Goal: Task Accomplishment & Management: Complete application form

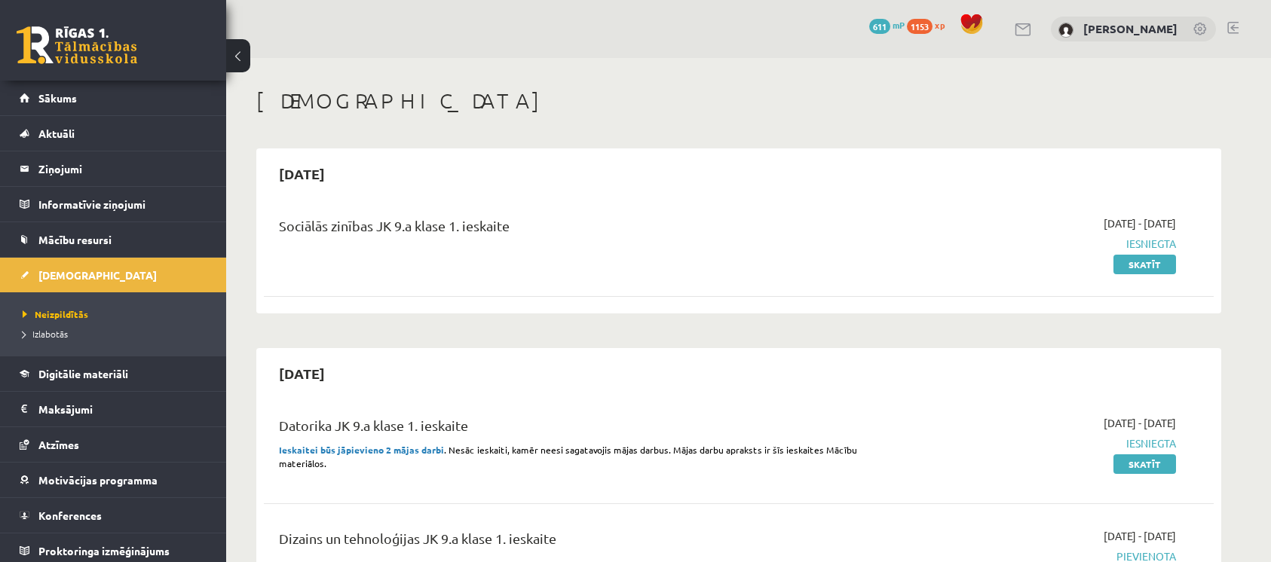
scroll to position [302, 0]
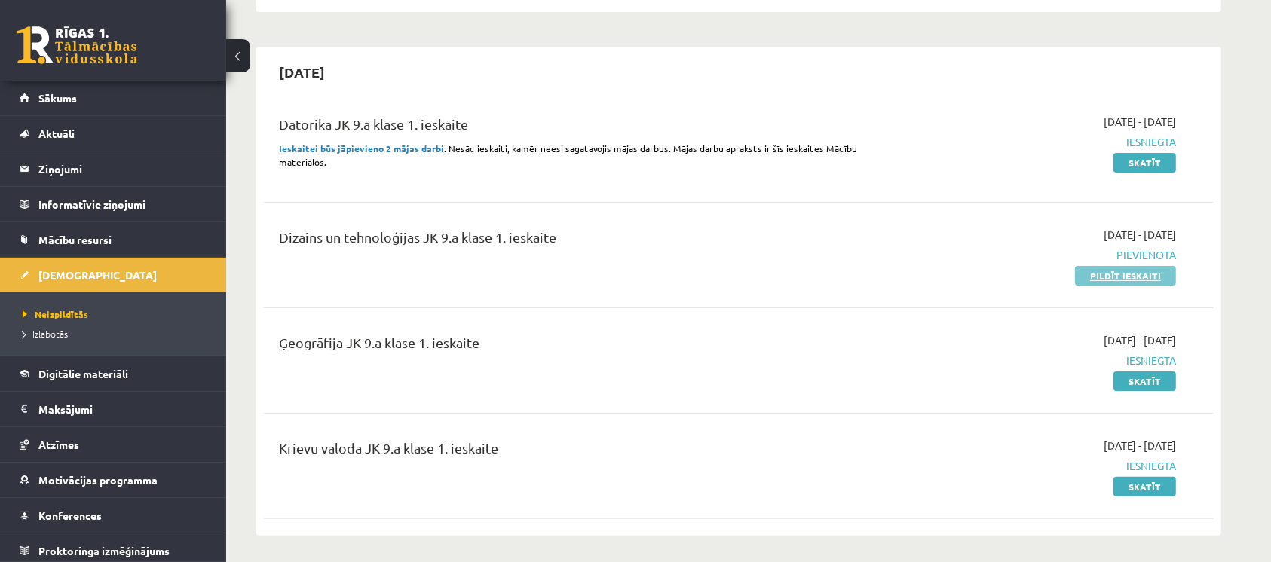
click at [1134, 271] on link "Pildīt ieskaiti" at bounding box center [1125, 276] width 101 height 20
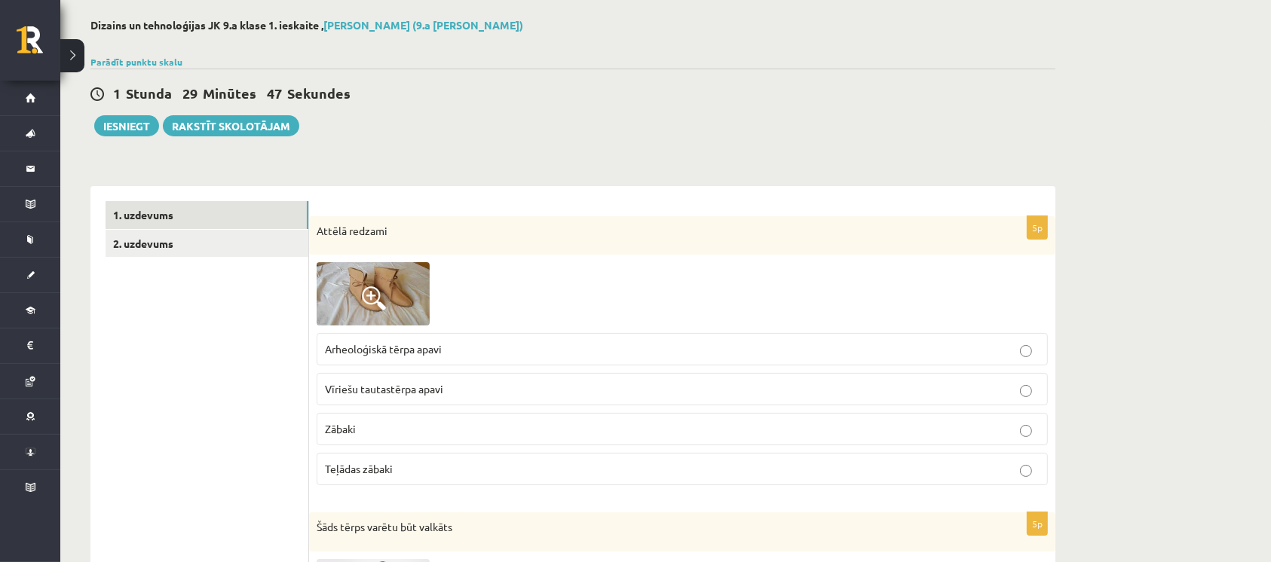
scroll to position [100, 0]
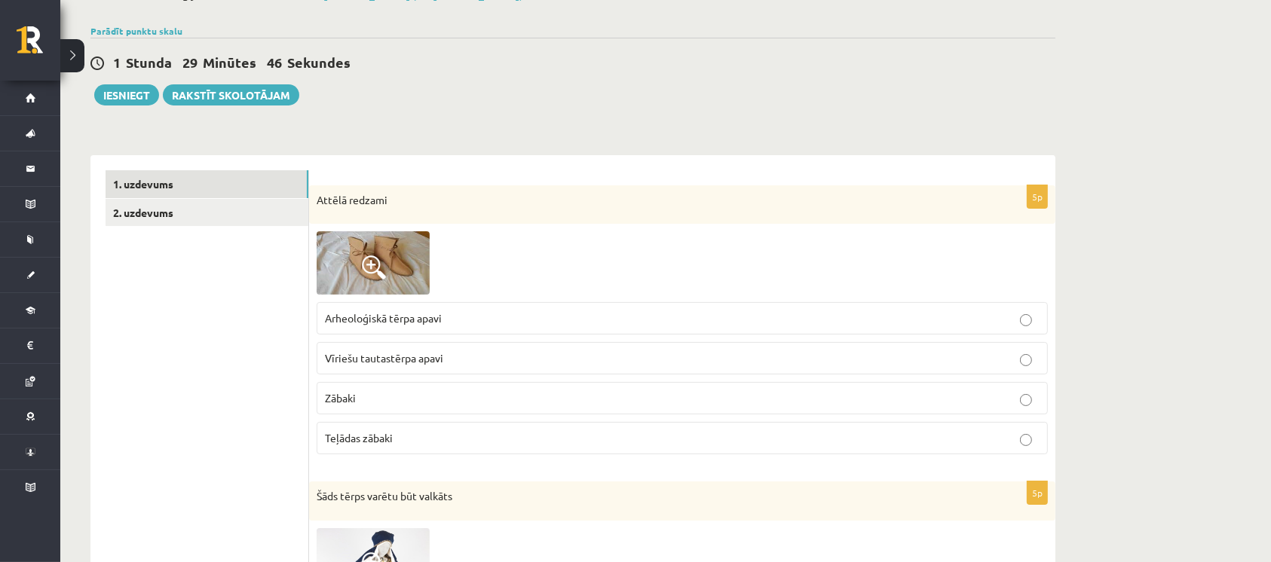
click at [388, 259] on img at bounding box center [373, 262] width 113 height 63
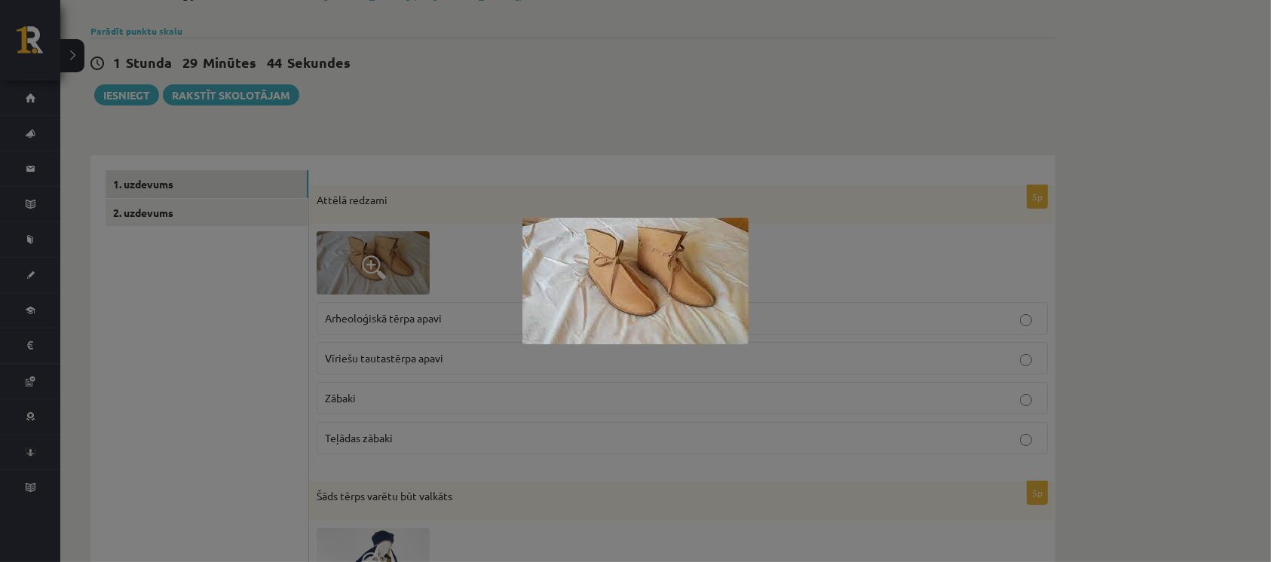
click at [837, 145] on div at bounding box center [635, 281] width 1271 height 562
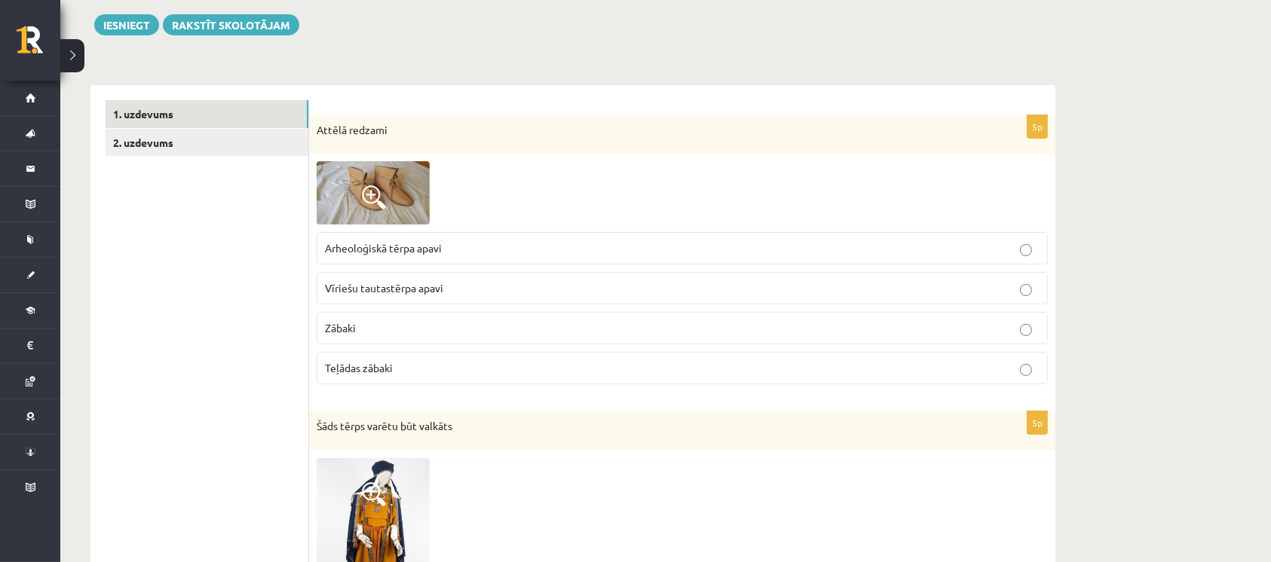
scroll to position [201, 0]
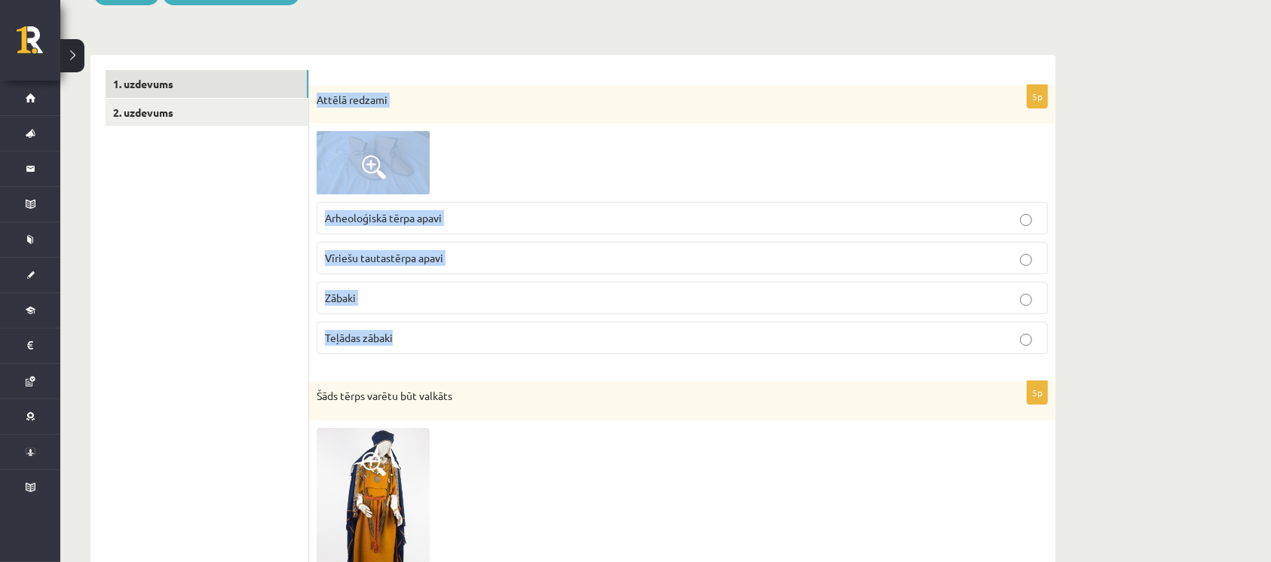
drag, startPoint x: 314, startPoint y: 96, endPoint x: 477, endPoint y: 355, distance: 306.2
click at [477, 355] on div "5p Attēlā redzami Arheoloģiskā tērpa apavi Vīriešu tautastērpa apavi Zābaki Teļ…" at bounding box center [682, 226] width 746 height 282
drag, startPoint x: 409, startPoint y: 170, endPoint x: 332, endPoint y: 301, distance: 152.4
copy div "Attēlā redzami Arheoloģiskā tērpa apavi Vīriešu tautastērpa apavi Zābaki Teļāda…"
click at [470, 253] on p "Vīriešu tautastērpa apavi" at bounding box center [682, 258] width 715 height 16
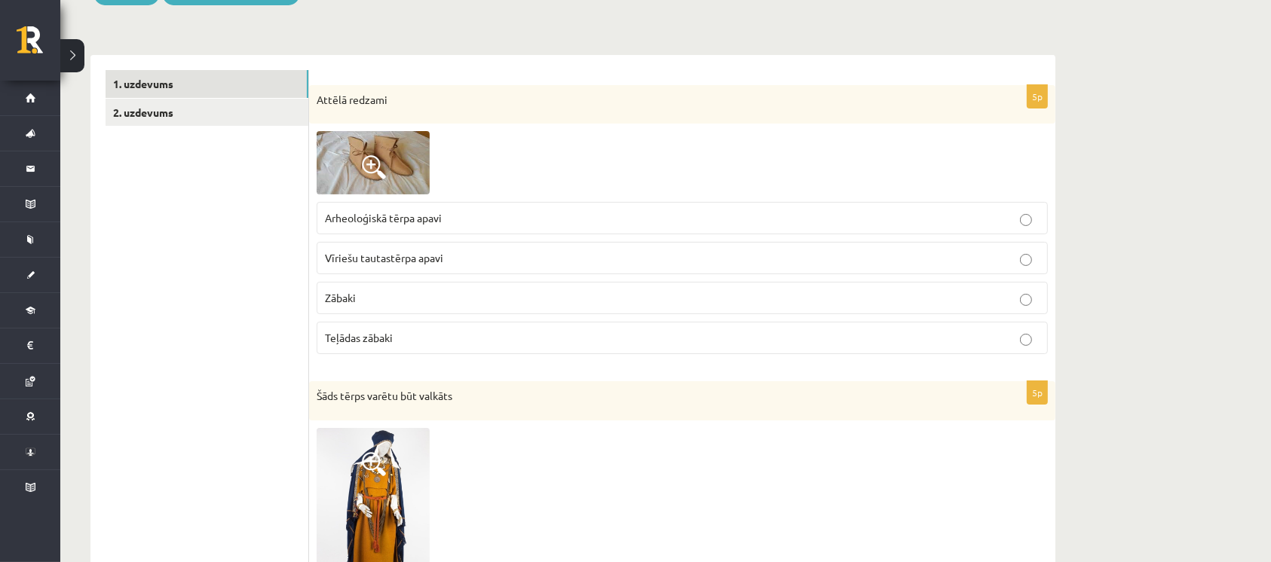
click at [478, 217] on p "Arheoloģiskā tērpa apavi" at bounding box center [682, 218] width 715 height 16
drag, startPoint x: 488, startPoint y: 221, endPoint x: 961, endPoint y: 112, distance: 484.9
click at [993, 100] on div "Attēlā redzami" at bounding box center [682, 104] width 746 height 39
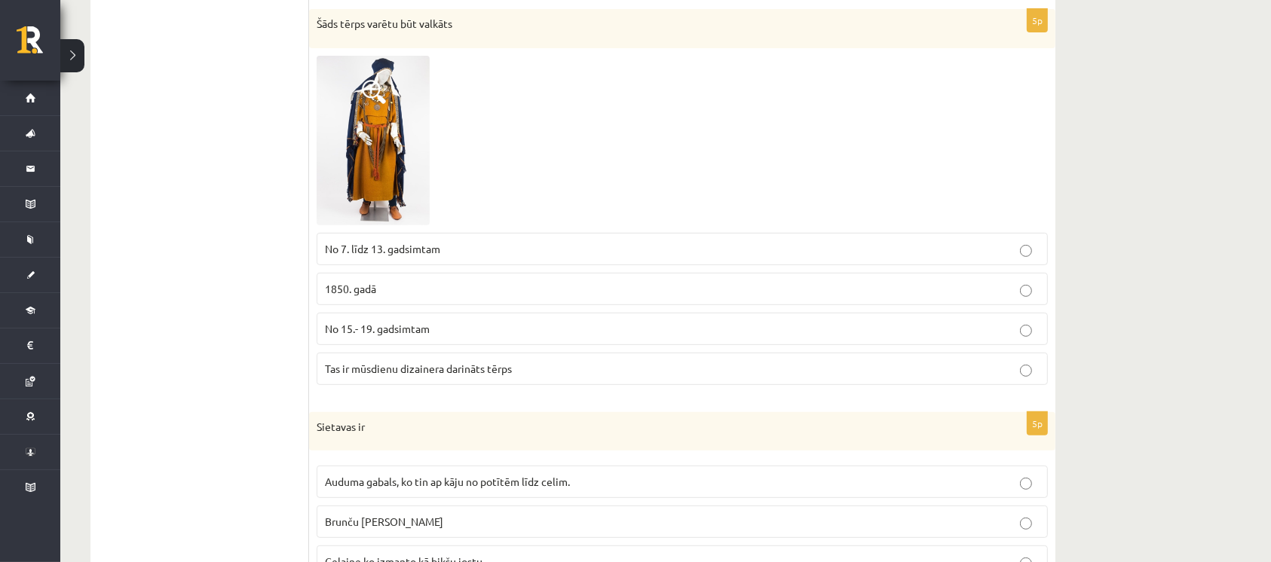
scroll to position [502, 0]
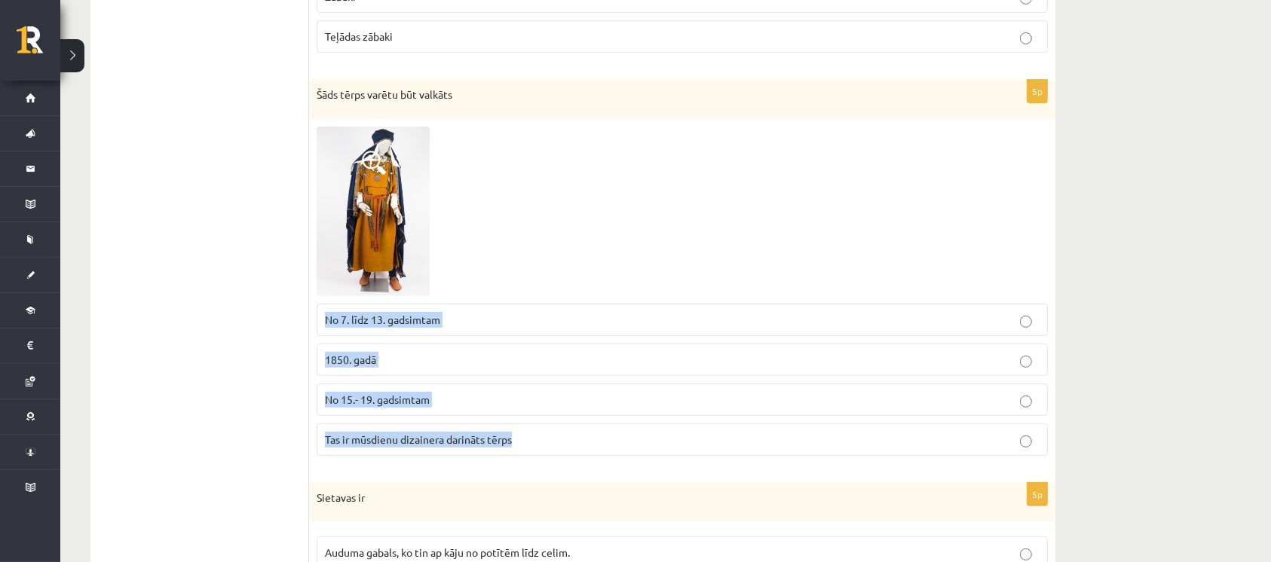
drag, startPoint x: 322, startPoint y: 311, endPoint x: 554, endPoint y: 437, distance: 264.1
click at [554, 437] on fieldset "No 7. līdz 13. gadsimtam 1850. gadā No 15.- 19. gadsimtam Tas ir mūsdienu dizai…" at bounding box center [682, 378] width 731 height 164
copy fieldset "No 7. līdz 13. gadsimtam 1850. gadā No 15.- 19. gadsimtam Tas ir mūsdienu dizai…"
click at [479, 328] on label "No 7. līdz 13. gadsimtam" at bounding box center [682, 320] width 731 height 32
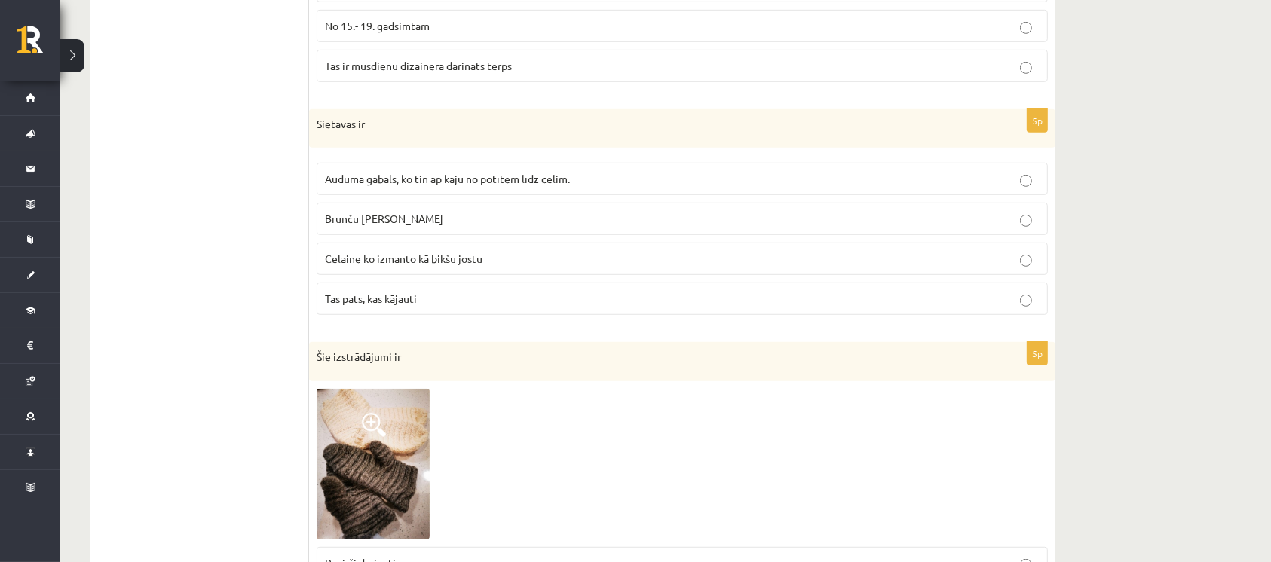
scroll to position [831, 0]
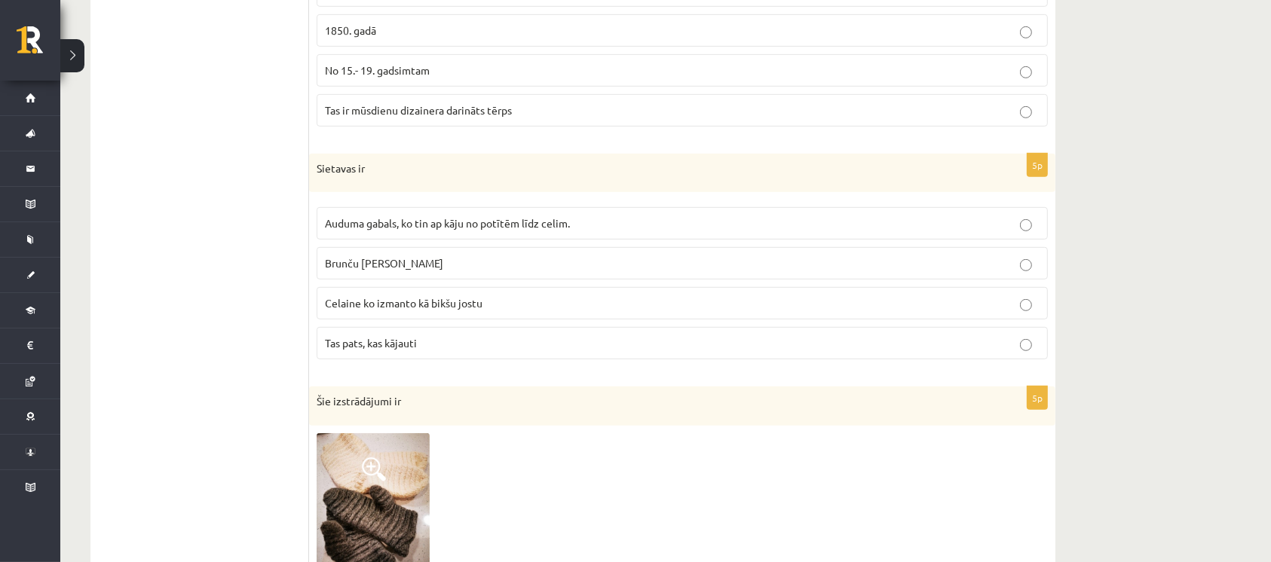
drag, startPoint x: 305, startPoint y: 165, endPoint x: 411, endPoint y: 194, distance: 110.1
click at [412, 194] on div "5p Sietavas ir Auduma gabals, ko tin ap kāju no potītēm līdz celim. Brunču jost…" at bounding box center [682, 263] width 746 height 219
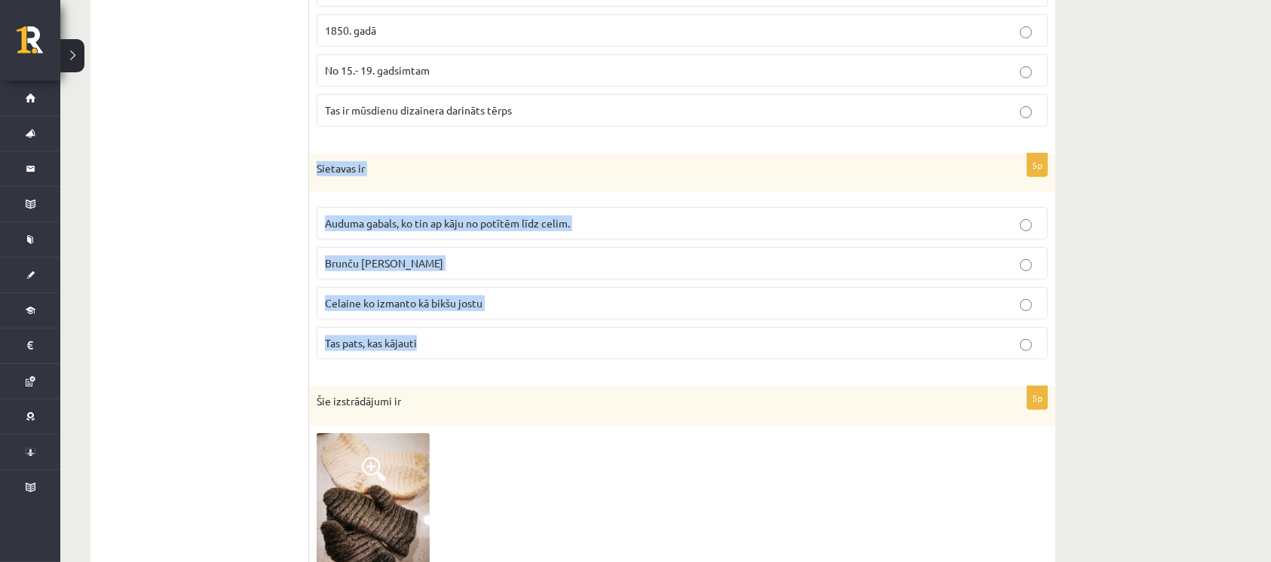
drag, startPoint x: 314, startPoint y: 168, endPoint x: 509, endPoint y: 345, distance: 263.6
click at [509, 345] on div "5p Sietavas ir Auduma gabals, ko tin ap kāju no potītēm līdz celim. Brunču jost…" at bounding box center [682, 263] width 746 height 219
copy div "Sietavas ir Auduma gabals, ko tin ap kāju no potītēm līdz celim. Brunču josta C…"
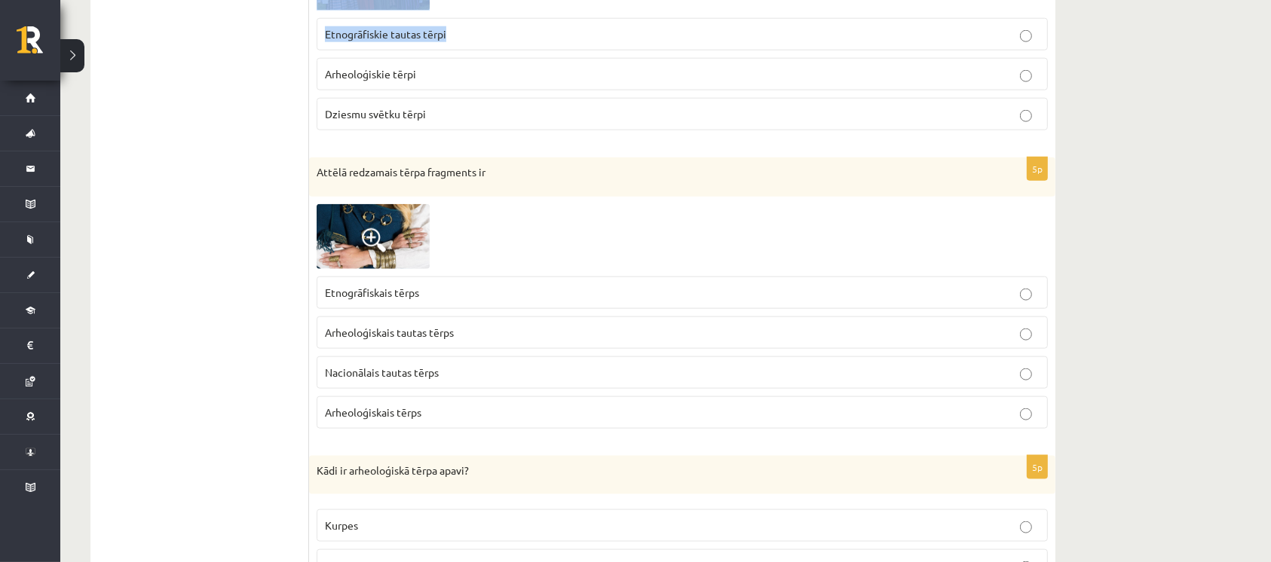
scroll to position [1701, 0]
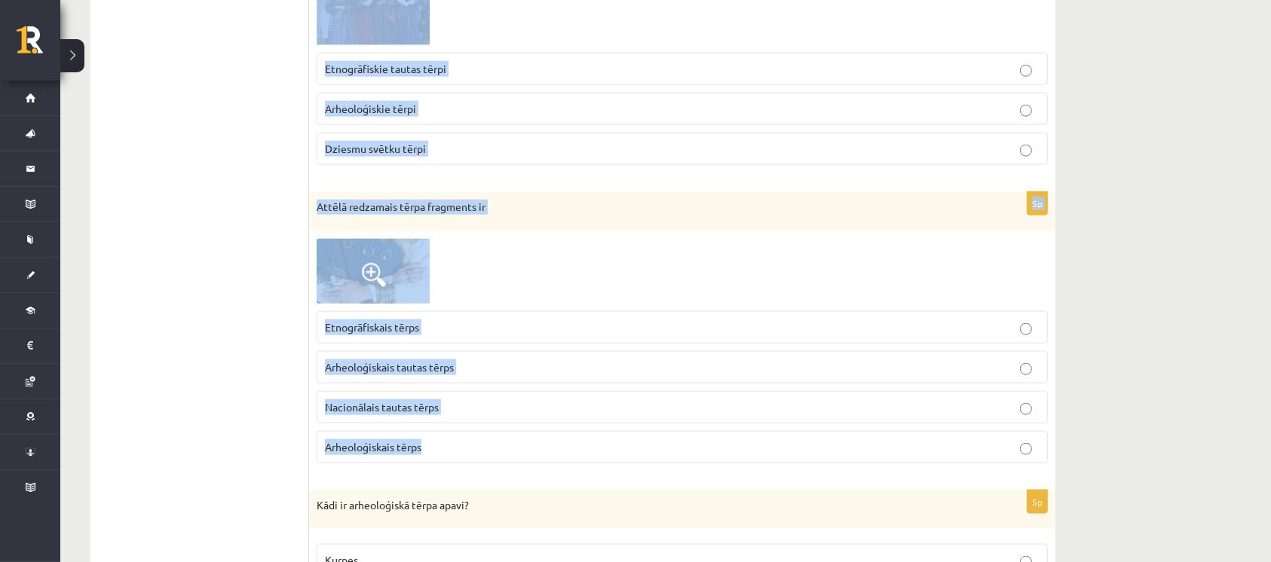
drag, startPoint x: 320, startPoint y: 296, endPoint x: 534, endPoint y: 452, distance: 264.3
copy form "Pavirši darināti Darināti izstādei Darināti vienas adatas pinuma tehnikā Darinā…"
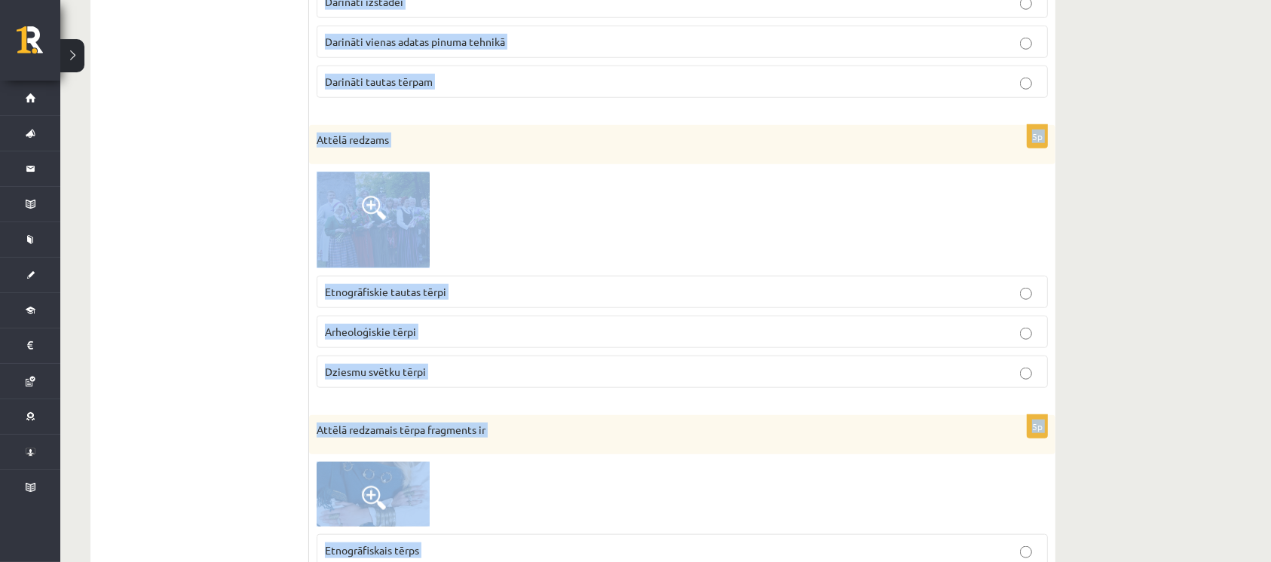
scroll to position [1298, 0]
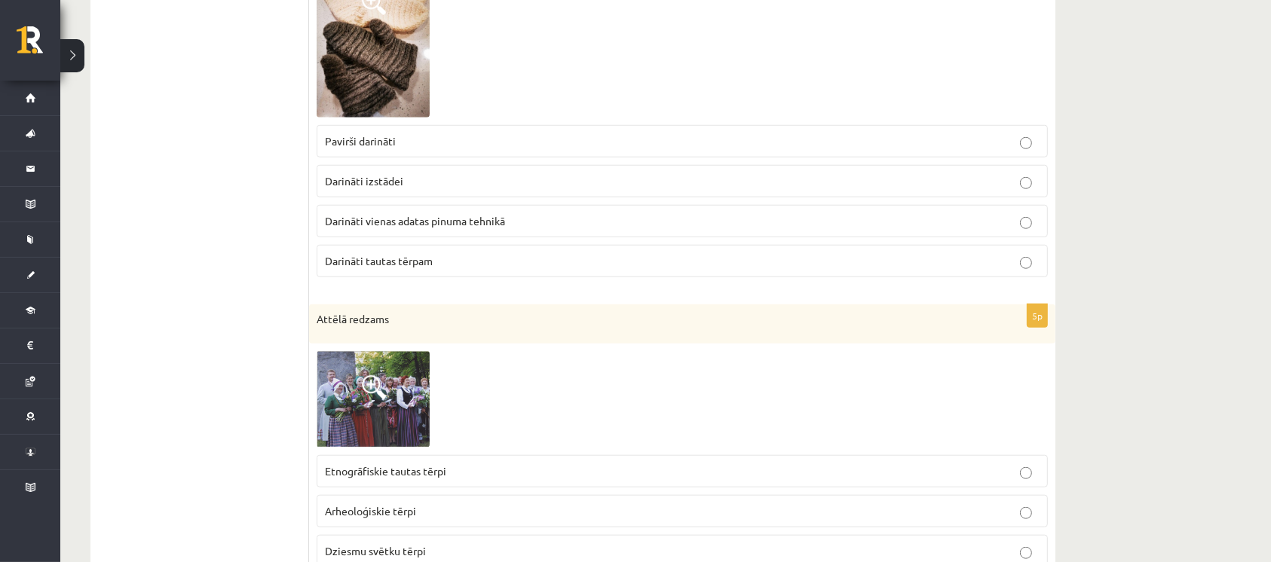
click at [207, 148] on ul "1. uzdevums 2. uzdevums" at bounding box center [208, 218] width 204 height 2490
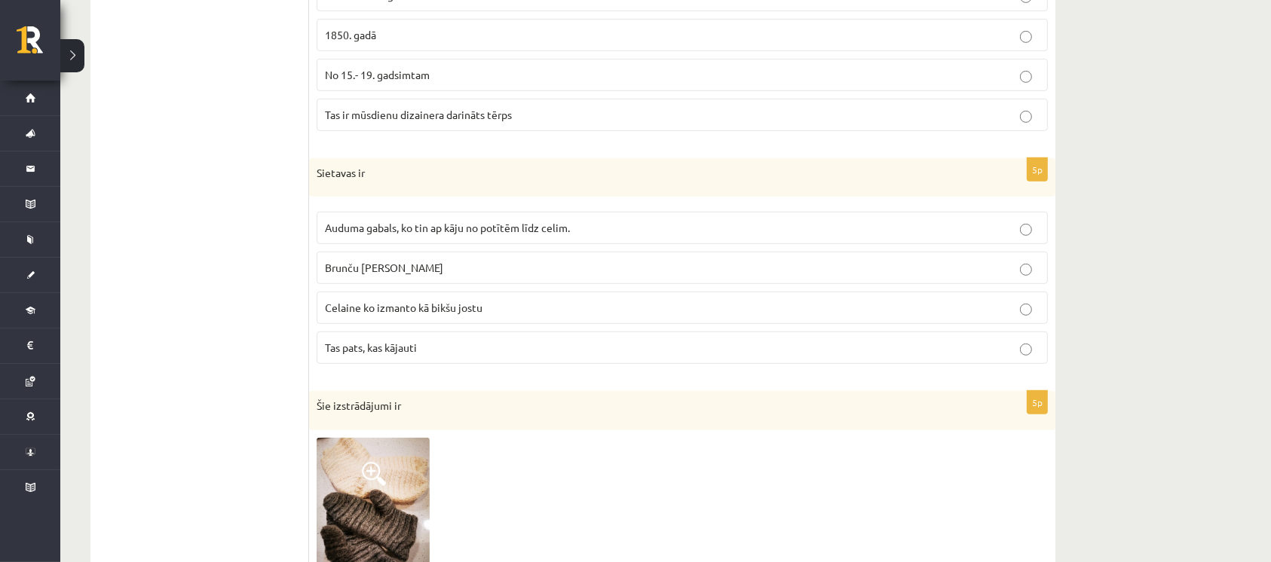
scroll to position [796, 0]
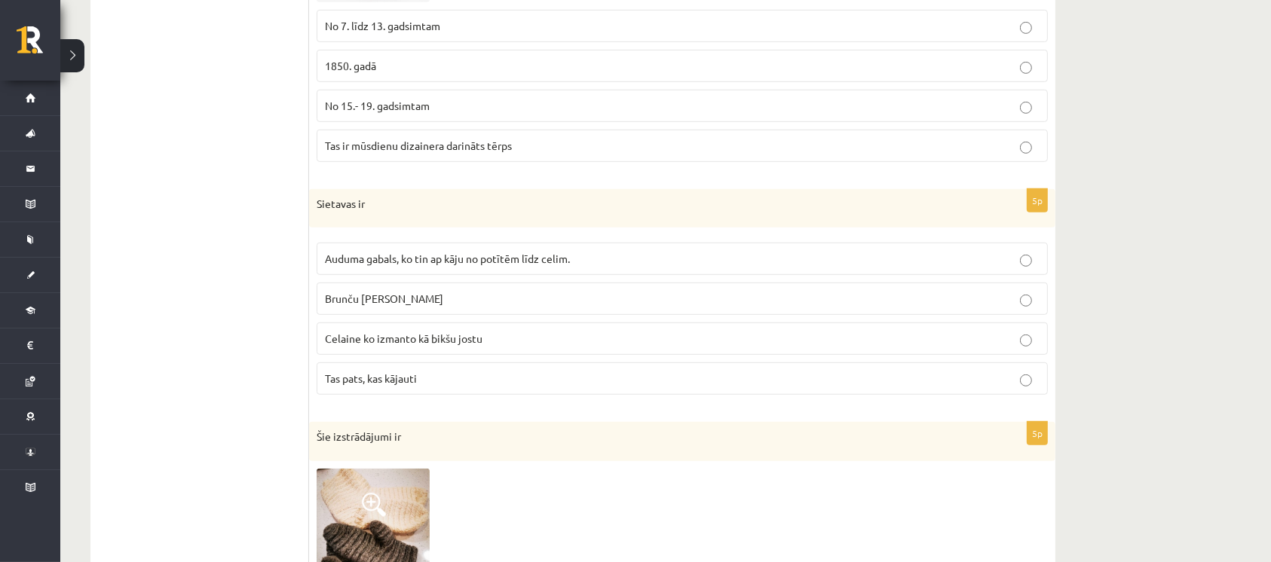
click at [475, 380] on p "Tas pats, kas kājauti" at bounding box center [682, 379] width 715 height 16
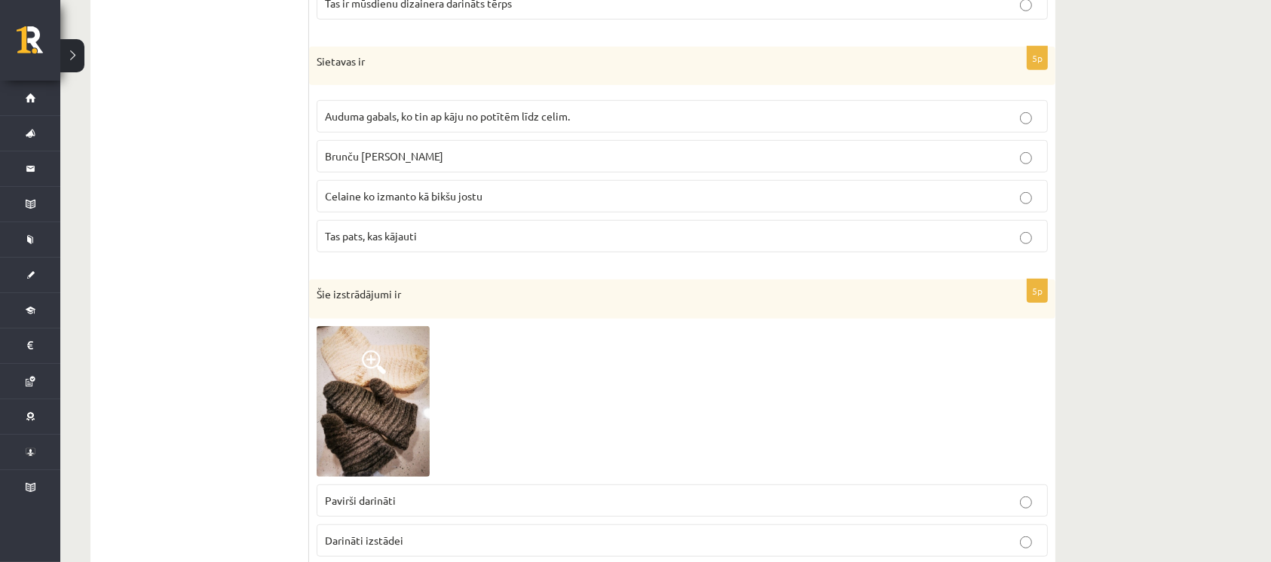
scroll to position [1198, 0]
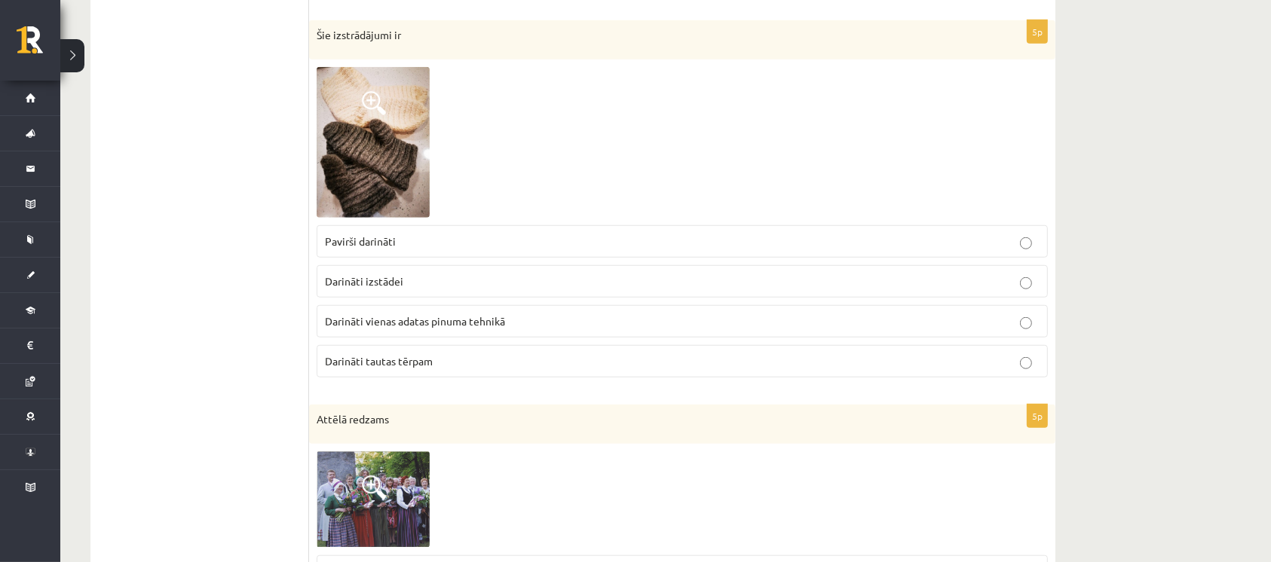
click at [503, 323] on span "Darināti vienas adatas pinuma tehnikā" at bounding box center [415, 321] width 180 height 14
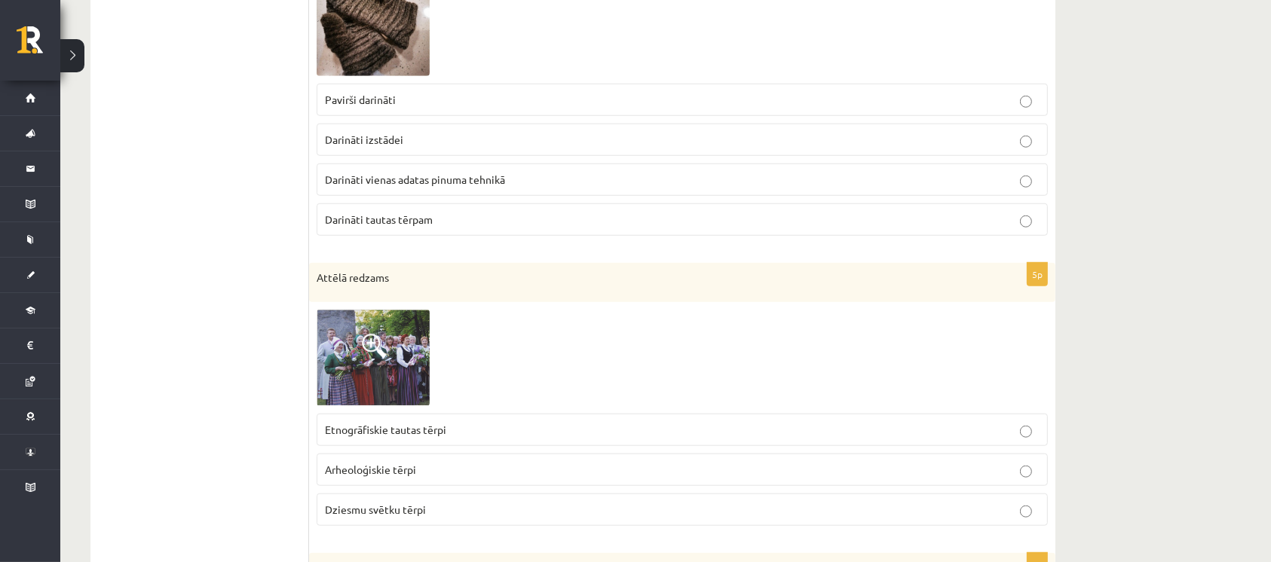
scroll to position [1399, 0]
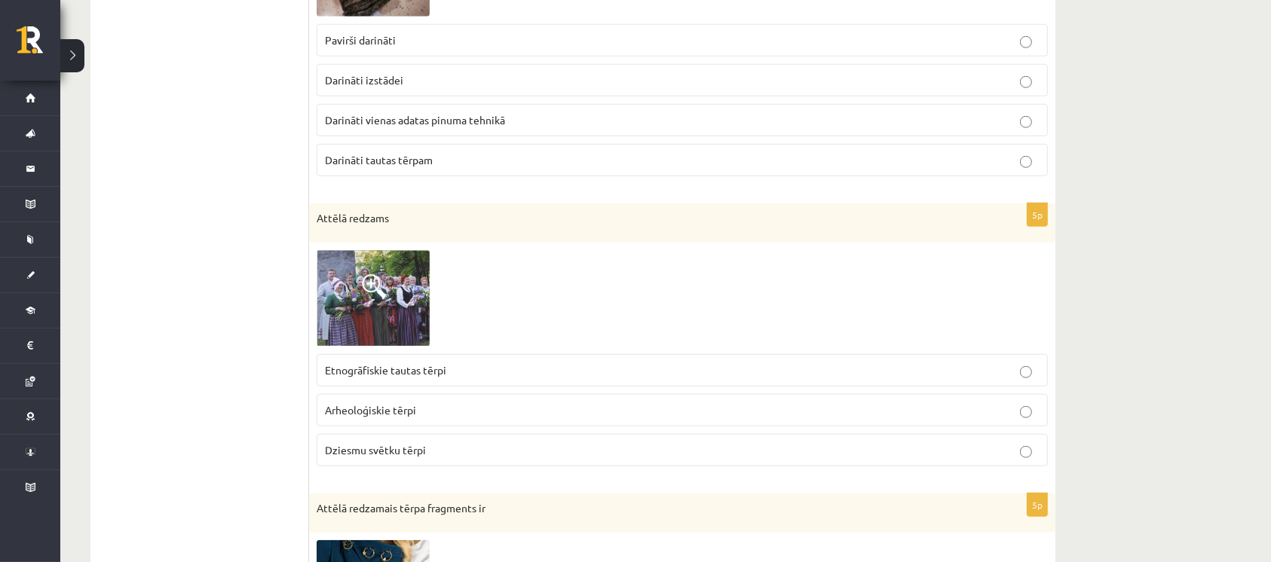
click at [368, 274] on span at bounding box center [374, 286] width 24 height 24
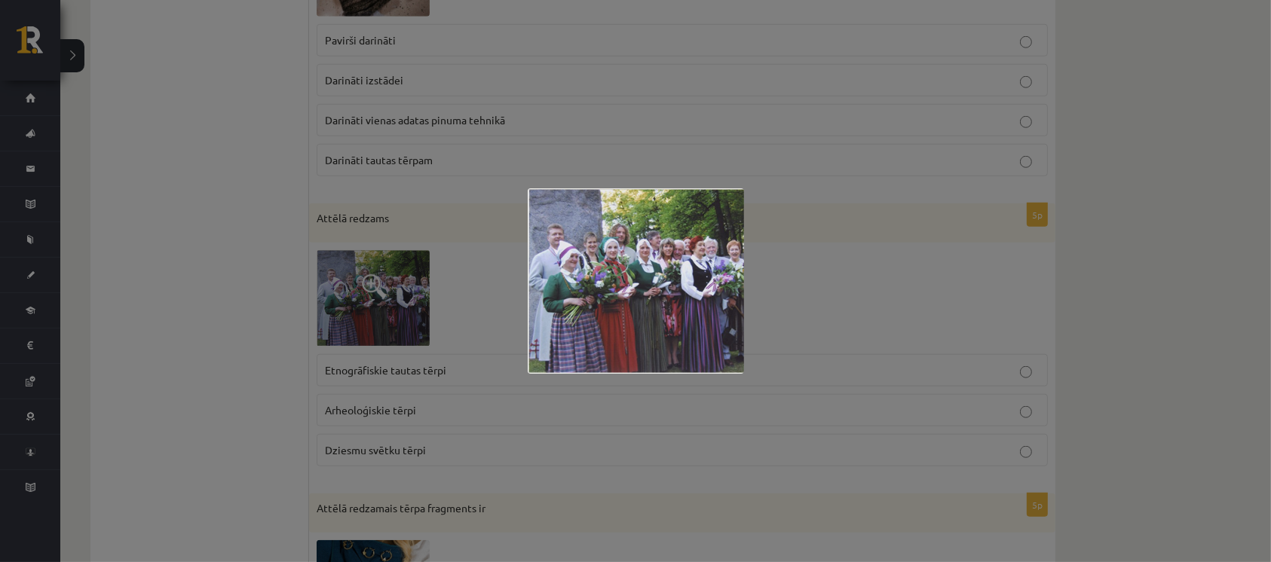
click at [446, 329] on div at bounding box center [635, 281] width 1271 height 562
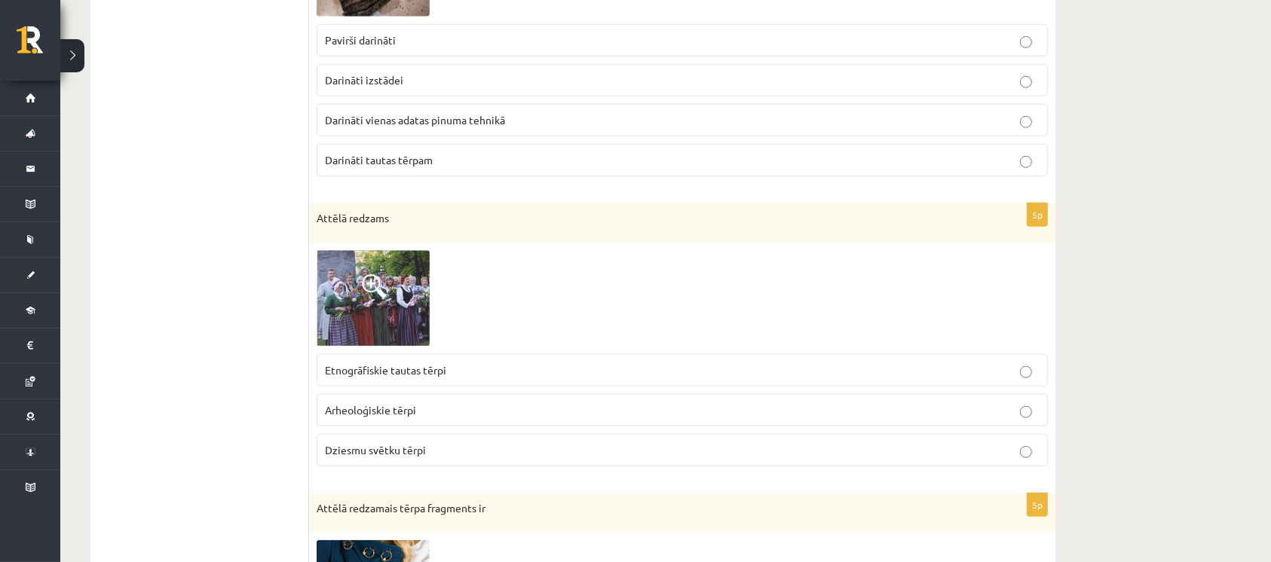
click at [434, 446] on p "Dziesmu svētku tērpi" at bounding box center [682, 450] width 715 height 16
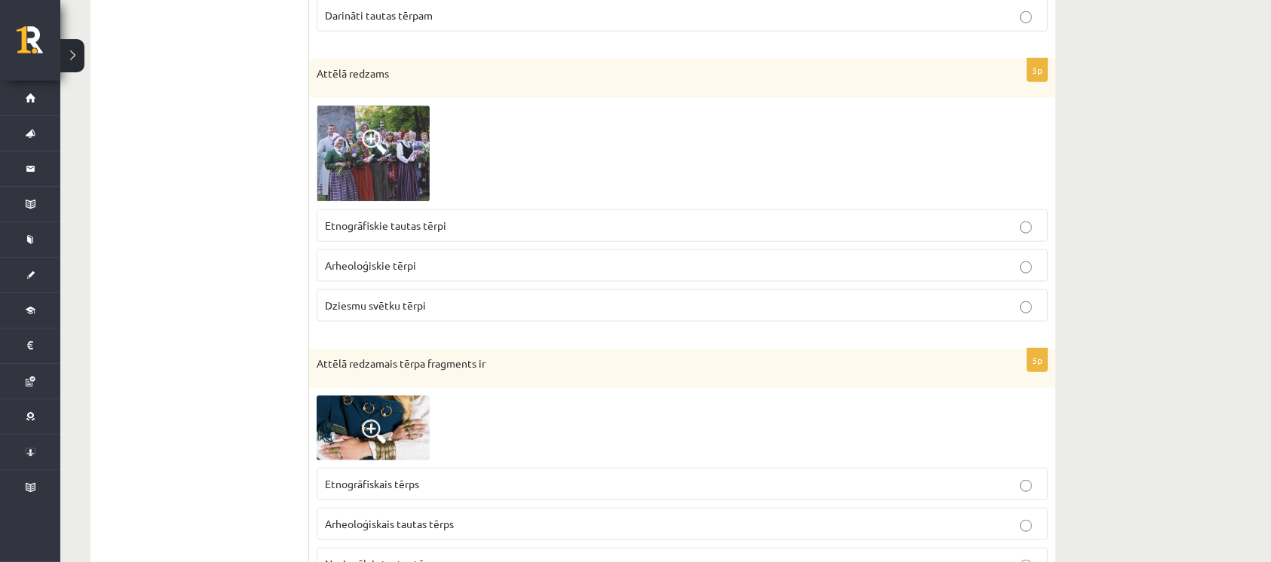
scroll to position [1801, 0]
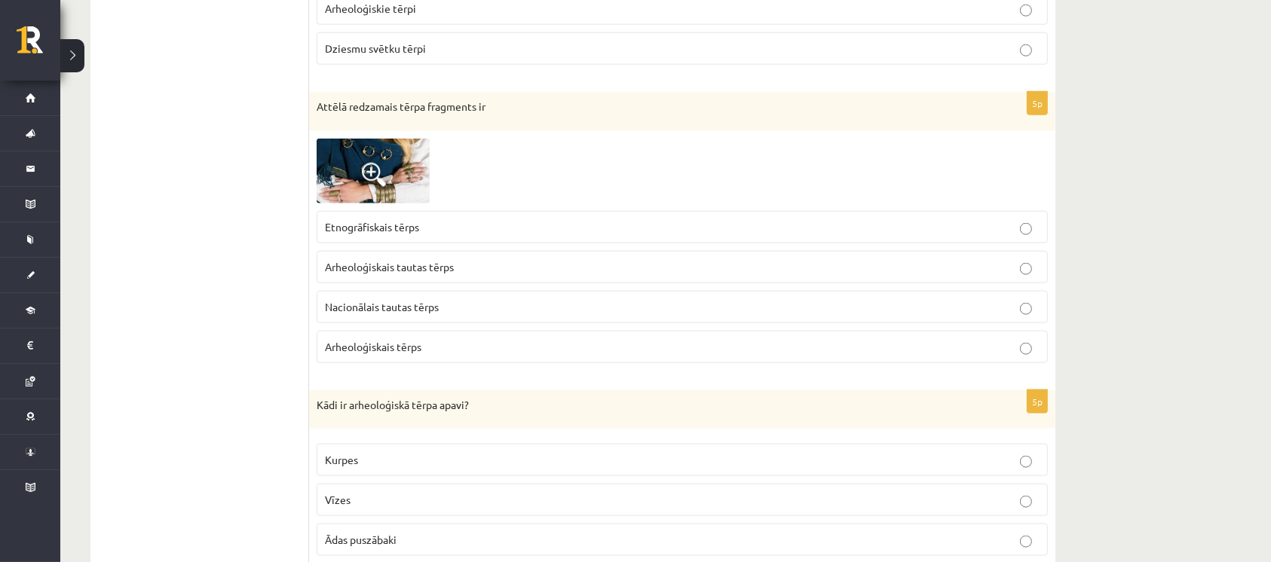
click at [400, 157] on img at bounding box center [373, 171] width 113 height 65
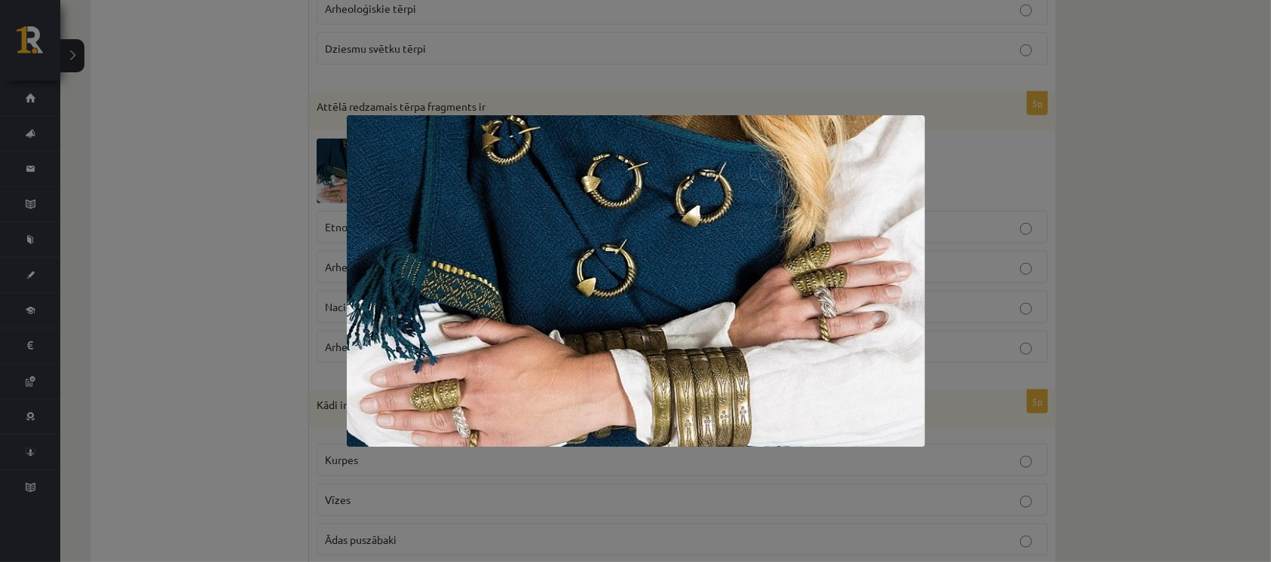
click at [303, 184] on div at bounding box center [635, 281] width 1271 height 562
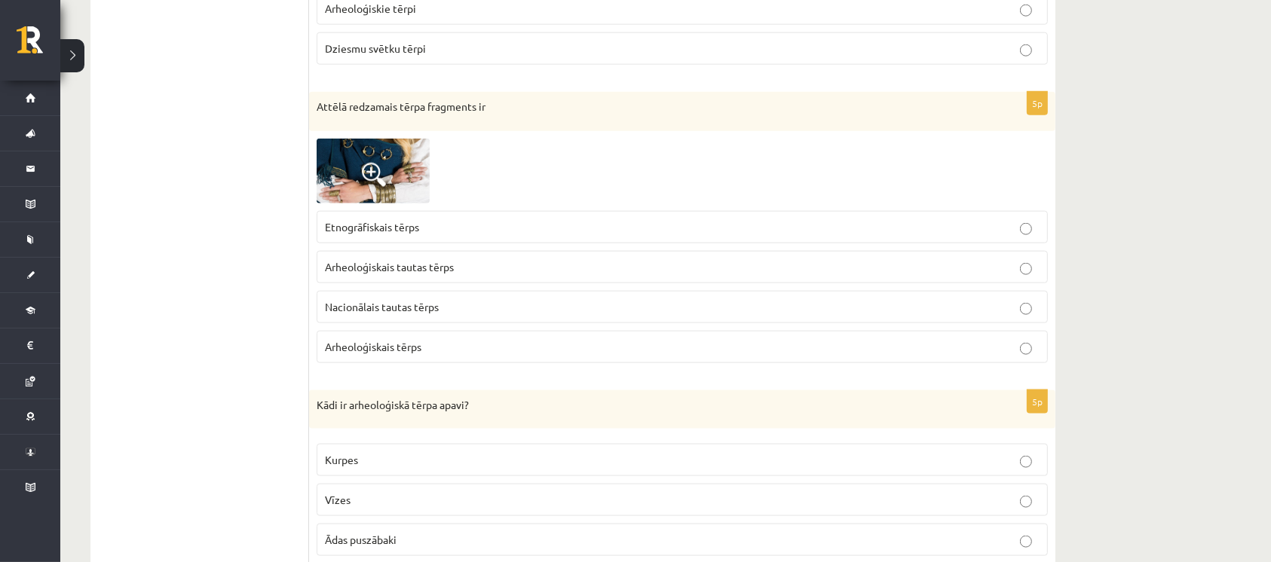
click at [368, 171] on span at bounding box center [374, 175] width 24 height 24
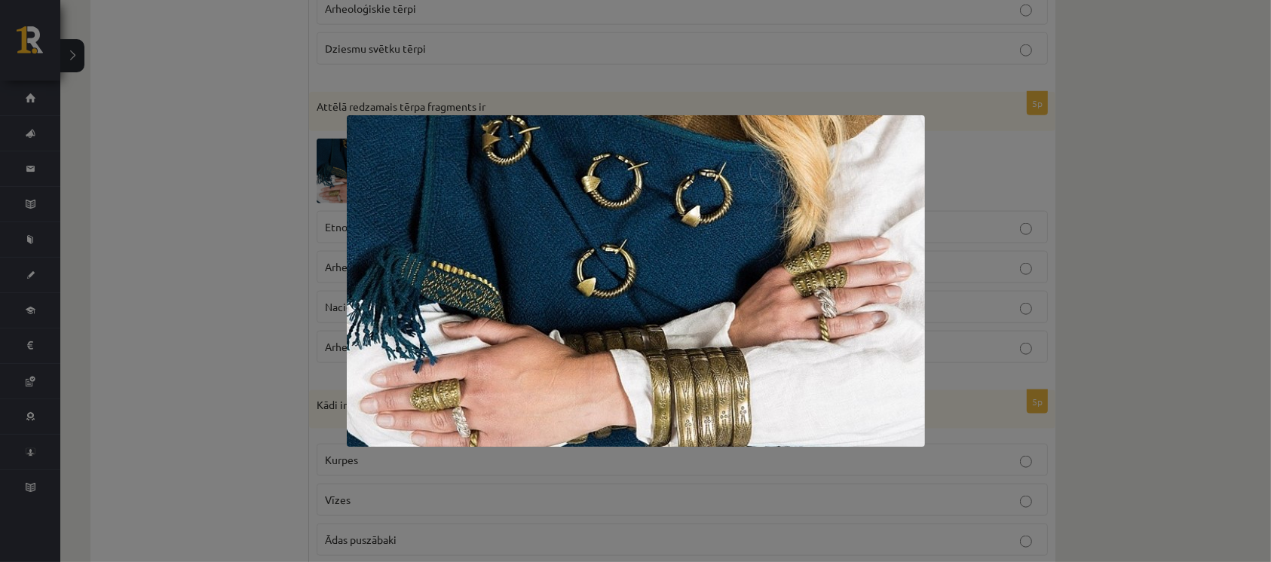
click at [289, 205] on div at bounding box center [635, 281] width 1271 height 562
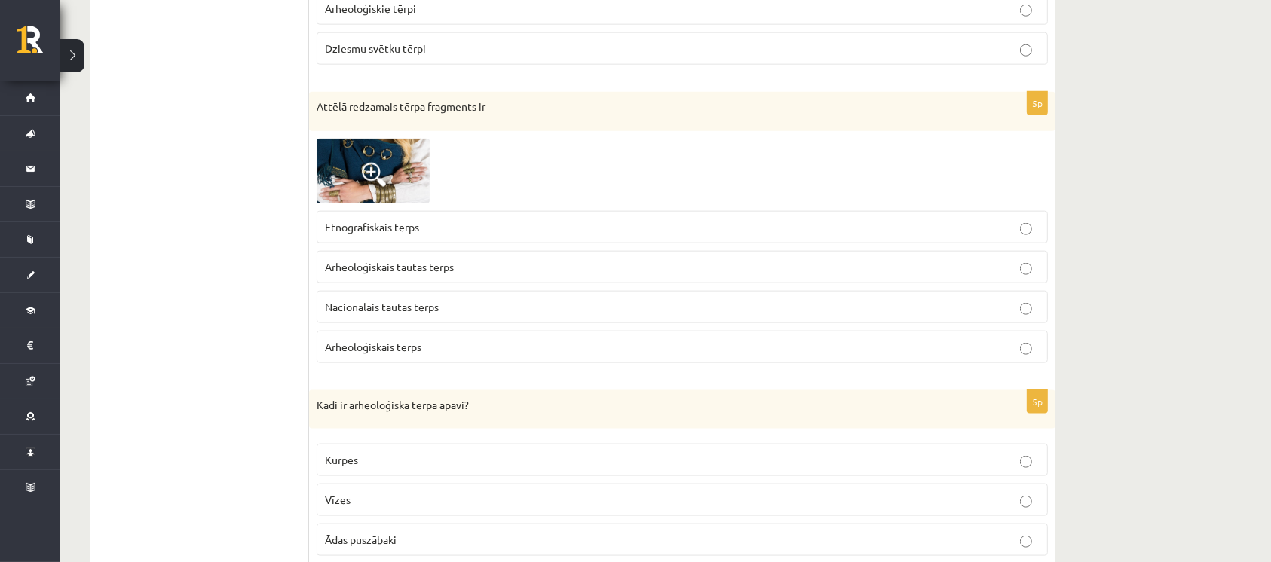
click at [404, 340] on span "Arheoloģiskais tērps" at bounding box center [373, 347] width 96 height 14
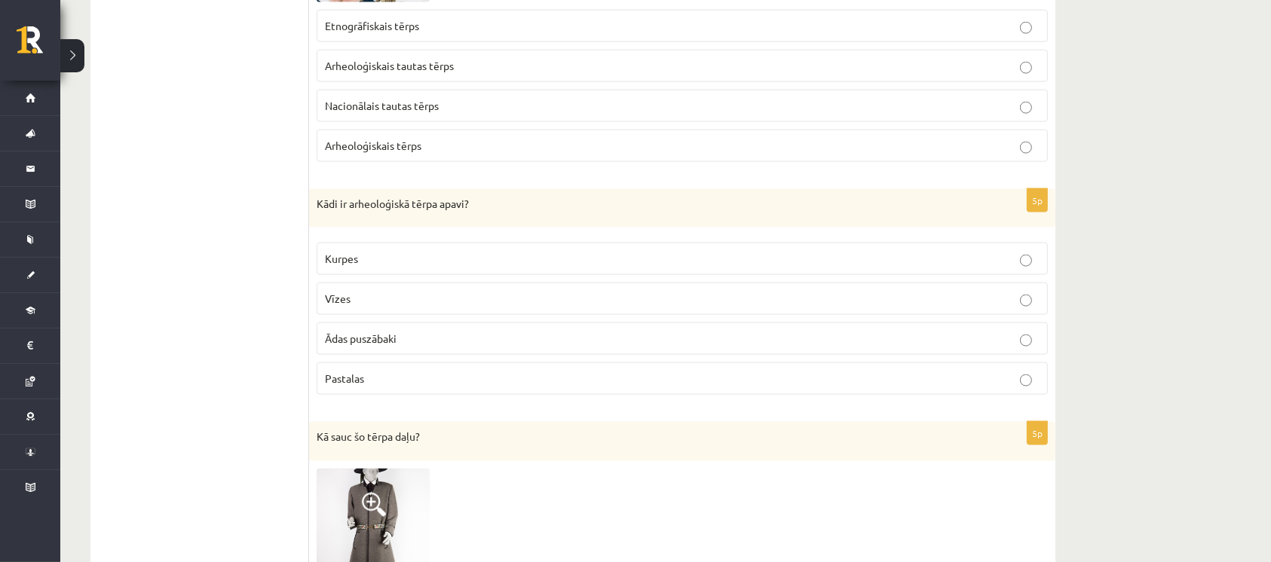
drag, startPoint x: 308, startPoint y: 196, endPoint x: 524, endPoint y: 226, distance: 218.4
click at [519, 216] on div "Kādi ir arheoloģiskā tērpa apavi?" at bounding box center [682, 208] width 746 height 39
drag, startPoint x: 317, startPoint y: 204, endPoint x: 471, endPoint y: 389, distance: 241.4
click at [471, 389] on div "5p Kādi ir arheoloģiskā tērpa apavi? Kurpes Vīzes Ādas puszābaki Pastalas" at bounding box center [682, 298] width 746 height 219
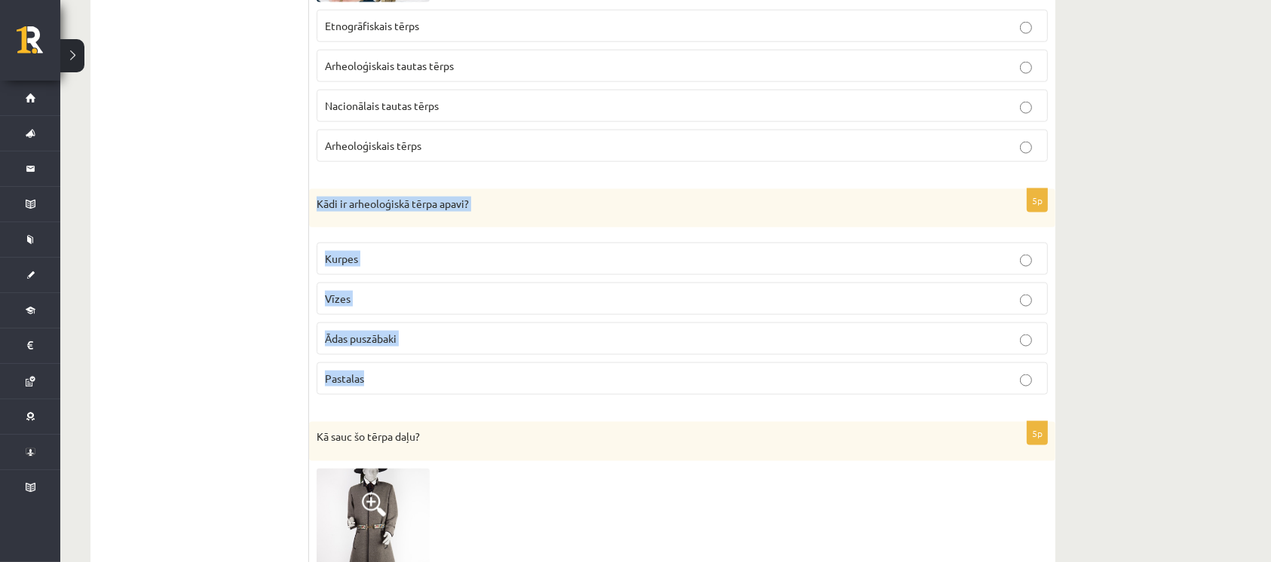
copy div "Kādi ir arheoloģiskā tērpa apavi? Kurpes Vīzes Ādas puszābaki Pastalas"
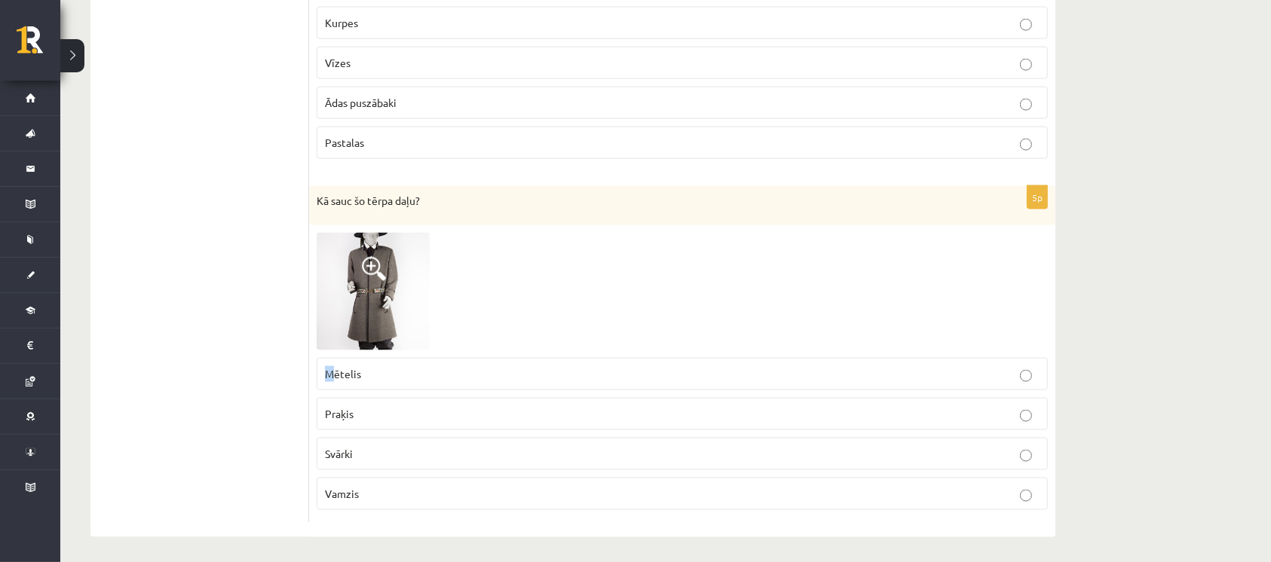
click at [329, 369] on label "Mētelis" at bounding box center [682, 374] width 731 height 32
drag, startPoint x: 326, startPoint y: 369, endPoint x: 388, endPoint y: 490, distance: 135.9
click at [388, 490] on fieldset "Mētelis Praķis Svārki Vamzis" at bounding box center [682, 433] width 731 height 164
copy fieldset "Mētelis Praķis Svārki Vamzis"
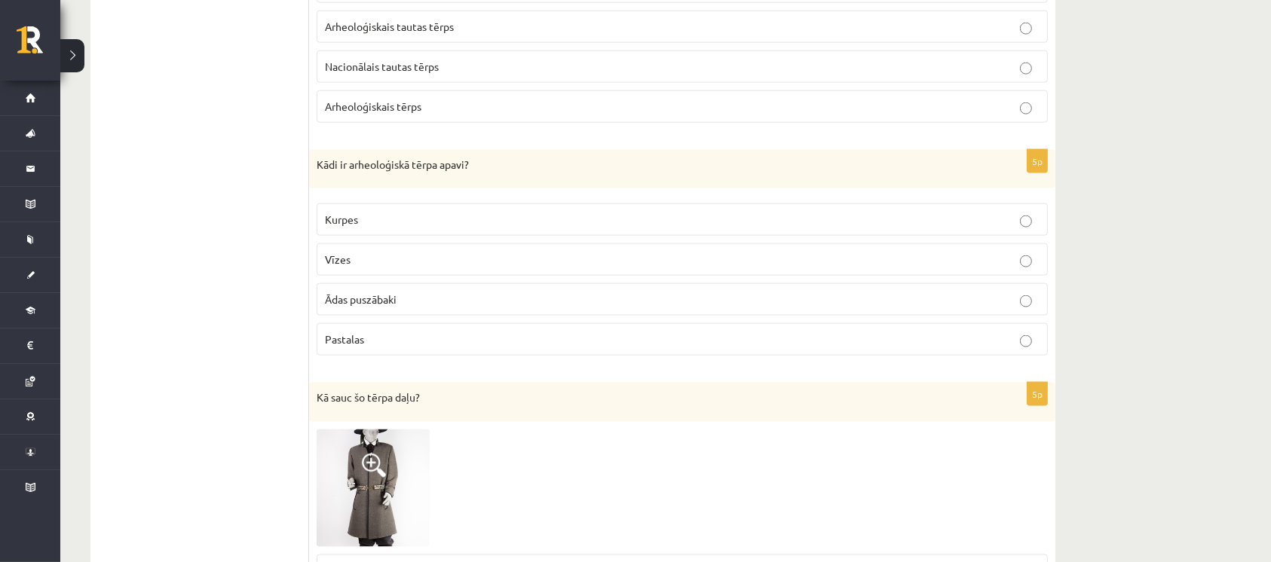
scroll to position [2037, 0]
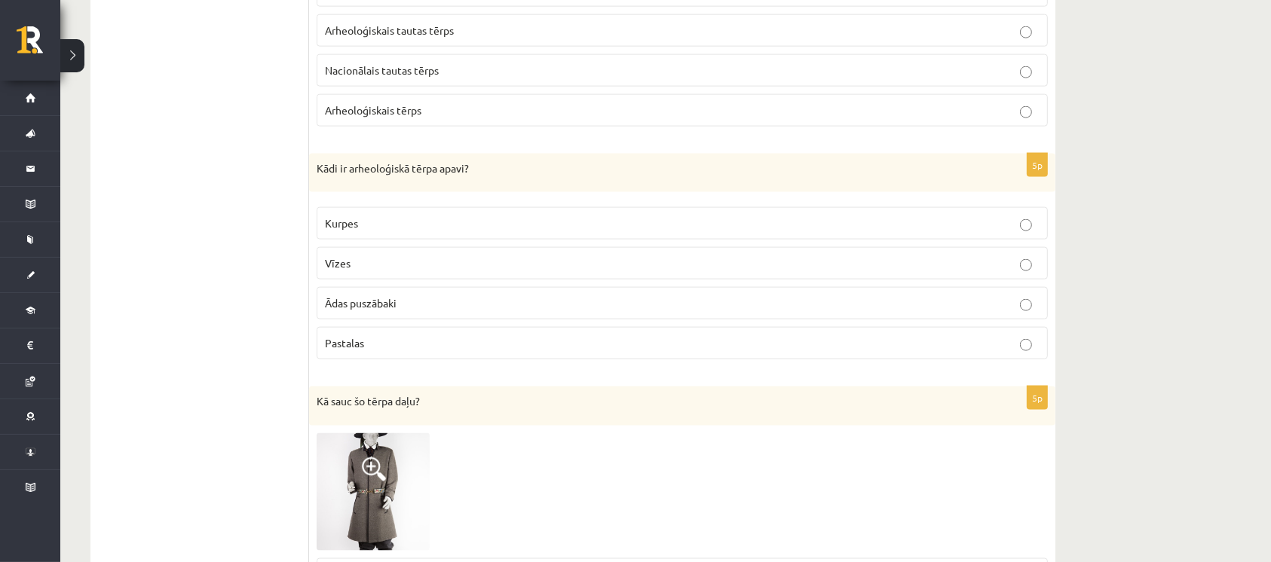
click at [452, 309] on label "Ādas puszābaki" at bounding box center [682, 303] width 731 height 32
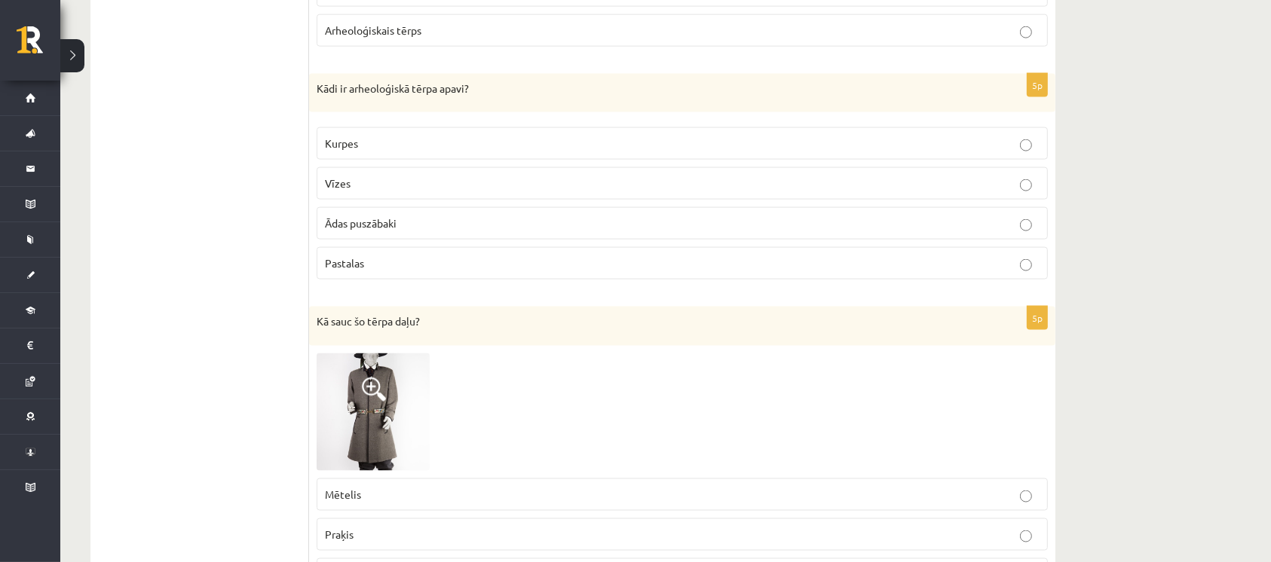
scroll to position [2238, 0]
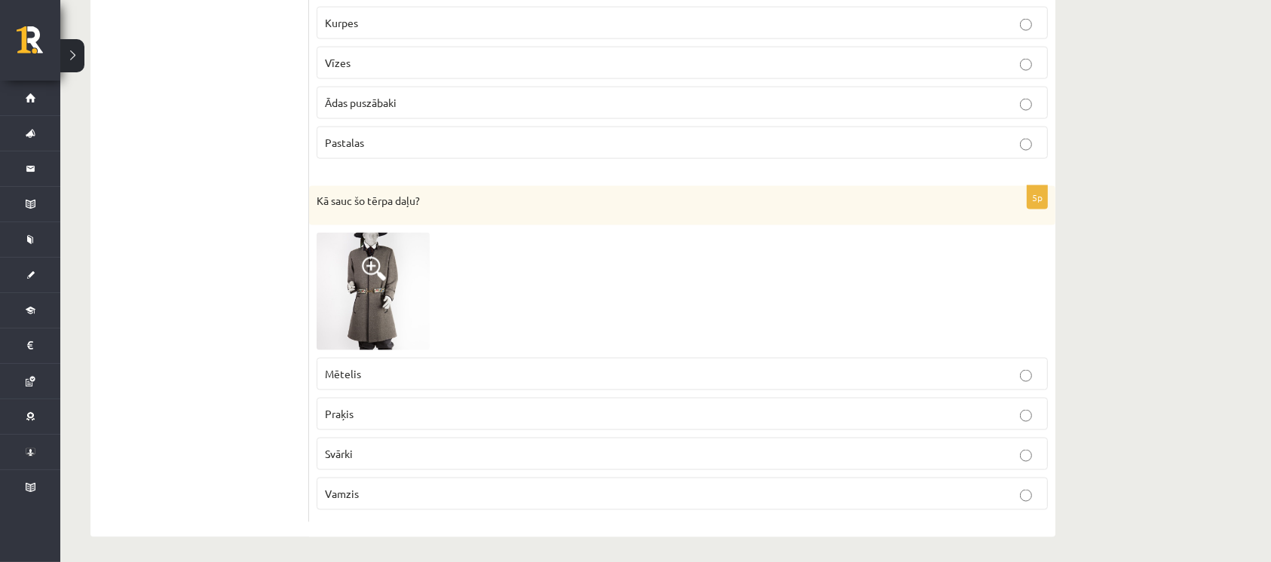
click at [390, 292] on img at bounding box center [373, 292] width 113 height 118
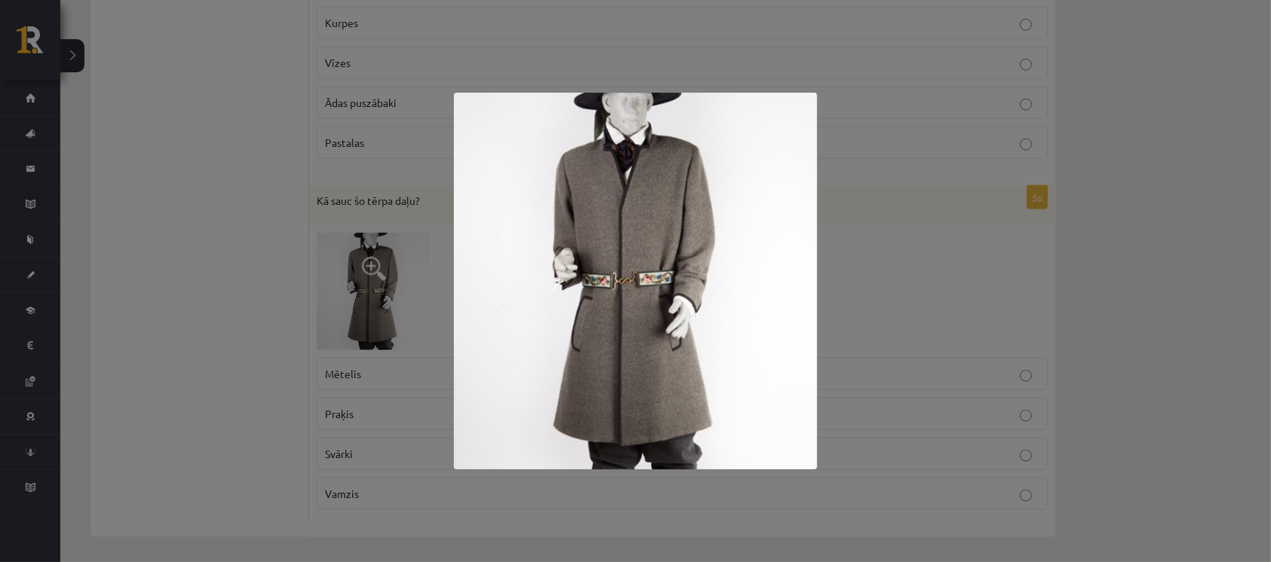
click at [276, 283] on div at bounding box center [635, 281] width 1271 height 562
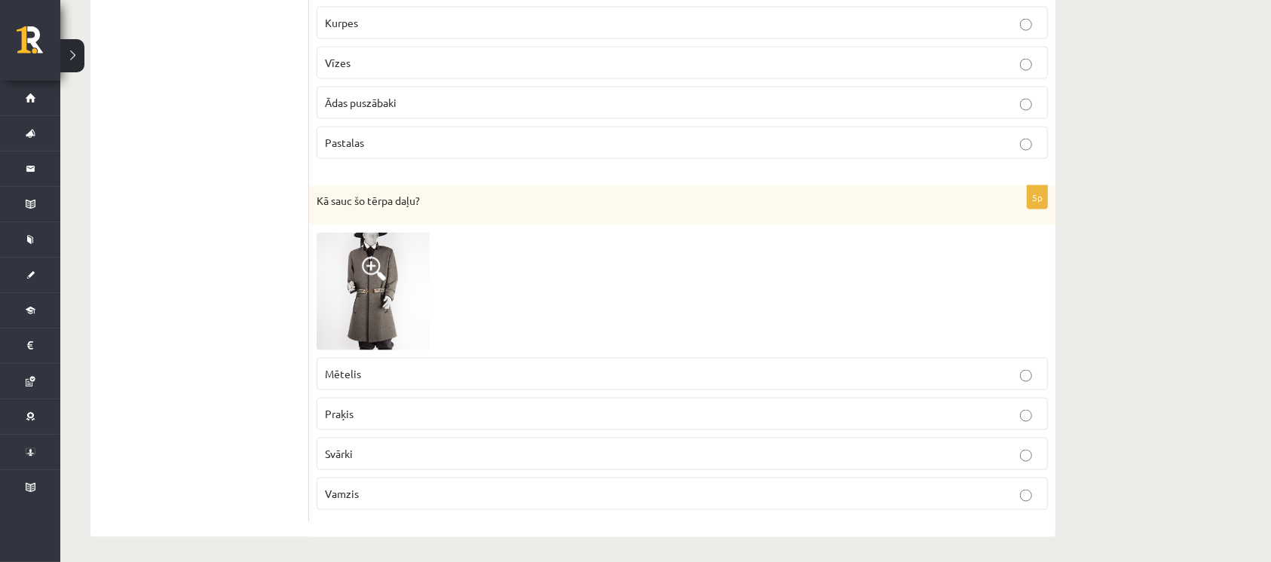
click at [395, 366] on p "Mētelis" at bounding box center [682, 374] width 715 height 16
click at [406, 292] on img at bounding box center [373, 292] width 113 height 118
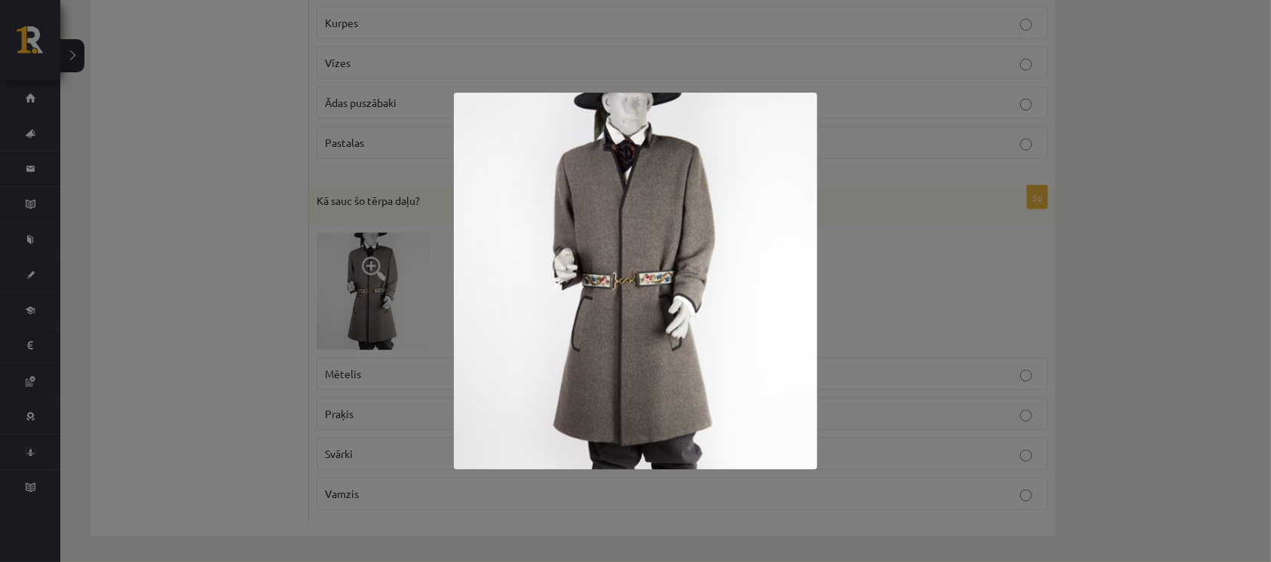
click at [292, 273] on div at bounding box center [635, 281] width 1271 height 562
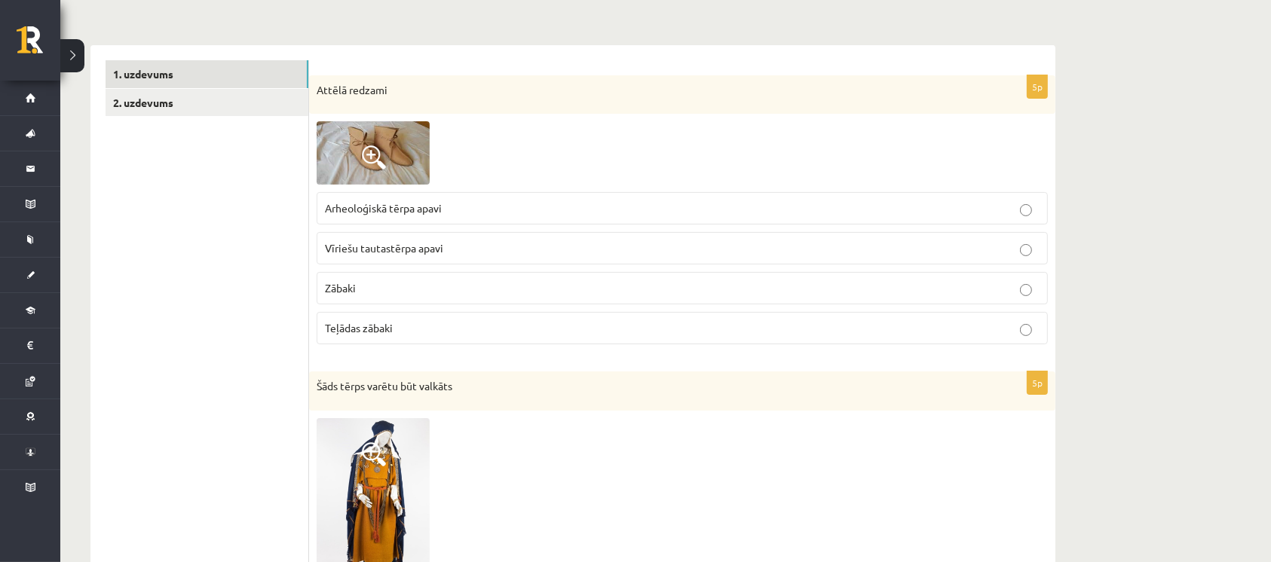
scroll to position [0, 0]
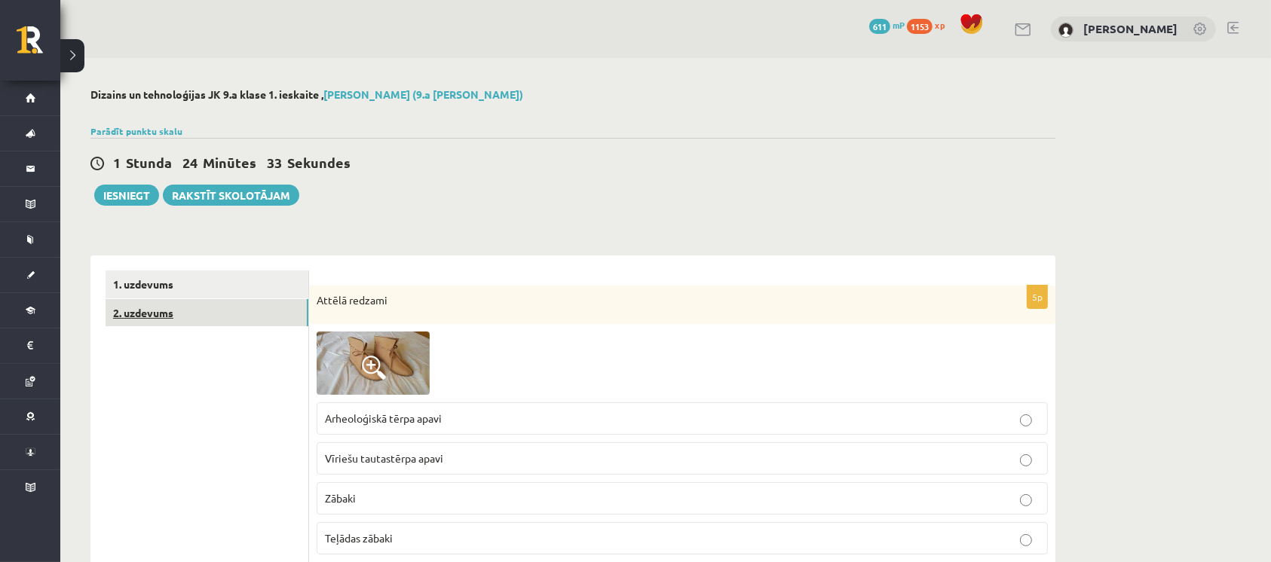
click at [262, 314] on link "2. uzdevums" at bounding box center [207, 313] width 203 height 28
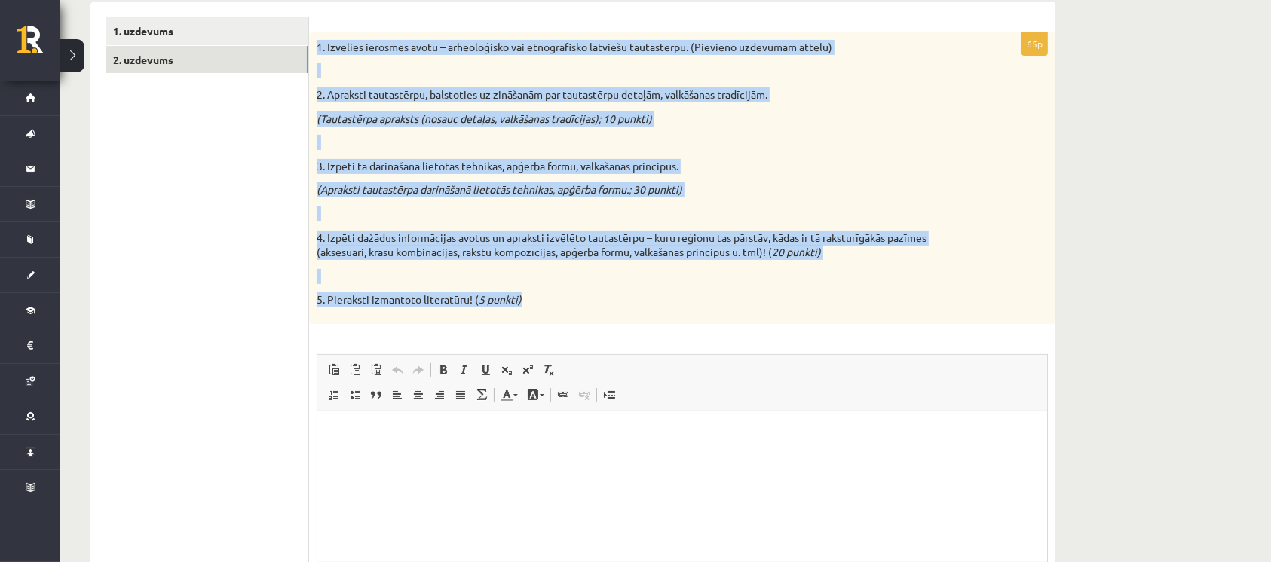
drag, startPoint x: 311, startPoint y: 47, endPoint x: 594, endPoint y: 301, distance: 379.5
click at [594, 301] on div "1. Izvēlies ierosmes avotu – arheoloģisko vai etnogrāfisko latviešu tautastērpu…" at bounding box center [682, 178] width 746 height 292
copy div "1. Izvēlies ierosmes avotu – arheoloģisko vai etnogrāfisko latviešu tautastērpu…"
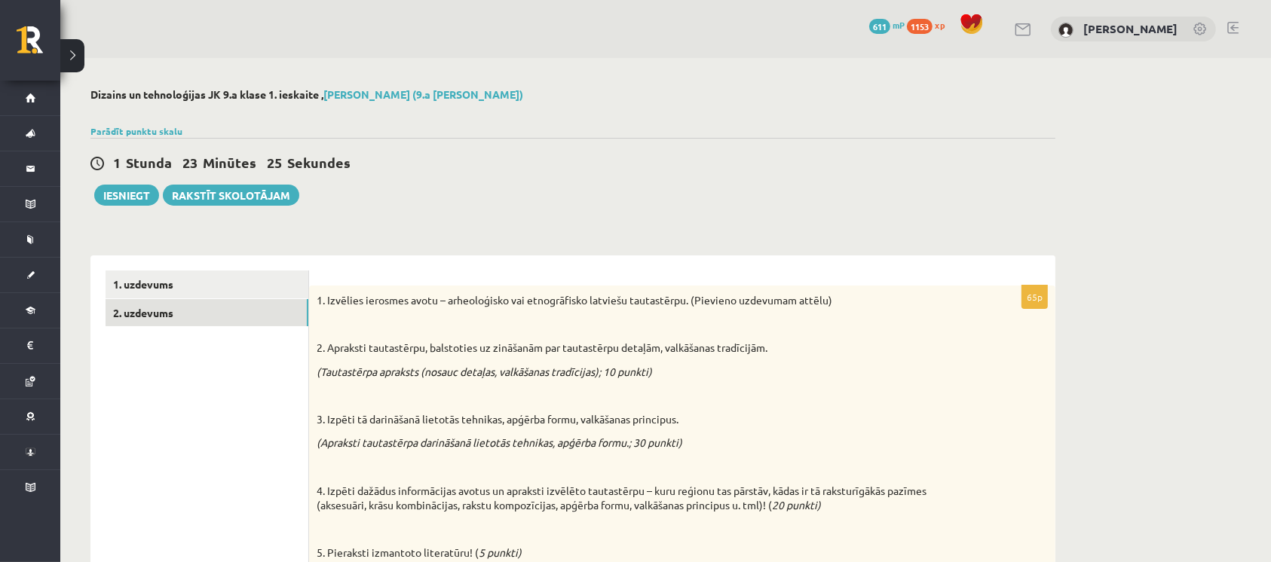
click at [730, 184] on div "1 Stunda 23 Minūtes 25 Sekundes Ieskaite saglabāta! Iesniegt Rakstīt skolotājam" at bounding box center [572, 172] width 965 height 68
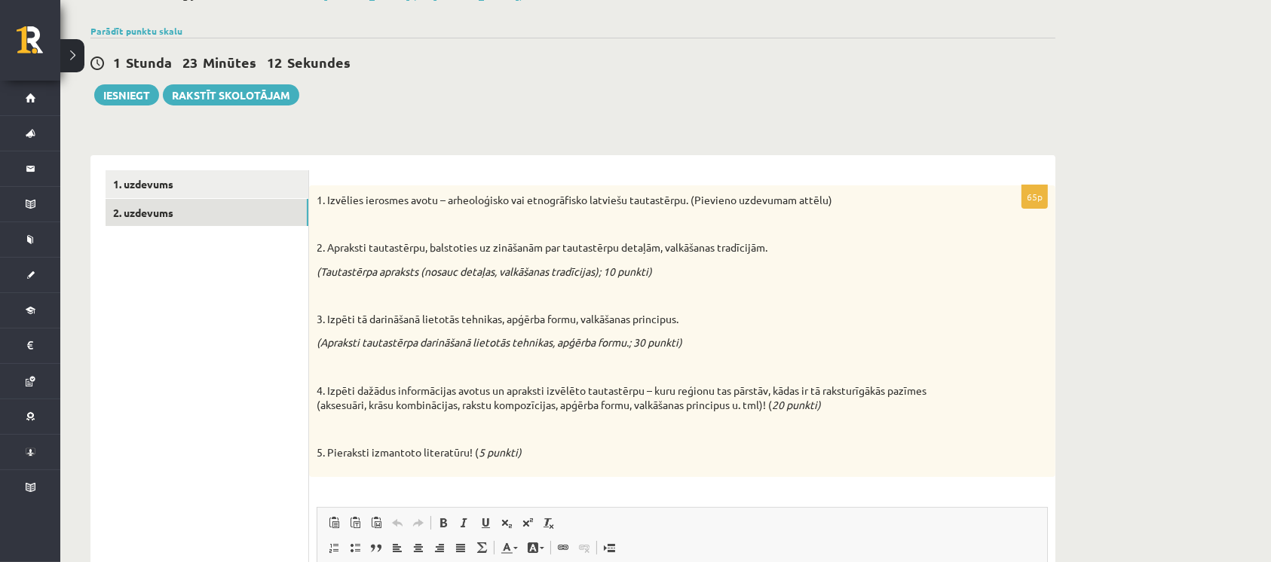
scroll to position [201, 0]
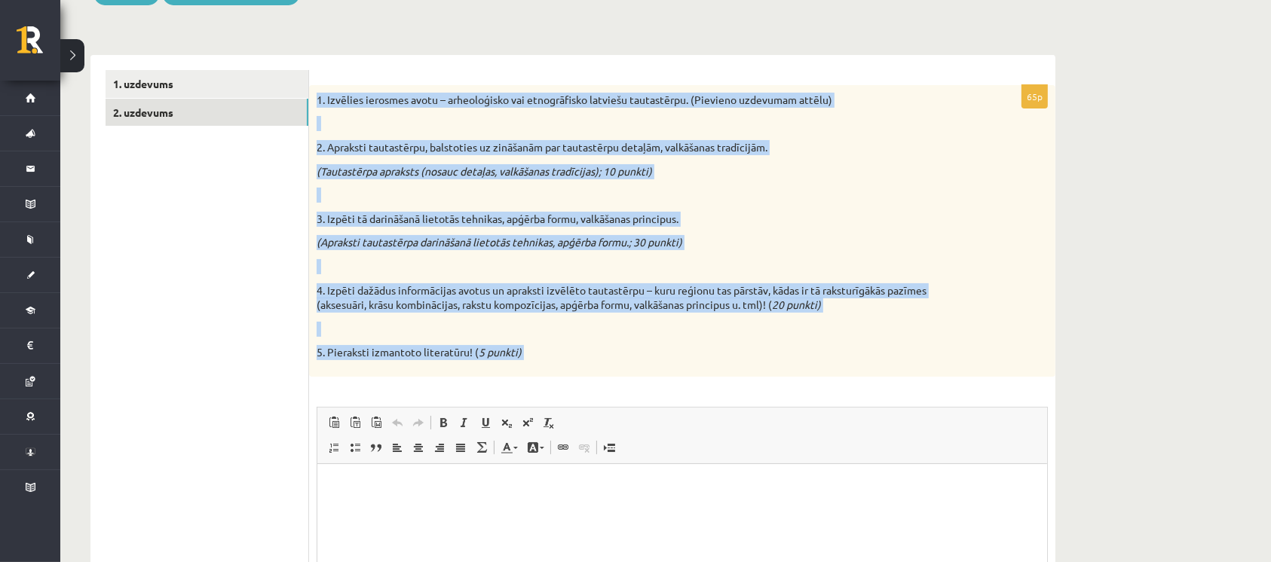
drag, startPoint x: 317, startPoint y: 99, endPoint x: 516, endPoint y: 390, distance: 352.7
click at [516, 394] on div "65p 1. Izvēlies ierosmes avotu – arheoloģisko vai etnogrāfisko latviešu tautast…" at bounding box center [682, 402] width 746 height 635
click at [519, 386] on div "65p 1. Izvēlies ierosmes avotu – arheoloģisko vai etnogrāfisko latviešu tautast…" at bounding box center [682, 402] width 746 height 635
drag, startPoint x: 313, startPoint y: 93, endPoint x: 561, endPoint y: 363, distance: 366.5
click at [561, 366] on div "1. Izvēlies ierosmes avotu – arheoloģisko vai etnogrāfisko latviešu tautastērpu…" at bounding box center [682, 231] width 746 height 292
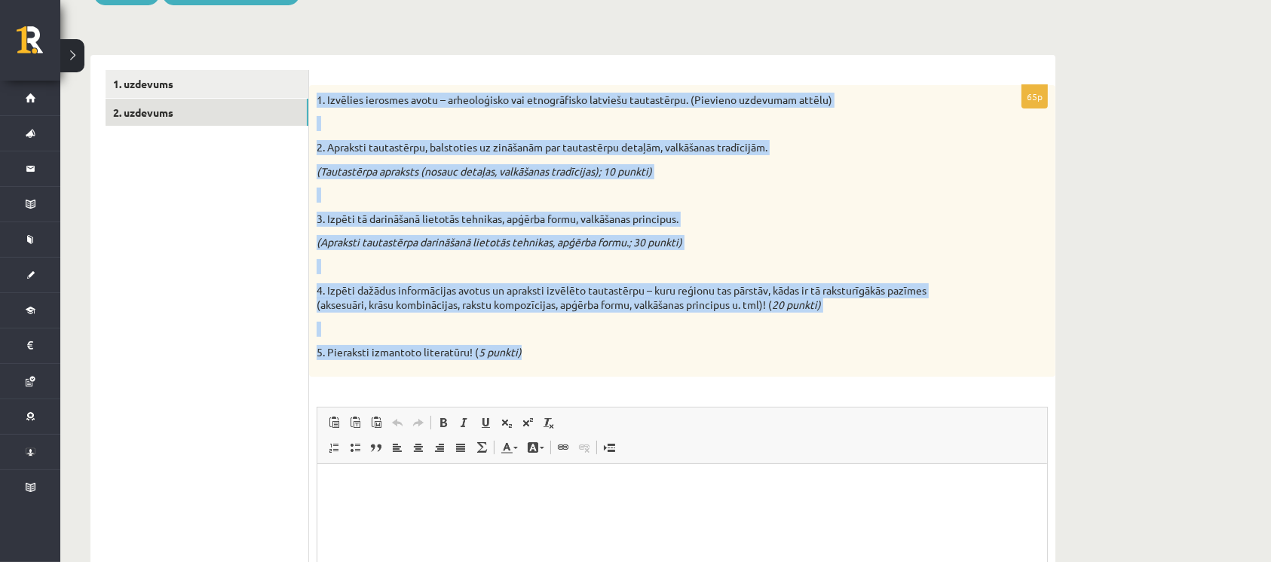
copy div "1. Izvēlies ierosmes avotu – arheoloģisko vai etnogrāfisko latviešu tautastērpu…"
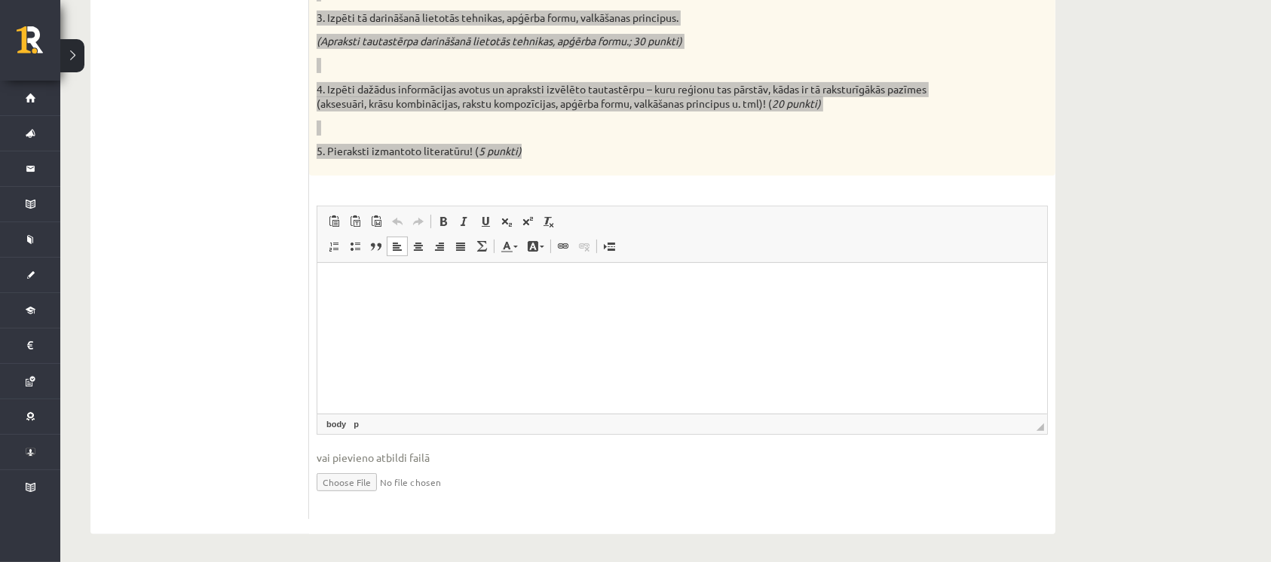
click at [437, 286] on p "Editor, wiswyg-editor-user-answer-47434041840600" at bounding box center [682, 285] width 700 height 16
click at [465, 292] on p "Editor, wiswyg-editor-user-answer-47434041840600" at bounding box center [682, 285] width 700 height 16
drag, startPoint x: 485, startPoint y: 309, endPoint x: 460, endPoint y: 310, distance: 24.9
click at [464, 308] on html at bounding box center [682, 285] width 730 height 46
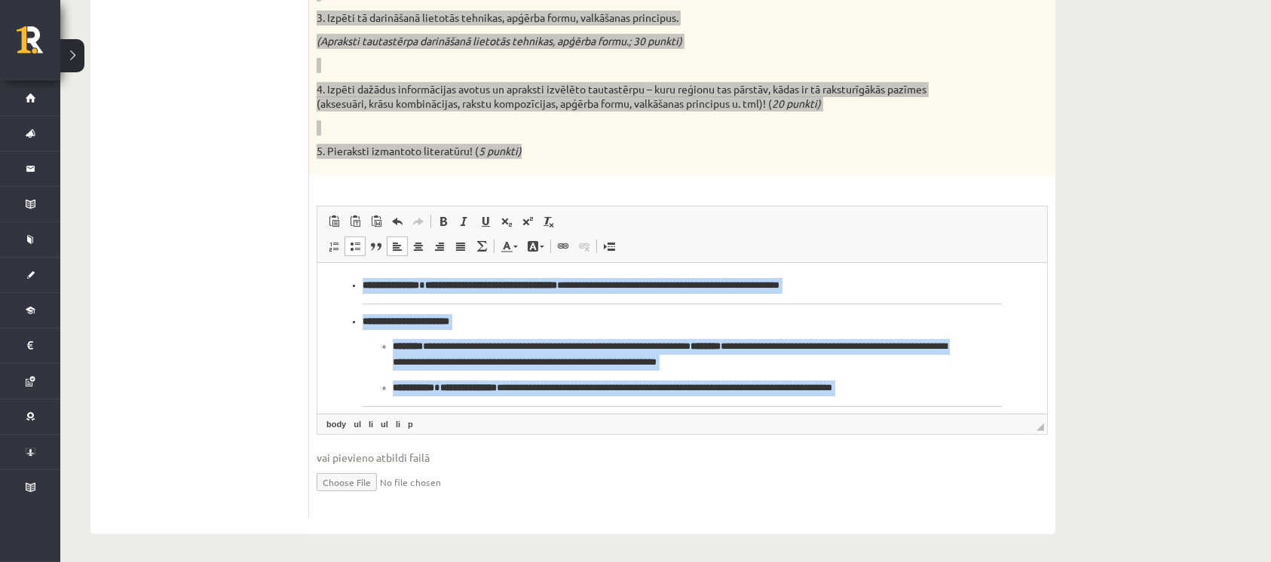
scroll to position [350, 0]
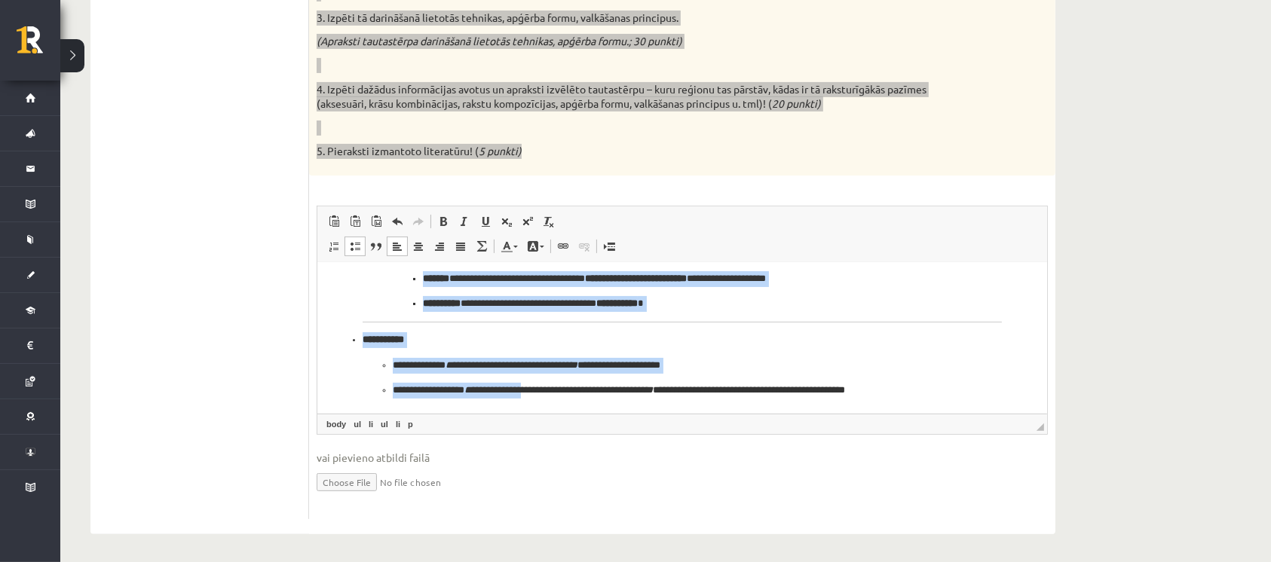
drag, startPoint x: 341, startPoint y: 286, endPoint x: 862, endPoint y: 752, distance: 699.3
click at [545, 413] on html "**********" at bounding box center [682, 163] width 730 height 501
click at [440, 227] on span at bounding box center [443, 222] width 12 height 12
click at [445, 226] on span at bounding box center [443, 222] width 12 height 12
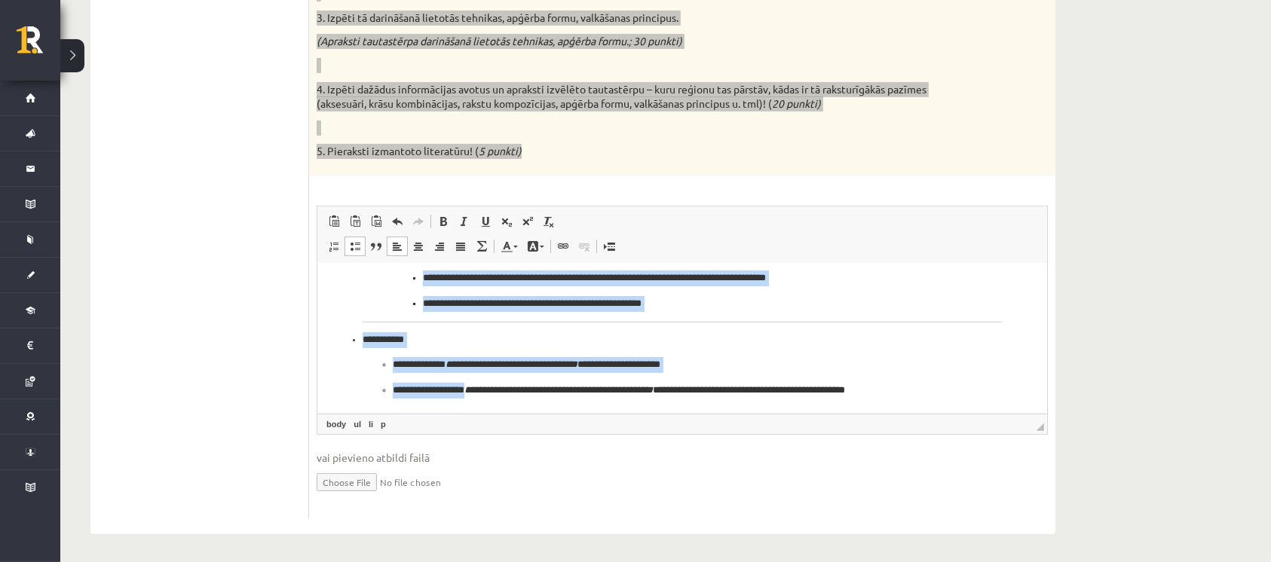
click at [416, 304] on ul "**********" at bounding box center [681, 278] width 579 height 66
click at [360, 350] on ul "**********" at bounding box center [682, 163] width 700 height 470
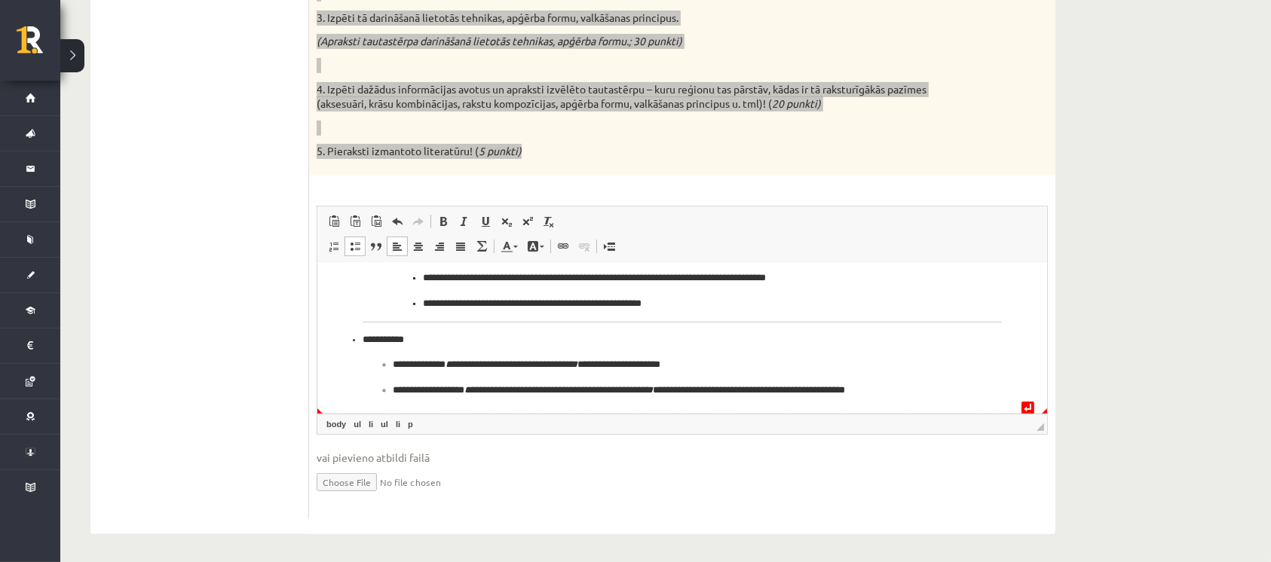
click at [386, 394] on ul "**********" at bounding box center [681, 377] width 639 height 41
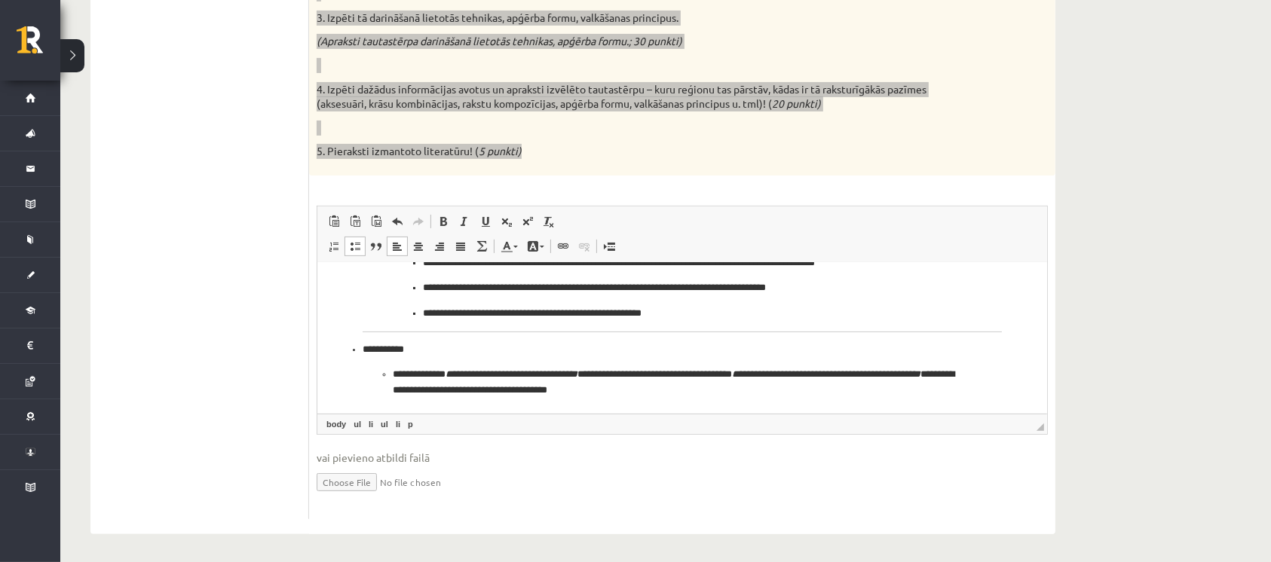
drag, startPoint x: 387, startPoint y: 373, endPoint x: 390, endPoint y: 382, distance: 9.8
click at [387, 375] on ul "**********" at bounding box center [681, 382] width 639 height 32
click at [356, 351] on ul "**********" at bounding box center [682, 167] width 700 height 461
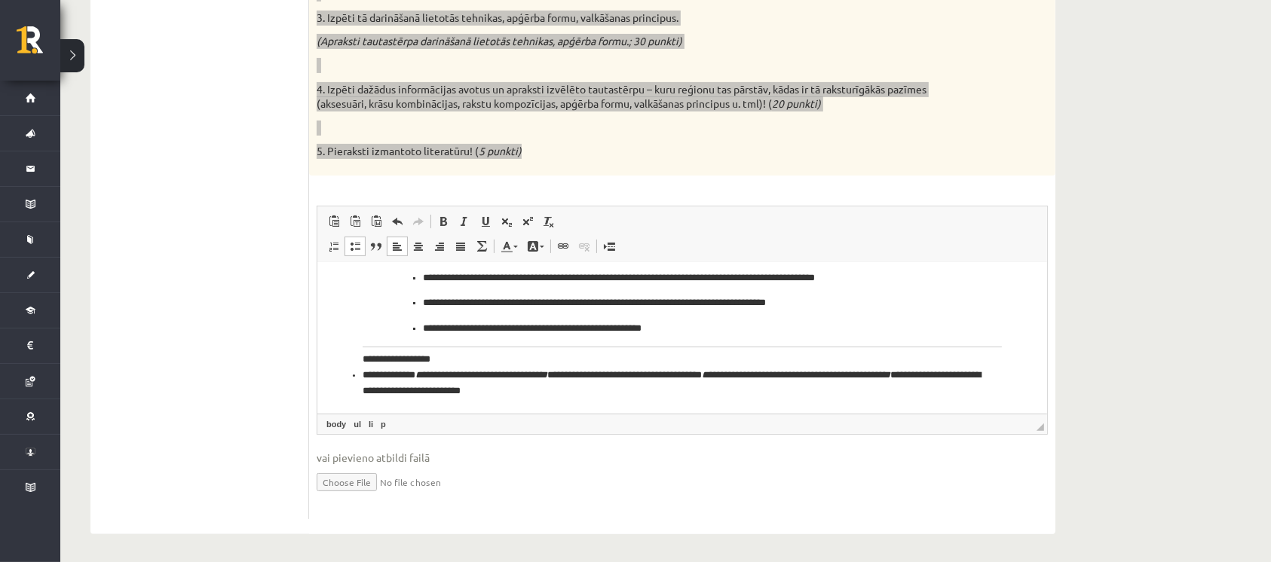
scroll to position [326, 0]
click at [362, 378] on li "**********" at bounding box center [674, 382] width 624 height 32
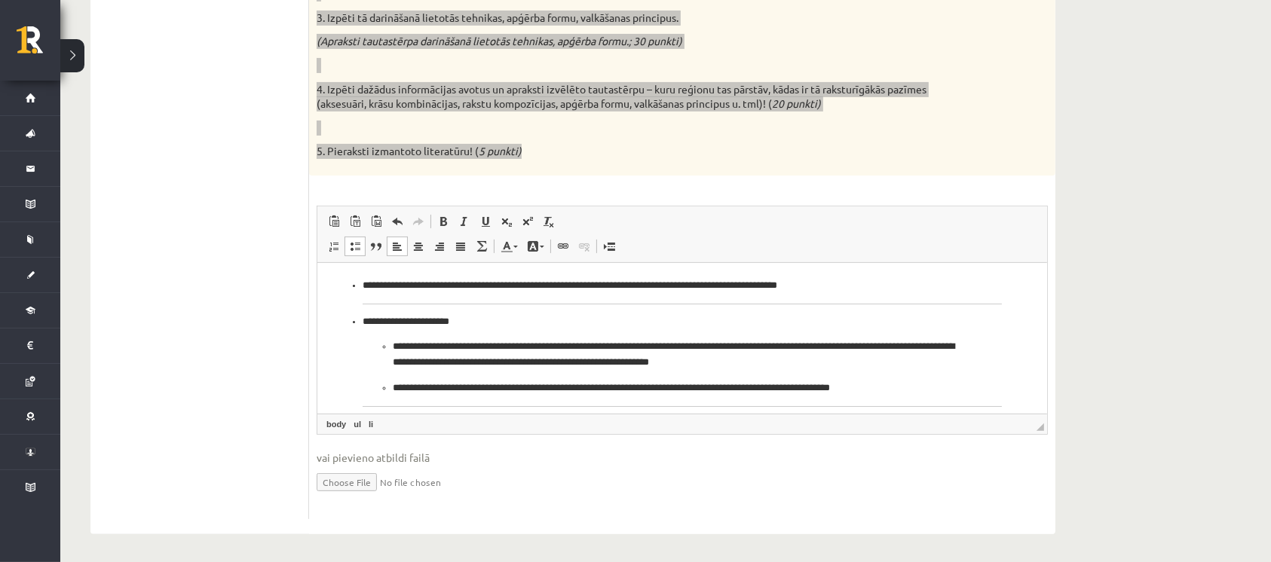
click at [353, 310] on ul "**********" at bounding box center [682, 500] width 700 height 446
click at [362, 281] on li "**********" at bounding box center [681, 290] width 639 height 26
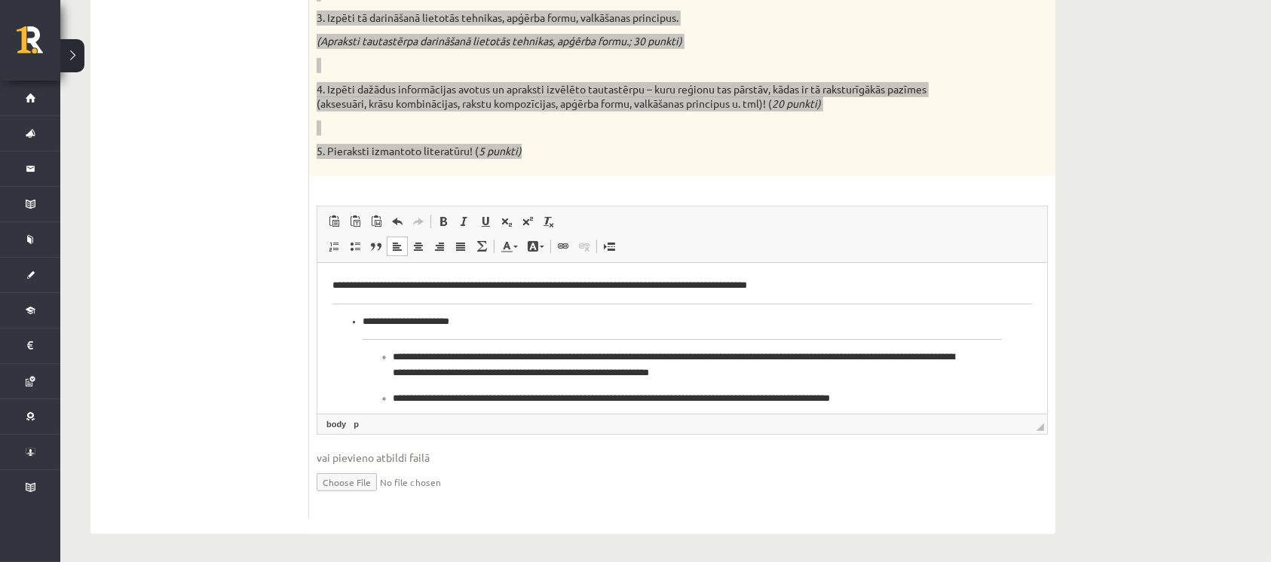
click at [360, 322] on ul "**********" at bounding box center [682, 519] width 700 height 410
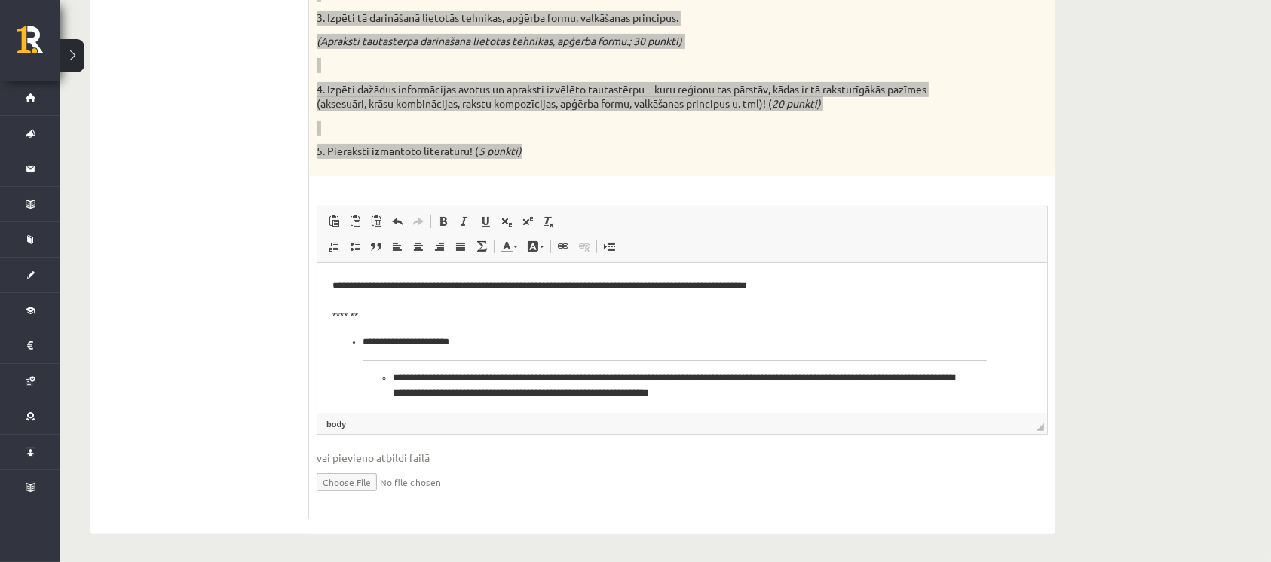
click at [357, 340] on ul "**********" at bounding box center [674, 539] width 684 height 410
click at [360, 343] on ul "**********" at bounding box center [674, 539] width 684 height 410
click at [360, 341] on ul "**********" at bounding box center [674, 539] width 684 height 410
click at [362, 344] on p "**********" at bounding box center [674, 342] width 624 height 16
click at [388, 372] on ul "**********" at bounding box center [674, 398] width 624 height 57
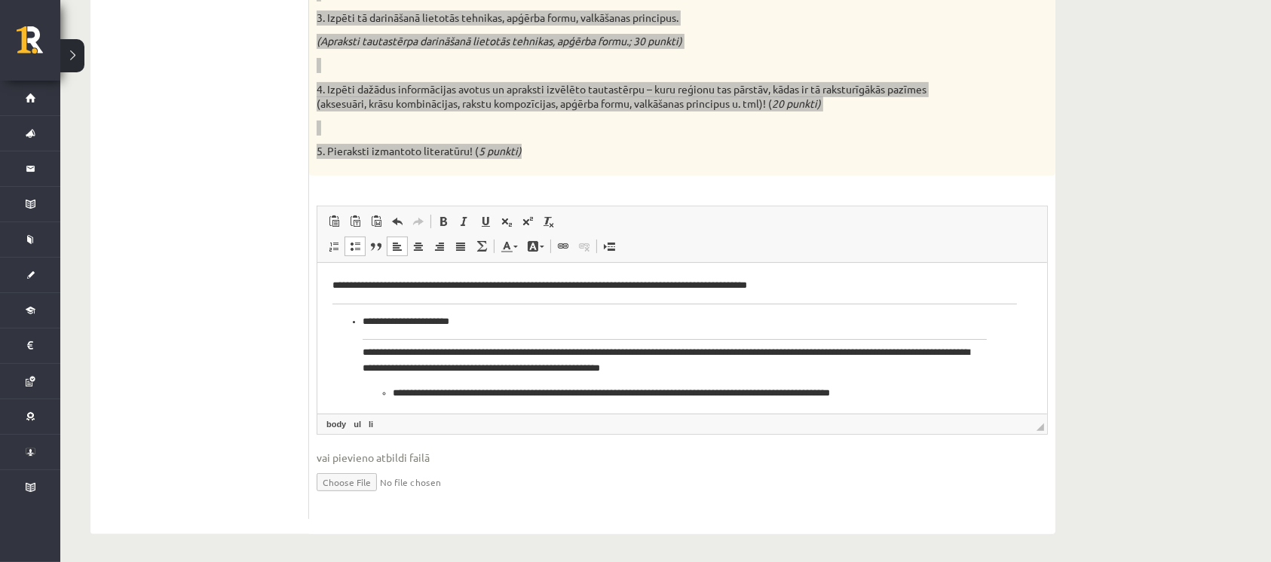
click at [387, 394] on ul "**********" at bounding box center [674, 393] width 624 height 16
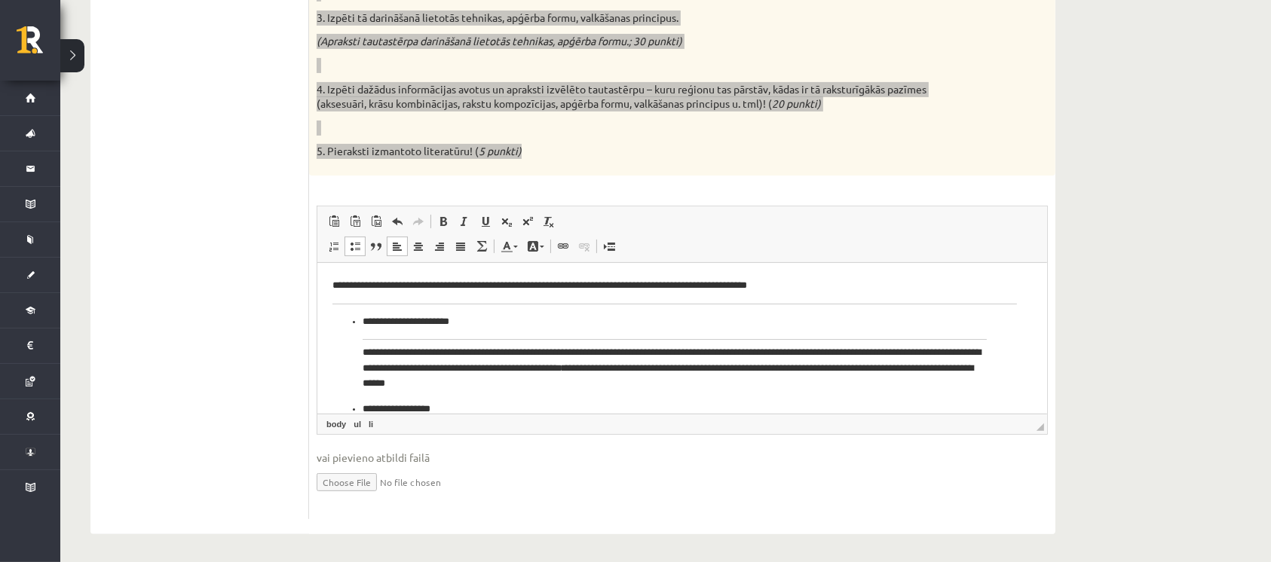
click at [360, 406] on ul "**********" at bounding box center [674, 512] width 684 height 396
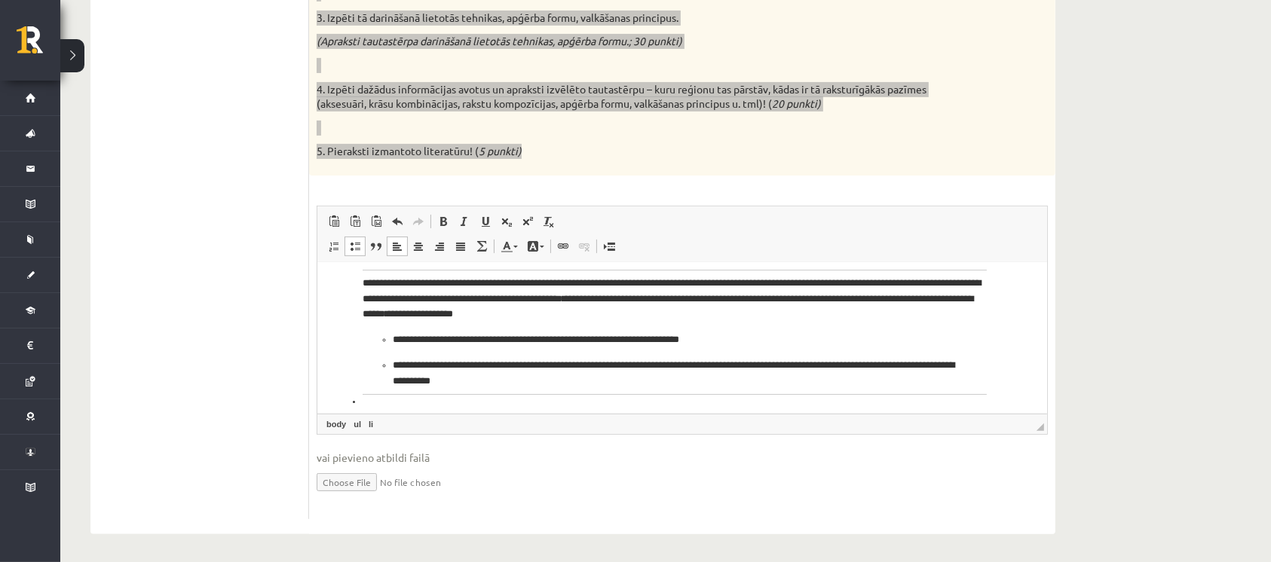
scroll to position [100, 0]
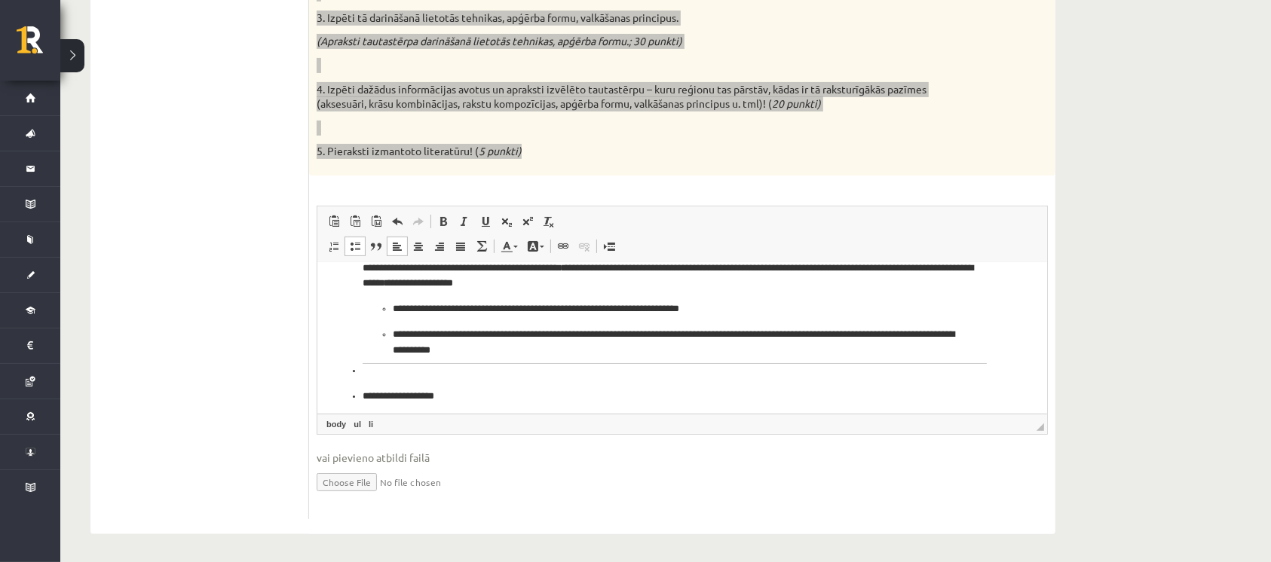
click at [389, 308] on ul "**********" at bounding box center [674, 329] width 624 height 57
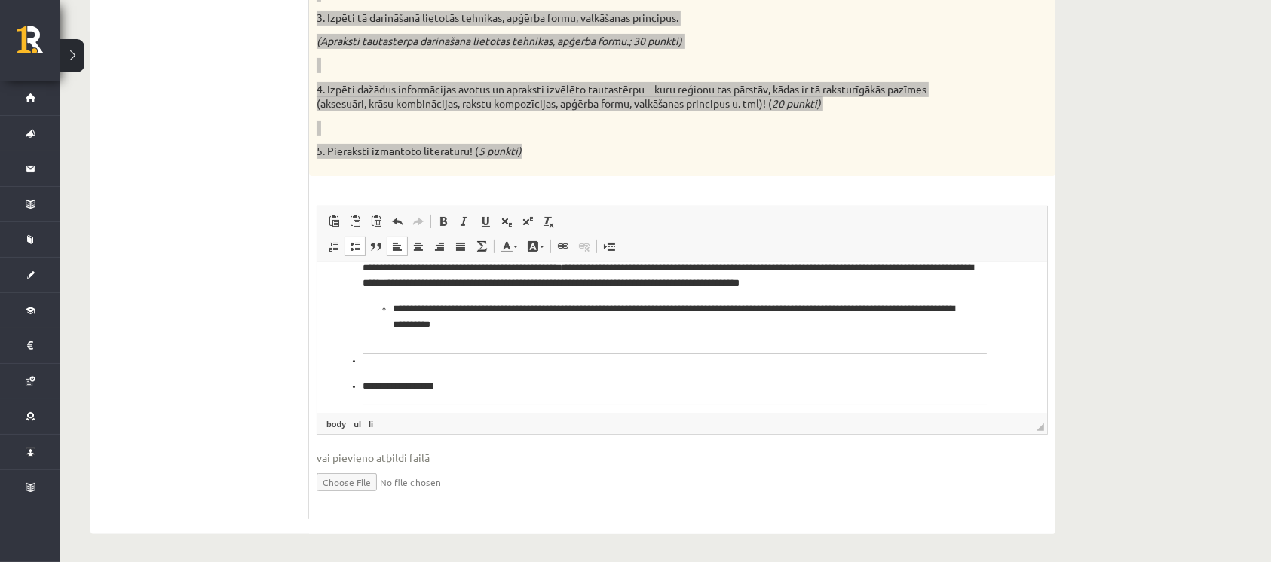
click at [390, 320] on ul "**********" at bounding box center [674, 317] width 624 height 32
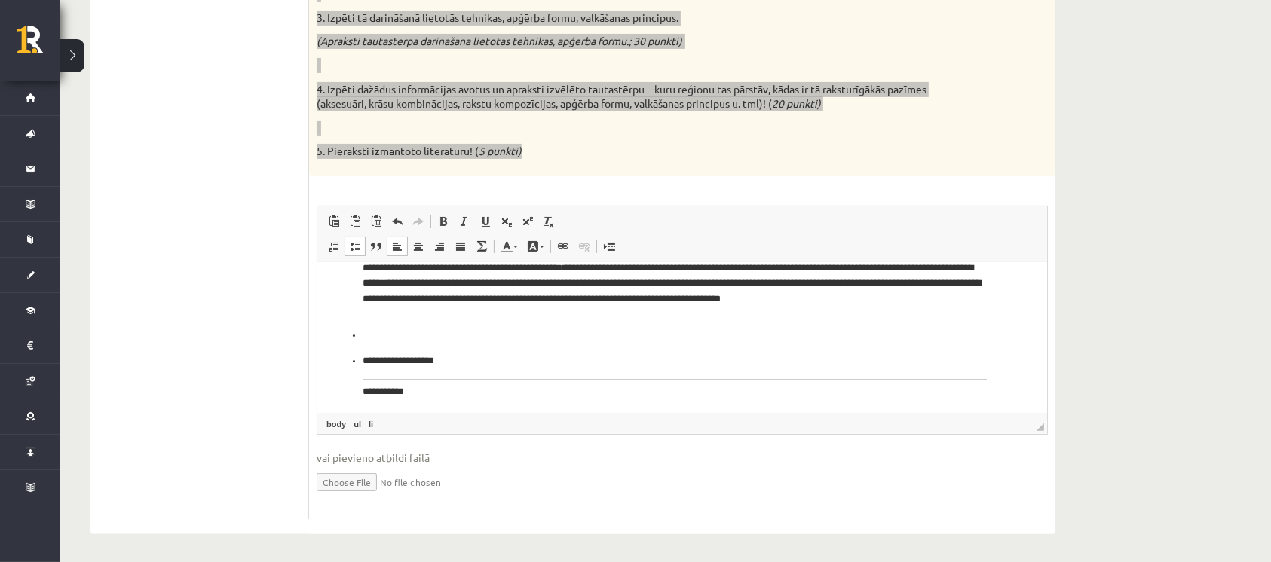
click at [358, 335] on ul "**********" at bounding box center [674, 385] width 684 height 345
click at [362, 360] on li "**********" at bounding box center [674, 440] width 624 height 174
drag, startPoint x: 356, startPoint y: 337, endPoint x: 354, endPoint y: 347, distance: 10.7
click at [356, 338] on ul "**********" at bounding box center [674, 373] width 684 height 320
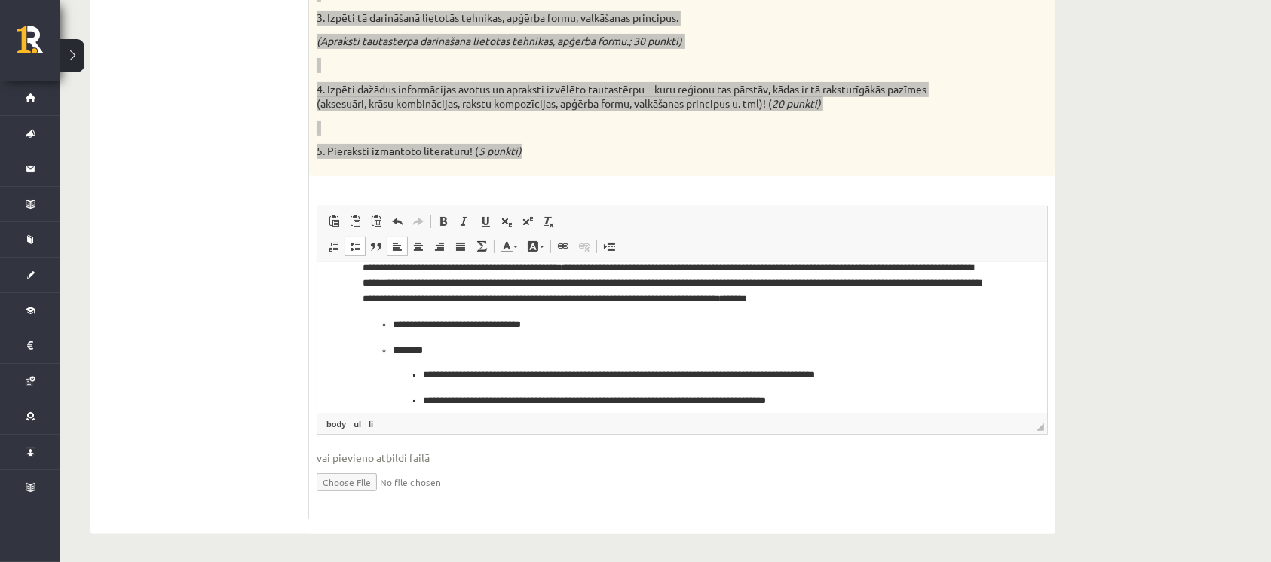
click at [387, 342] on ul "**********" at bounding box center [674, 375] width 624 height 117
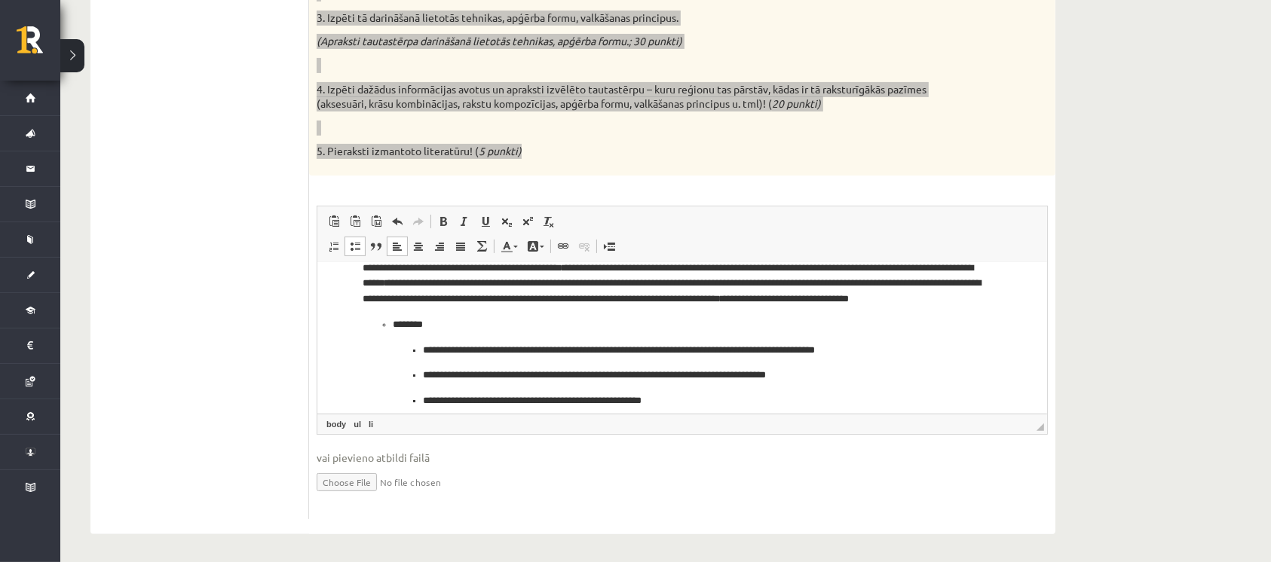
click at [390, 339] on ul "**********" at bounding box center [674, 363] width 624 height 92
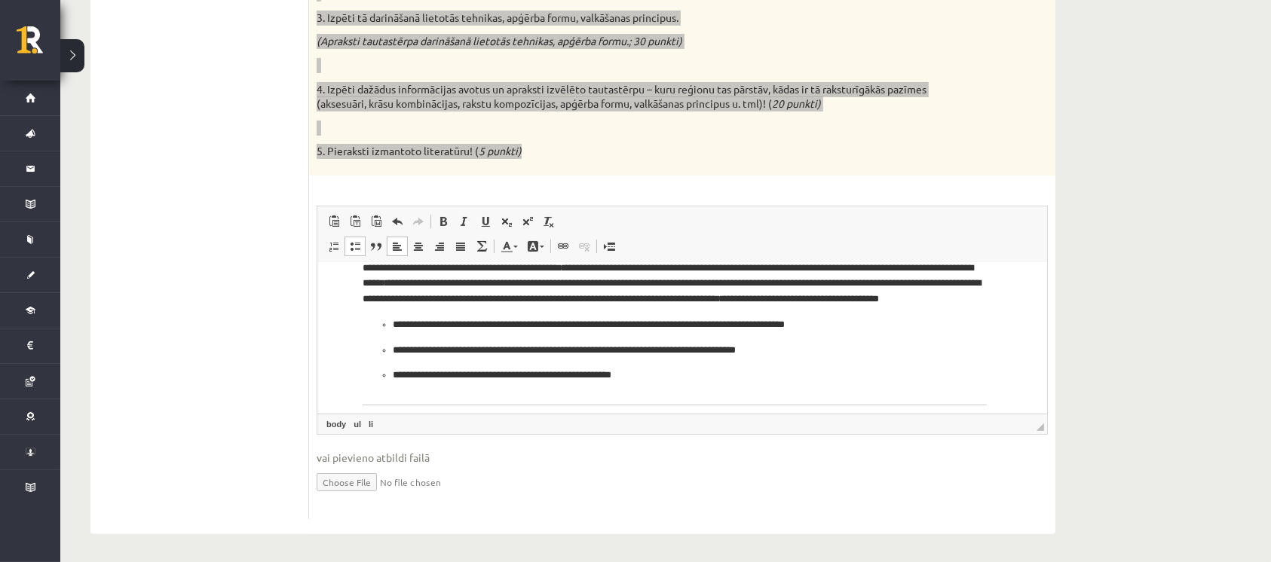
click at [386, 338] on ul "**********" at bounding box center [674, 350] width 624 height 66
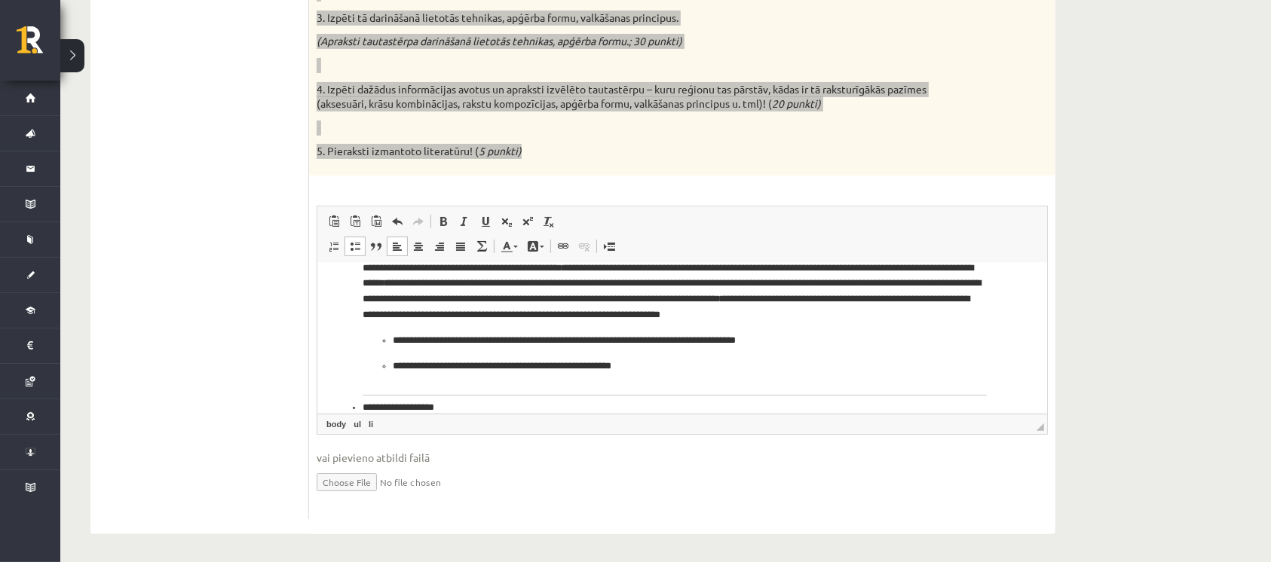
click at [390, 354] on ul "**********" at bounding box center [674, 352] width 624 height 41
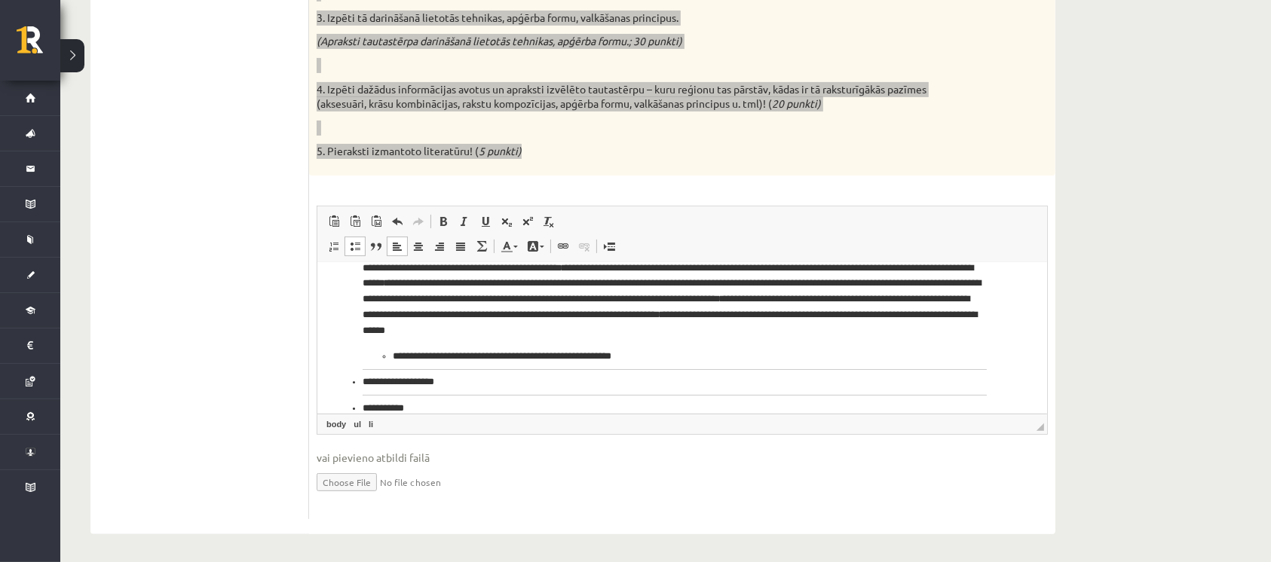
click at [388, 353] on ul "**********" at bounding box center [674, 356] width 624 height 16
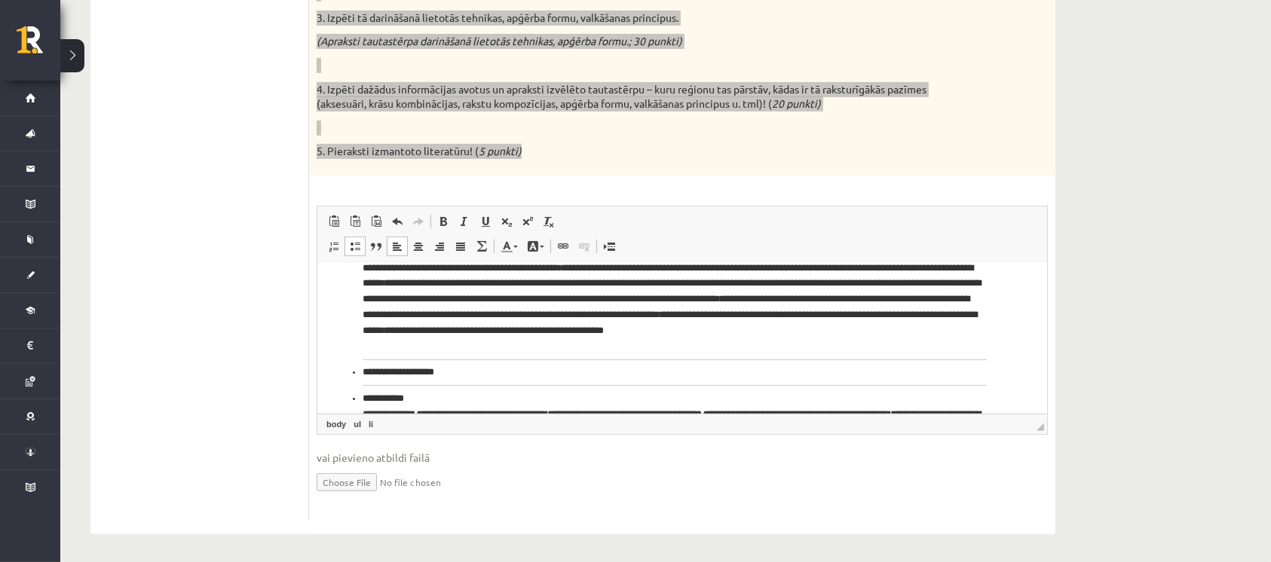
click at [357, 372] on ul "**********" at bounding box center [674, 325] width 684 height 224
click at [360, 374] on ul "**********" at bounding box center [674, 325] width 684 height 224
drag, startPoint x: 355, startPoint y: 374, endPoint x: 354, endPoint y: 382, distance: 8.3
click at [354, 381] on ul "**********" at bounding box center [674, 325] width 684 height 224
click at [356, 388] on ul "**********" at bounding box center [674, 325] width 684 height 224
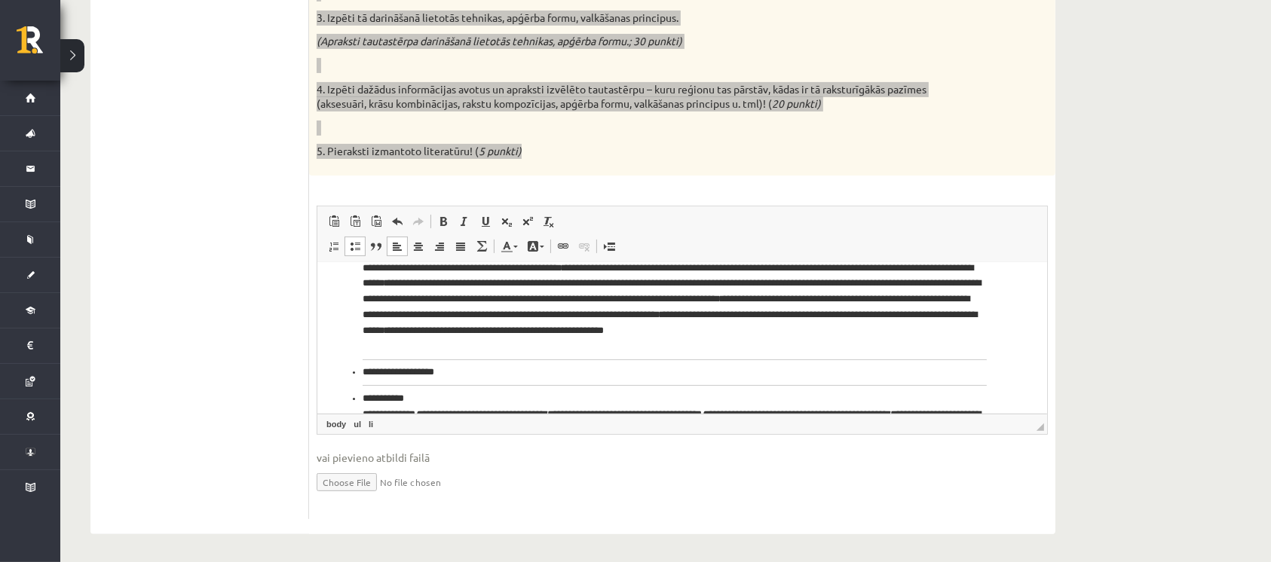
click at [360, 393] on ul "**********" at bounding box center [674, 325] width 684 height 224
click at [350, 396] on ul "**********" at bounding box center [674, 325] width 684 height 224
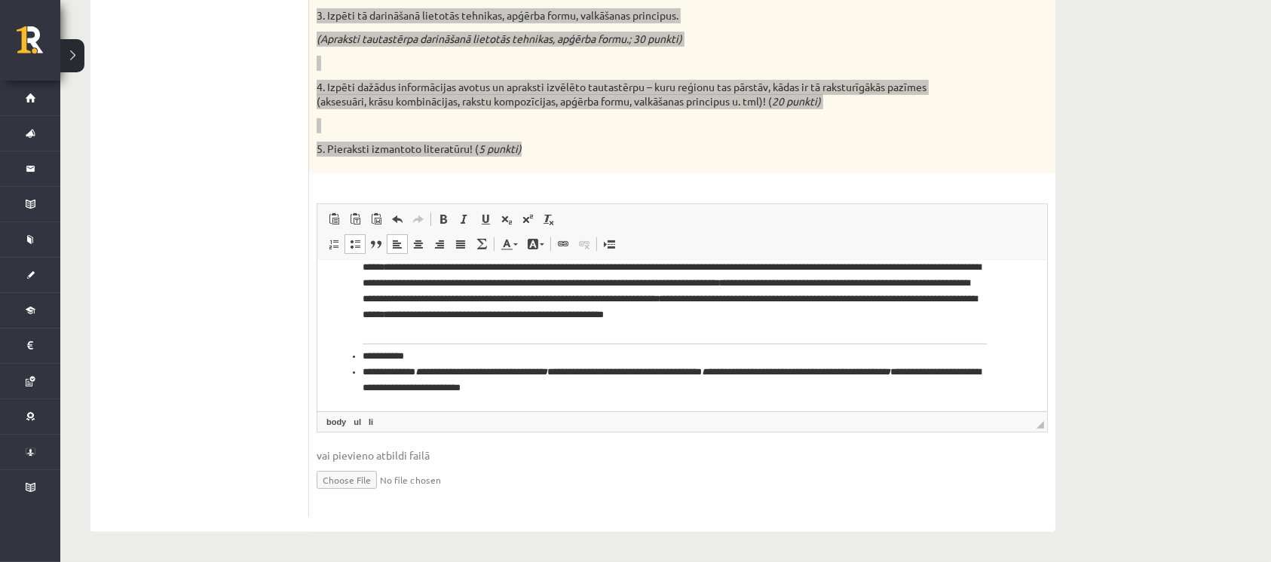
scroll to position [404, 0]
click at [357, 375] on ul "**********" at bounding box center [674, 296] width 684 height 198
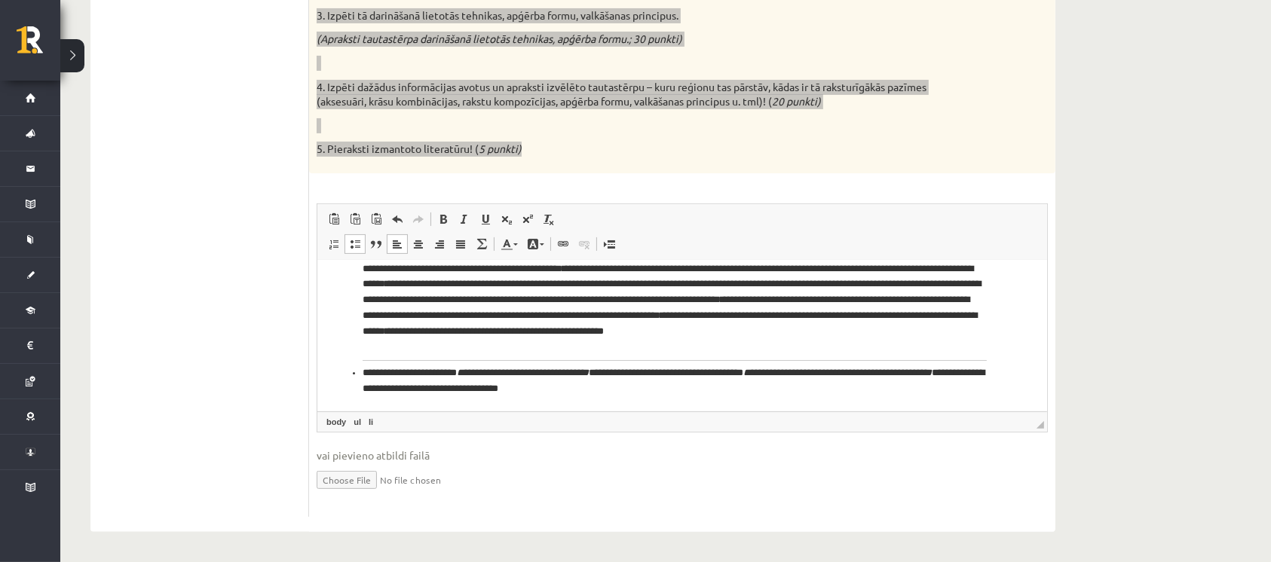
click at [356, 375] on ul "**********" at bounding box center [674, 305] width 684 height 182
click at [357, 374] on ul "**********" at bounding box center [674, 305] width 684 height 182
click at [401, 372] on li "**********" at bounding box center [674, 378] width 624 height 37
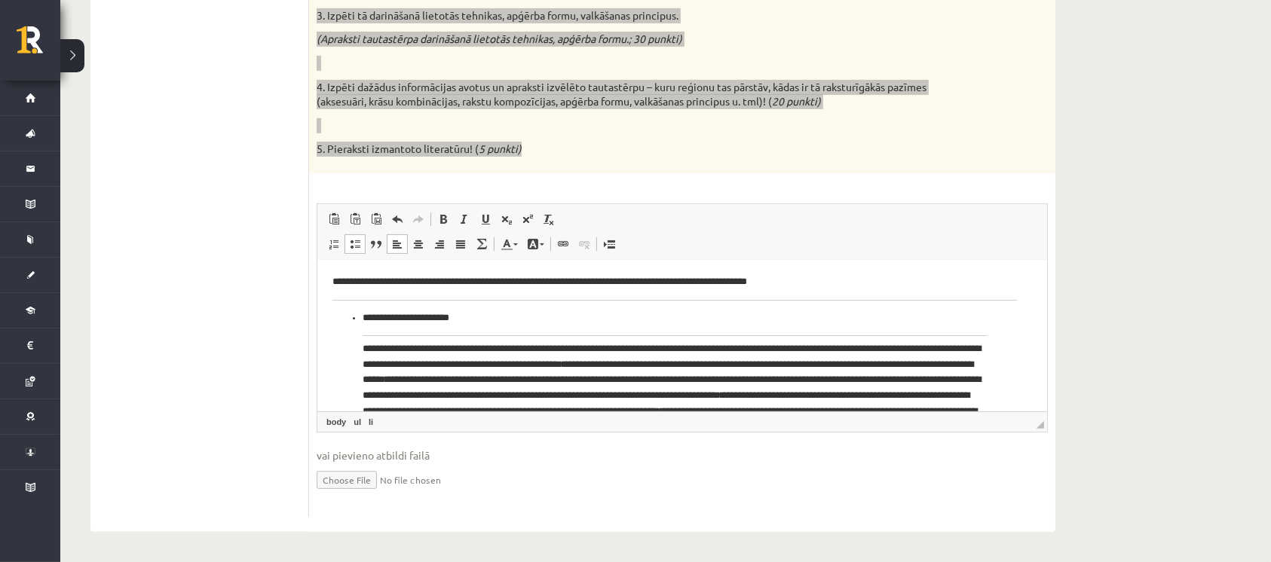
scroll to position [0, 0]
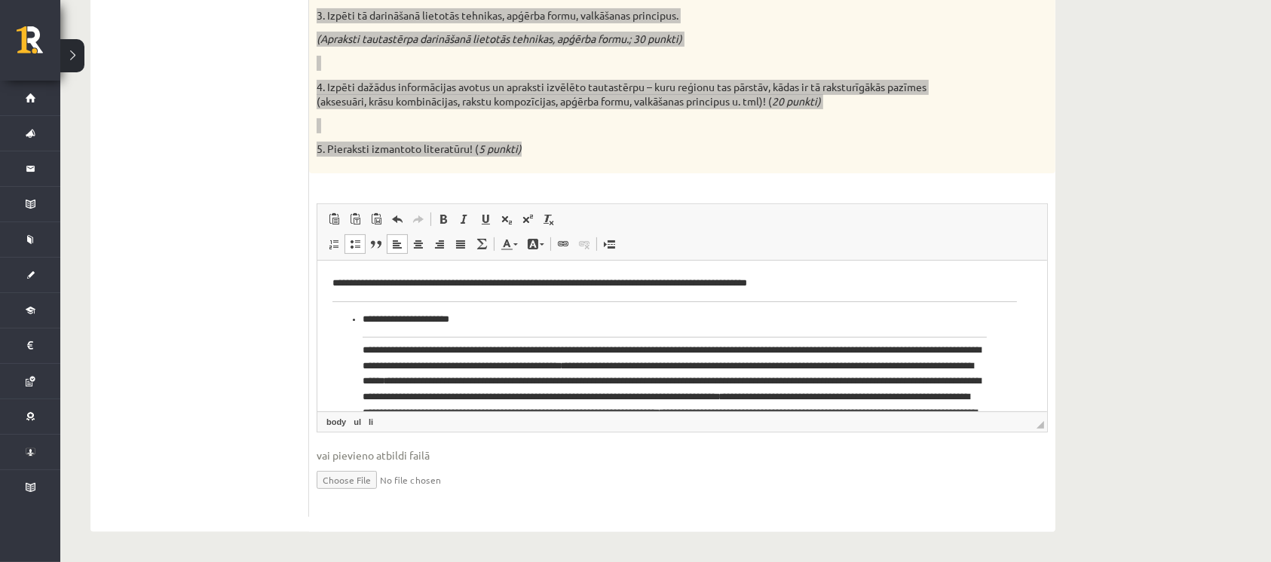
click at [468, 323] on p "**********" at bounding box center [674, 319] width 624 height 16
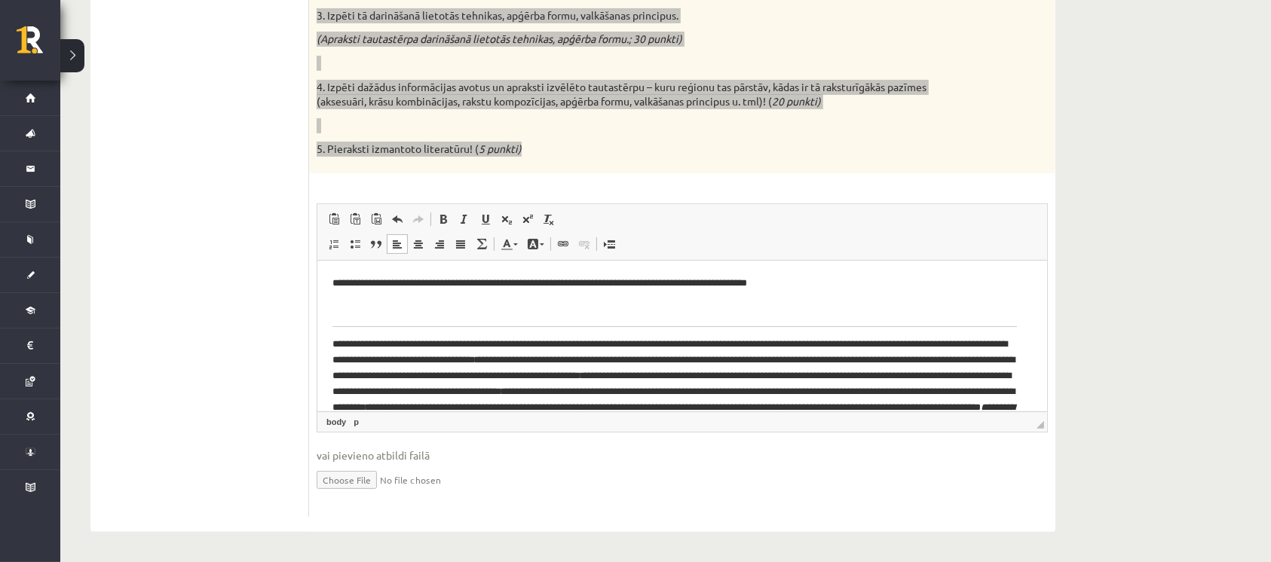
click at [333, 347] on p "**********" at bounding box center [674, 391] width 684 height 110
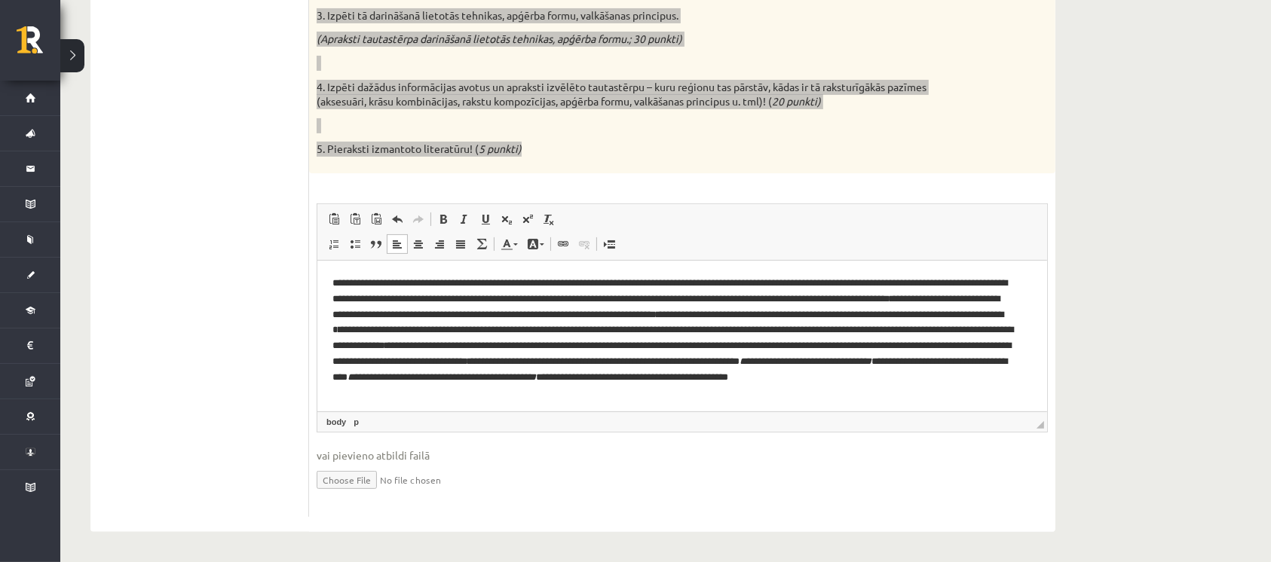
click at [839, 281] on p "**********" at bounding box center [674, 337] width 684 height 125
click at [464, 317] on p "**********" at bounding box center [674, 337] width 684 height 125
click at [719, 345] on p "**********" at bounding box center [674, 337] width 684 height 125
drag, startPoint x: 627, startPoint y: 361, endPoint x: 645, endPoint y: 360, distance: 18.2
click at [629, 360] on p "**********" at bounding box center [674, 337] width 684 height 125
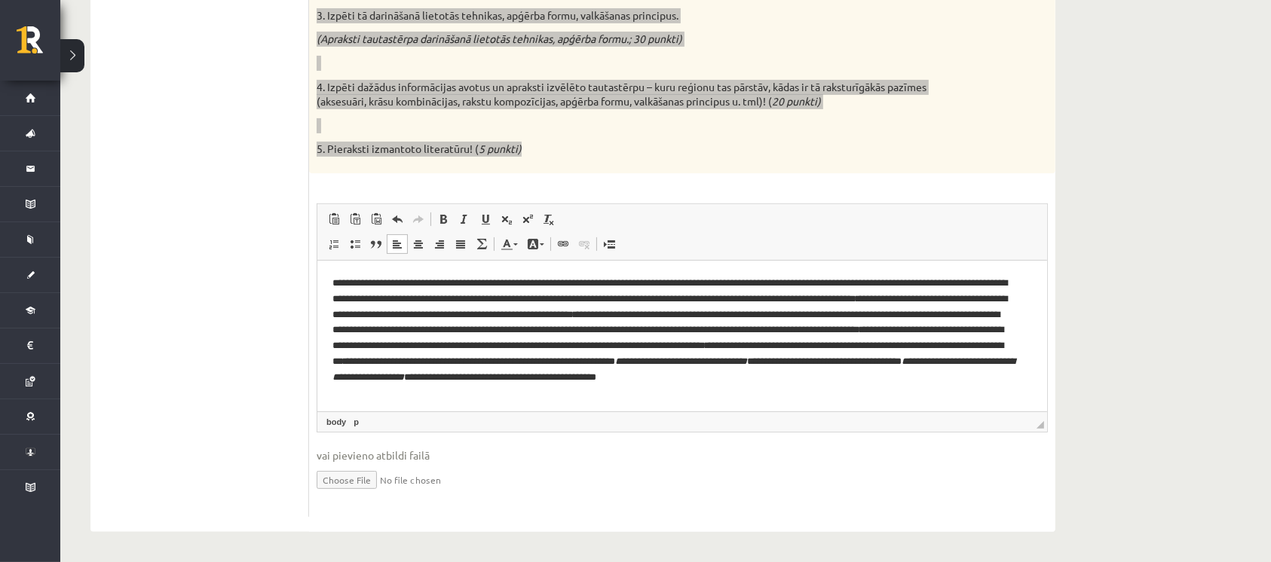
click at [773, 375] on p "**********" at bounding box center [674, 337] width 684 height 125
click at [369, 381] on icon "**********" at bounding box center [671, 369] width 678 height 26
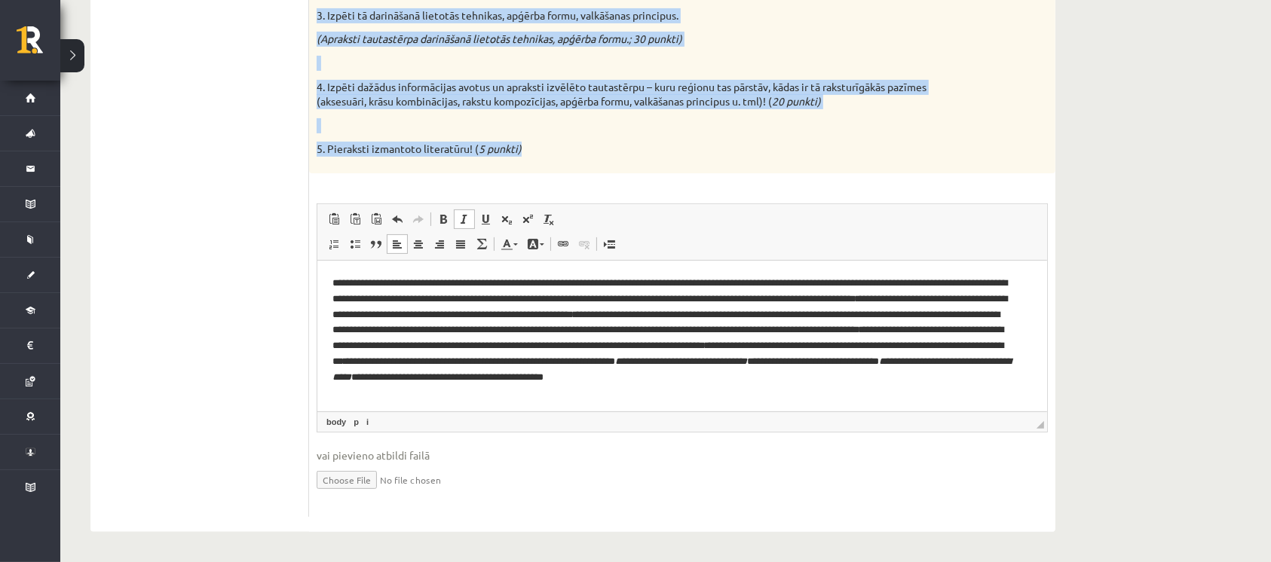
click at [582, 148] on p "5. Pieraksti izmantoto literatūru! ( 5 punkti)" at bounding box center [645, 149] width 656 height 15
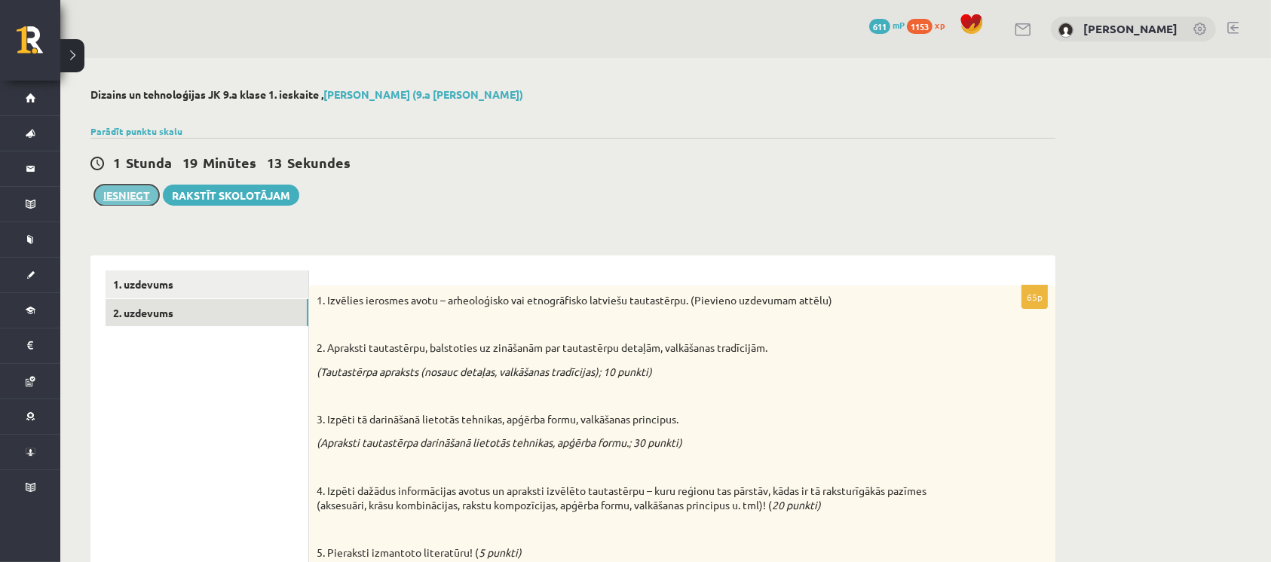
click at [138, 200] on button "Iesniegt" at bounding box center [126, 195] width 65 height 21
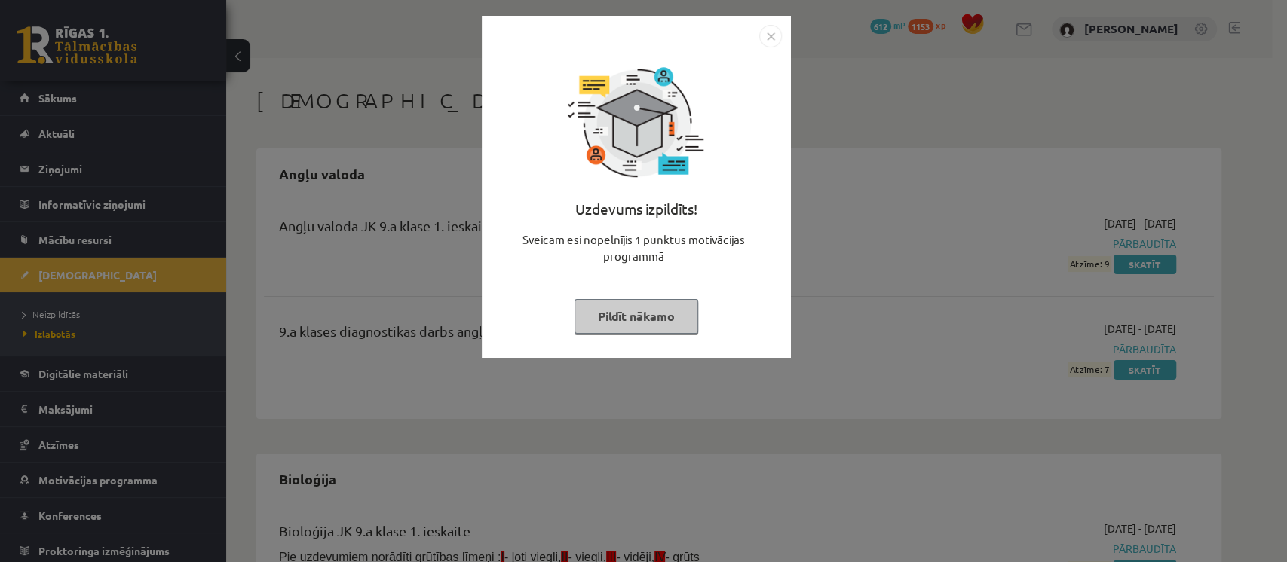
click at [770, 33] on img "Close" at bounding box center [770, 36] width 23 height 23
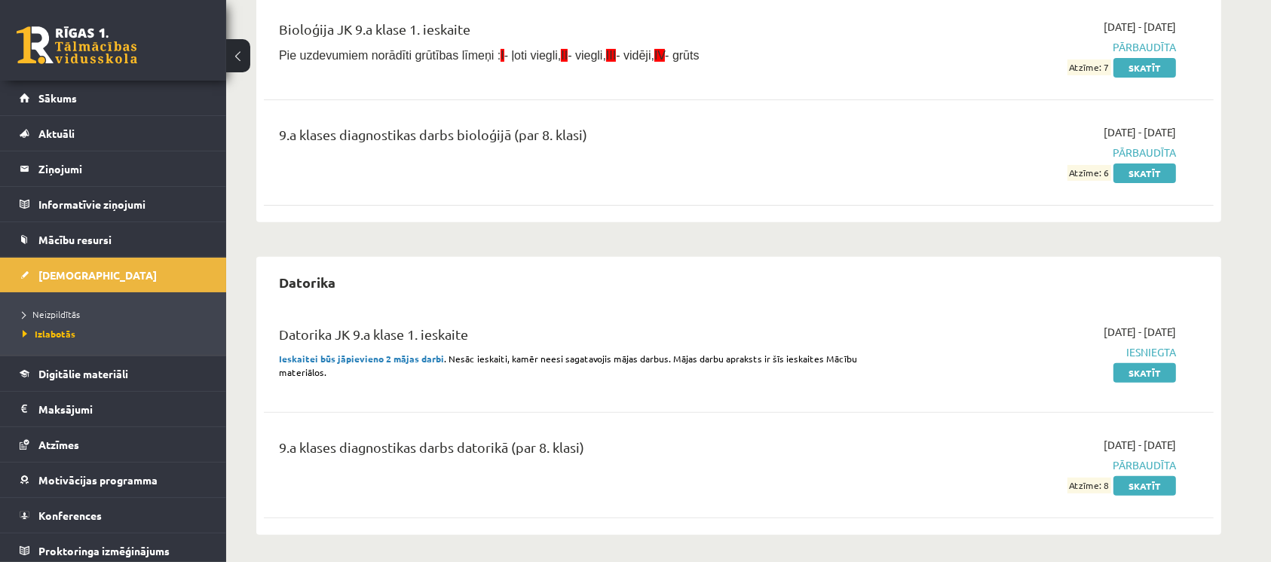
scroll to position [603, 0]
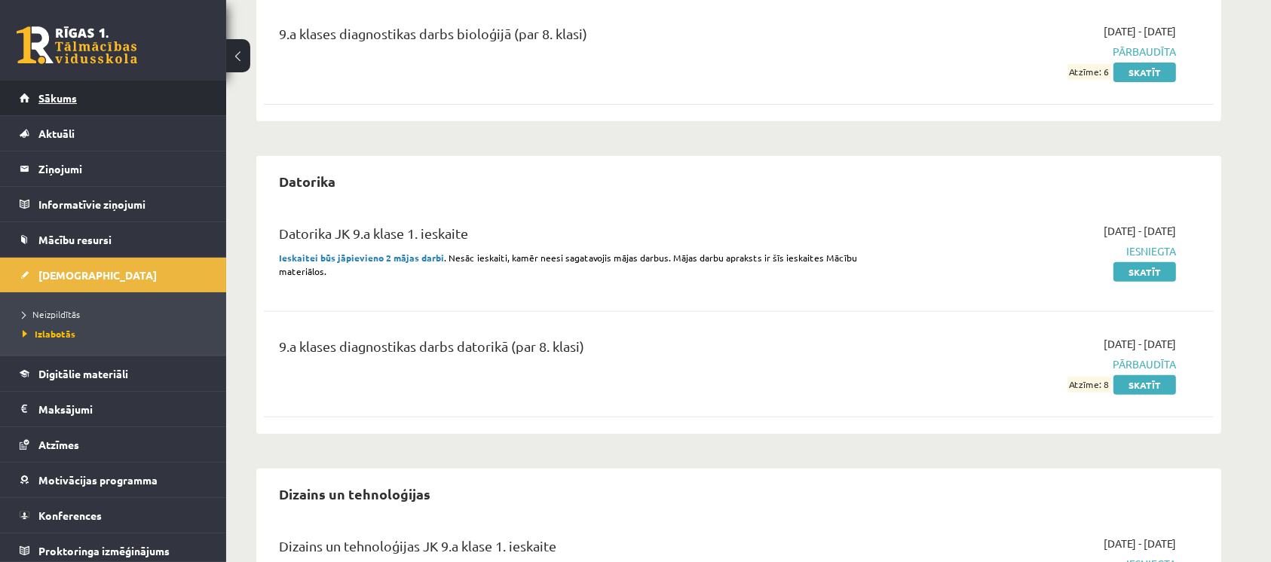
click at [145, 92] on link "Sākums" at bounding box center [114, 98] width 188 height 35
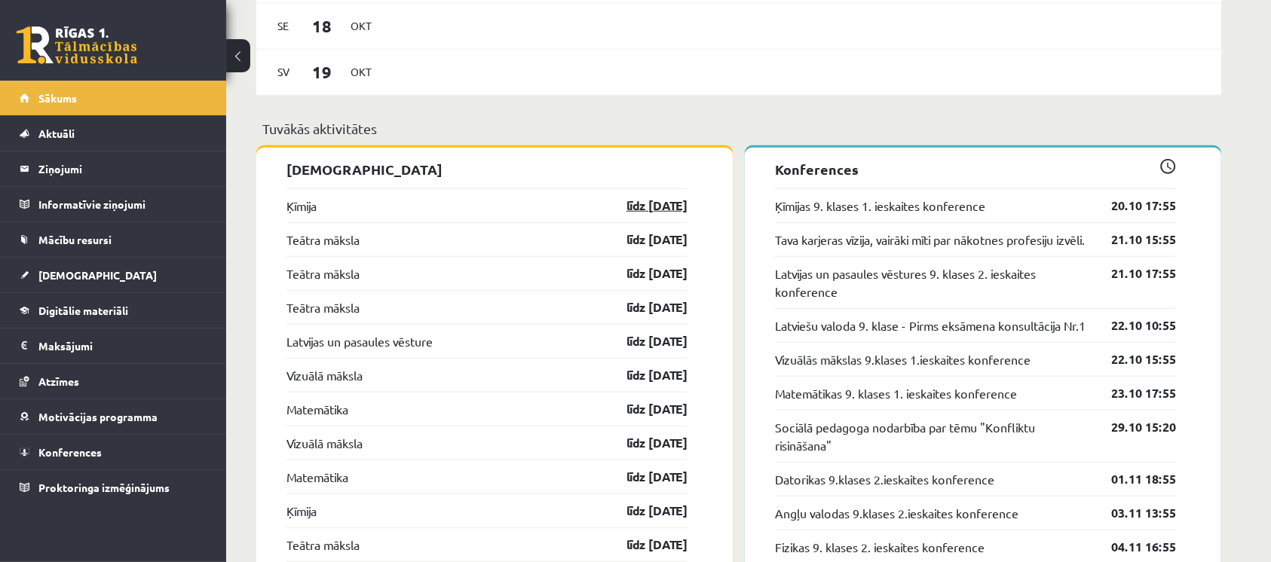
scroll to position [1407, 0]
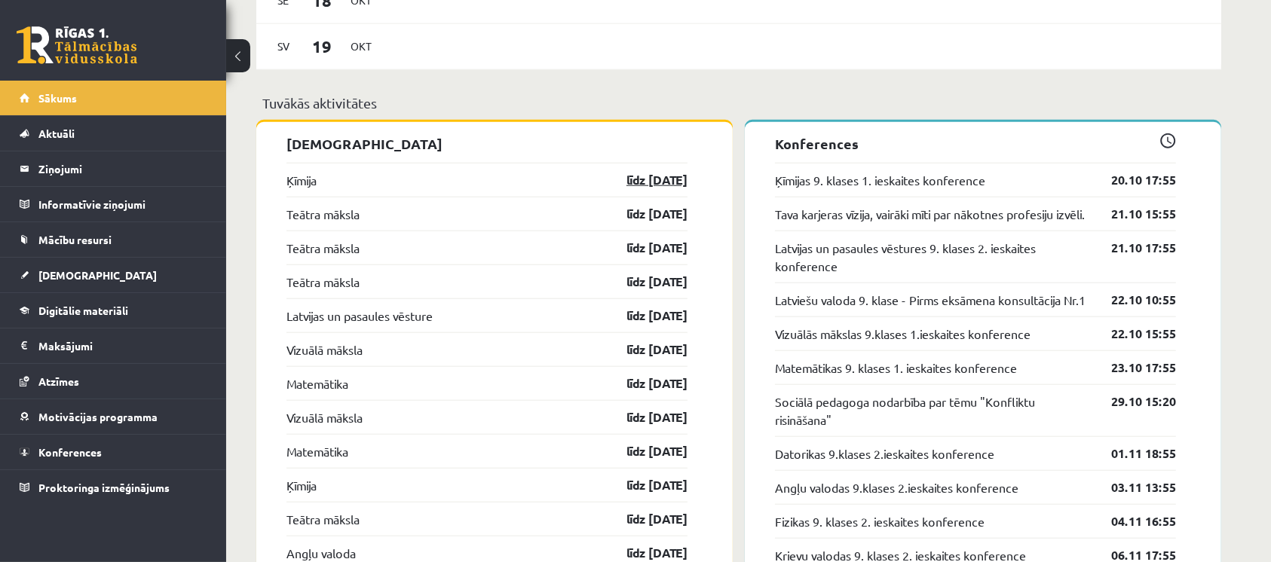
click at [630, 179] on link "līdz [DATE]" at bounding box center [643, 180] width 87 height 18
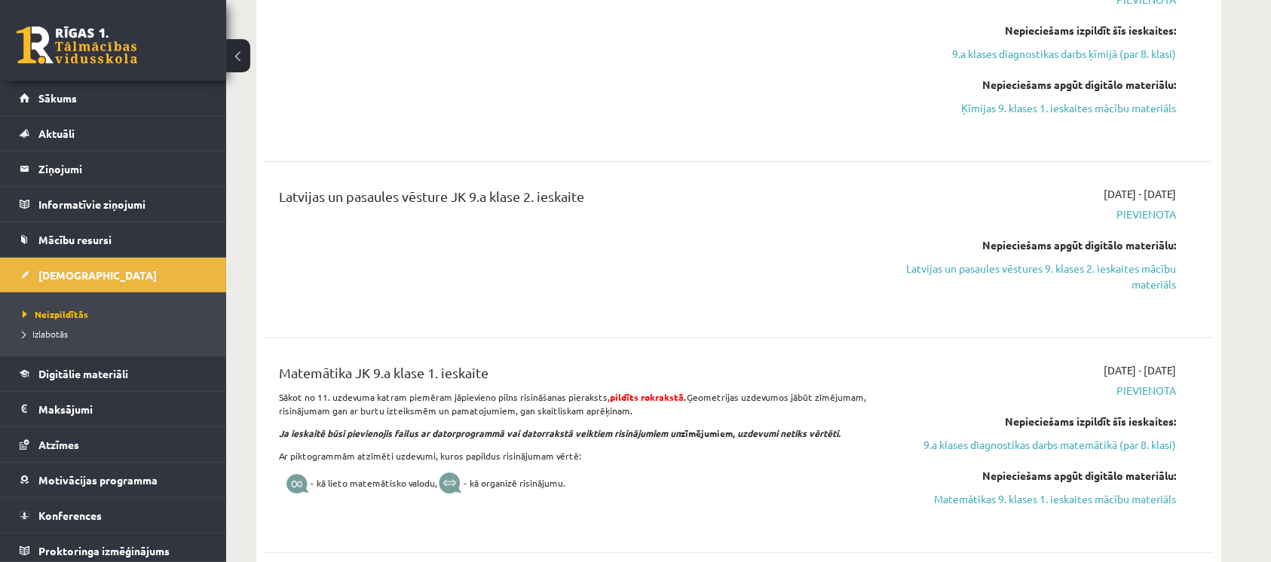
scroll to position [1407, 0]
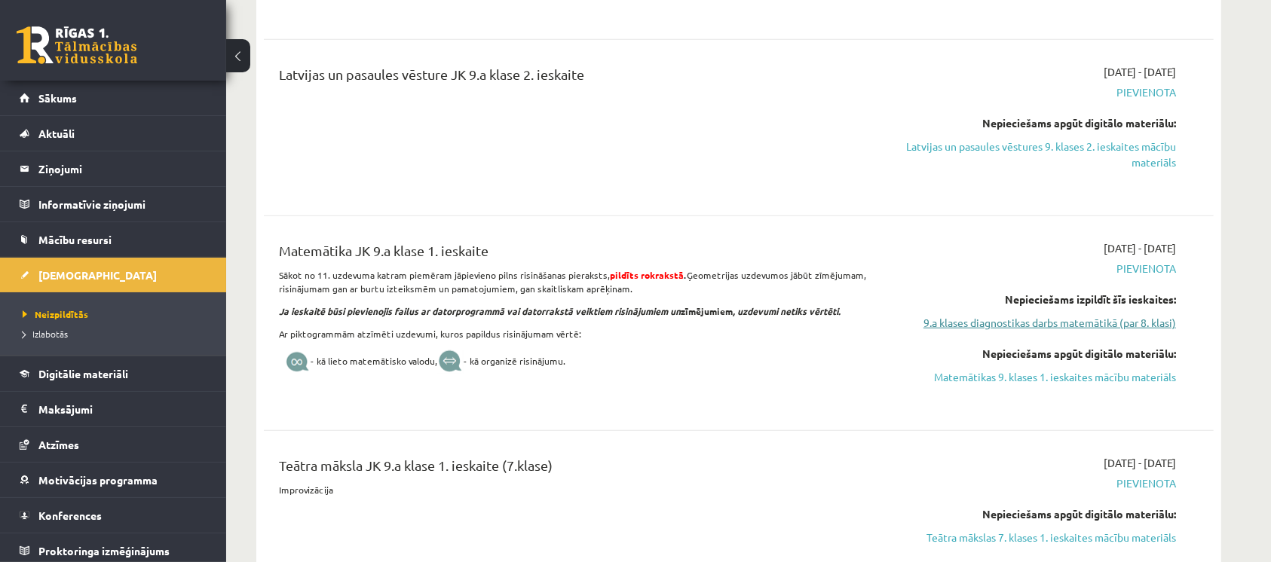
click at [1055, 320] on link "9.a klases diagnostikas darbs matemātikā (par 8. klasi)" at bounding box center [1034, 323] width 284 height 16
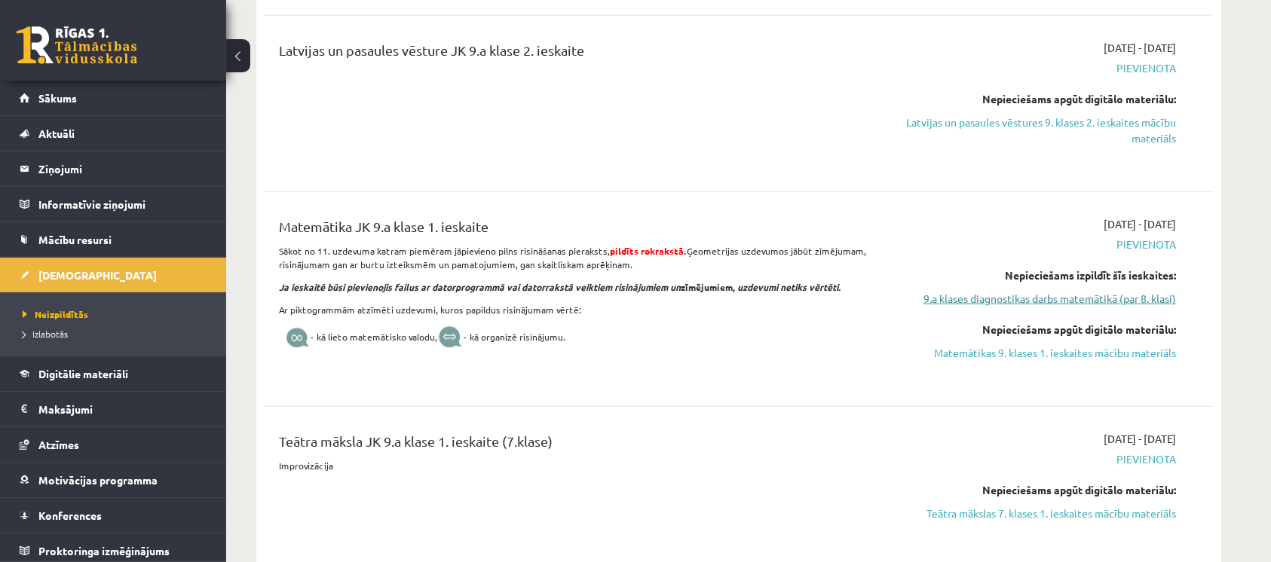
click at [1027, 302] on link "9.a klases diagnostikas darbs matemātikā (par 8. klasi)" at bounding box center [1034, 299] width 284 height 16
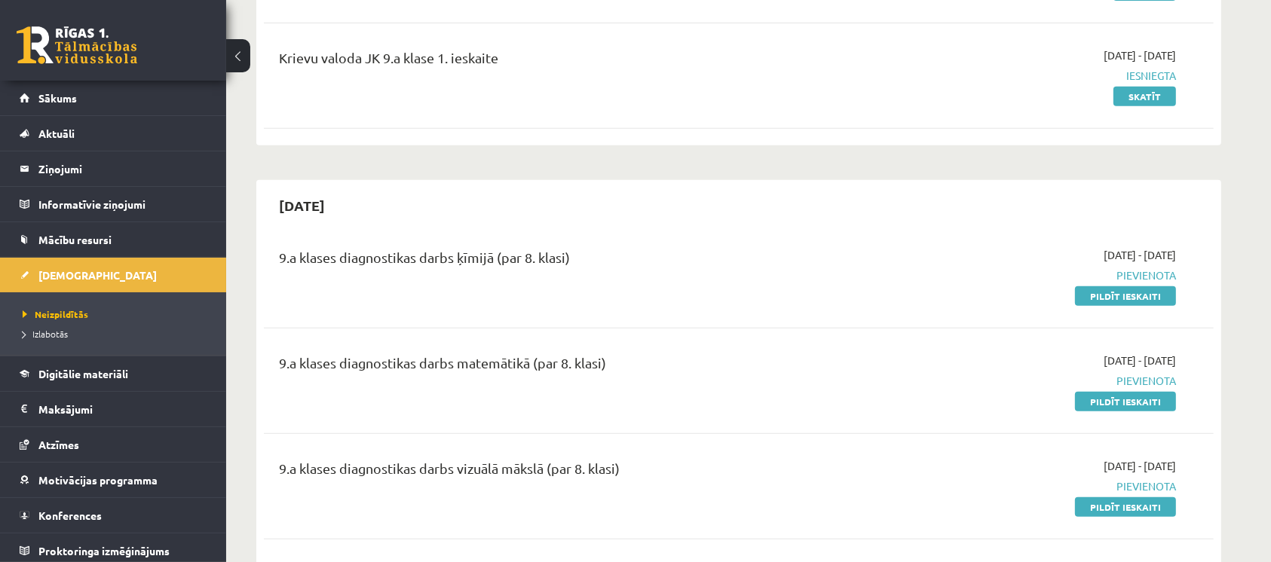
scroll to position [627, 0]
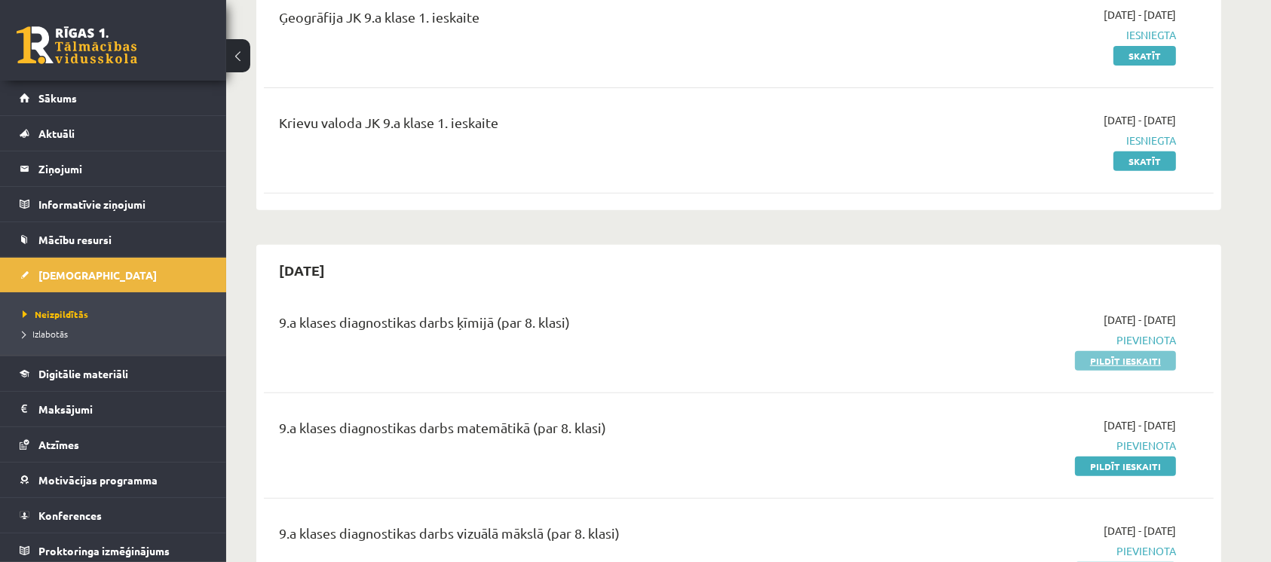
click at [1082, 357] on link "Pildīt ieskaiti" at bounding box center [1125, 361] width 101 height 20
drag, startPoint x: 1150, startPoint y: 356, endPoint x: 715, endPoint y: 66, distance: 522.9
click at [1150, 355] on link "Pildīt ieskaiti" at bounding box center [1125, 361] width 101 height 20
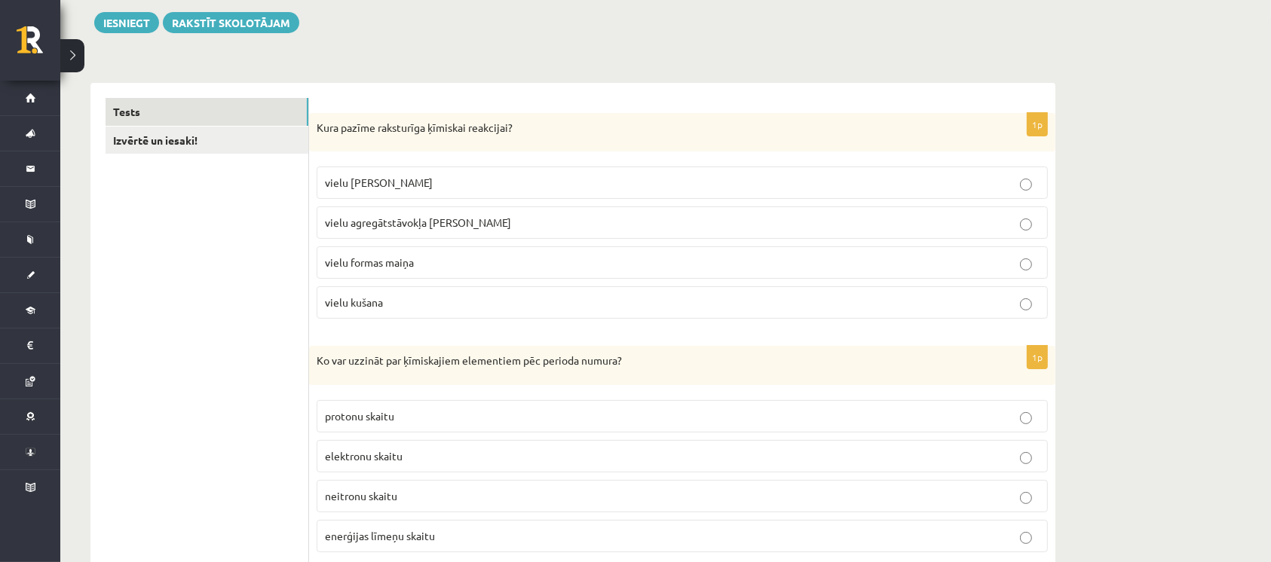
scroll to position [201, 0]
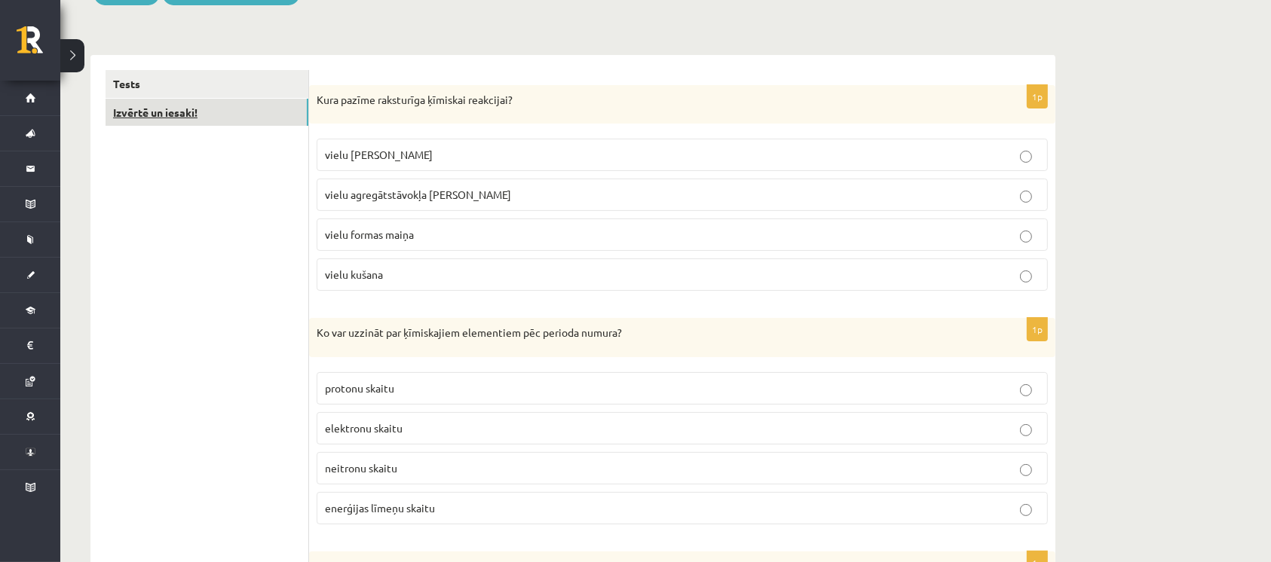
click at [213, 106] on link "Izvērtē un iesaki!" at bounding box center [207, 113] width 203 height 28
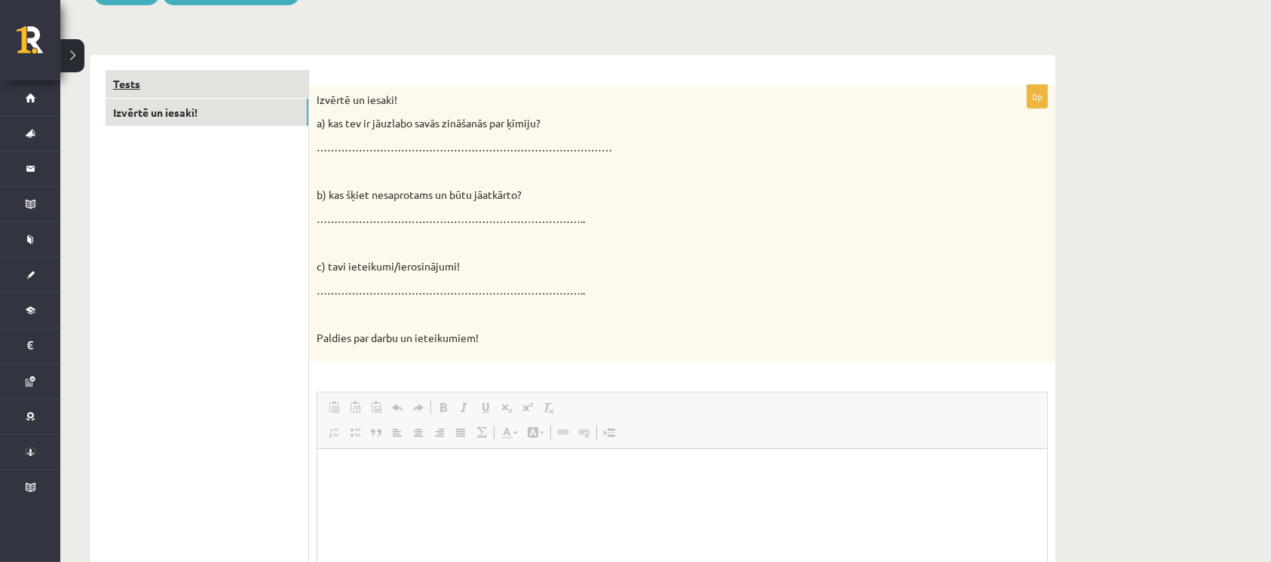
scroll to position [0, 0]
click at [259, 75] on link "Tests" at bounding box center [207, 84] width 203 height 28
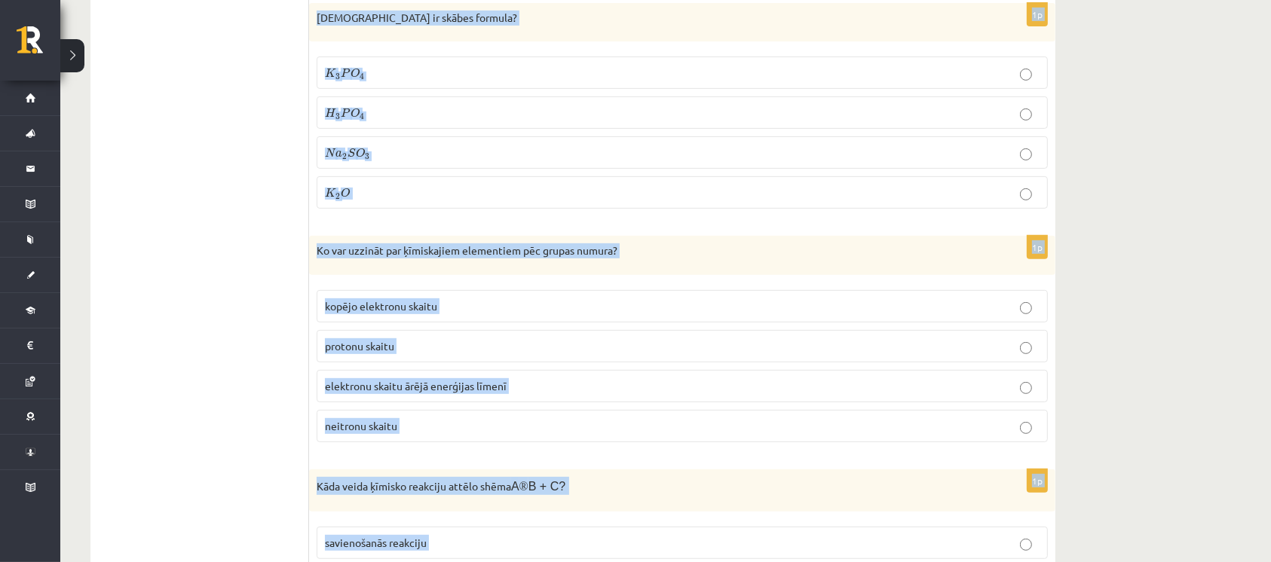
drag, startPoint x: 318, startPoint y: 93, endPoint x: 534, endPoint y: 583, distance: 535.6
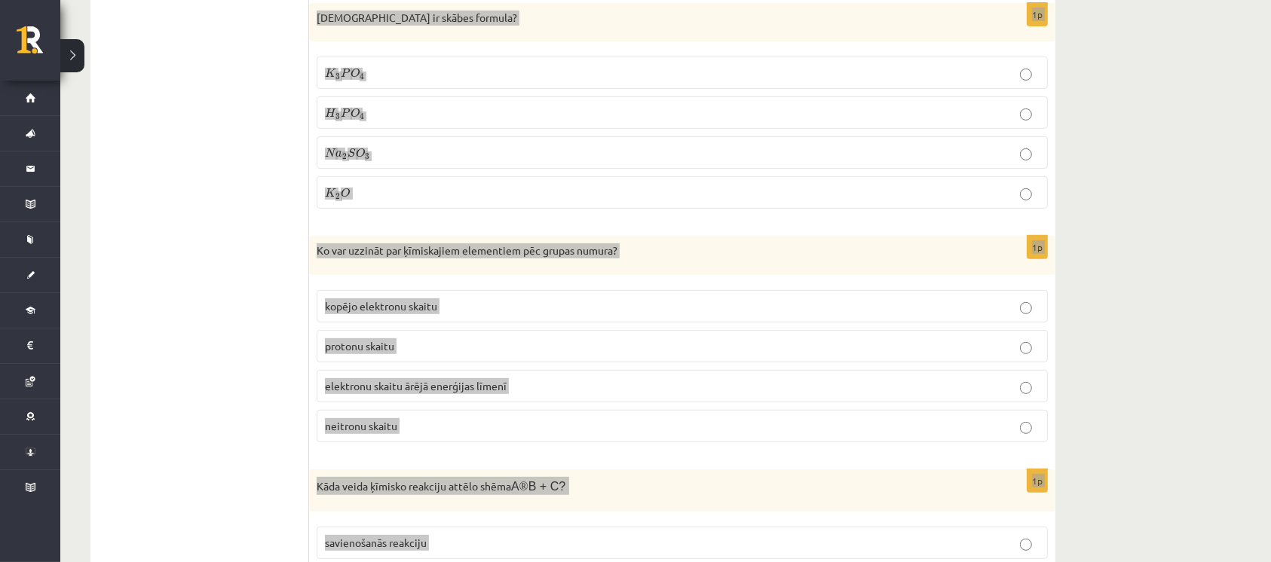
scroll to position [6424, 0]
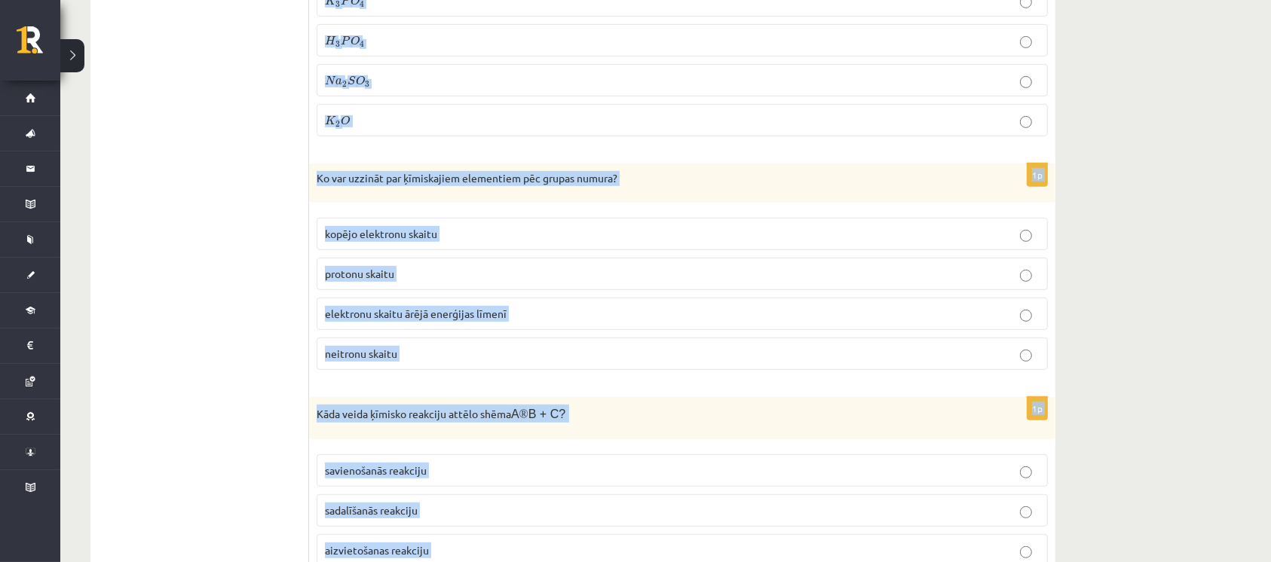
copy form "Kura pazīme raksturīga ķīmiskai reakcijai? vielu krāsas maiņa vielu agregātstāv…"
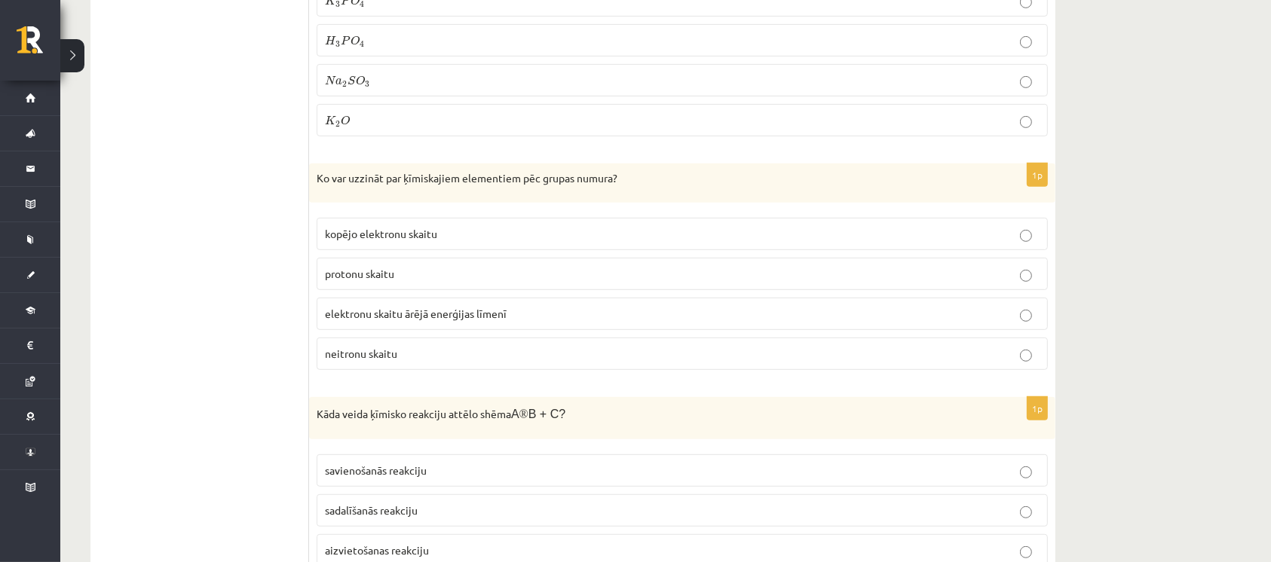
drag, startPoint x: 176, startPoint y: 216, endPoint x: 253, endPoint y: 214, distance: 76.9
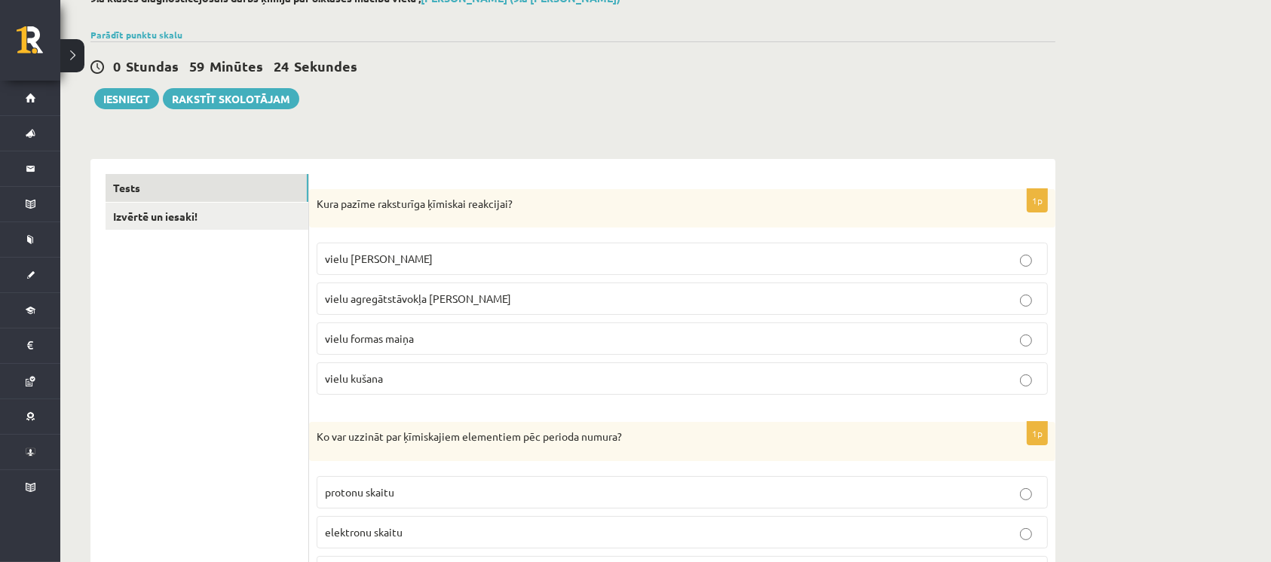
scroll to position [201, 0]
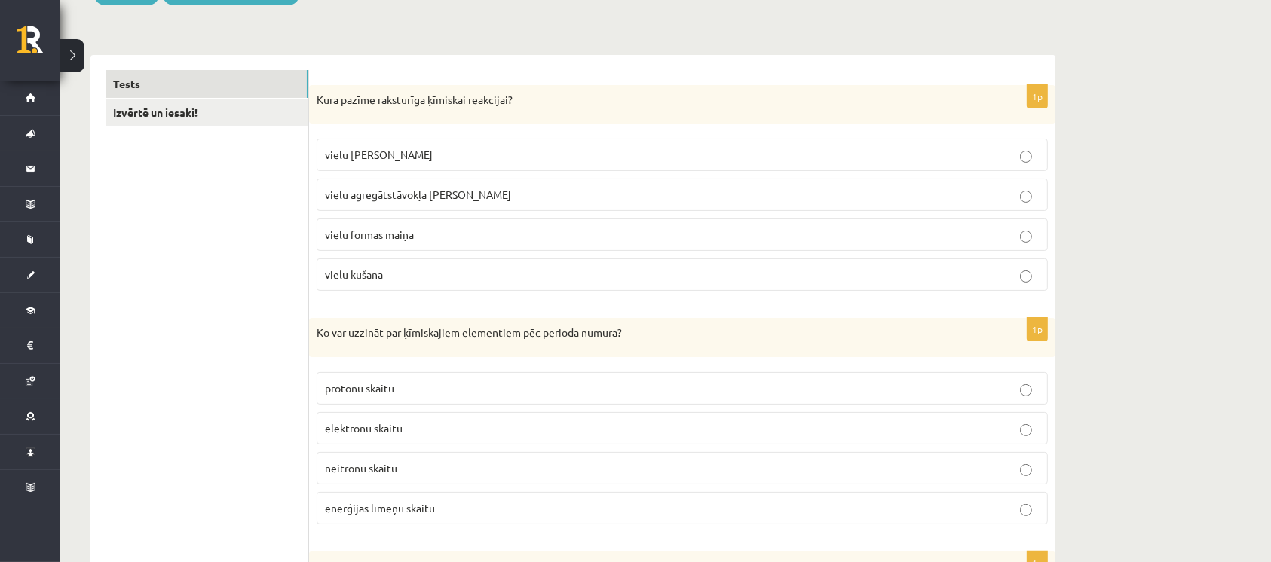
click at [658, 196] on p "vielu agregātstāvokļa maiņa" at bounding box center [682, 195] width 715 height 16
click at [499, 155] on p "vielu krāsas maiņa" at bounding box center [682, 155] width 715 height 16
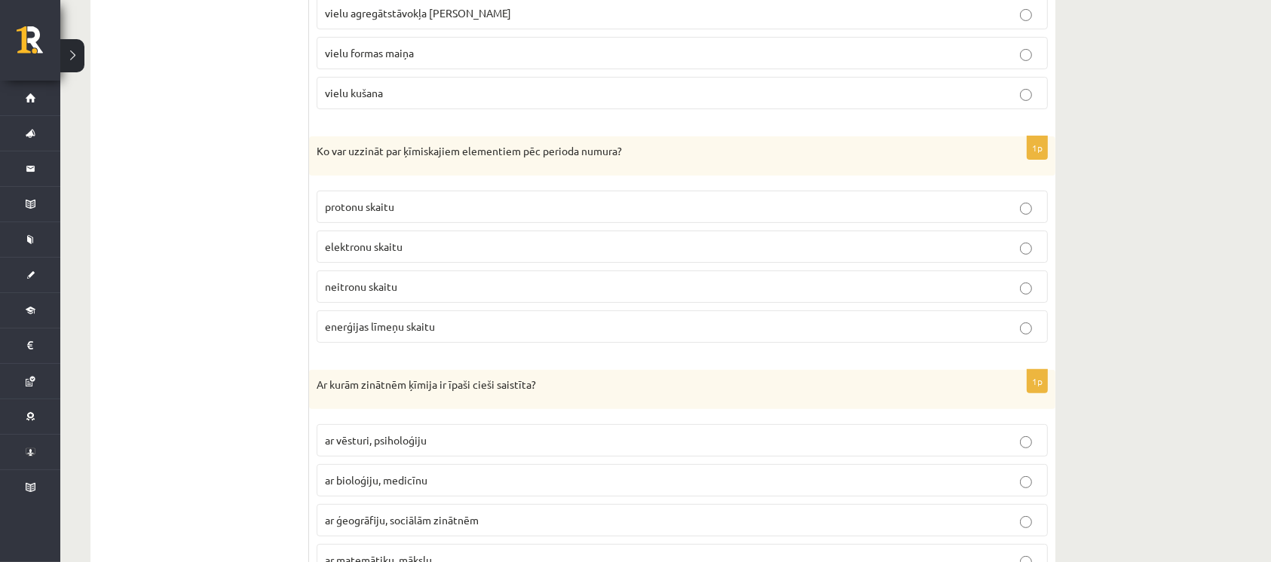
scroll to position [402, 0]
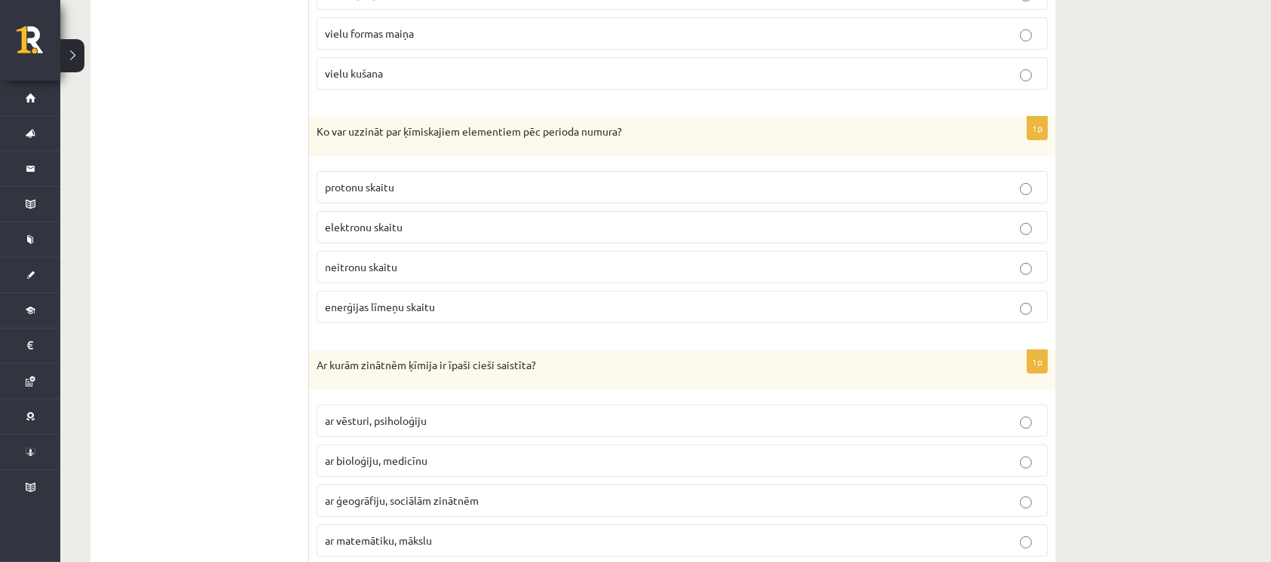
click at [808, 311] on p "enerģijas līmeņu skaitu" at bounding box center [682, 307] width 715 height 16
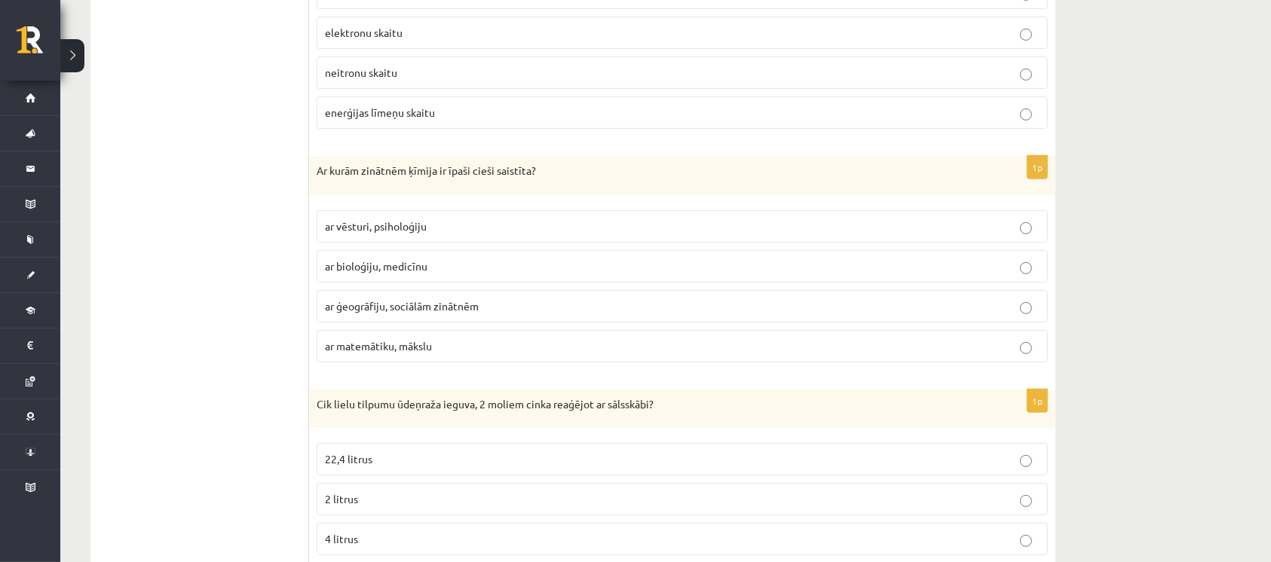
scroll to position [603, 0]
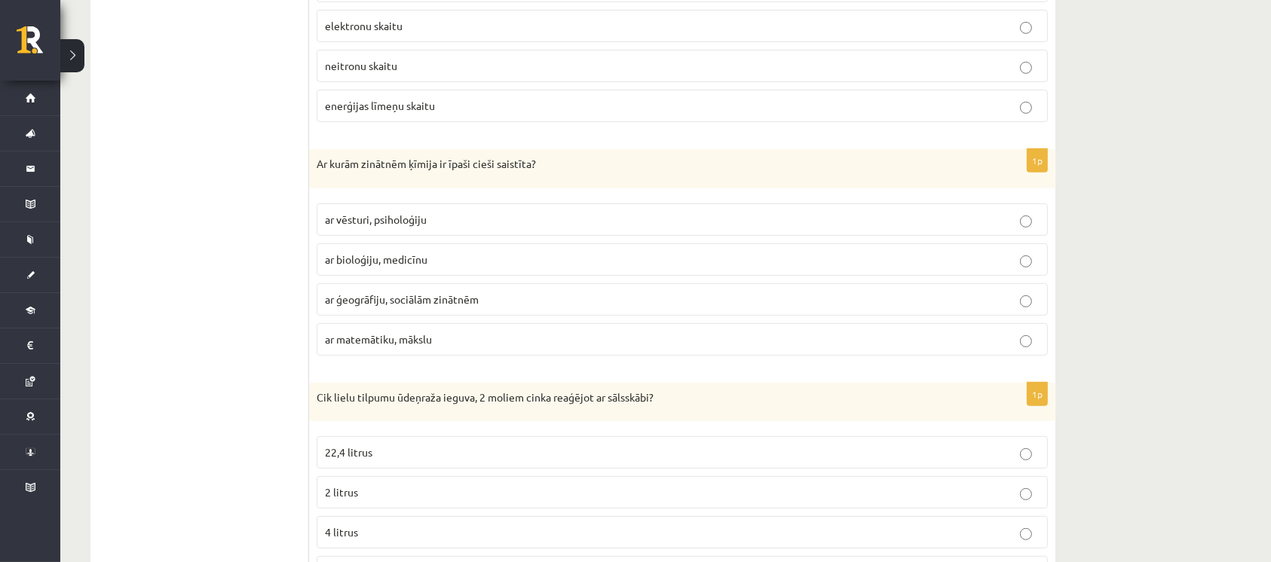
click at [802, 246] on label "ar bioloģiju, medicīnu" at bounding box center [682, 259] width 731 height 32
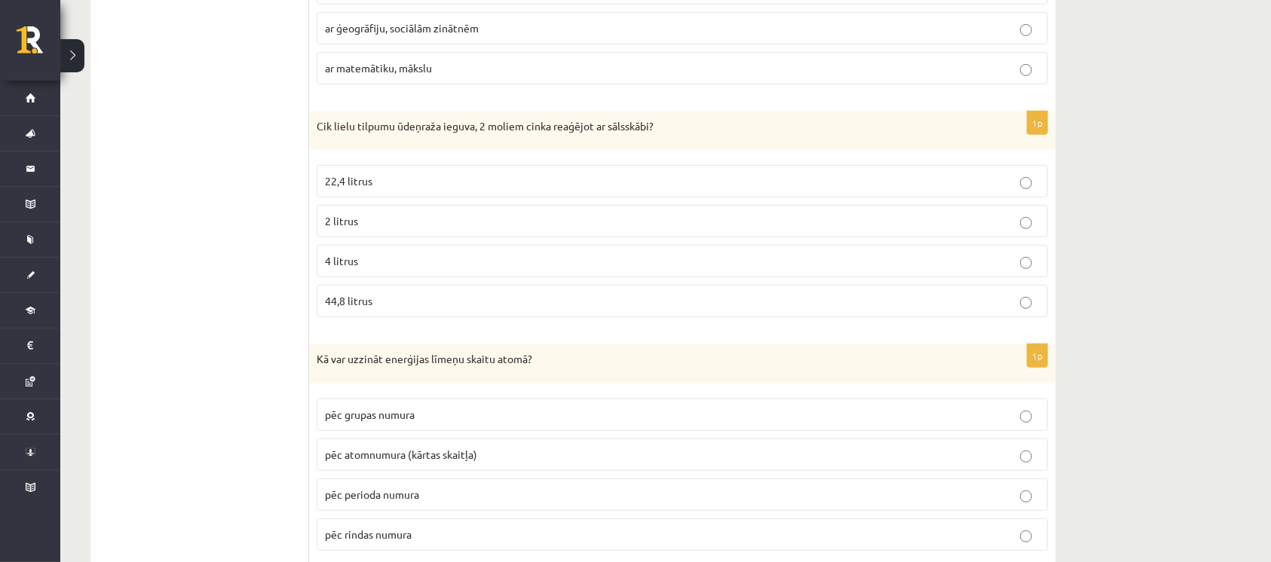
scroll to position [905, 0]
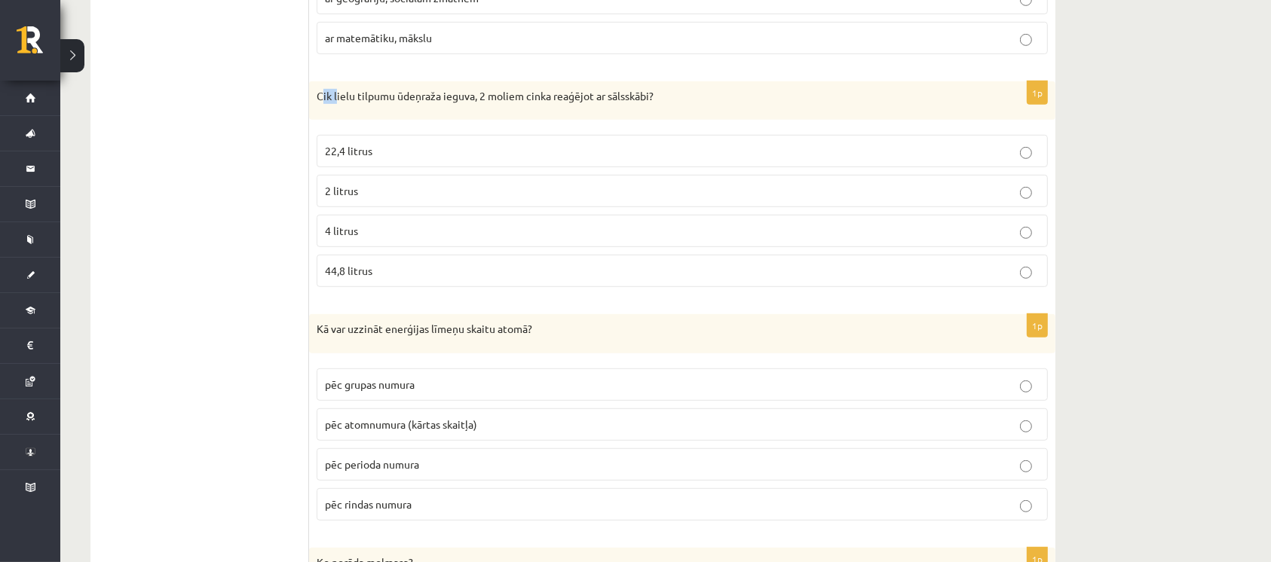
drag, startPoint x: 322, startPoint y: 84, endPoint x: 335, endPoint y: 106, distance: 25.7
click at [335, 106] on div "Cik lielu tilpumu ūdeņraža ieguva, 2 moliem cinka reaģējot ar sālsskābi?" at bounding box center [682, 100] width 746 height 39
drag, startPoint x: 247, startPoint y: 120, endPoint x: 262, endPoint y: 120, distance: 14.3
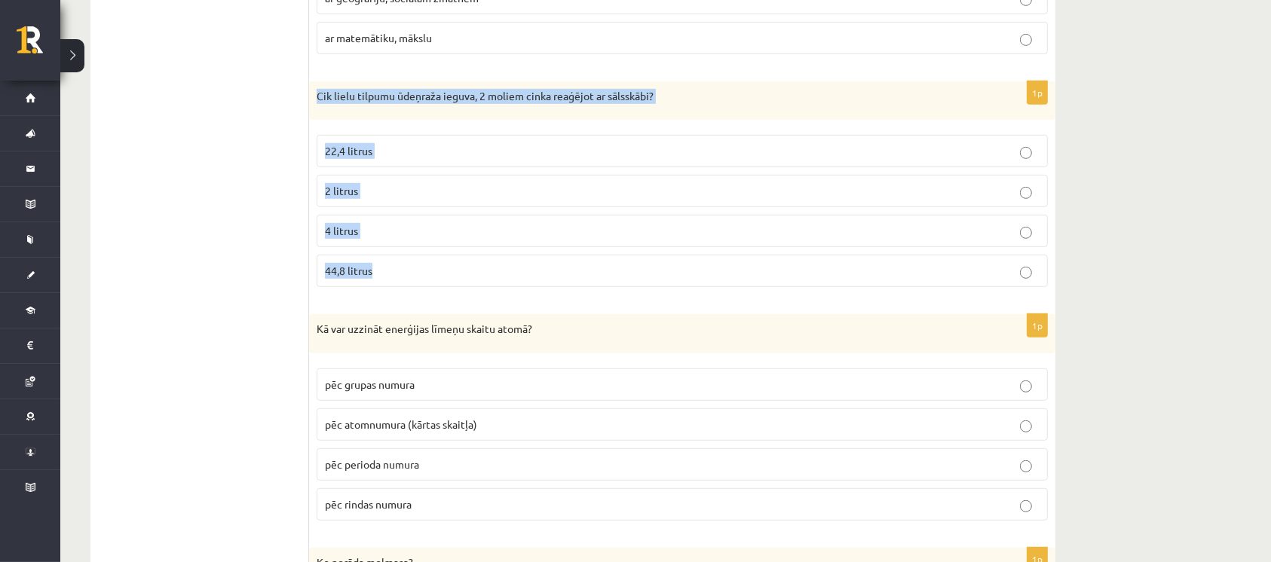
drag, startPoint x: 311, startPoint y: 89, endPoint x: 390, endPoint y: 290, distance: 216.5
click at [390, 290] on div "1p Cik lielu tilpumu ūdeņraža ieguva, 2 moliem cinka reaģējot ar sālsskābi? 22,…" at bounding box center [682, 190] width 746 height 219
copy div "Cik lielu tilpumu ūdeņraža ieguva, 2 moliem cinka reaģējot ar sālsskābi? 22,4 l…"
click at [495, 263] on p "44,8 litrus" at bounding box center [682, 271] width 715 height 16
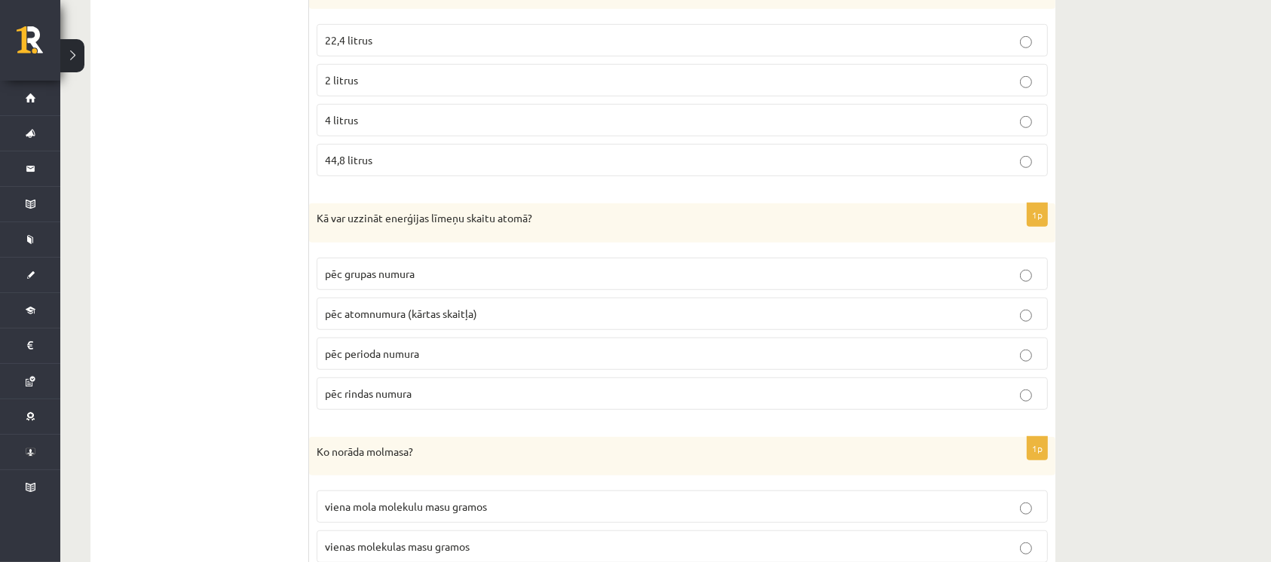
scroll to position [1105, 0]
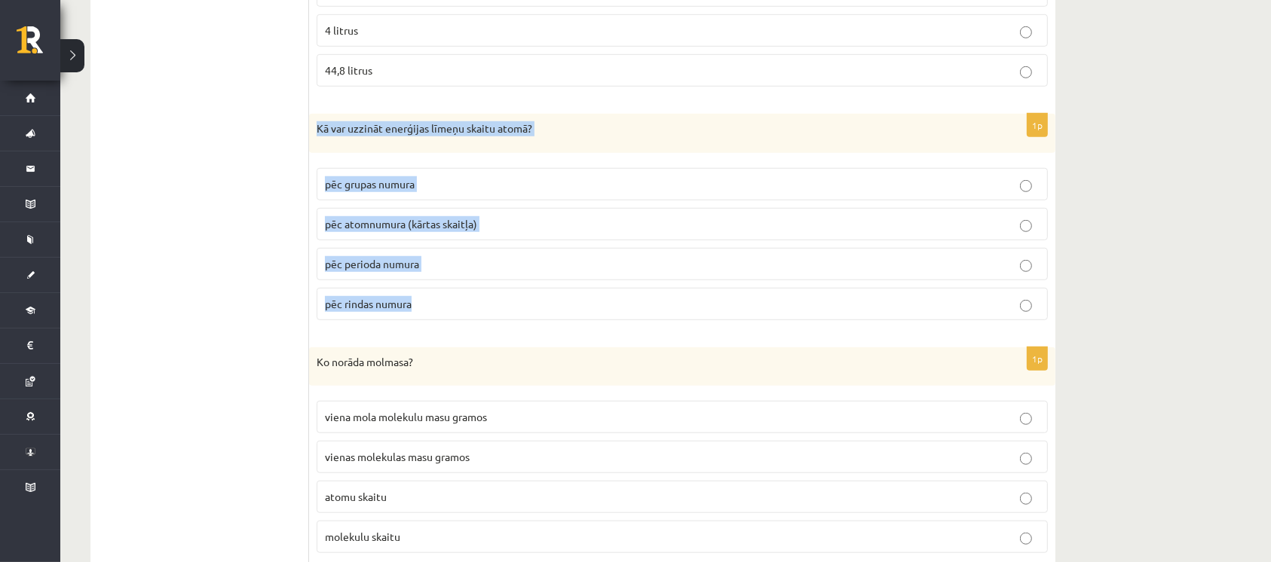
drag, startPoint x: 308, startPoint y: 115, endPoint x: 443, endPoint y: 267, distance: 203.4
click at [423, 319] on div "1p Kā var uzzināt enerģijas līmeņu skaitu atomā? pēc grupas numura pēc atomnumu…" at bounding box center [682, 223] width 746 height 219
copy div "Kā var uzzināt enerģijas līmeņu skaitu atomā? pēc grupas numura pēc atomnumura …"
click at [440, 259] on p "pēc perioda numura" at bounding box center [682, 264] width 715 height 16
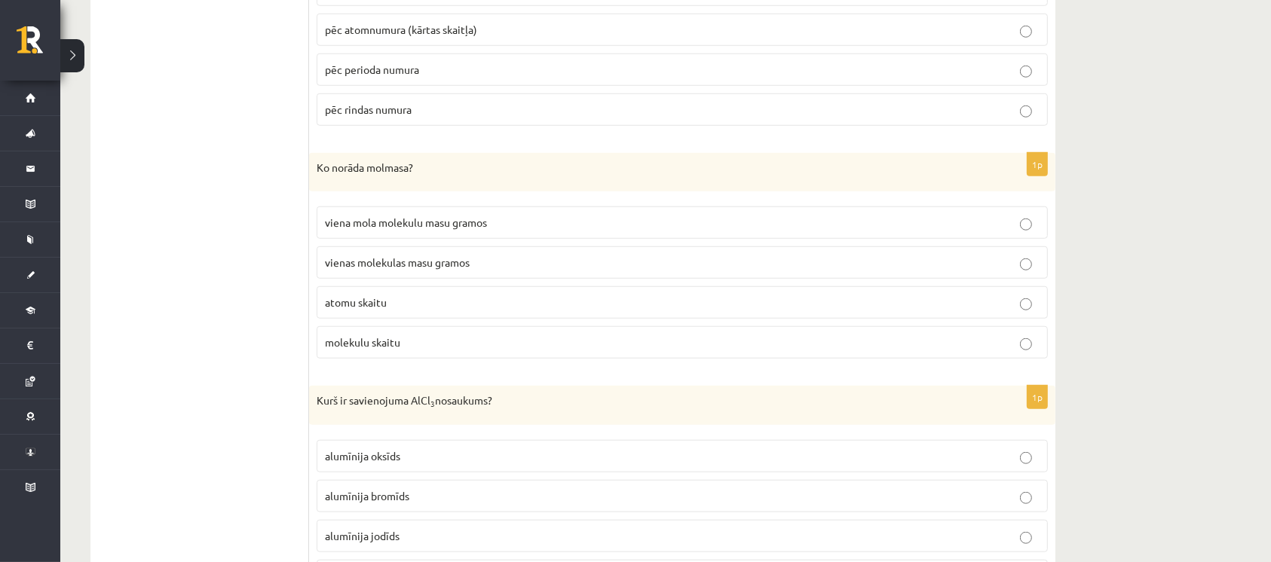
scroll to position [1306, 0]
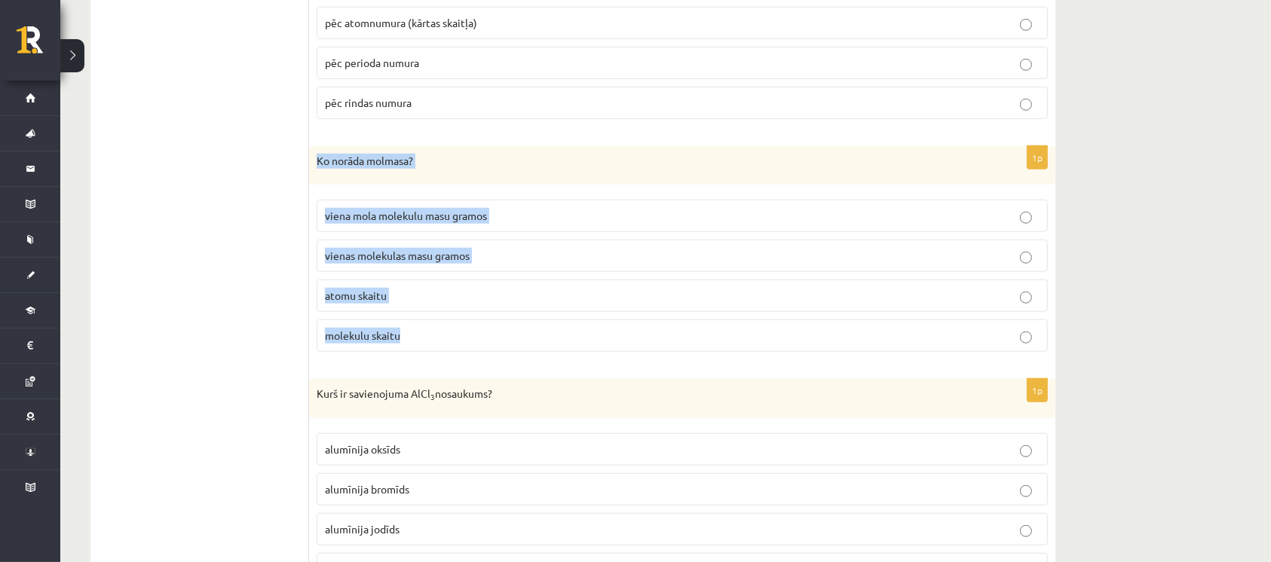
drag, startPoint x: 315, startPoint y: 157, endPoint x: 412, endPoint y: 320, distance: 190.3
click at [412, 320] on div "1p Ko norāda molmasa? viena mola molekulu masu gramos vienas molekulas masu gra…" at bounding box center [682, 255] width 746 height 219
copy div "Ko norāda molmasa? viena mola molekulu masu gramos vienas molekulas masu gramos…"
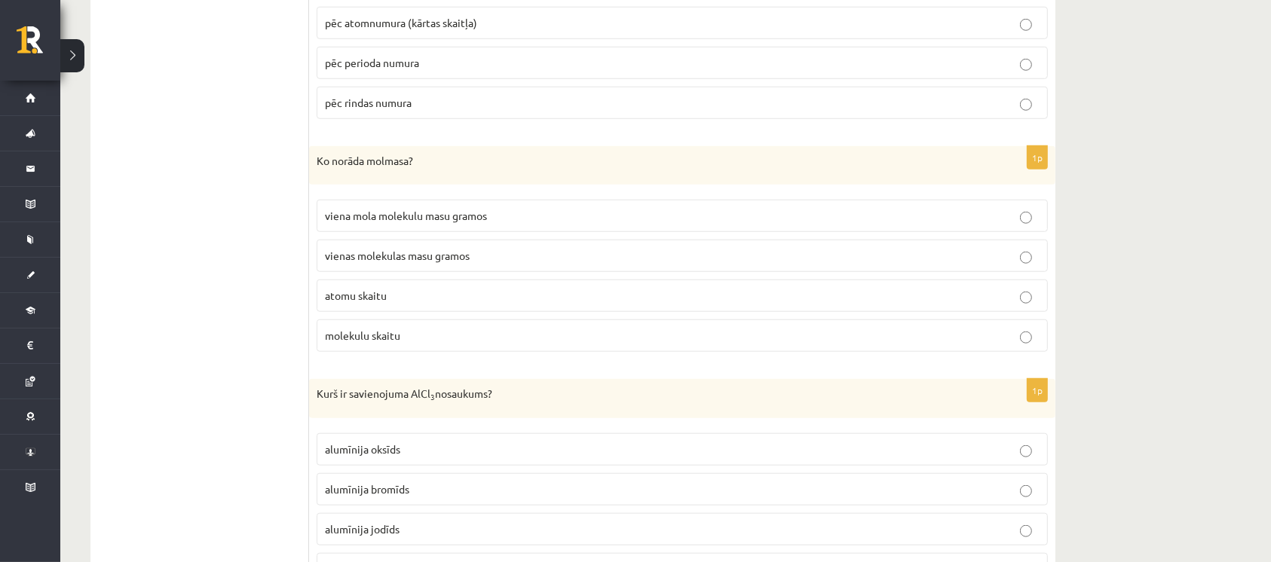
click at [498, 209] on p "viena mola molekulu masu gramos" at bounding box center [682, 216] width 715 height 16
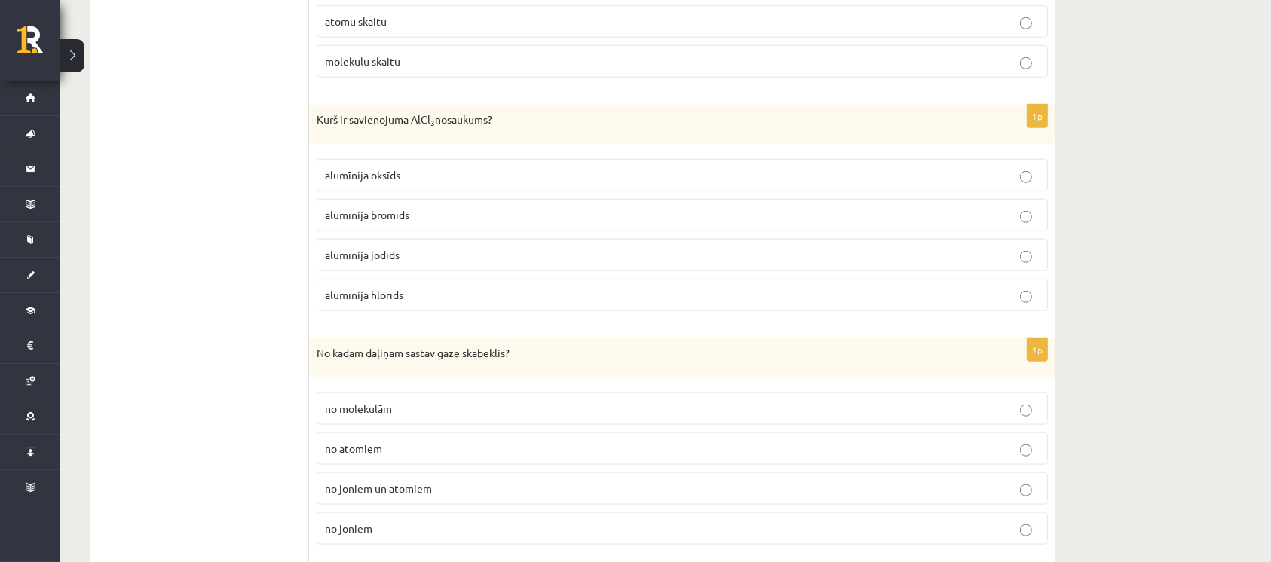
scroll to position [1608, 0]
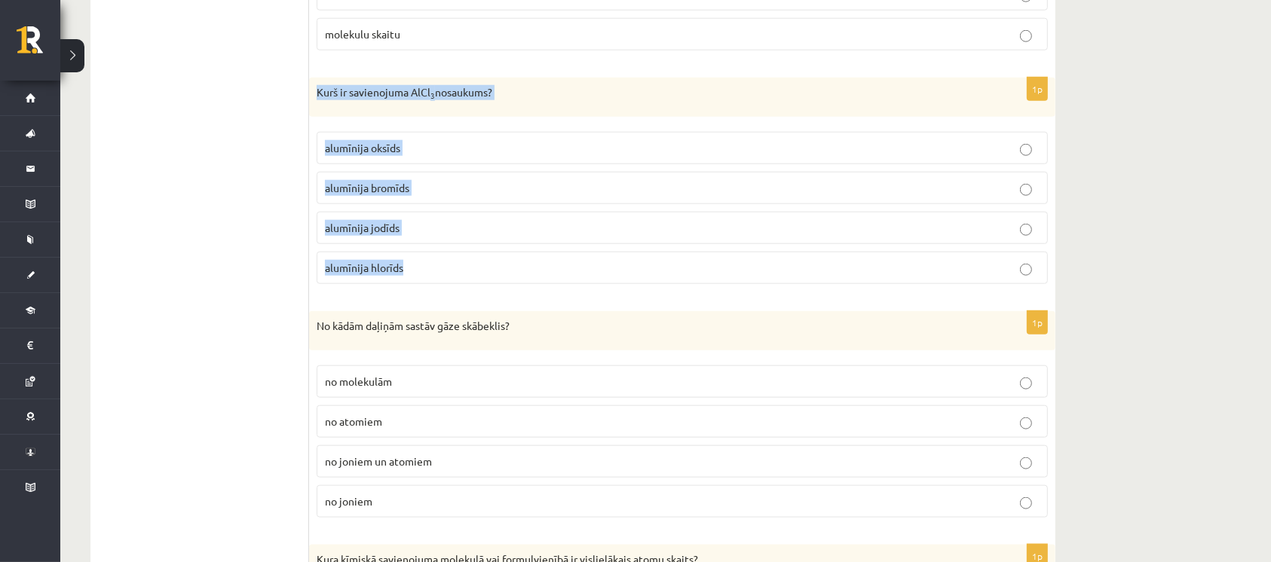
drag, startPoint x: 317, startPoint y: 87, endPoint x: 439, endPoint y: 259, distance: 211.3
click at [439, 259] on div "1p Kurš ir savienojuma AlCl 3 nosaukums? alumīnija oksīds alumīnija bromīds alu…" at bounding box center [682, 187] width 746 height 219
click at [416, 268] on p "aluminum chloride" at bounding box center [682, 268] width 715 height 16
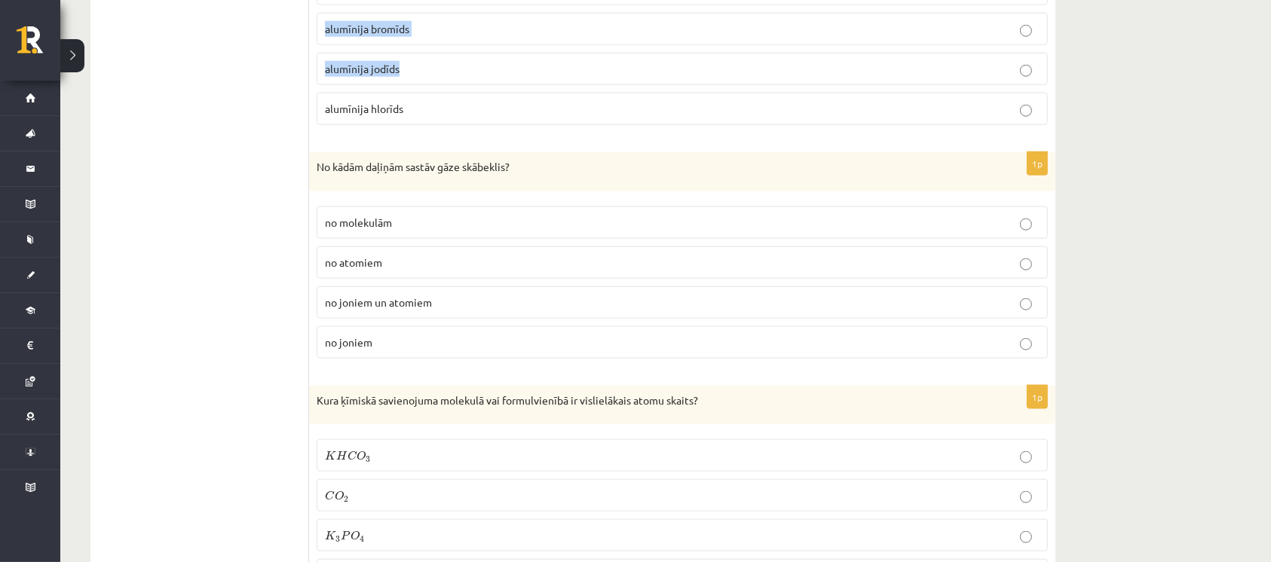
scroll to position [1798, 0]
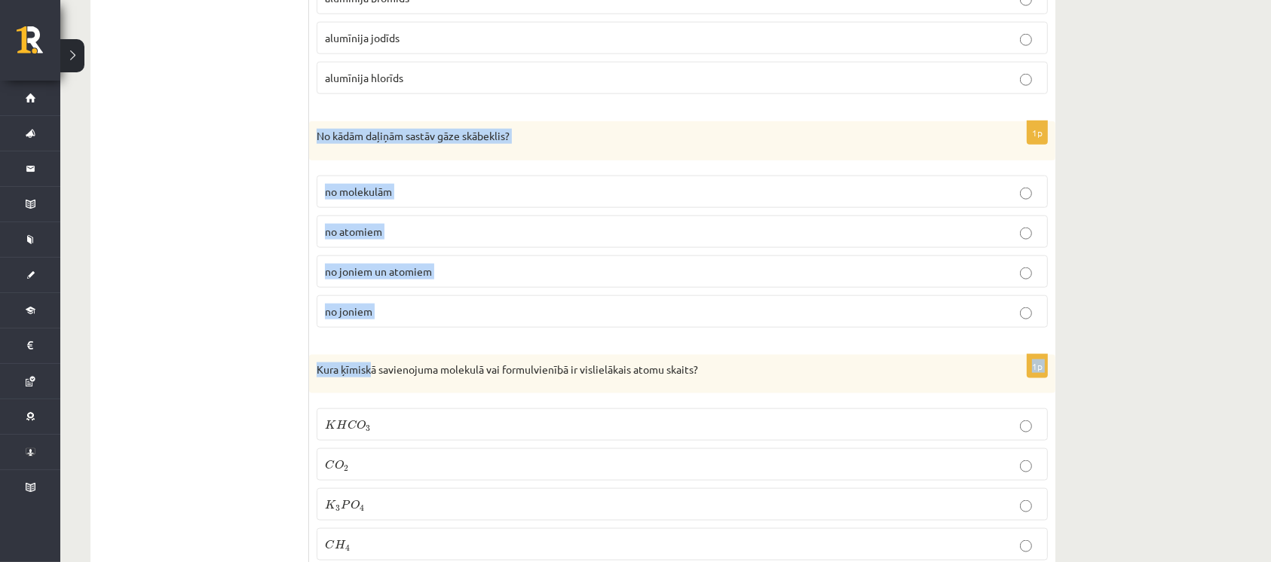
drag, startPoint x: 316, startPoint y: 124, endPoint x: 373, endPoint y: 333, distance: 217.2
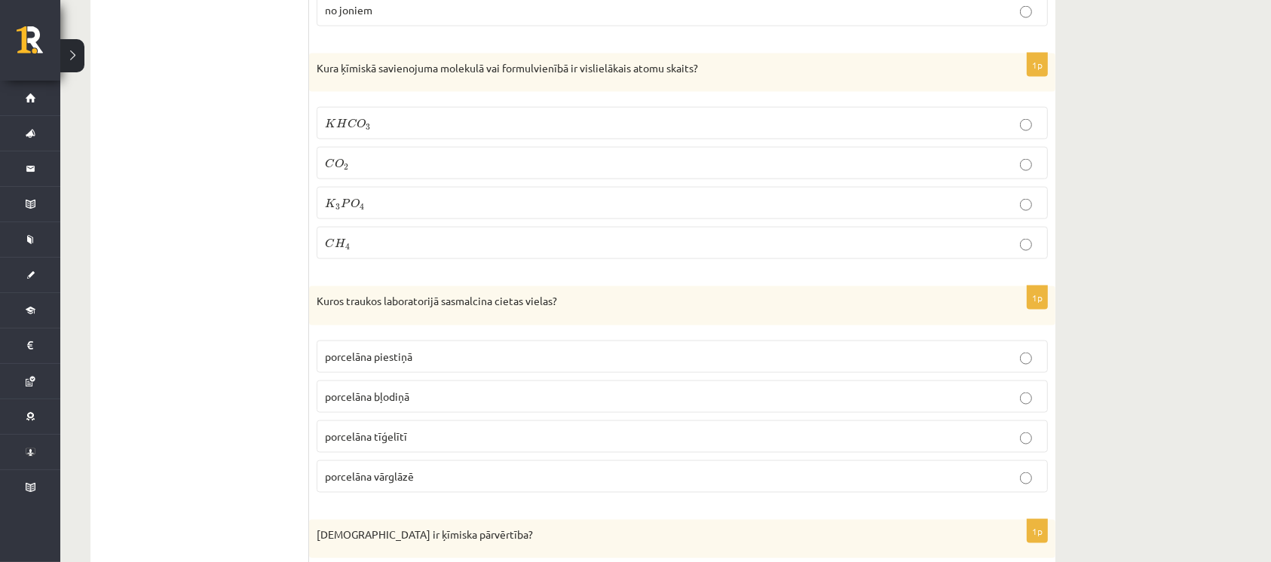
scroll to position [1999, 0]
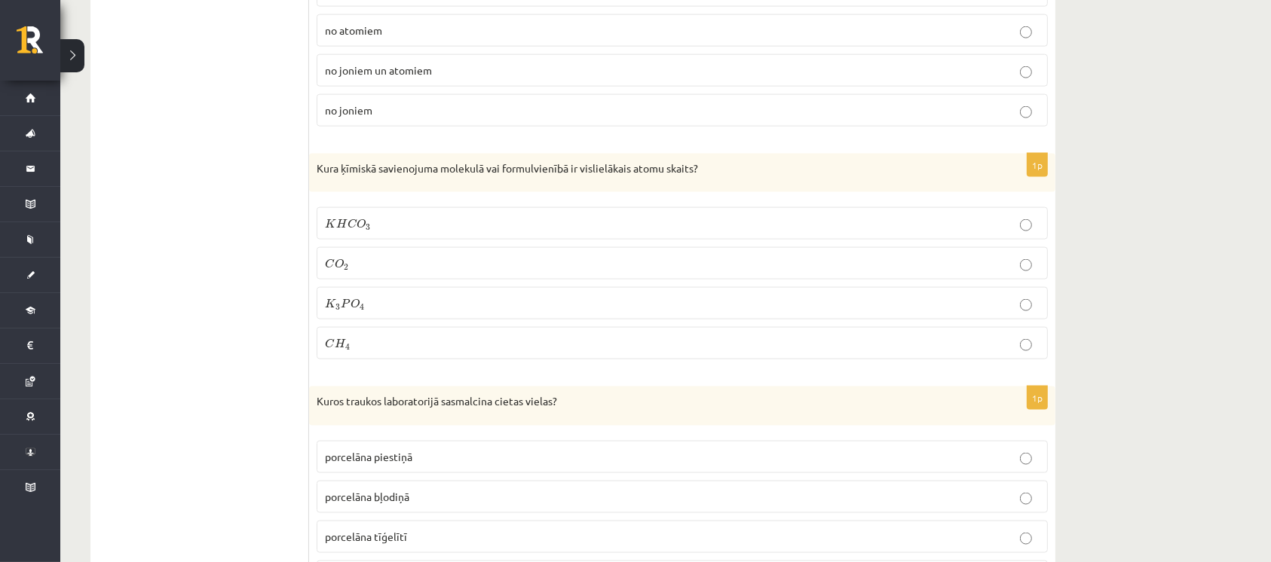
drag, startPoint x: 305, startPoint y: 163, endPoint x: 397, endPoint y: 259, distance: 132.7
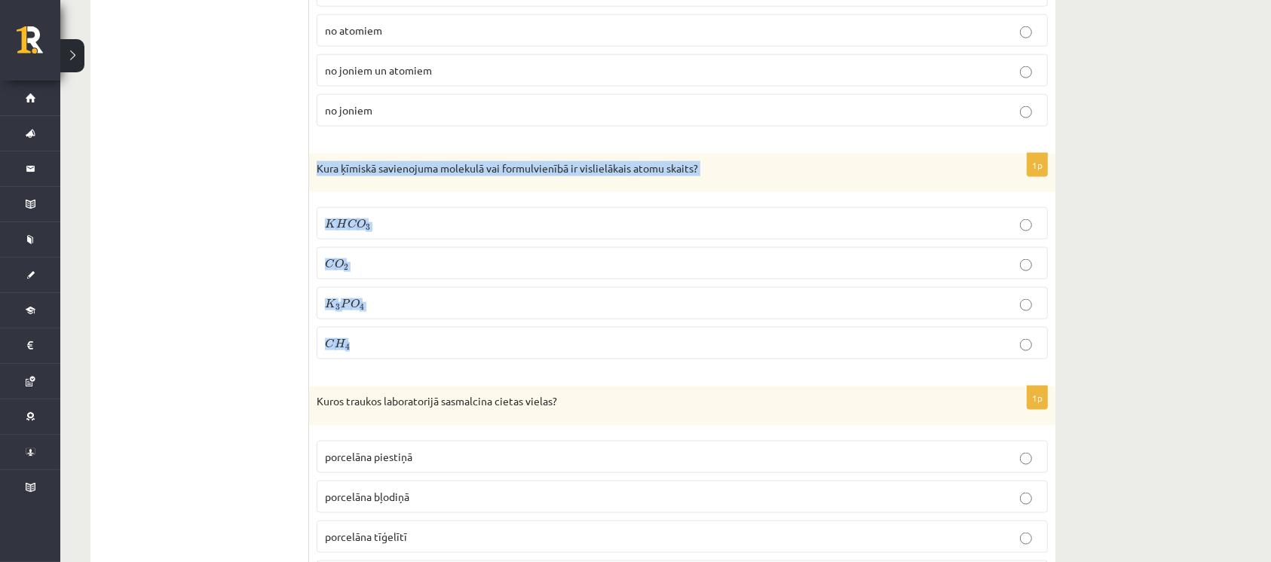
drag, startPoint x: 317, startPoint y: 163, endPoint x: 386, endPoint y: 335, distance: 185.3
click at [386, 335] on div "1p Kura ķīmiskā savienojuma molekulā vai formulvienībā ir vislielākais atomu sk…" at bounding box center [682, 263] width 746 height 219
copy div "Kura ķīmiskā savienojuma molekulā vai formulvienībā ir vislielākais atomu skait…"
click at [411, 295] on p "K 3 P O 4 K 3 P O 4" at bounding box center [682, 303] width 715 height 16
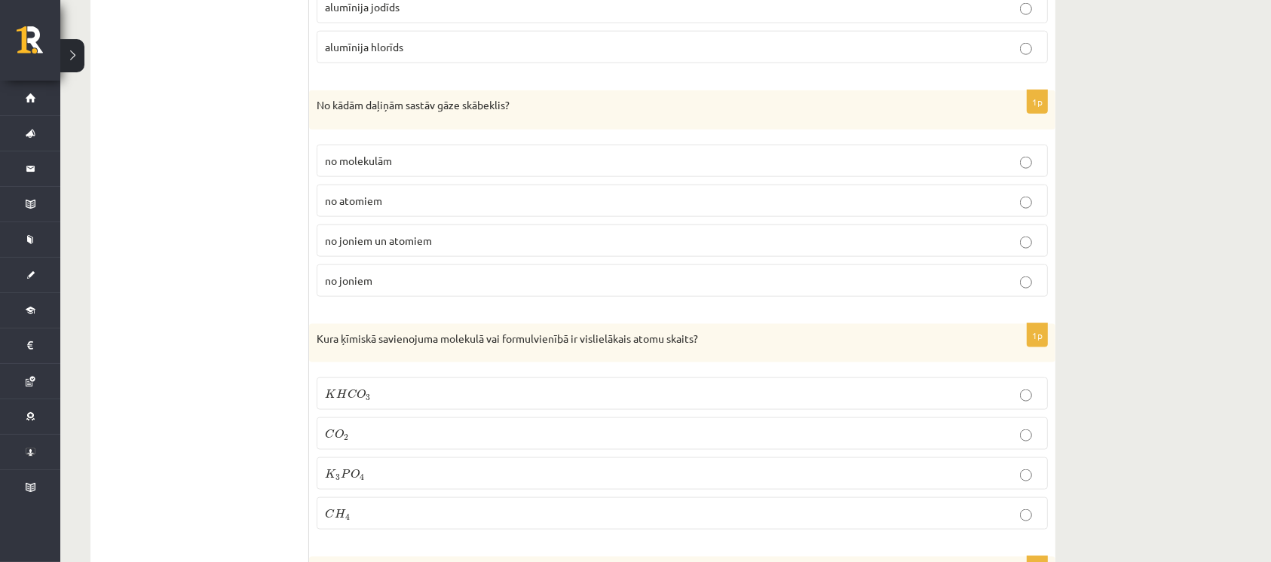
scroll to position [1798, 0]
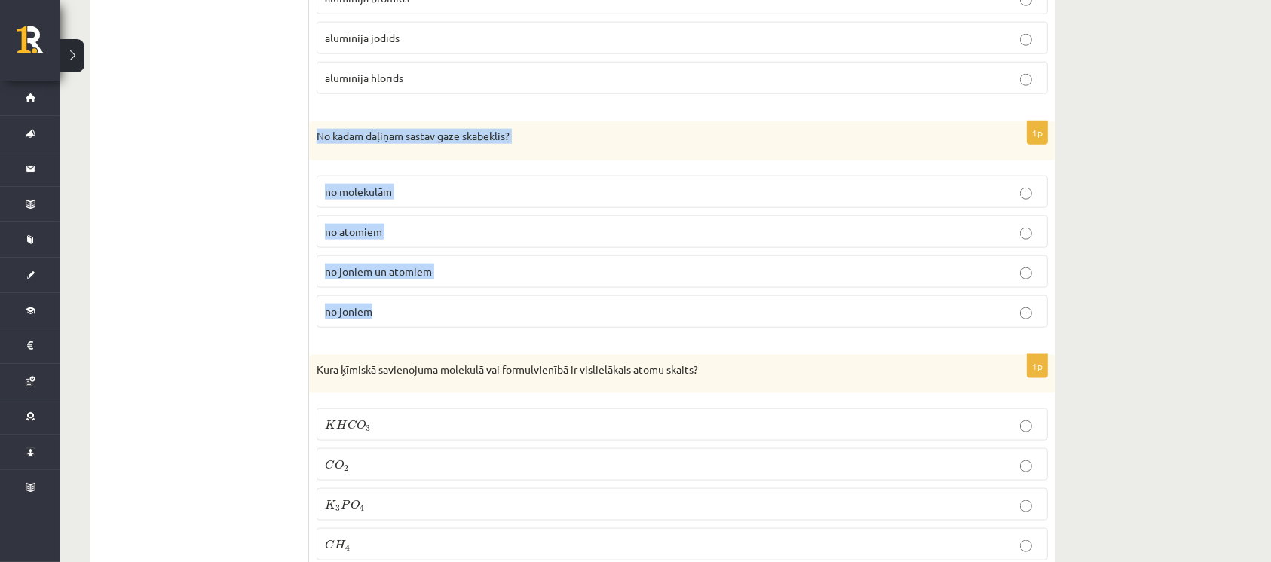
drag, startPoint x: 315, startPoint y: 130, endPoint x: 388, endPoint y: 322, distance: 205.7
click at [388, 322] on div "1p No kādām daļiņām sastāv gāze skābeklis? no molekulām no atomiem no joniem un…" at bounding box center [682, 230] width 746 height 219
copy div "No kādām daļiņām sastāv gāze skābeklis? no molekulām no atomiem no joniem un at…"
click at [463, 194] on p "no molekulām" at bounding box center [682, 192] width 715 height 16
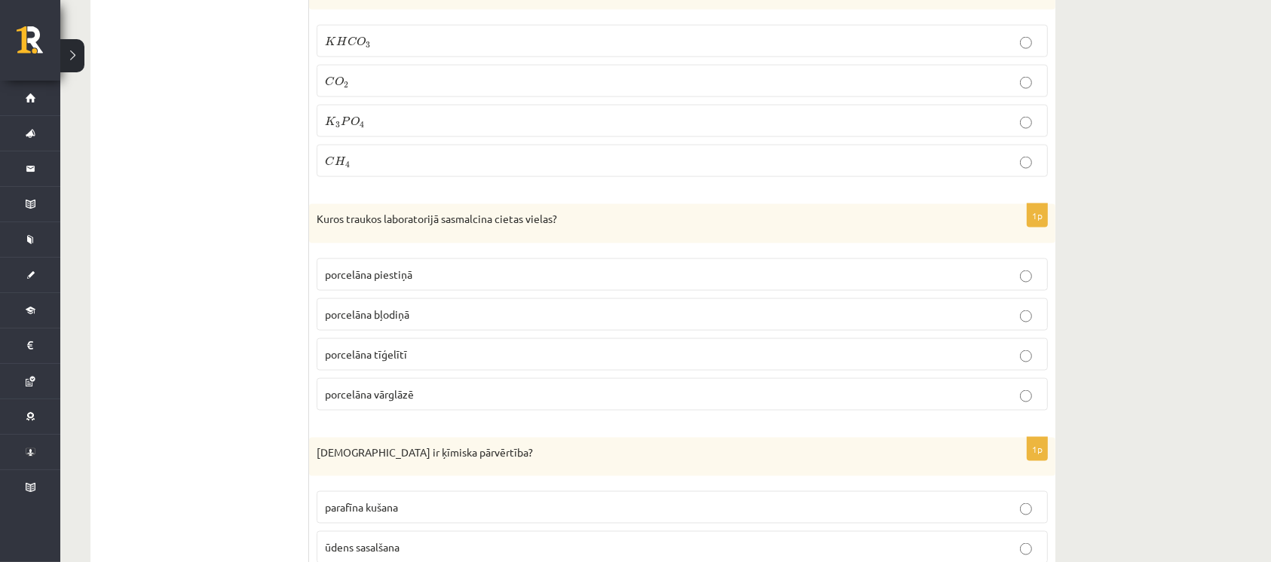
scroll to position [2200, 0]
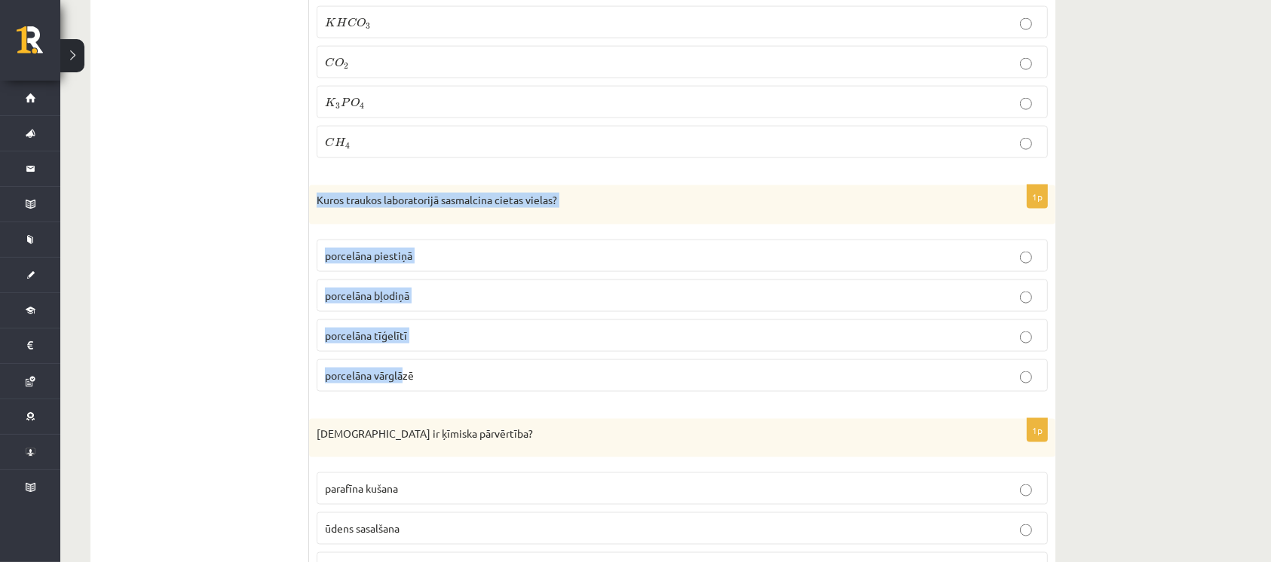
drag, startPoint x: 317, startPoint y: 193, endPoint x: 405, endPoint y: 376, distance: 203.0
click at [405, 376] on div "1p Kuros traukos laboratorijā sasmalcina cietas vielas? porcelāna piestiņā porc…" at bounding box center [682, 294] width 746 height 219
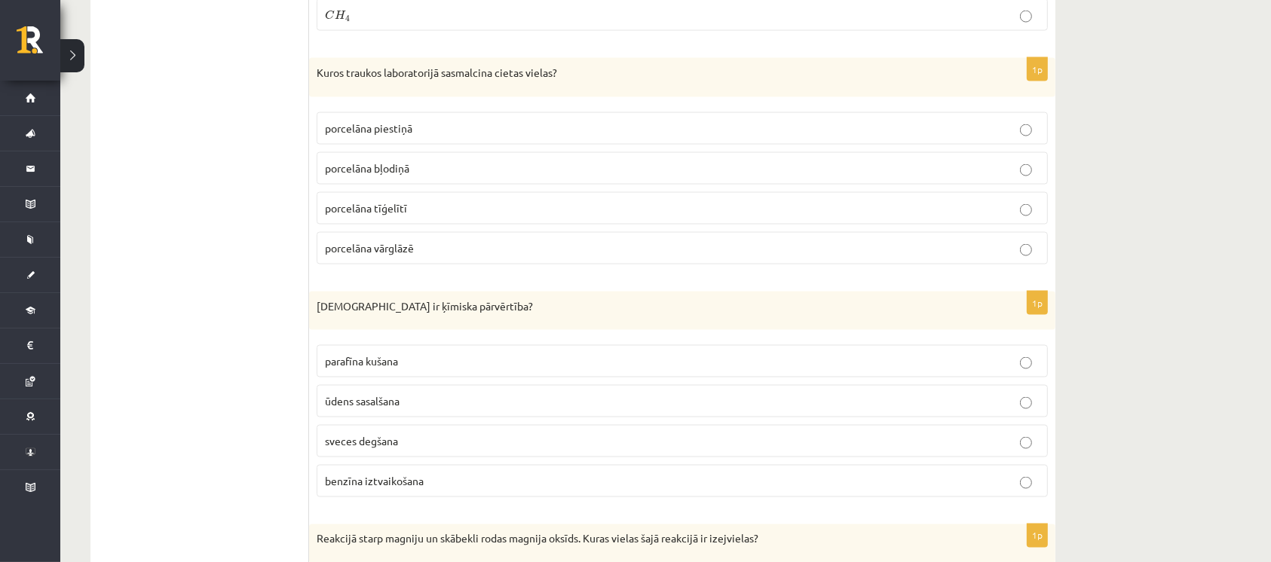
scroll to position [2301, 0]
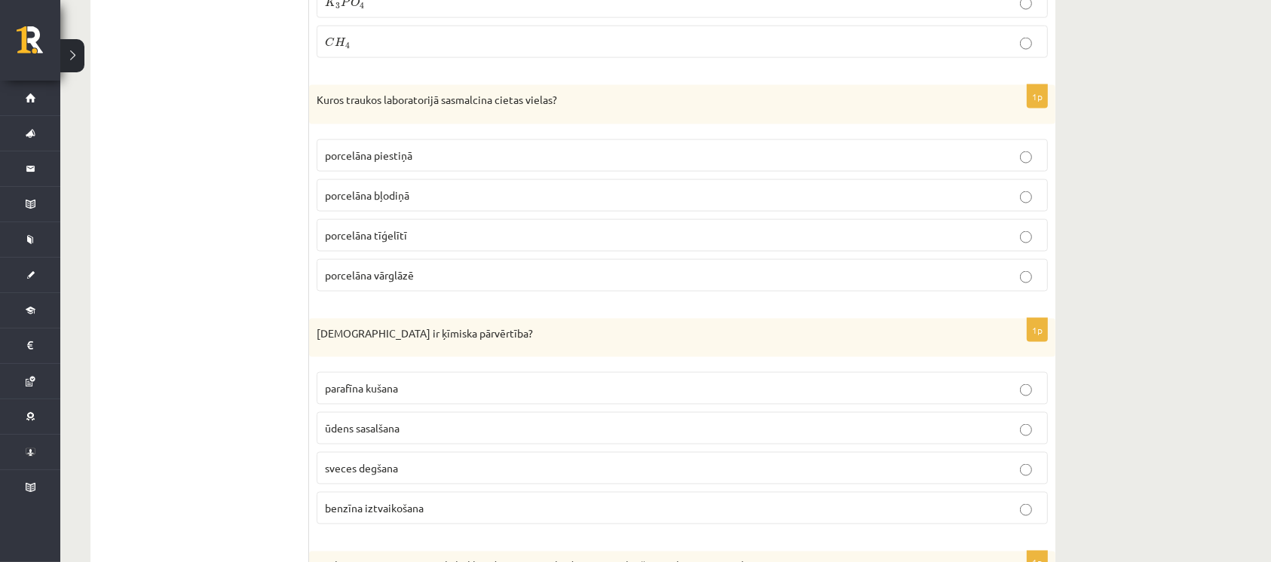
click at [393, 148] on span "porcelāna piestiņā" at bounding box center [368, 155] width 87 height 14
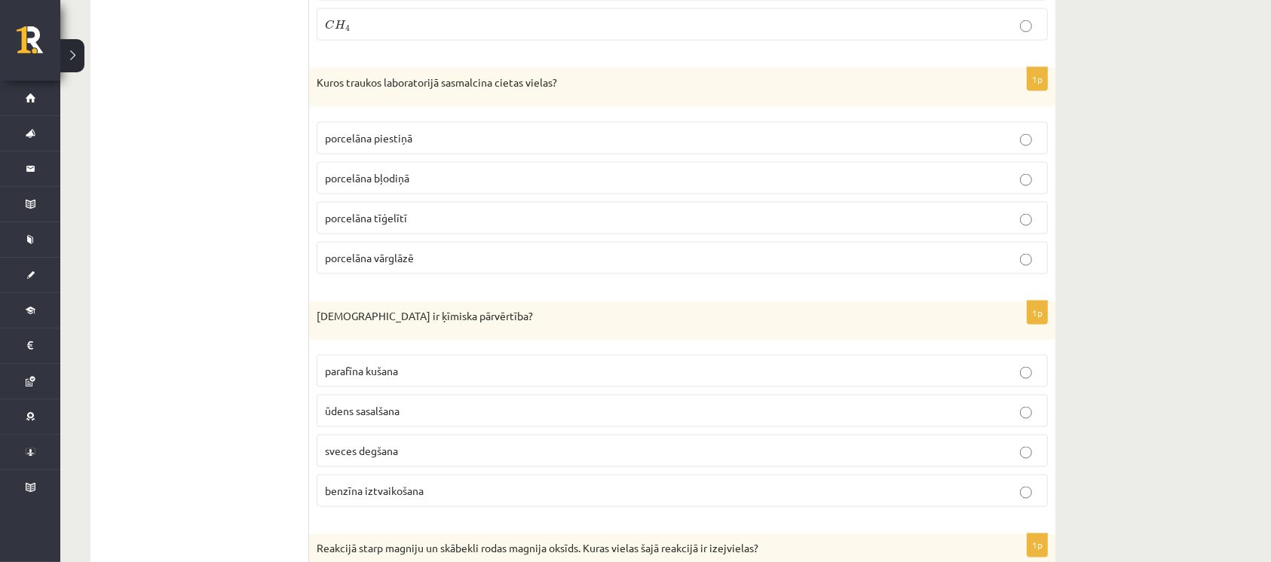
scroll to position [2311, 0]
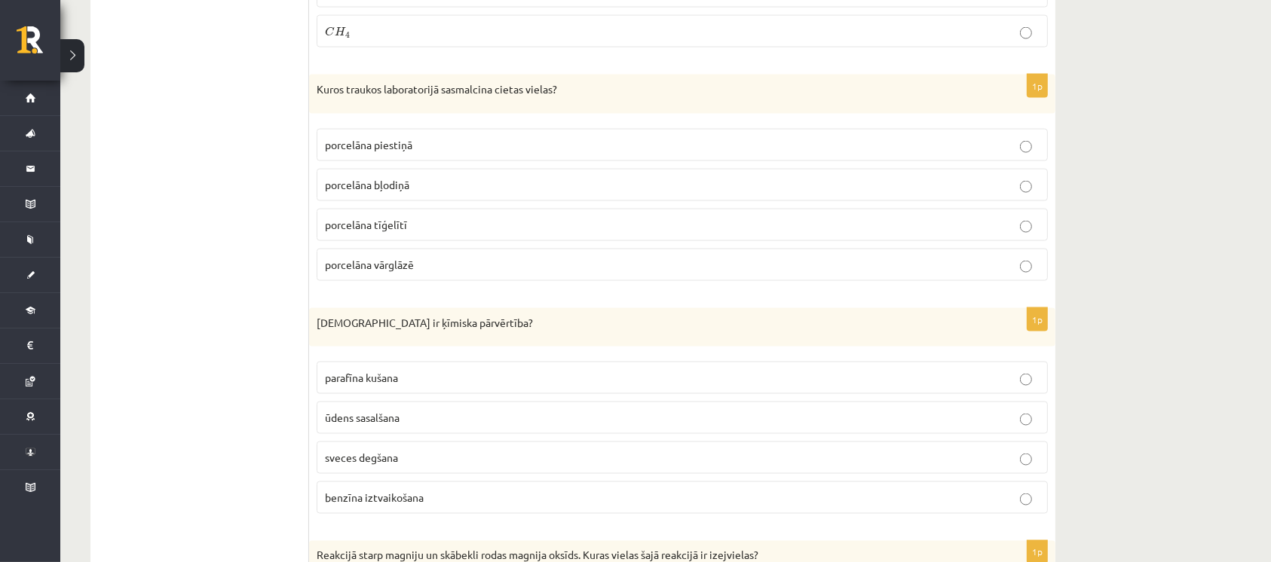
drag, startPoint x: 308, startPoint y: 318, endPoint x: 555, endPoint y: 484, distance: 297.7
click at [471, 316] on p "Kura ir ķīmiska pārvērtība?" at bounding box center [645, 323] width 656 height 15
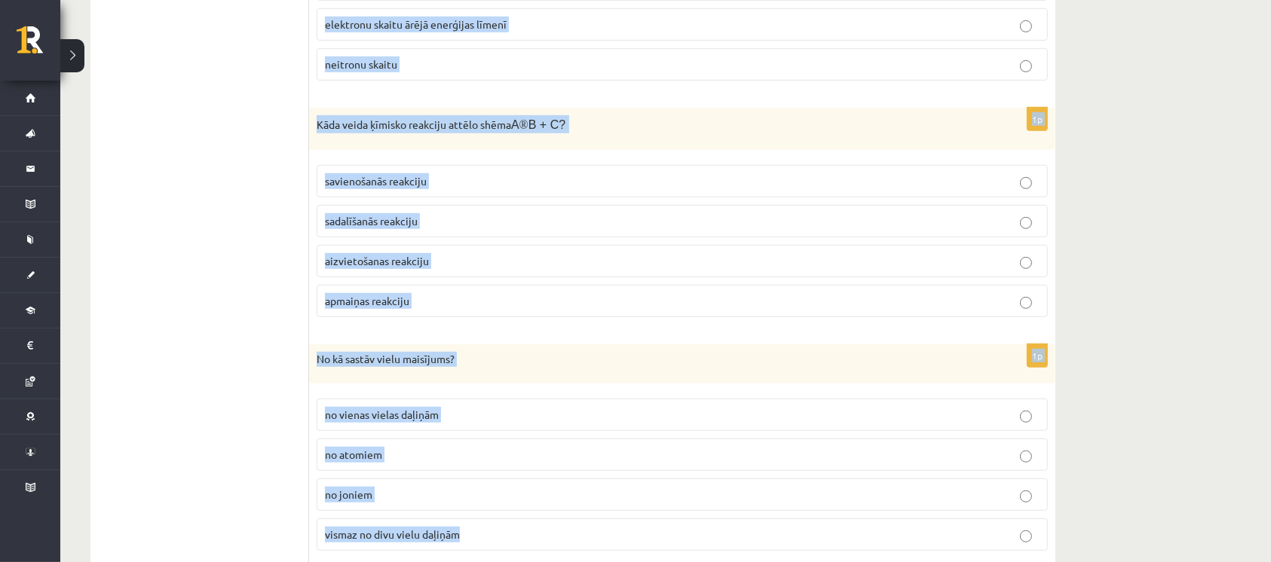
scroll to position [6738, 0]
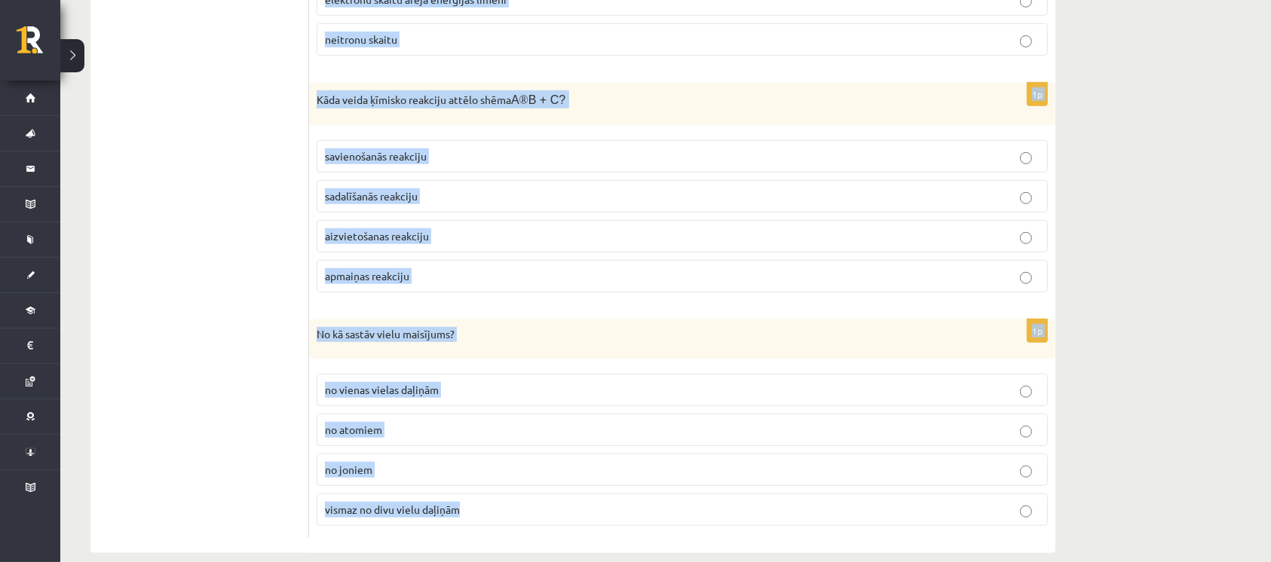
drag, startPoint x: 317, startPoint y: 321, endPoint x: 491, endPoint y: 454, distance: 218.9
copy form "Kura ir ķīmiska pārvērtība? parafīna kušana ūdens sasalšana sveces degšana benz…"
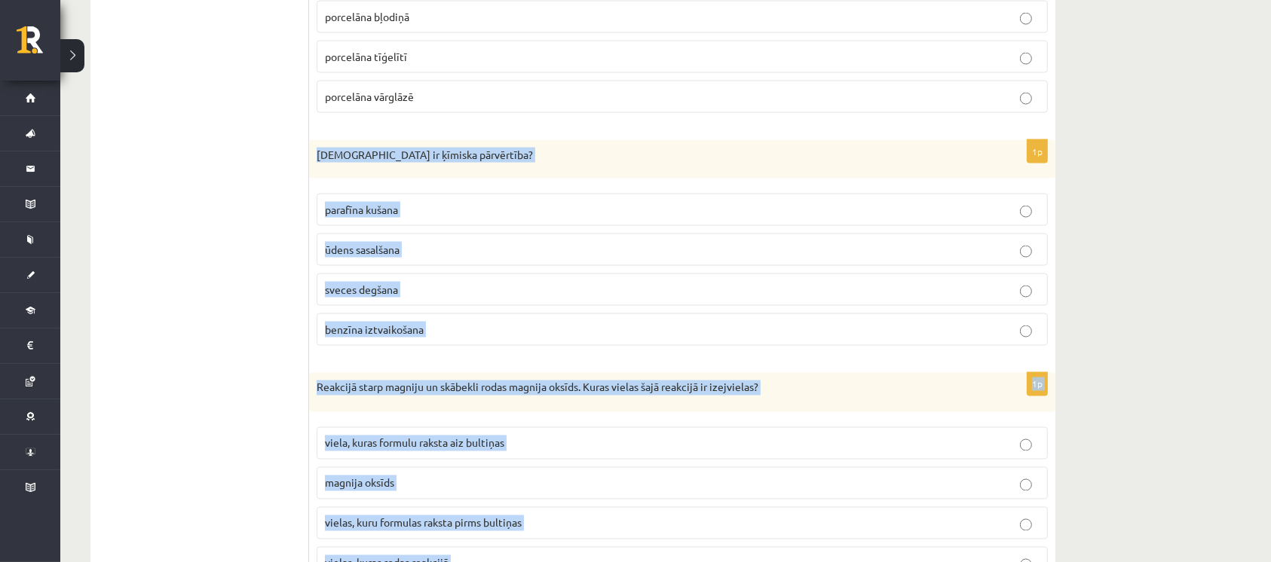
scroll to position [2517, 0]
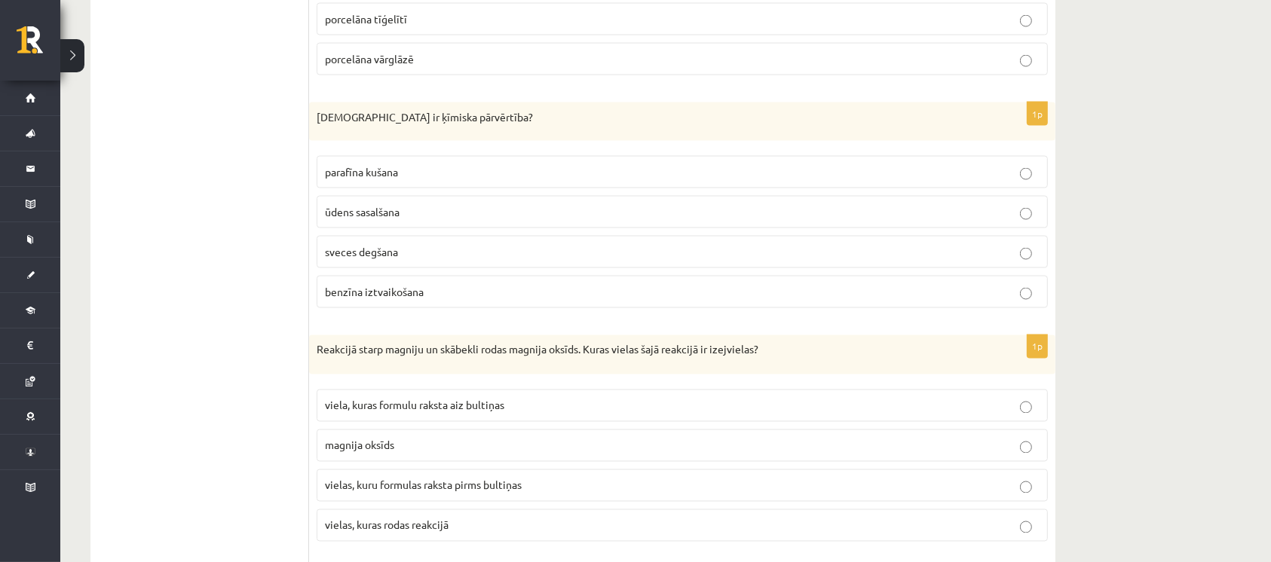
click at [393, 247] on span "sveces degšana" at bounding box center [361, 252] width 73 height 14
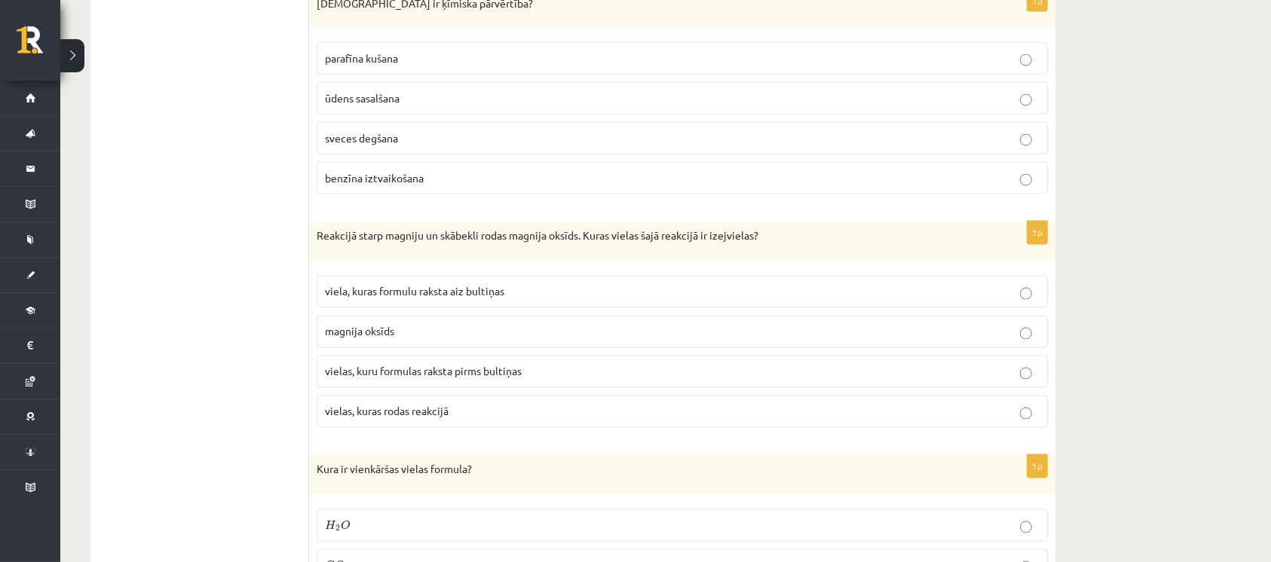
scroll to position [2718, 0]
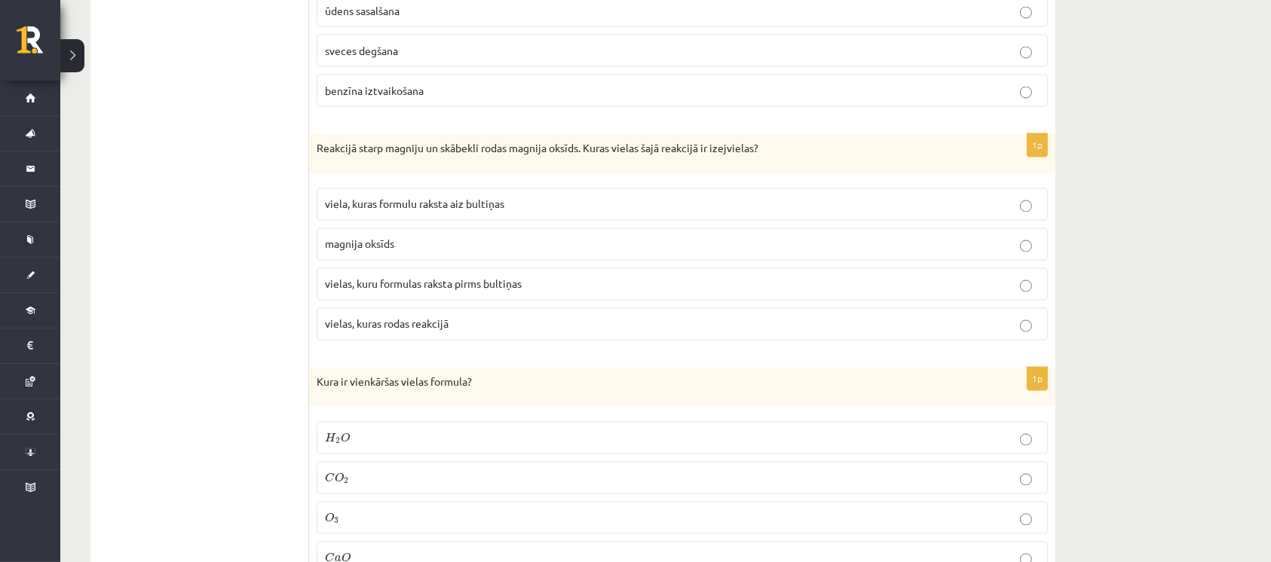
click at [440, 277] on span "vielas, kuru formulas raksta pirms bultiņas" at bounding box center [423, 284] width 197 height 14
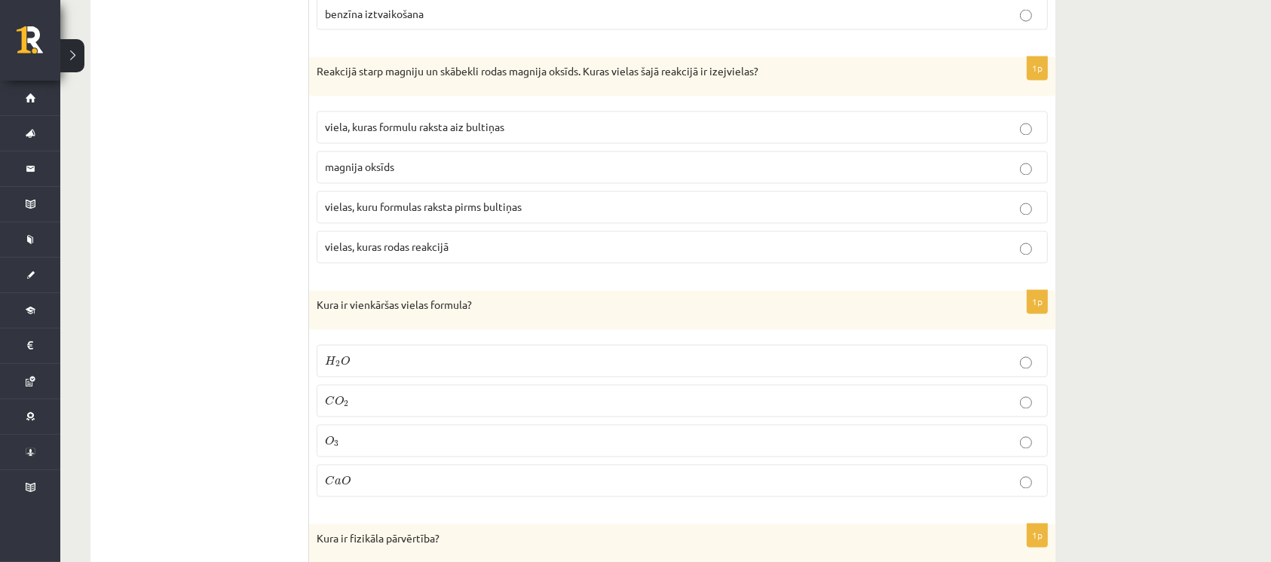
scroll to position [2919, 0]
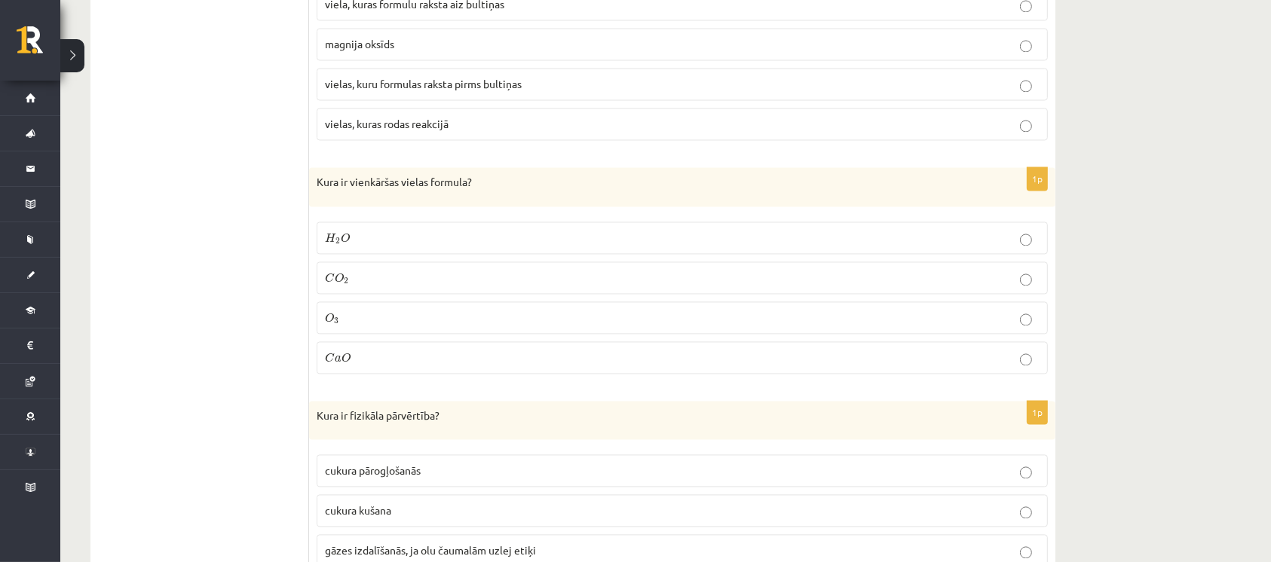
click at [374, 270] on p "C O 2 C O 2" at bounding box center [682, 278] width 715 height 16
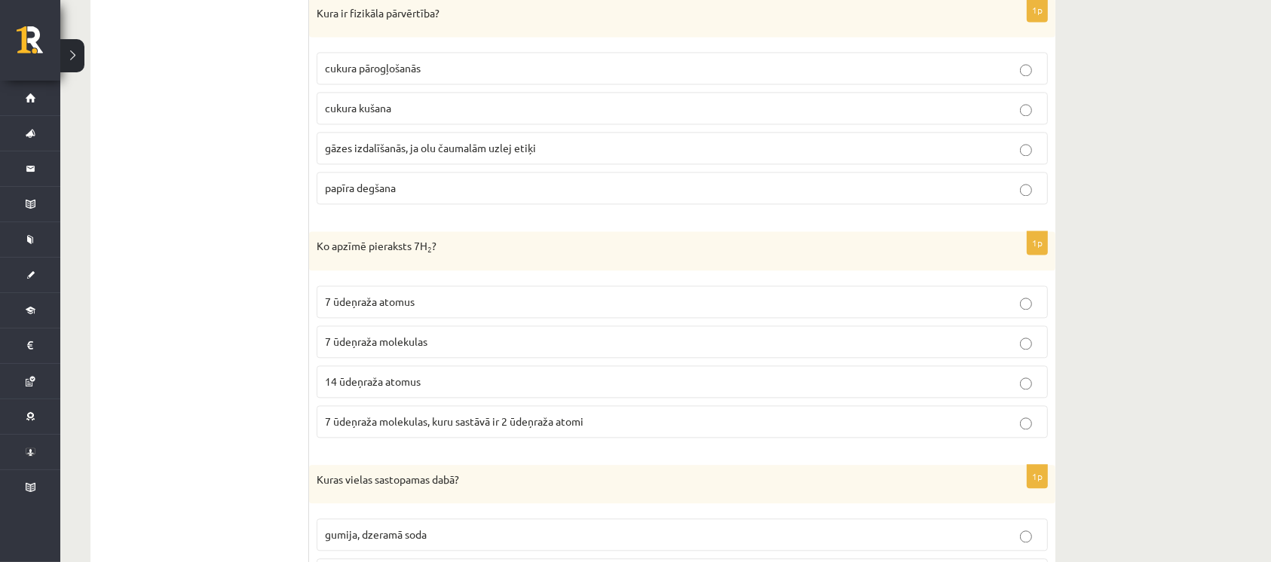
scroll to position [3220, 0]
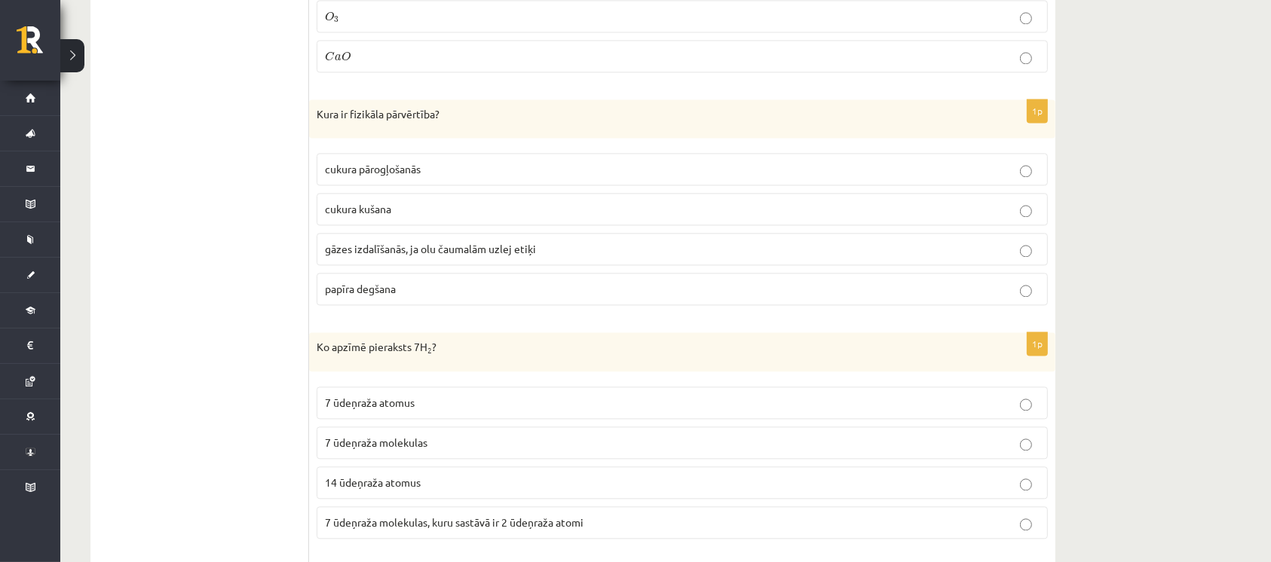
click at [415, 201] on p "cukura kušana" at bounding box center [682, 209] width 715 height 16
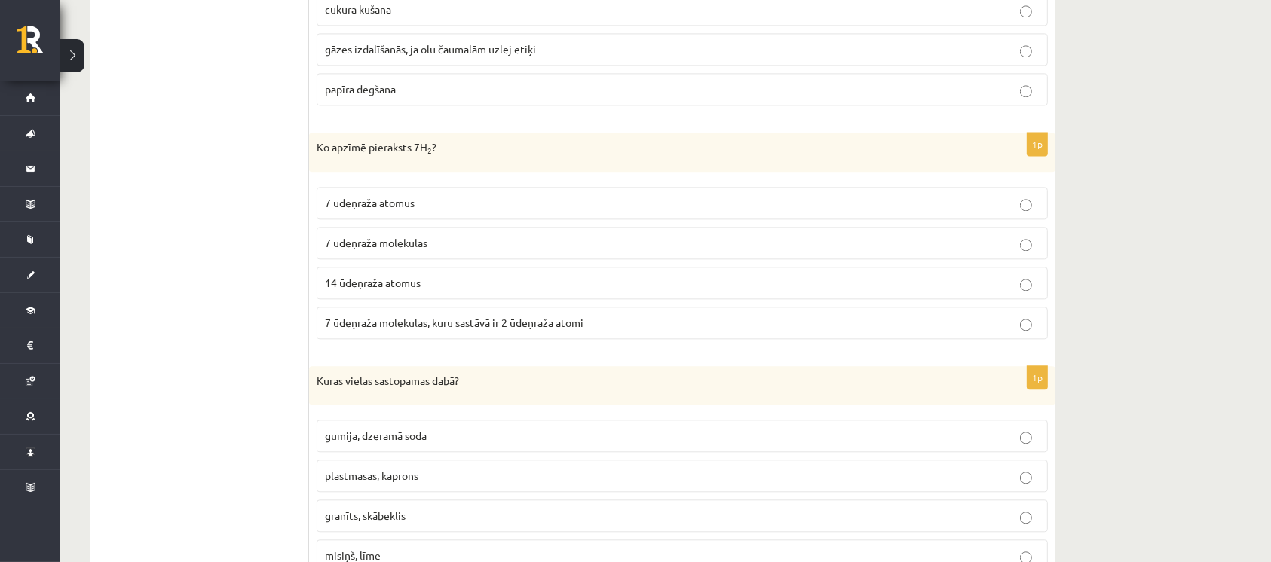
scroll to position [3421, 0]
click at [412, 194] on span "7 ūdeņraža atomus" at bounding box center [370, 201] width 90 height 14
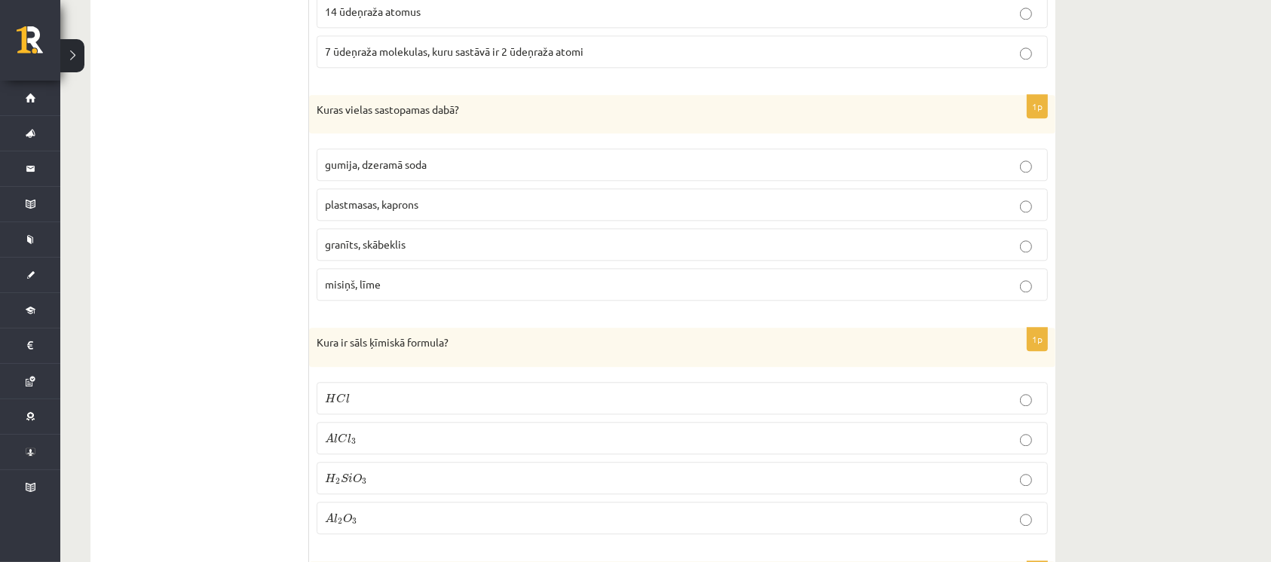
scroll to position [3723, 0]
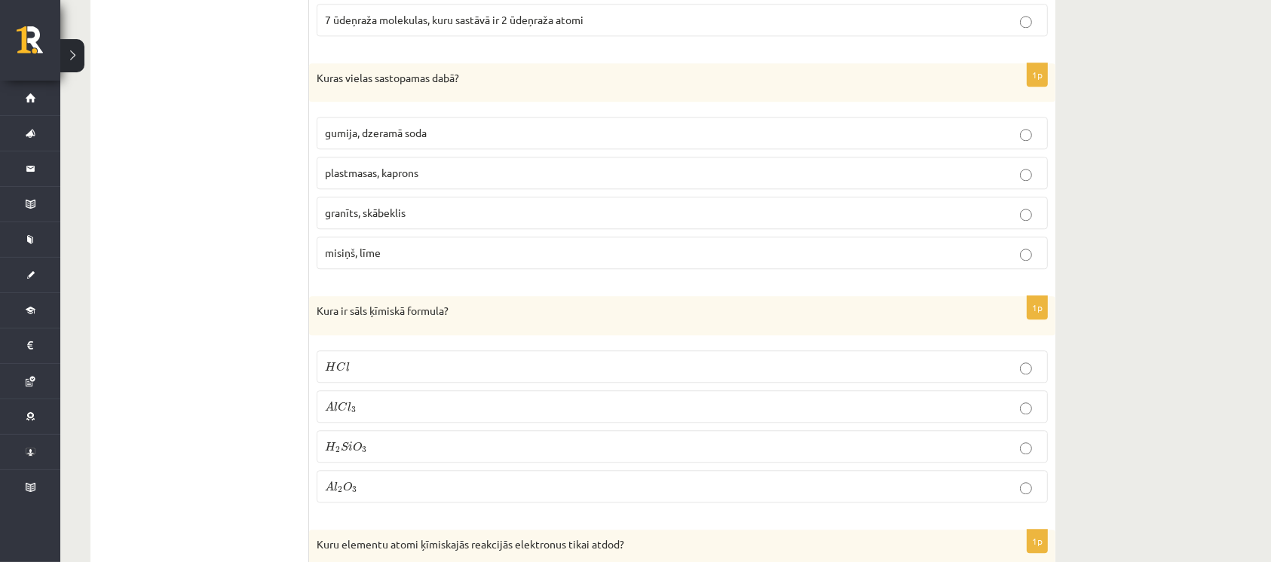
click at [410, 197] on label "granīts, skābeklis" at bounding box center [682, 213] width 731 height 32
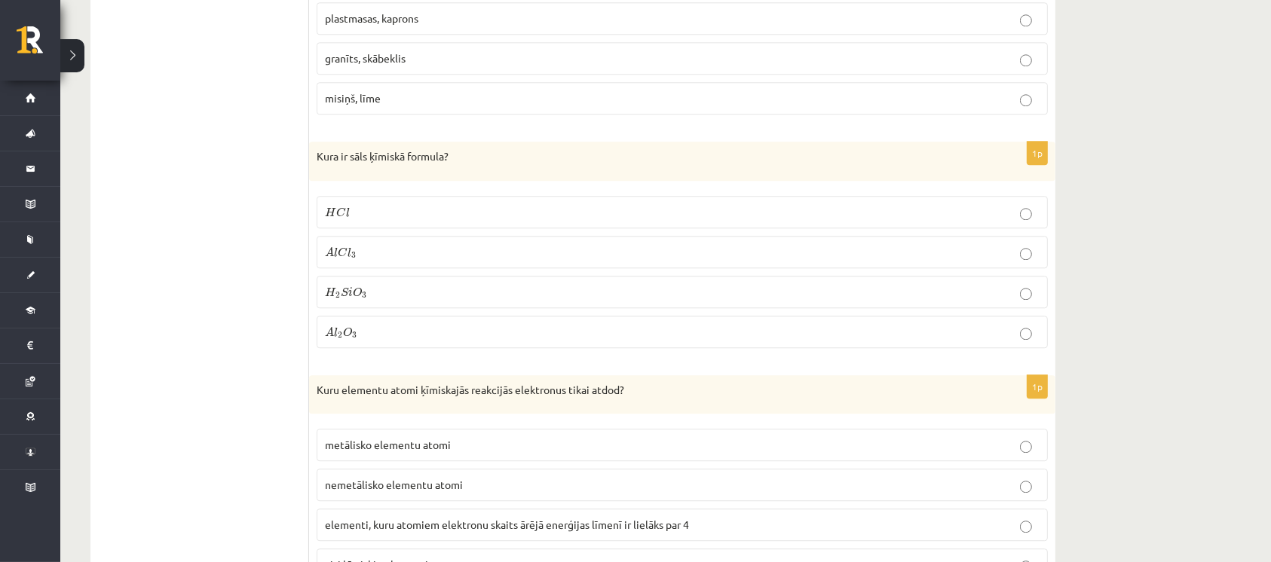
scroll to position [3924, 0]
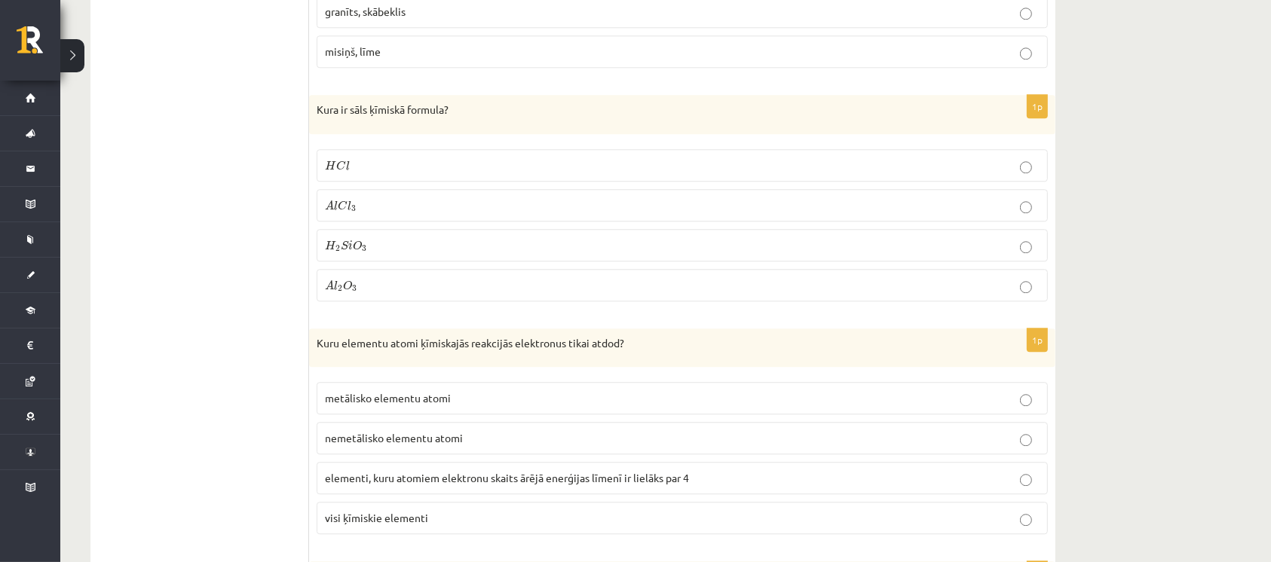
click at [369, 197] on p "A l C l 3 A l C l 3" at bounding box center [682, 205] width 715 height 16
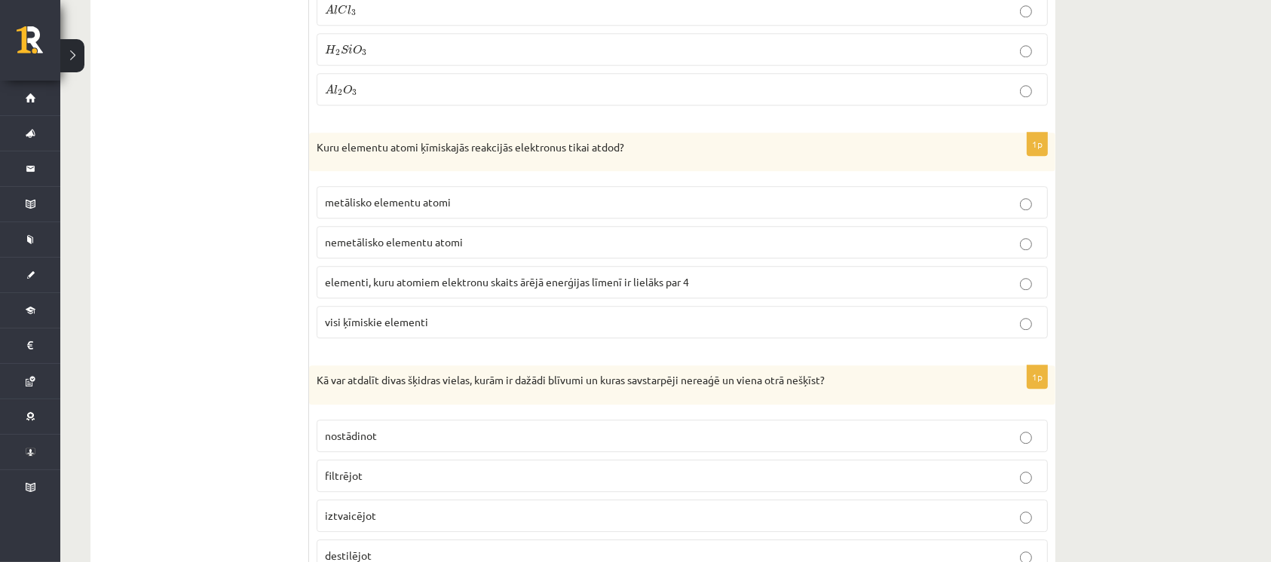
scroll to position [4125, 0]
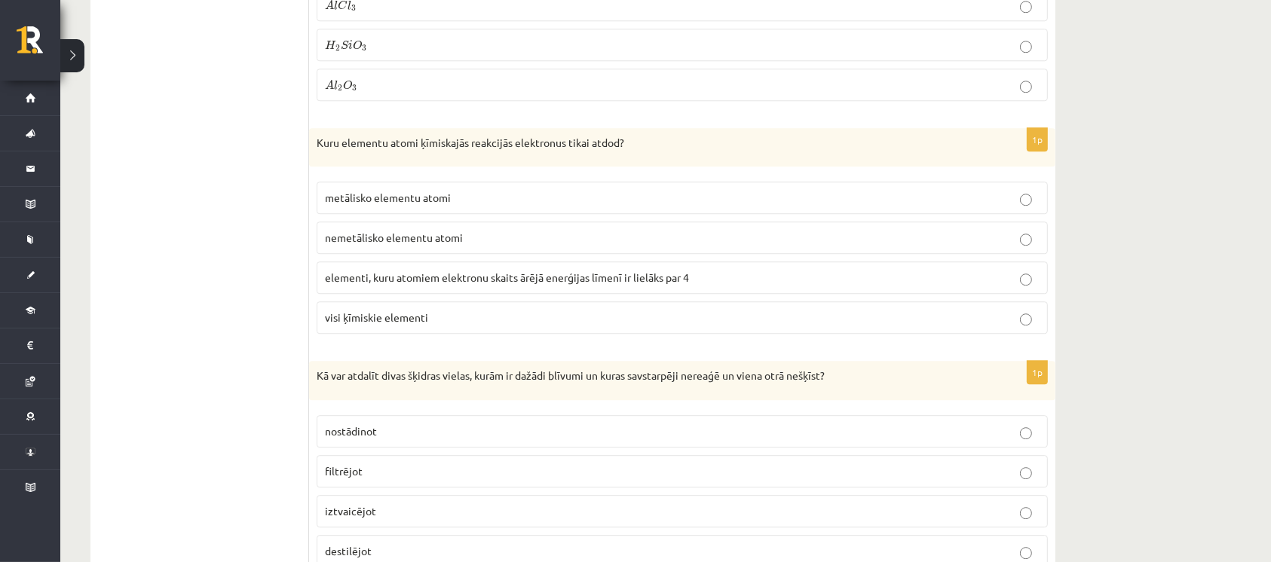
click at [415, 191] on span "metālisko elementu atomi" at bounding box center [388, 198] width 126 height 14
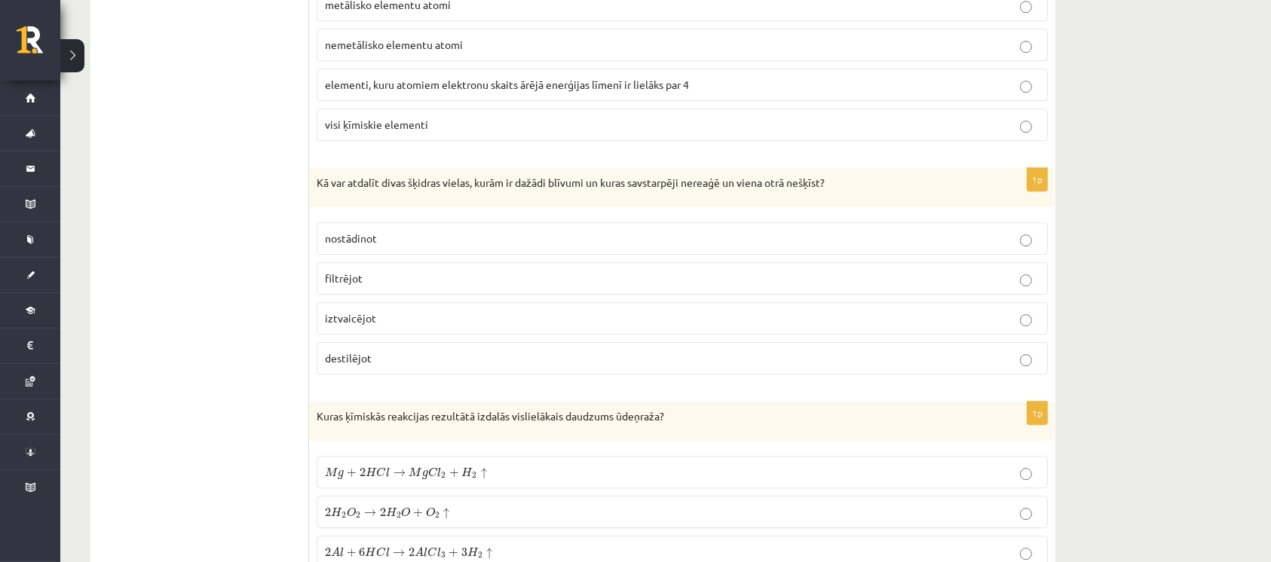
scroll to position [4426, 0]
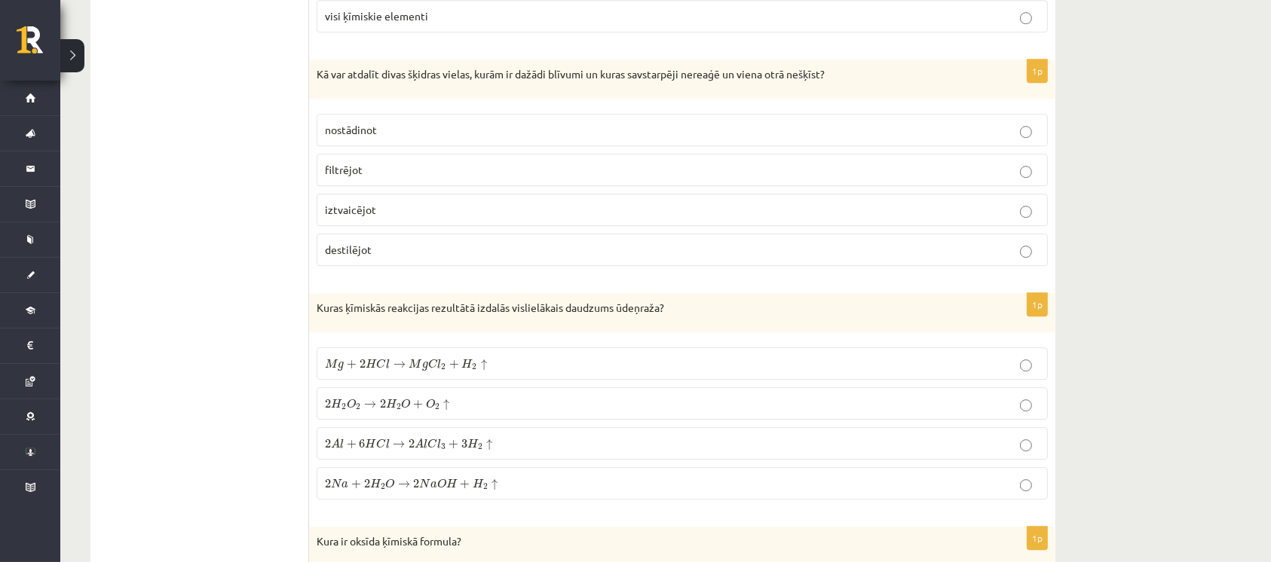
click at [380, 162] on p "filtrējot" at bounding box center [682, 170] width 715 height 16
click at [393, 122] on p "nostādinot" at bounding box center [682, 130] width 715 height 16
click at [399, 208] on label "iztvaicējot" at bounding box center [682, 210] width 731 height 32
click at [407, 162] on p "filtrējot" at bounding box center [682, 170] width 715 height 16
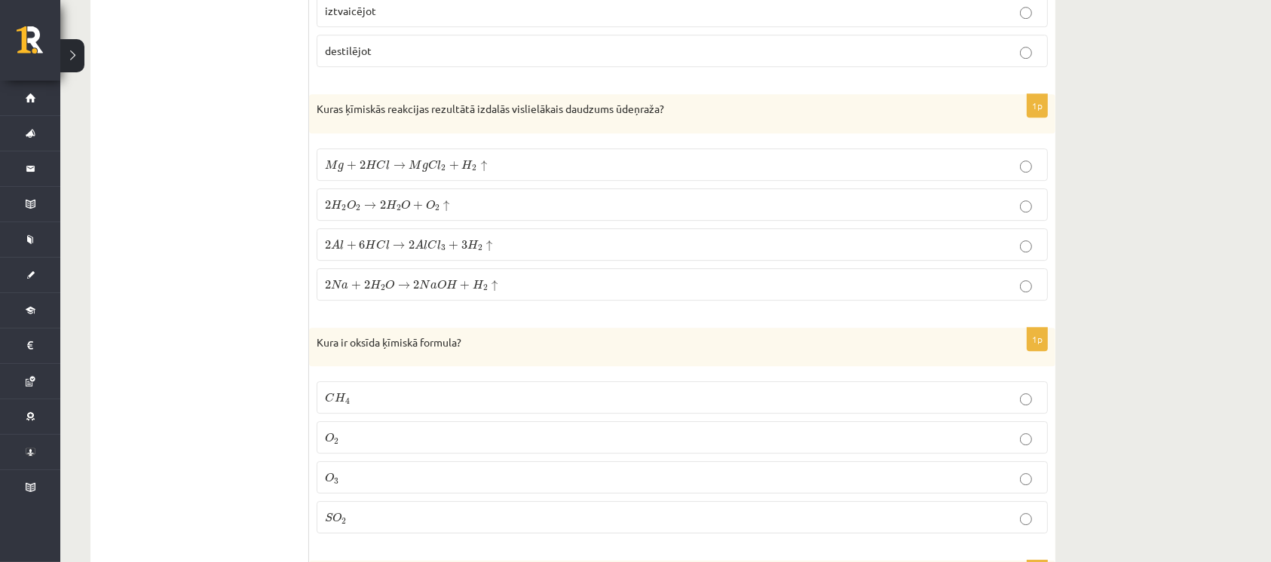
scroll to position [4628, 0]
click at [407, 237] on span "2 A l + 6 H C l → 2 A l C l 3 + 3 H 2 ↑" at bounding box center [408, 243] width 167 height 12
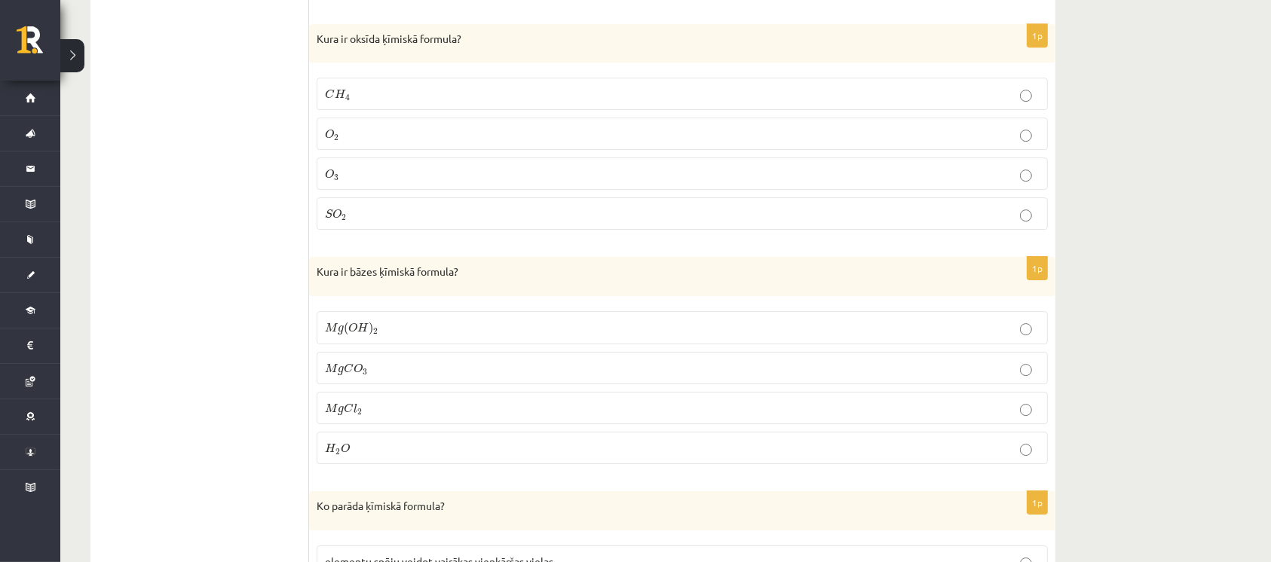
scroll to position [4829, 0]
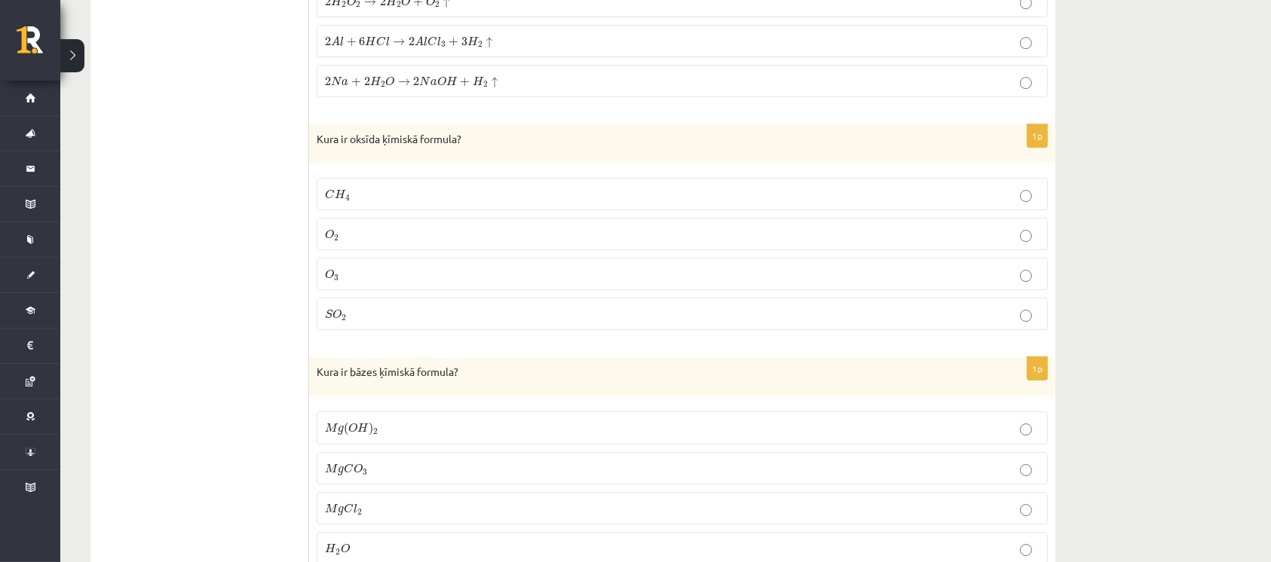
click at [384, 266] on p "O 3 O 3" at bounding box center [682, 274] width 715 height 16
click at [374, 306] on p "S O 2 S O 2" at bounding box center [682, 314] width 715 height 16
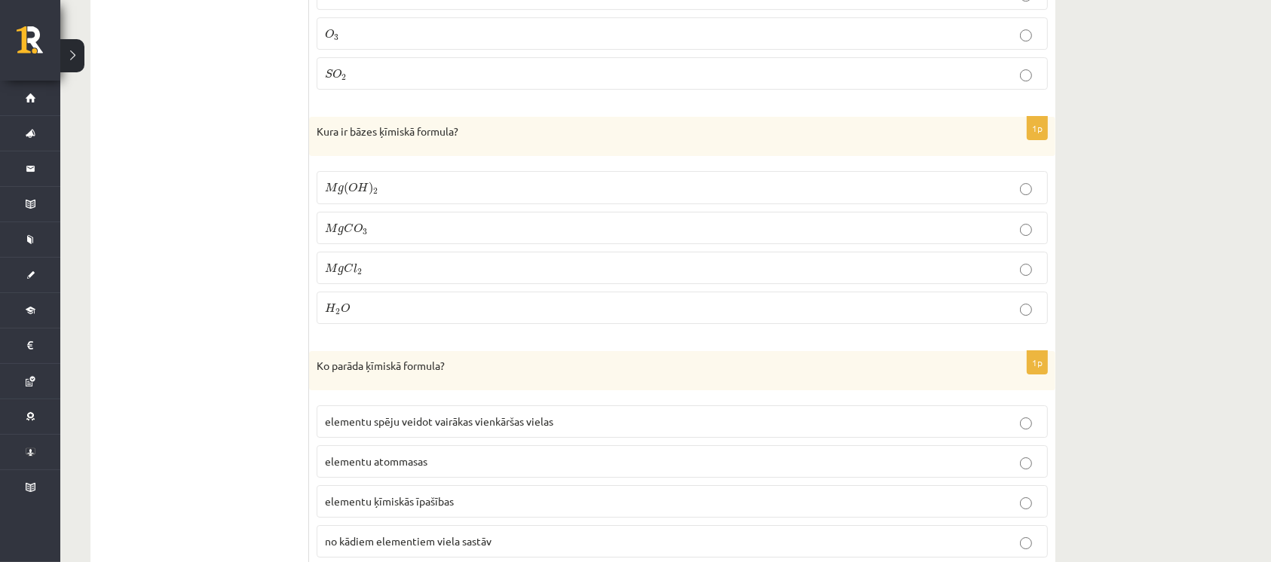
scroll to position [5130, 0]
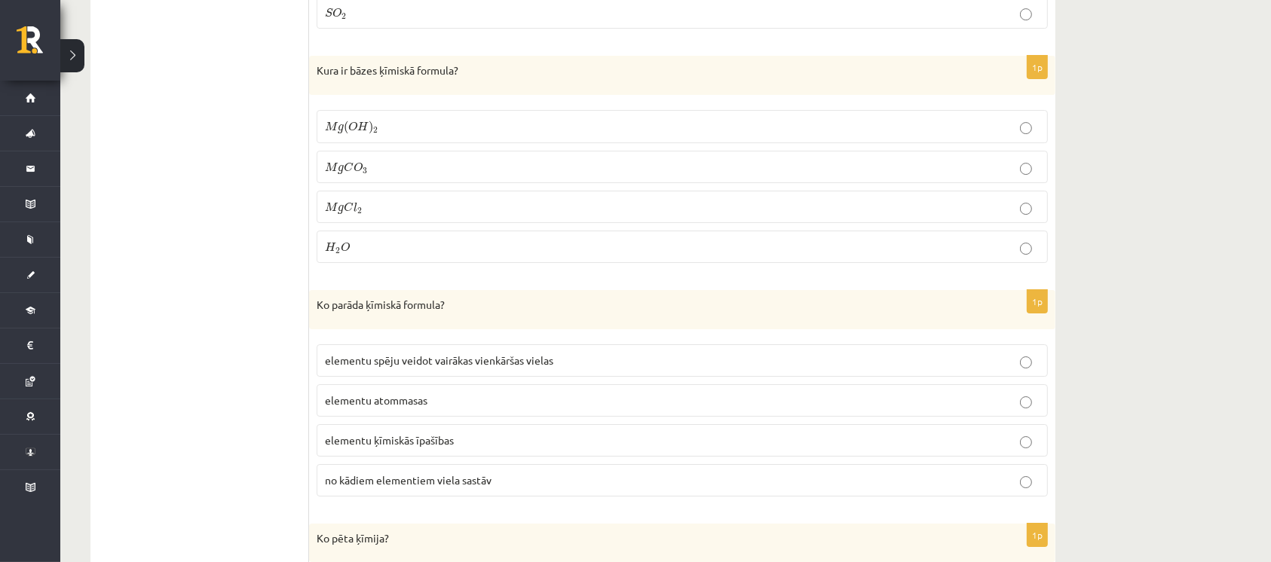
click at [427, 159] on p "M g C O 3 M g C O 3" at bounding box center [682, 167] width 715 height 16
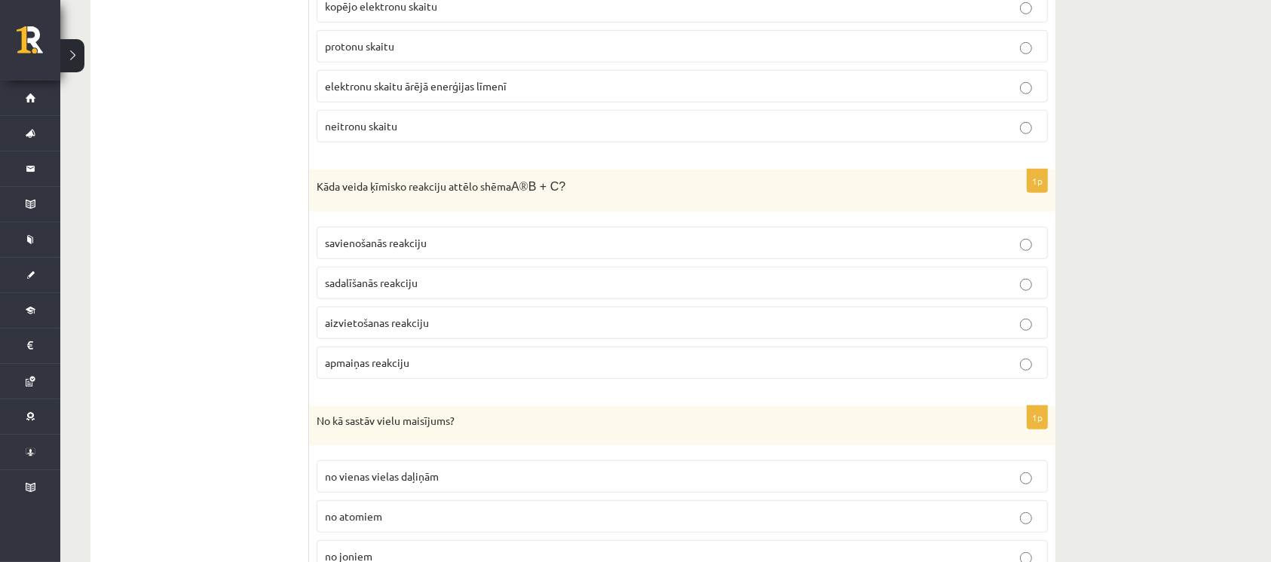
scroll to position [6738, 0]
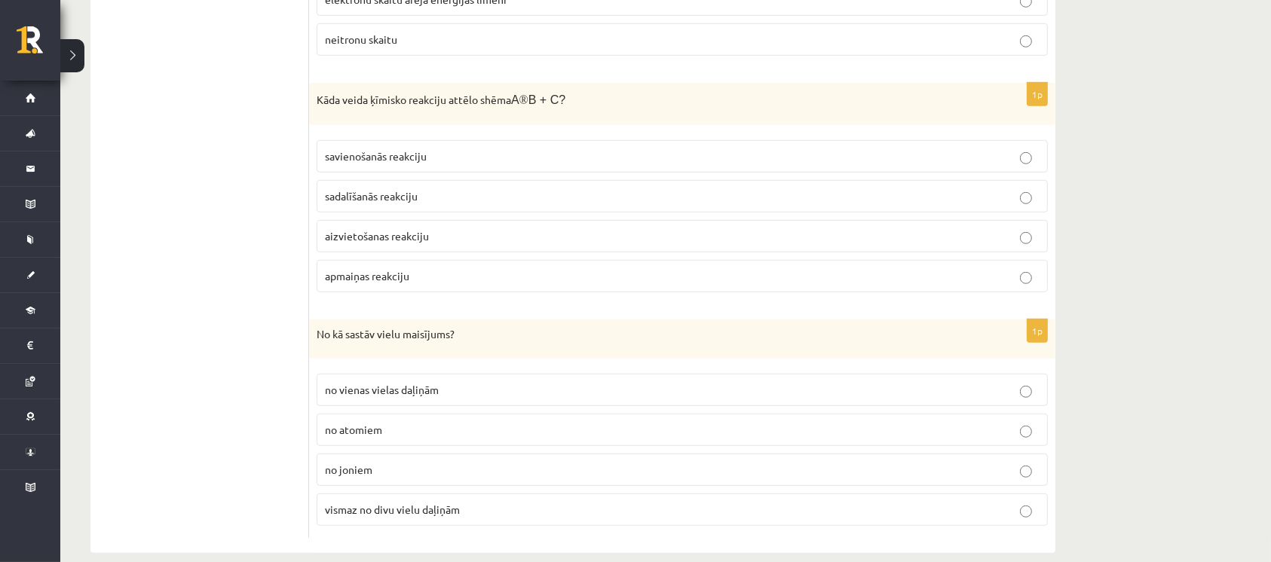
click at [472, 502] on p "vismaz no divu vielu daļiņām" at bounding box center [682, 510] width 715 height 16
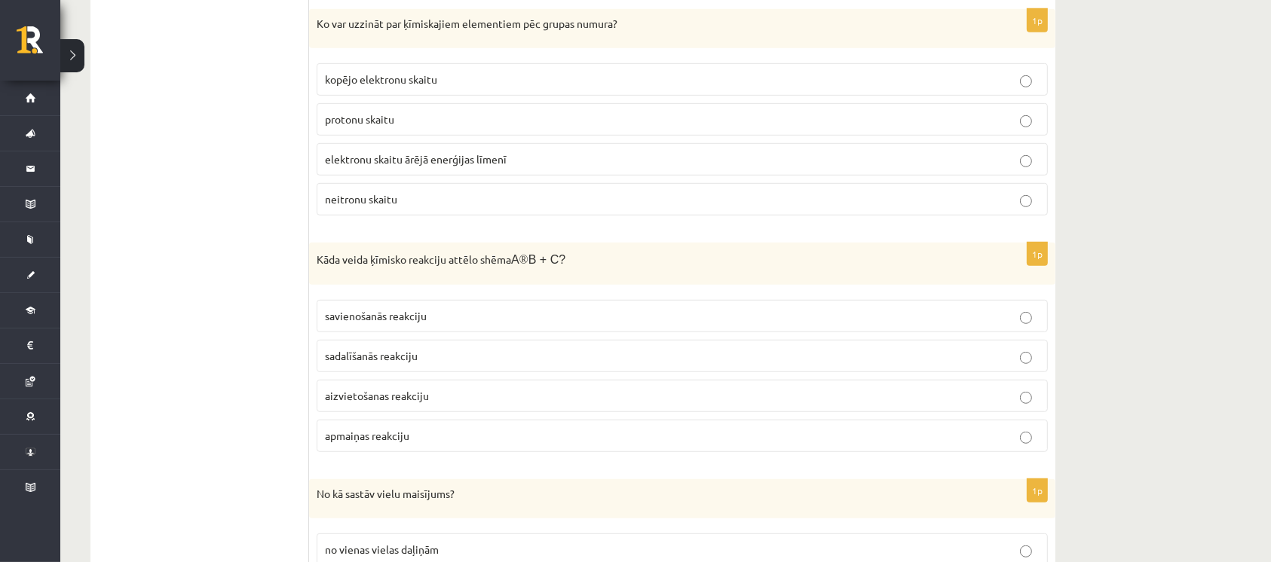
scroll to position [6537, 0]
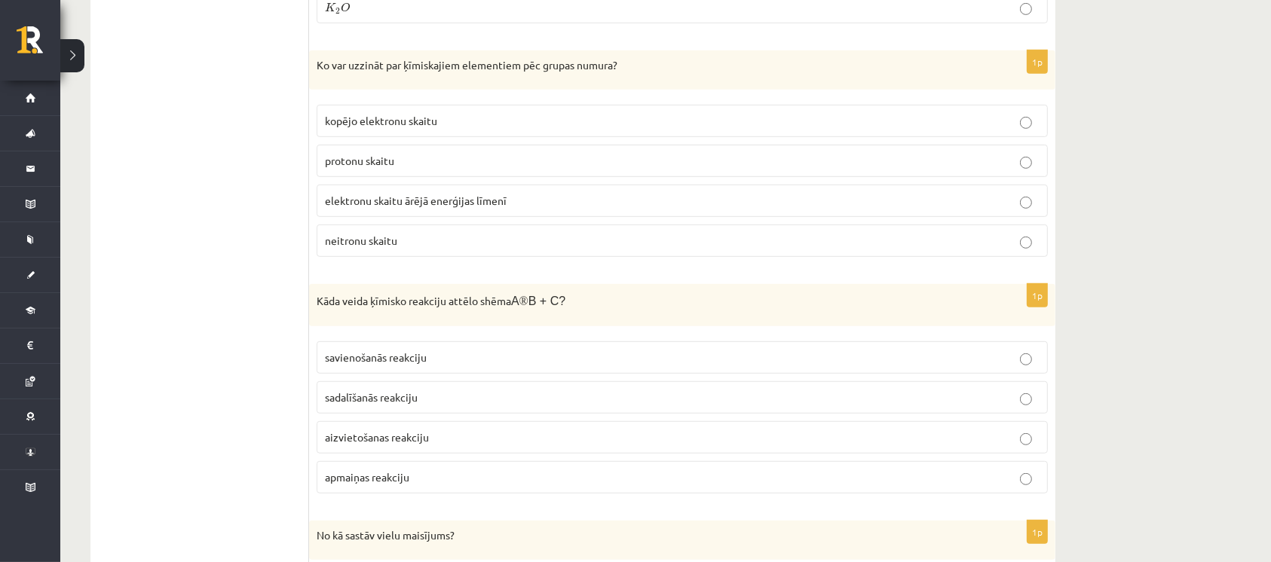
click at [400, 390] on span "sadalīšanās reakciju" at bounding box center [371, 397] width 93 height 14
click at [504, 194] on span "elektronu skaitu ārējā enerģijas līmenī" at bounding box center [416, 201] width 182 height 14
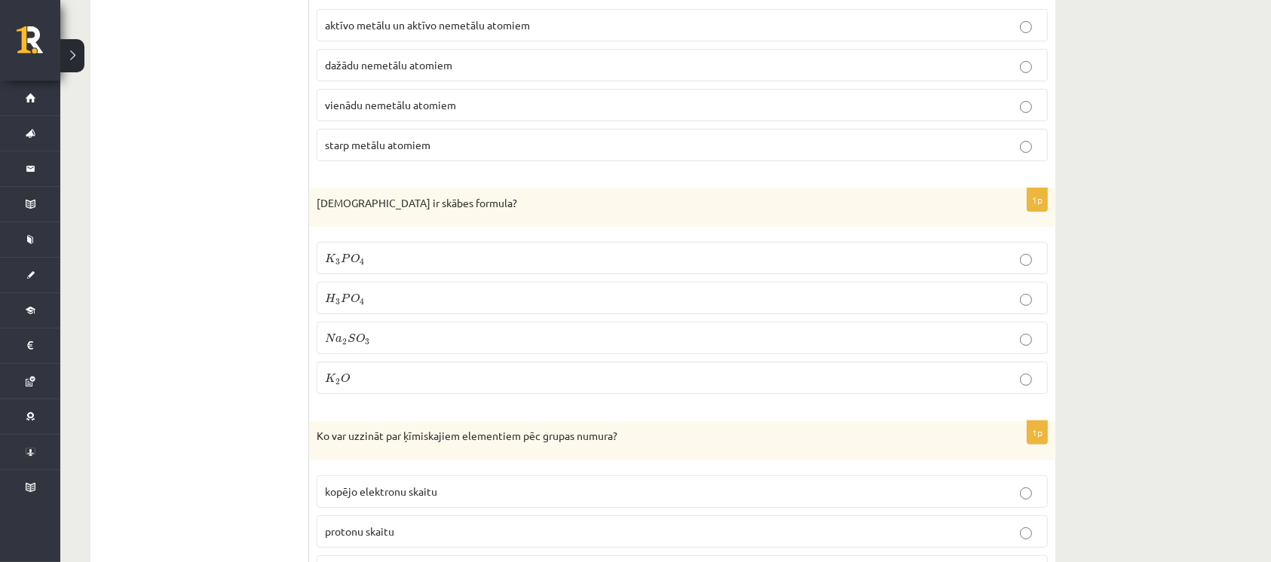
scroll to position [6135, 0]
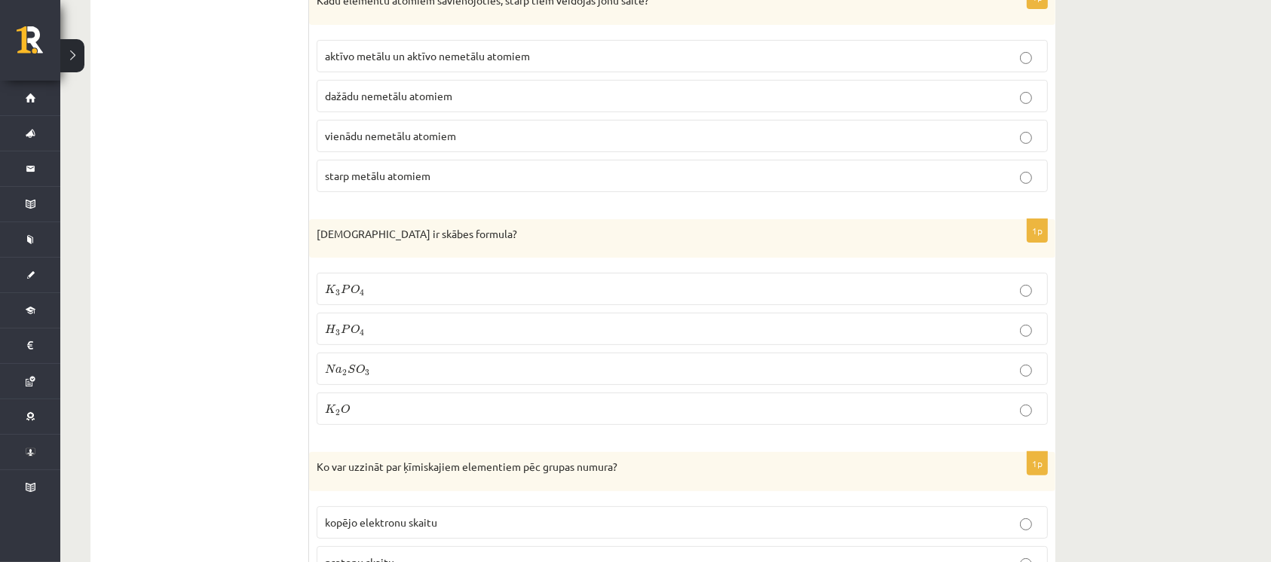
click at [453, 313] on label "H 3 P O 4 H 3 P O 4" at bounding box center [682, 329] width 731 height 32
drag, startPoint x: 458, startPoint y: 253, endPoint x: 452, endPoint y: 262, distance: 10.9
click at [458, 265] on fieldset "K 3 P O 4 K 3 P O 4 H 3 P O 4 H 3 P O 4 N a 2 S O 3 N a 2 S O 3 K 2 O K 2 O" at bounding box center [682, 347] width 731 height 164
click at [453, 265] on fieldset "K 3 P O 4 K 3 P O 4 H 3 P O 4 H 3 P O 4 N a 2 S O 3 N a 2 S O 3 K 2 O K 2 O" at bounding box center [682, 347] width 731 height 164
click at [425, 401] on p "K 2 O K 2 O" at bounding box center [682, 409] width 715 height 16
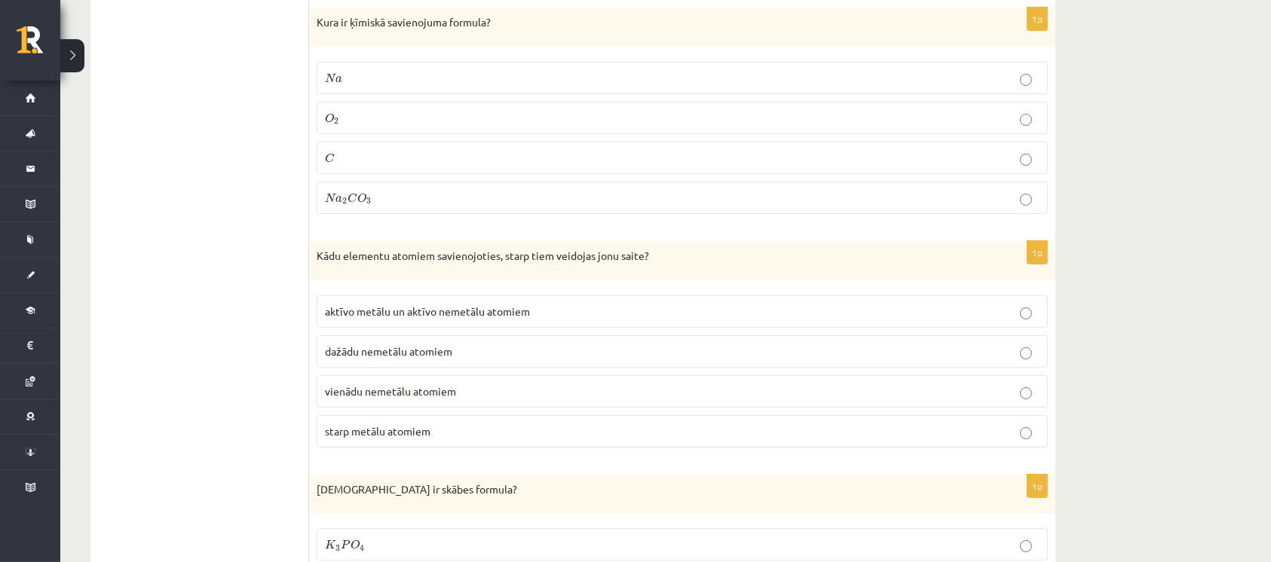
scroll to position [5834, 0]
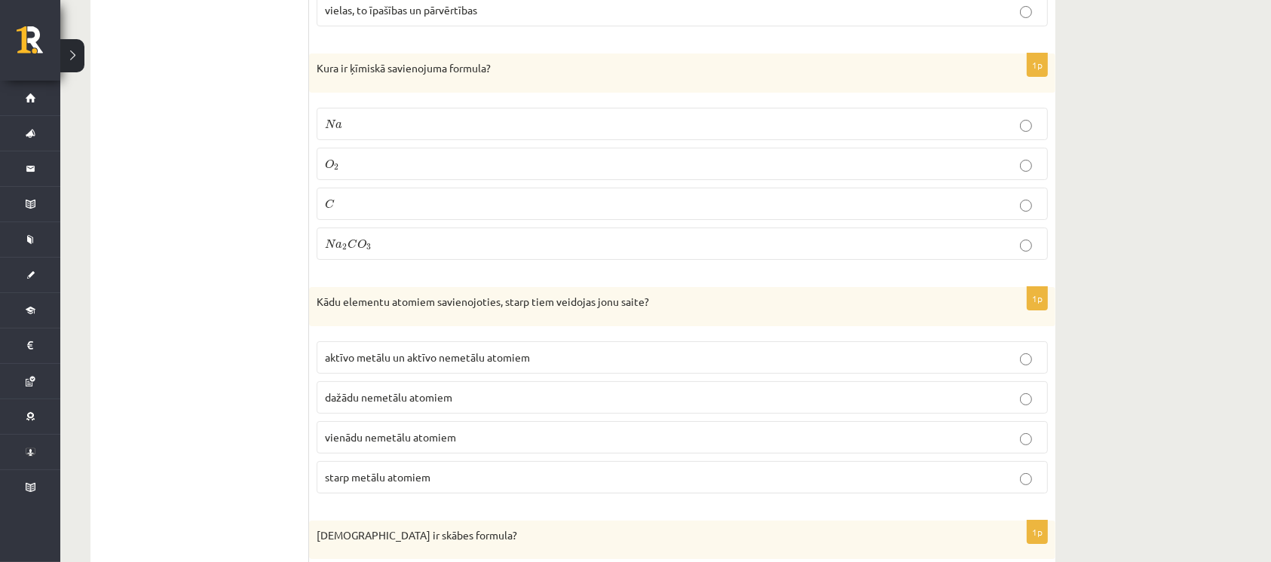
click at [485, 430] on p "vienādu nemetālu atomiem" at bounding box center [682, 438] width 715 height 16
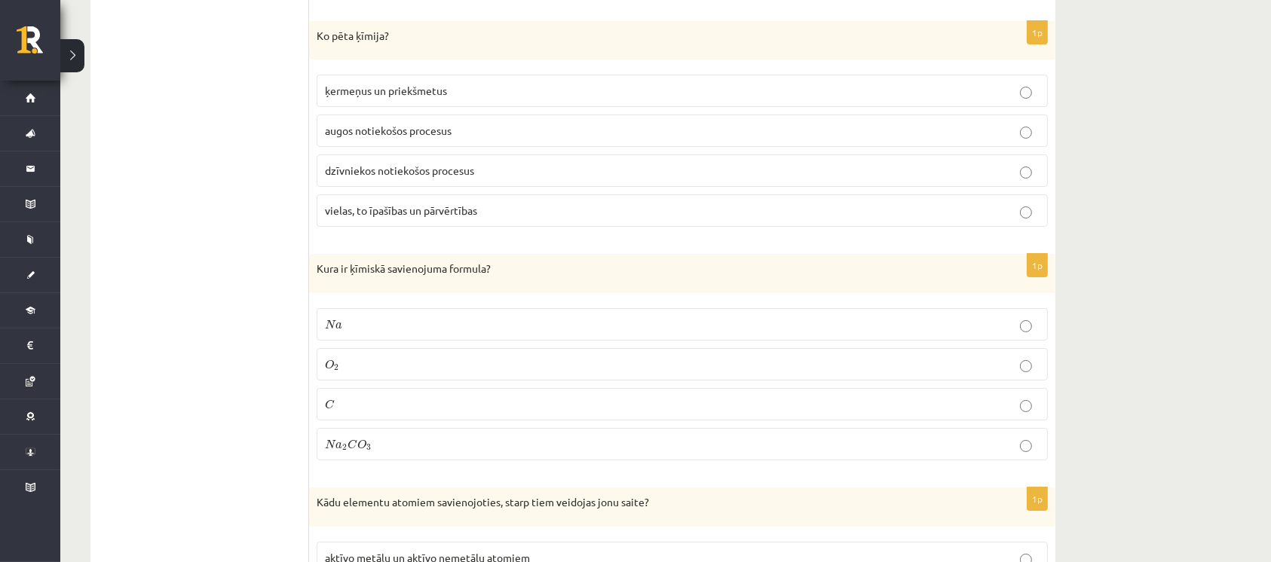
scroll to position [5632, 0]
drag, startPoint x: 402, startPoint y: 425, endPoint x: 391, endPoint y: 407, distance: 20.9
click at [401, 437] on p "N a 2 C O 3 N a 2 C O 3" at bounding box center [682, 445] width 715 height 16
click at [427, 317] on p "N a N a" at bounding box center [682, 325] width 715 height 16
click at [415, 437] on label "N a 2 C O 3 N a 2 C O 3" at bounding box center [682, 445] width 731 height 32
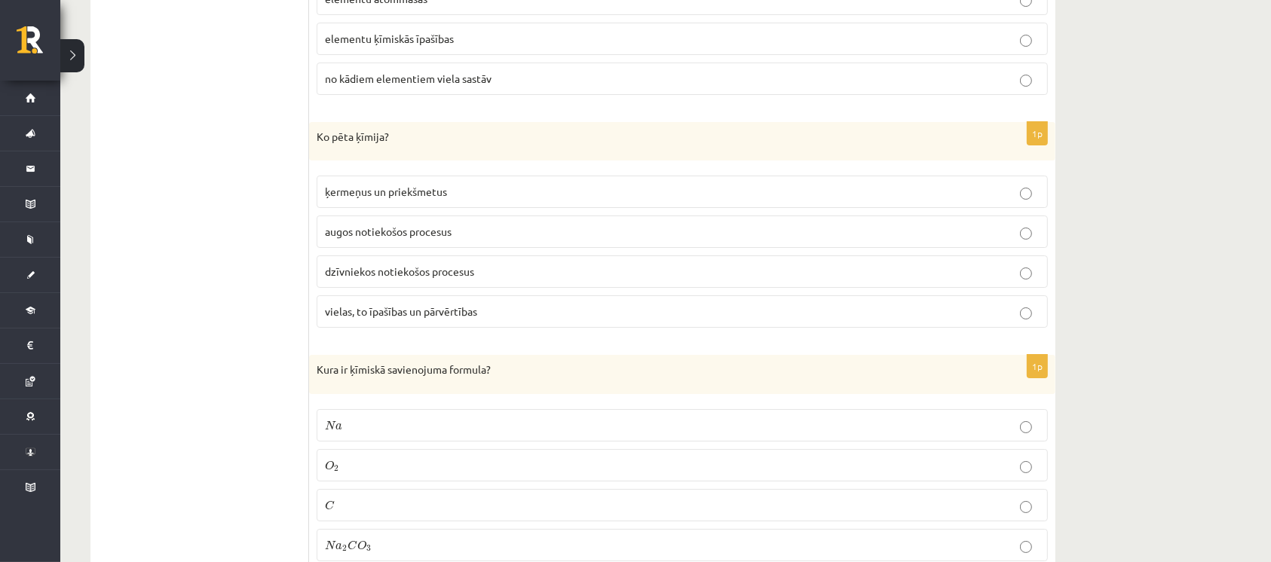
scroll to position [5432, 0]
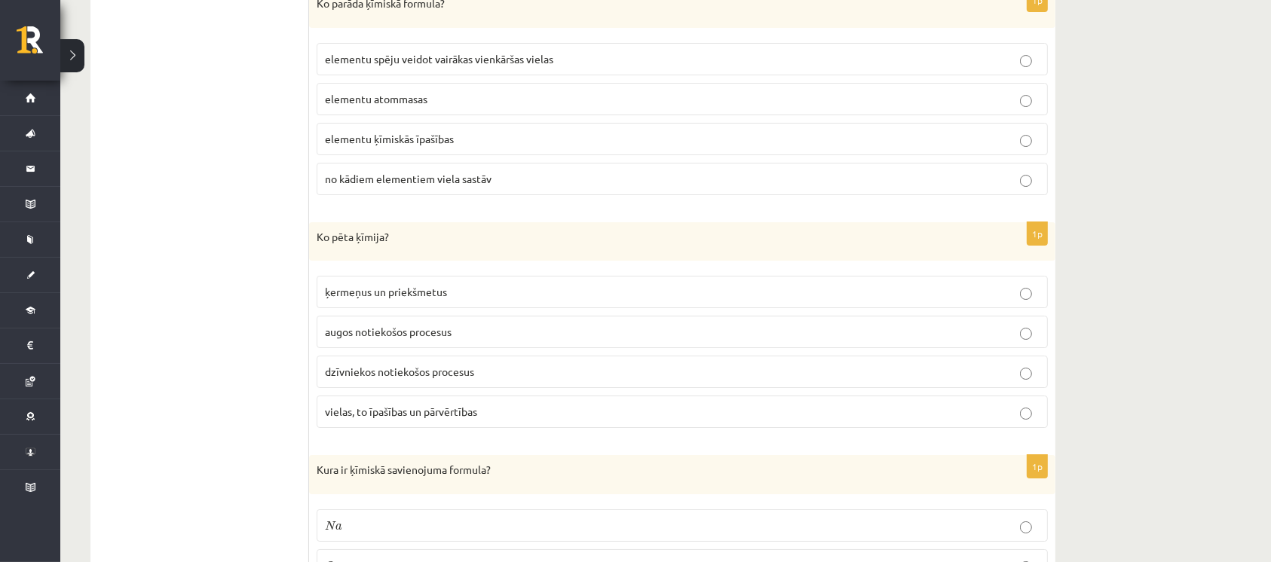
click at [423, 405] on span "vielas, to īpašības un pārvērtības" at bounding box center [401, 412] width 152 height 14
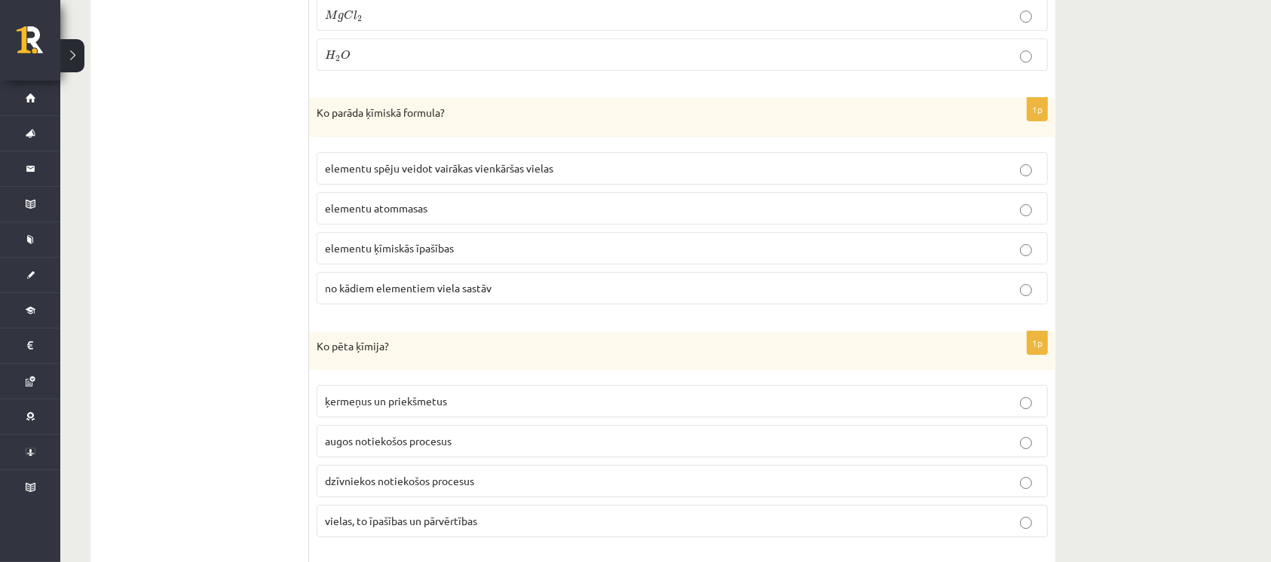
scroll to position [5231, 0]
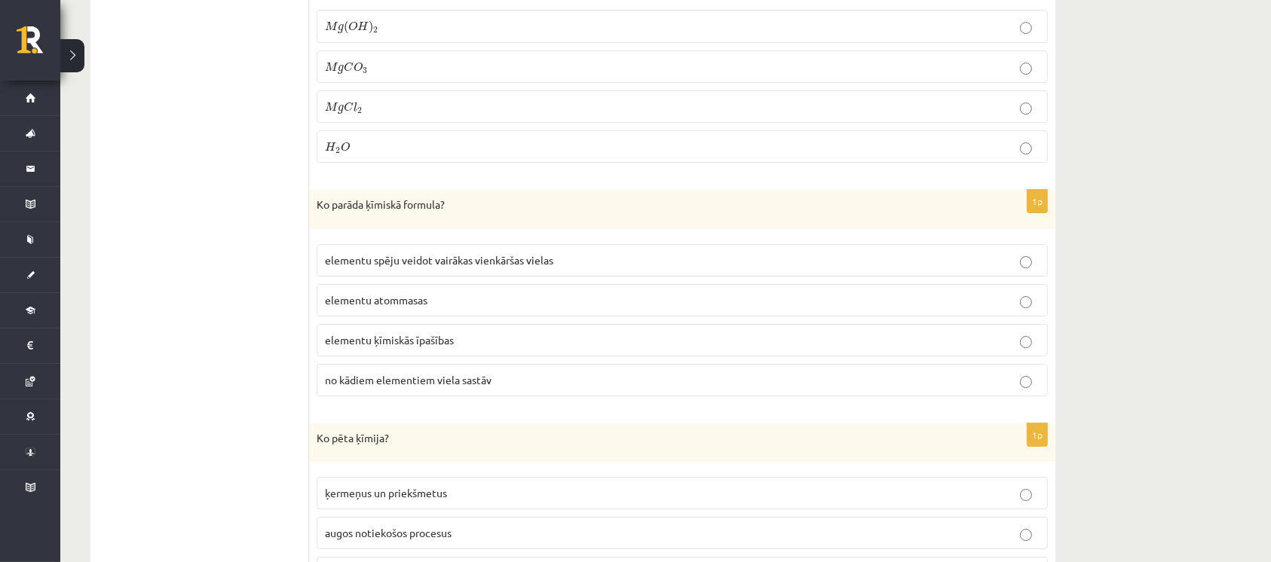
drag, startPoint x: 422, startPoint y: 358, endPoint x: 428, endPoint y: 351, distance: 9.1
click at [425, 364] on label "no kādiem elementiem viela sastāv" at bounding box center [682, 380] width 731 height 32
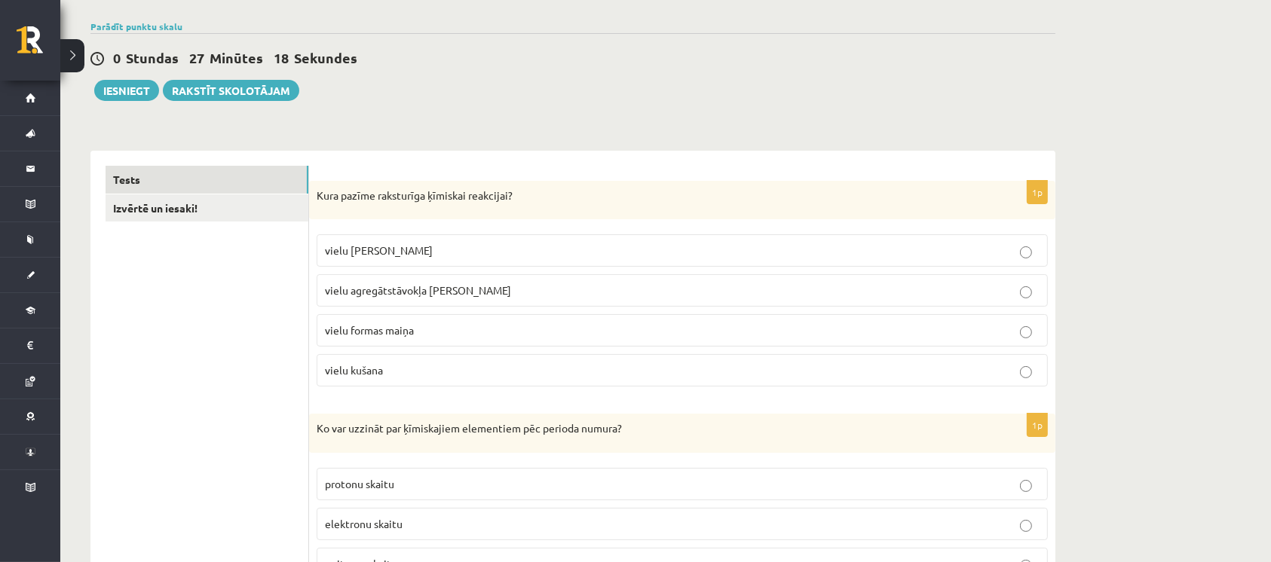
scroll to position [0, 0]
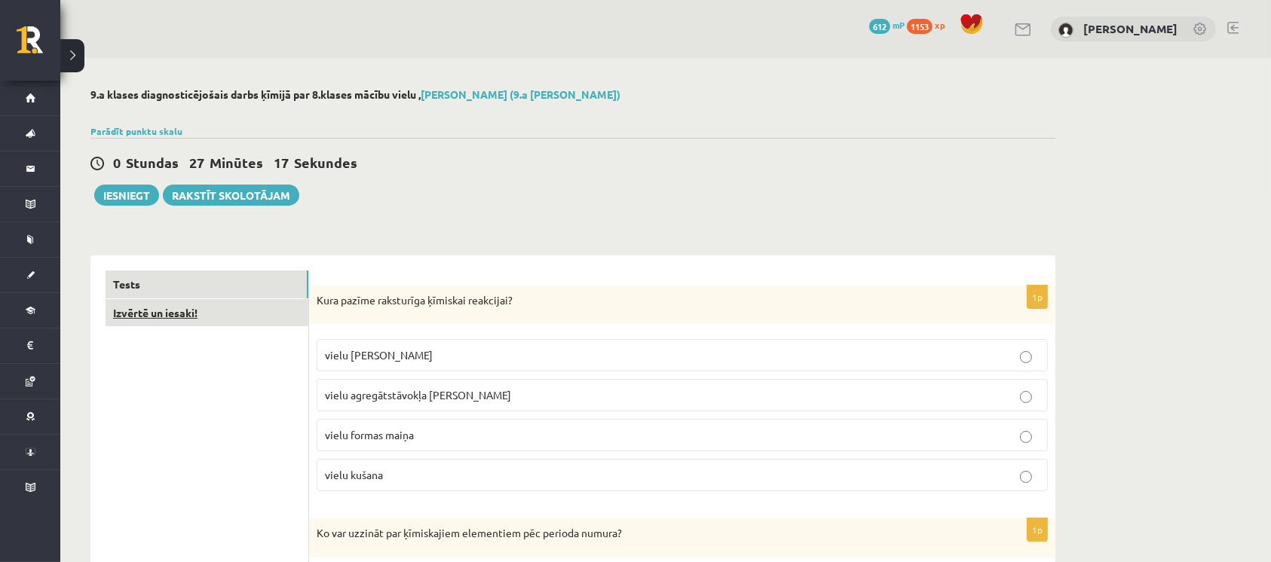
click at [257, 307] on link "Izvērtē un iesaki!" at bounding box center [207, 313] width 203 height 28
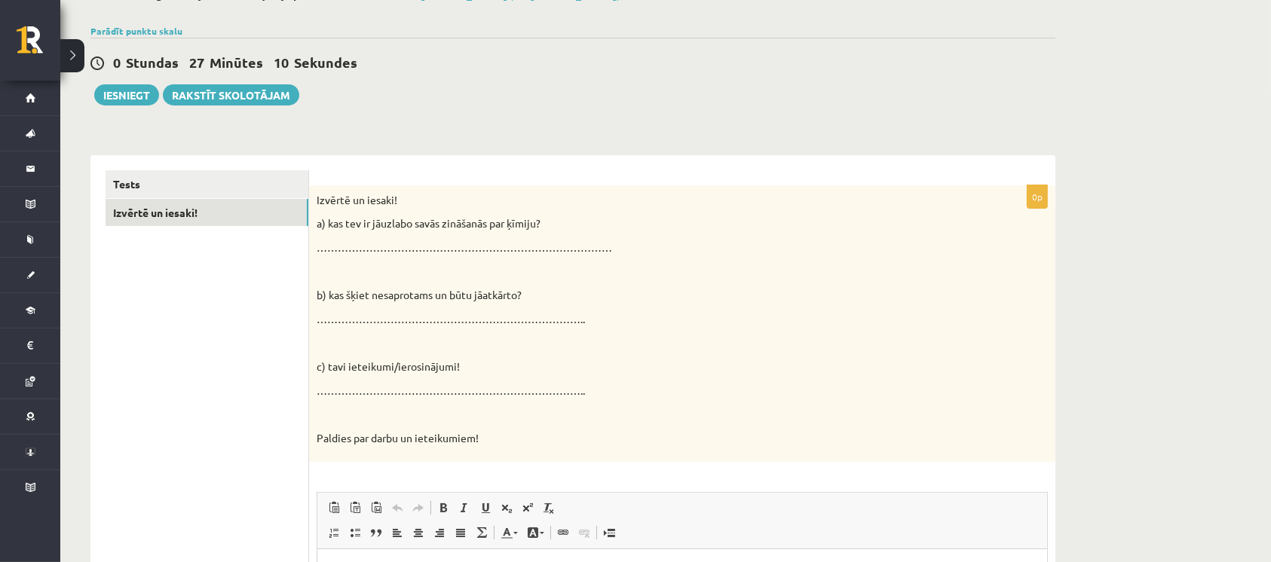
scroll to position [302, 0]
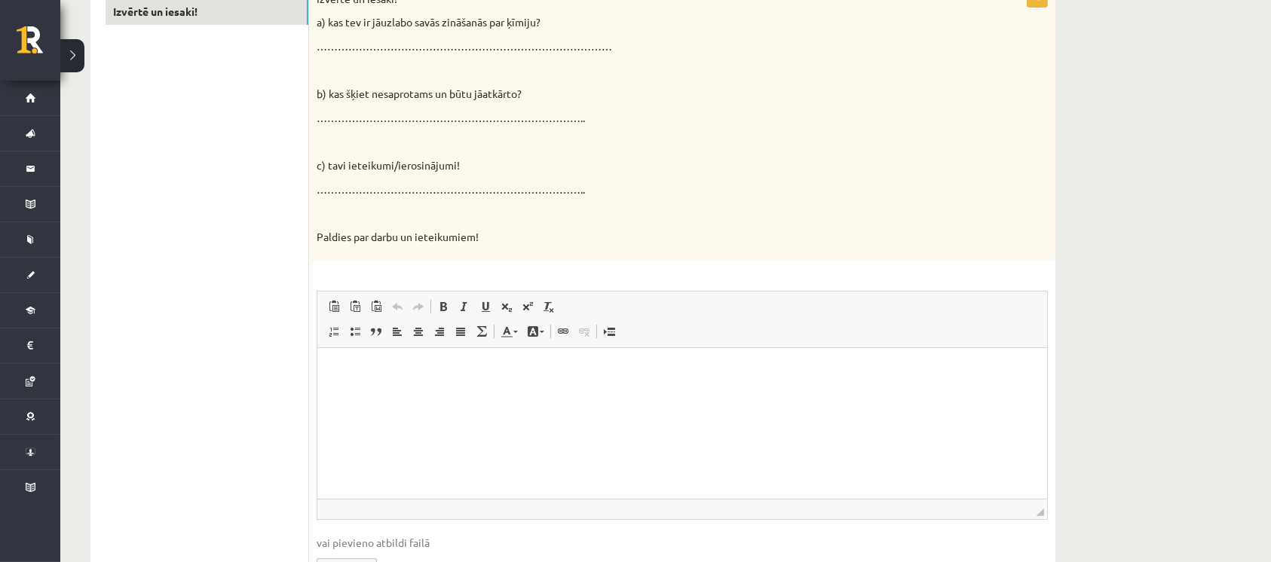
click at [395, 366] on p "Editor, wiswyg-editor-user-answer-47433882389240" at bounding box center [682, 371] width 700 height 16
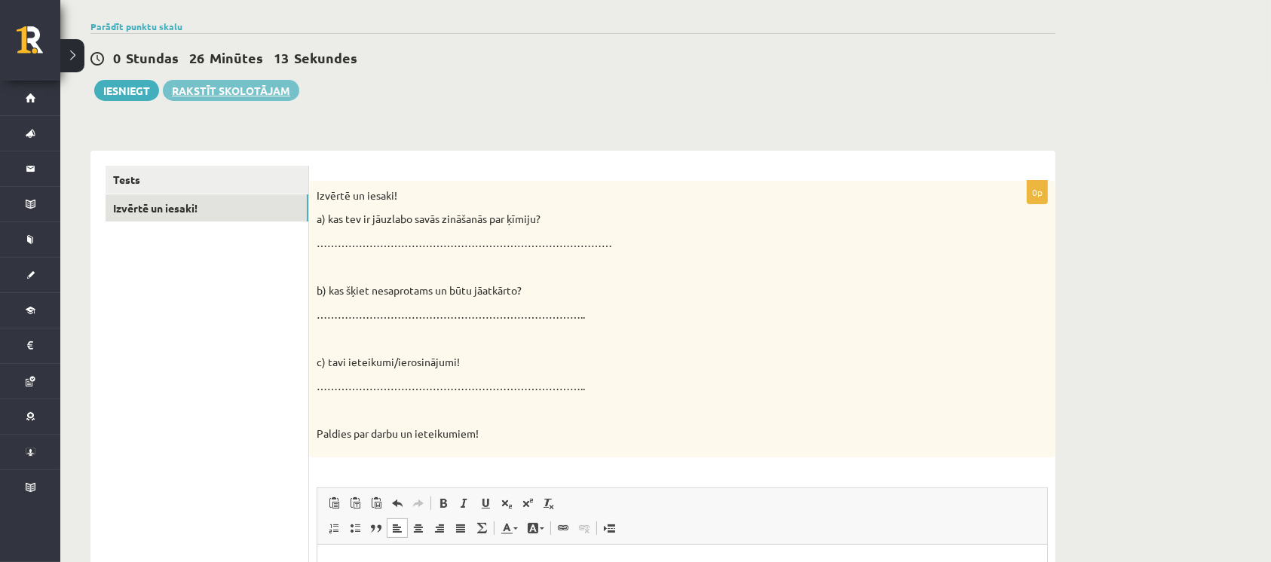
scroll to position [0, 0]
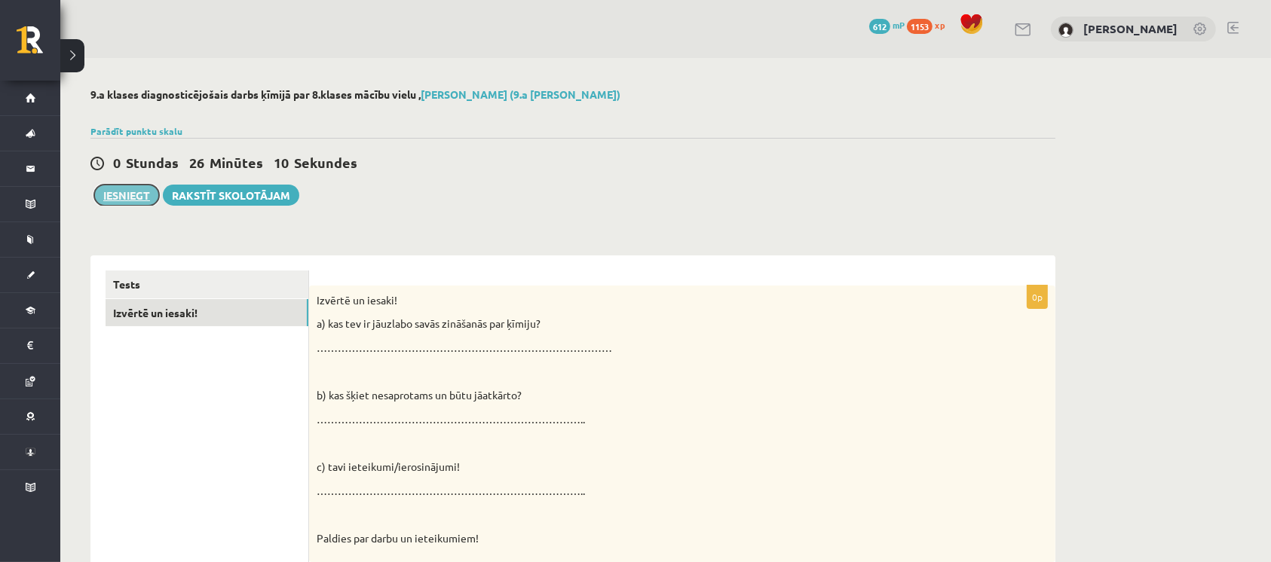
click at [151, 201] on button "Iesniegt" at bounding box center [126, 195] width 65 height 21
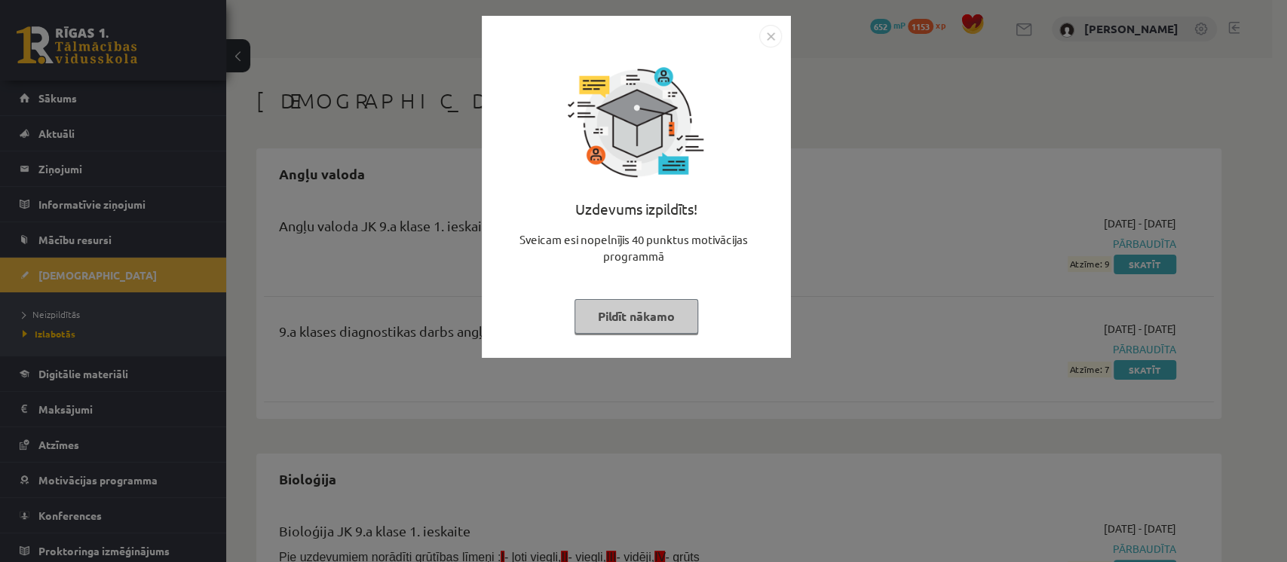
click at [768, 33] on img "Close" at bounding box center [770, 36] width 23 height 23
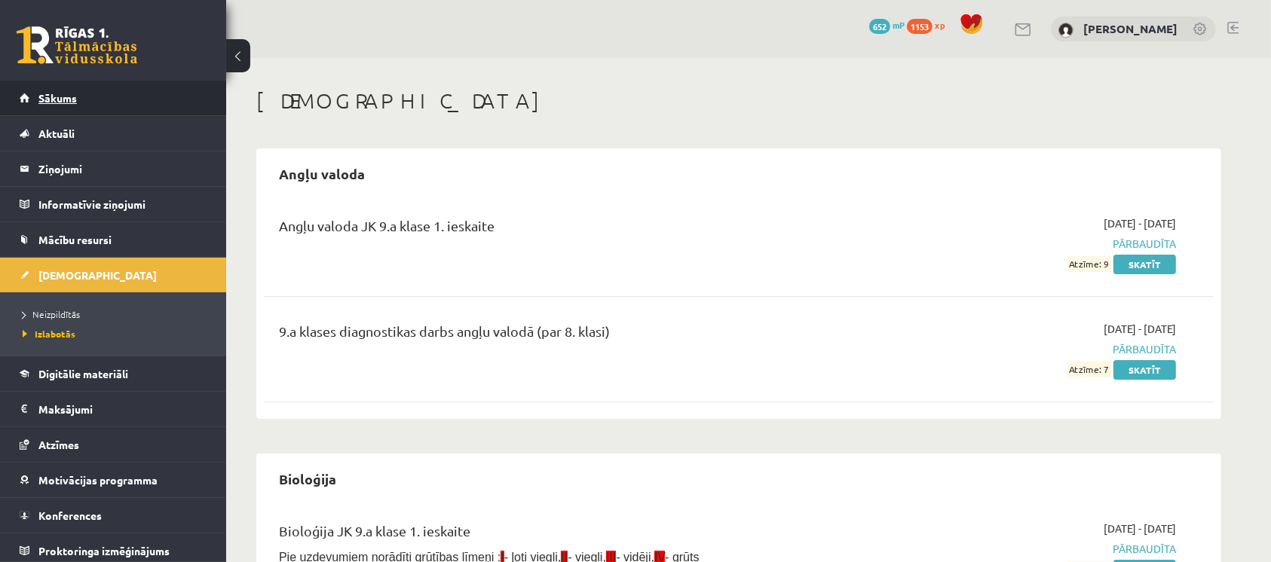
click at [162, 108] on link "Sākums" at bounding box center [114, 98] width 188 height 35
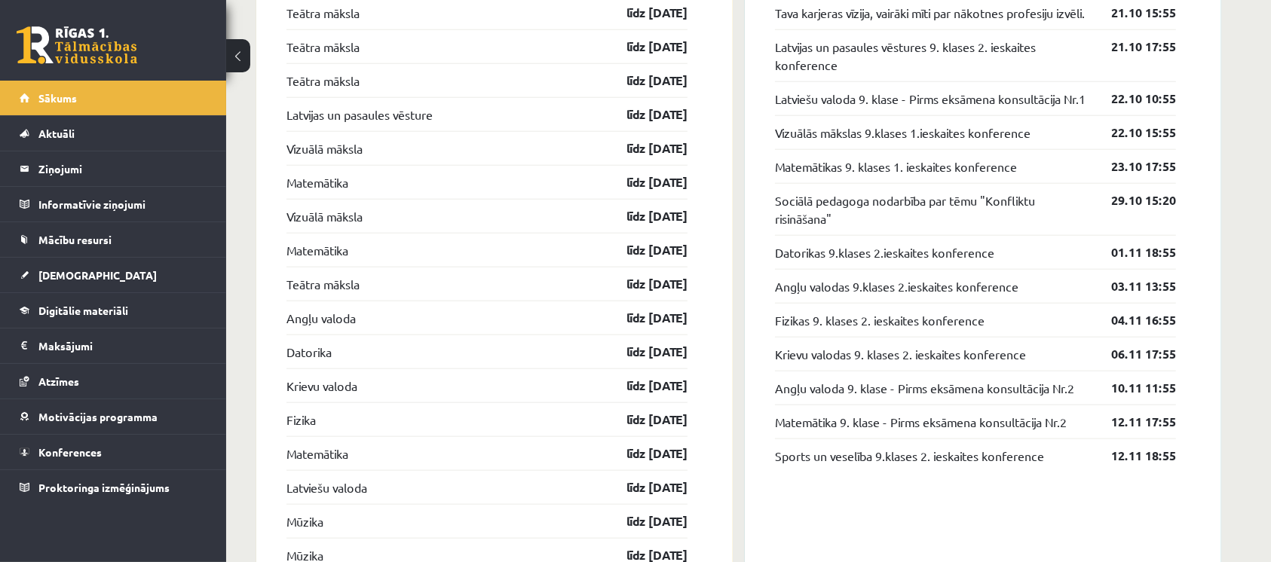
scroll to position [1508, 0]
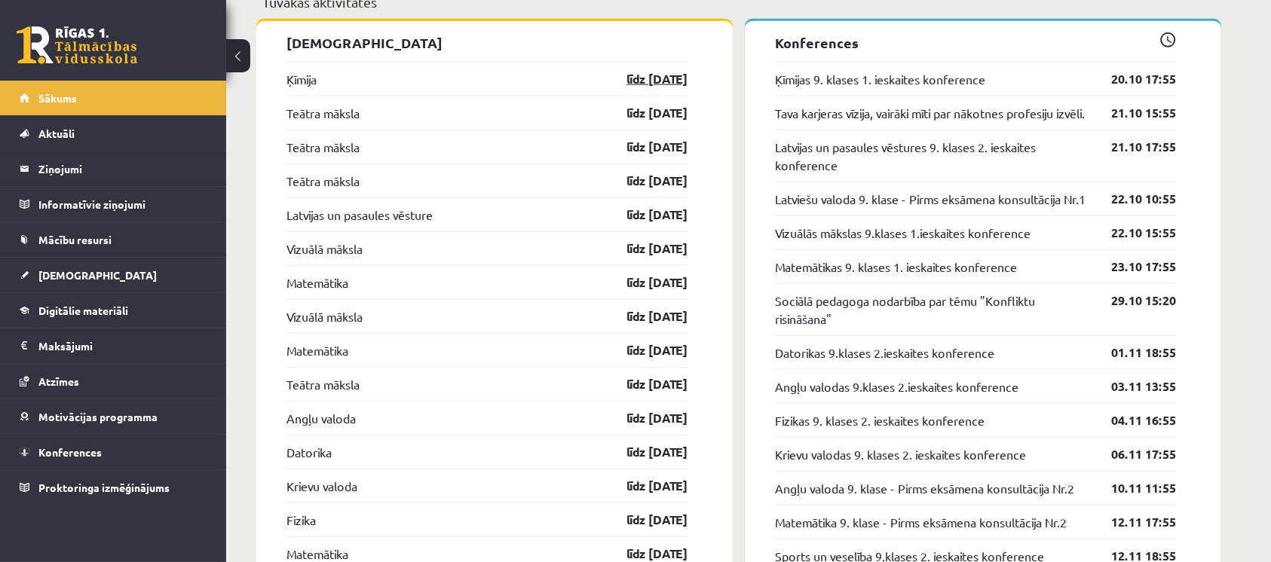
click at [667, 75] on link "līdz [DATE]" at bounding box center [643, 79] width 87 height 18
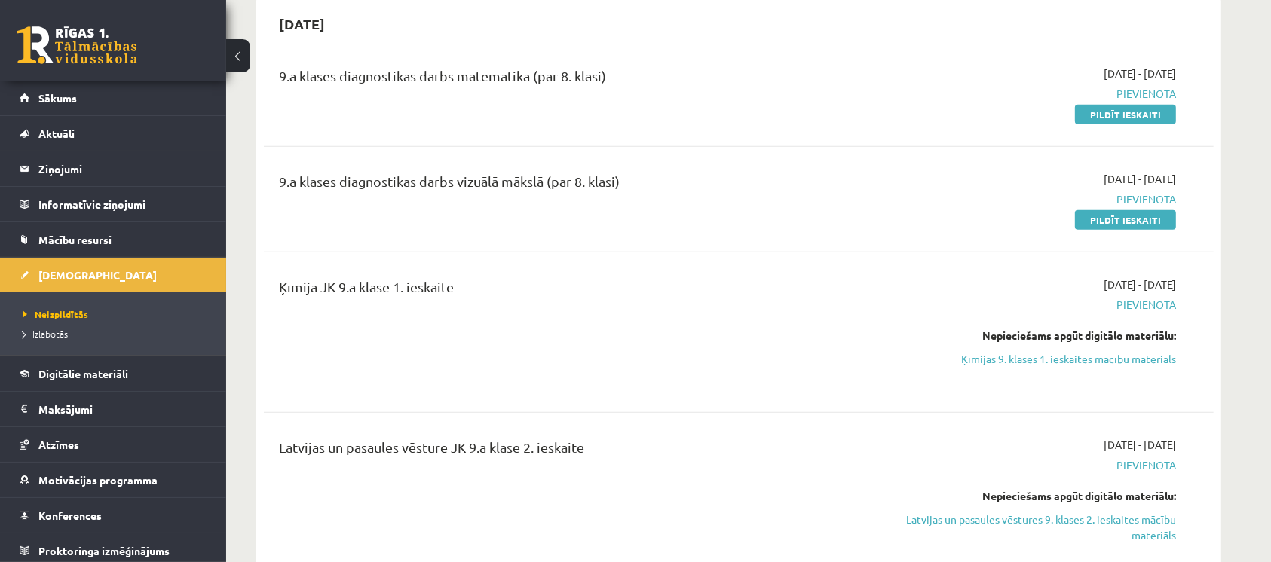
scroll to position [905, 0]
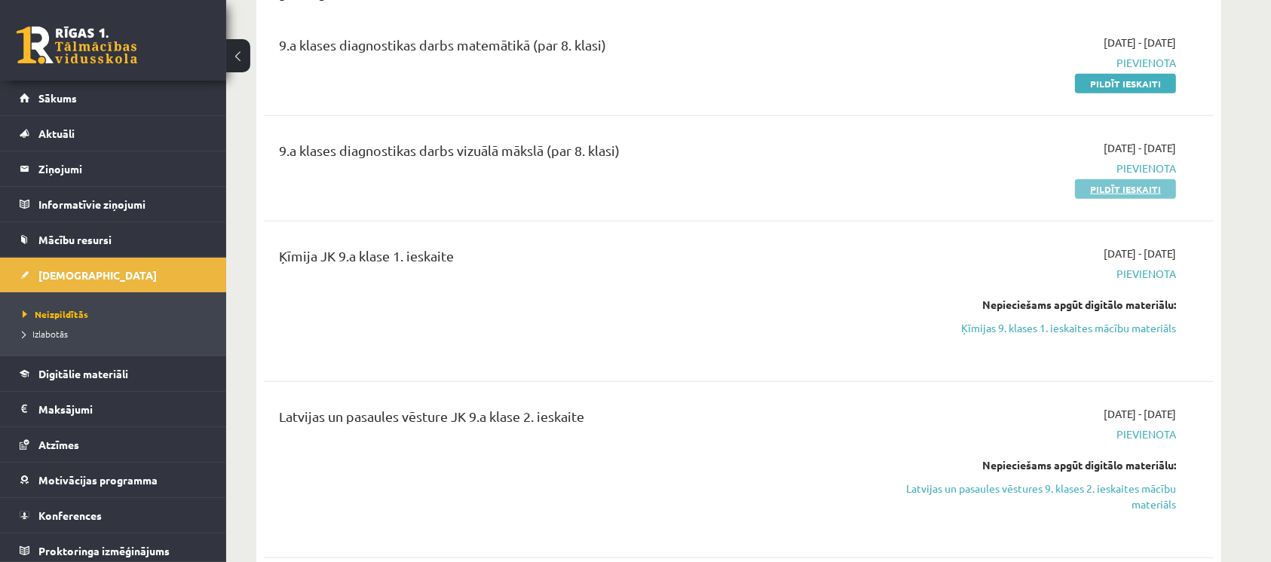
click at [1090, 180] on link "Pildīt ieskaiti" at bounding box center [1125, 189] width 101 height 20
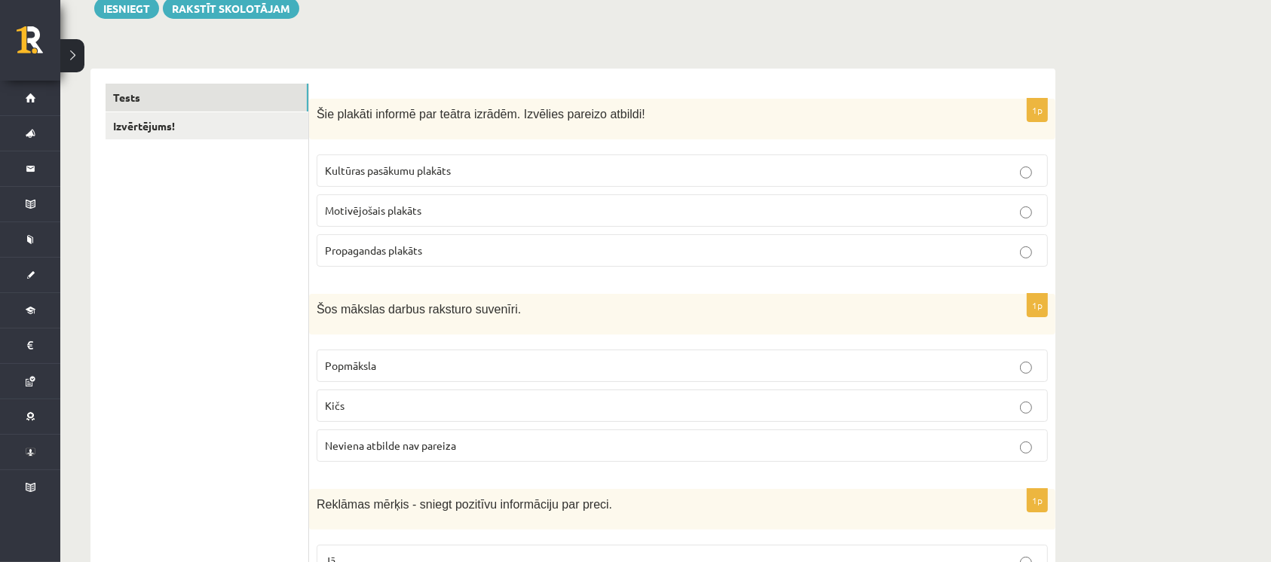
scroll to position [201, 0]
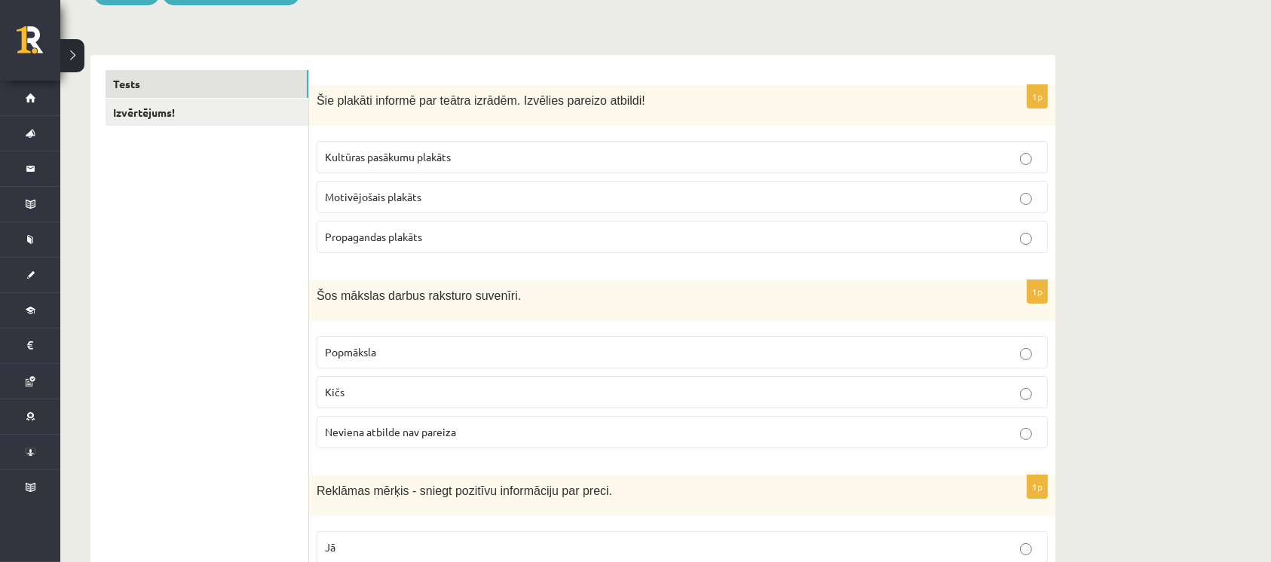
click at [483, 158] on p "Kultūras pasākumu plakāts" at bounding box center [682, 157] width 715 height 16
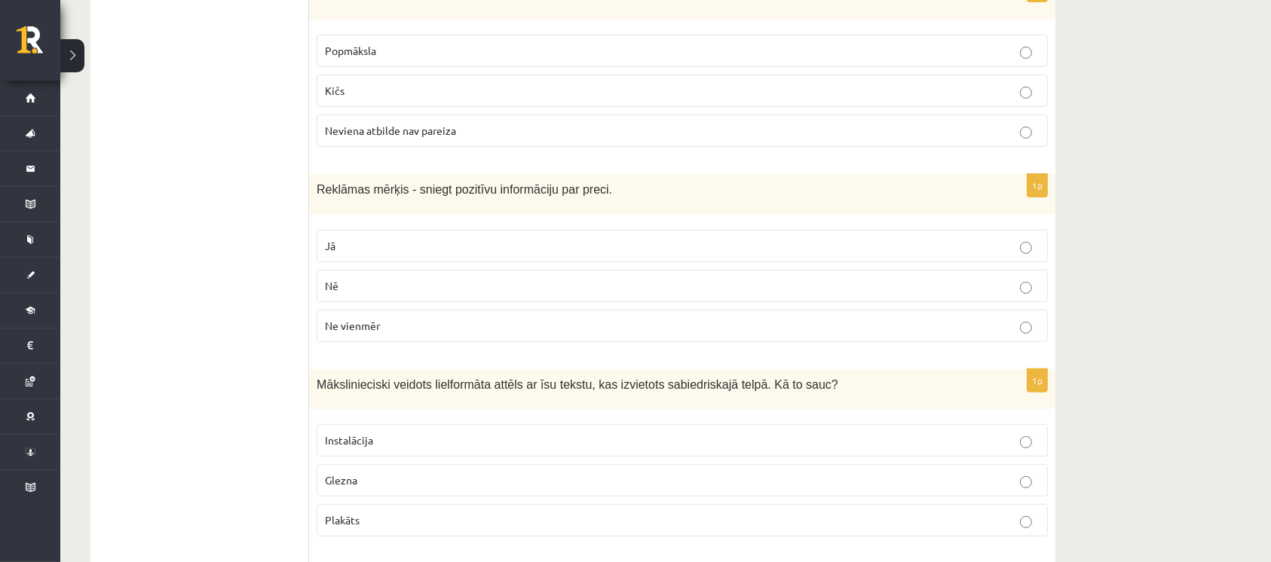
scroll to position [402, 0]
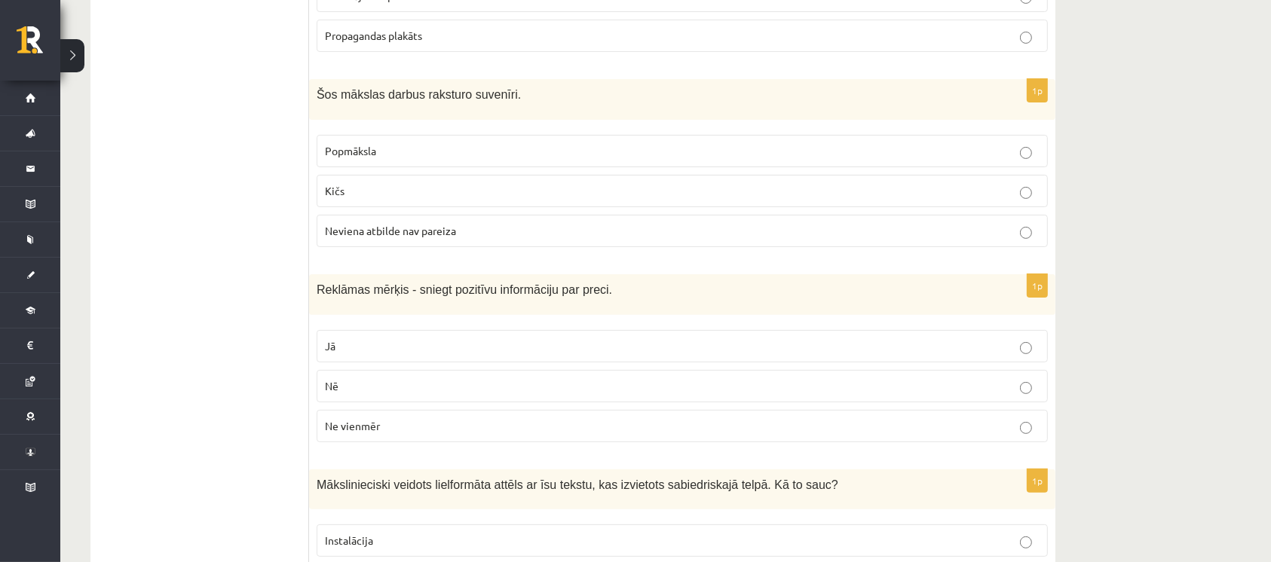
drag, startPoint x: 308, startPoint y: 88, endPoint x: 453, endPoint y: 202, distance: 184.7
click at [479, 119] on div "1p Šos mākslas darbus raksturo suvenīri. Popmāksla Kičs Neviena atbilde nav par…" at bounding box center [682, 169] width 746 height 180
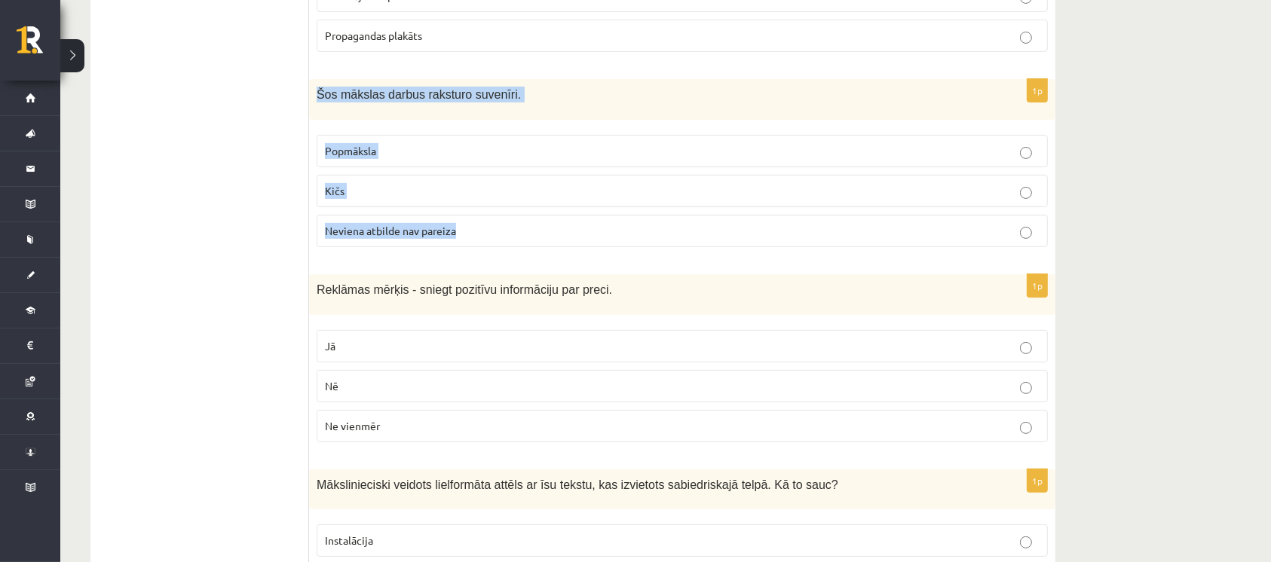
drag, startPoint x: 316, startPoint y: 96, endPoint x: 473, endPoint y: 194, distance: 185.3
click at [476, 247] on div "1p Šos mākslas darbus raksturo suvenīri. Popmāksla Kičs Neviena atbilde nav par…" at bounding box center [682, 169] width 746 height 180
copy div "Šos mākslas darbus raksturo suvenīri. Popmāksla Kičs Neviena atbilde nav pareiza"
click at [422, 176] on label "Kičs" at bounding box center [682, 191] width 731 height 32
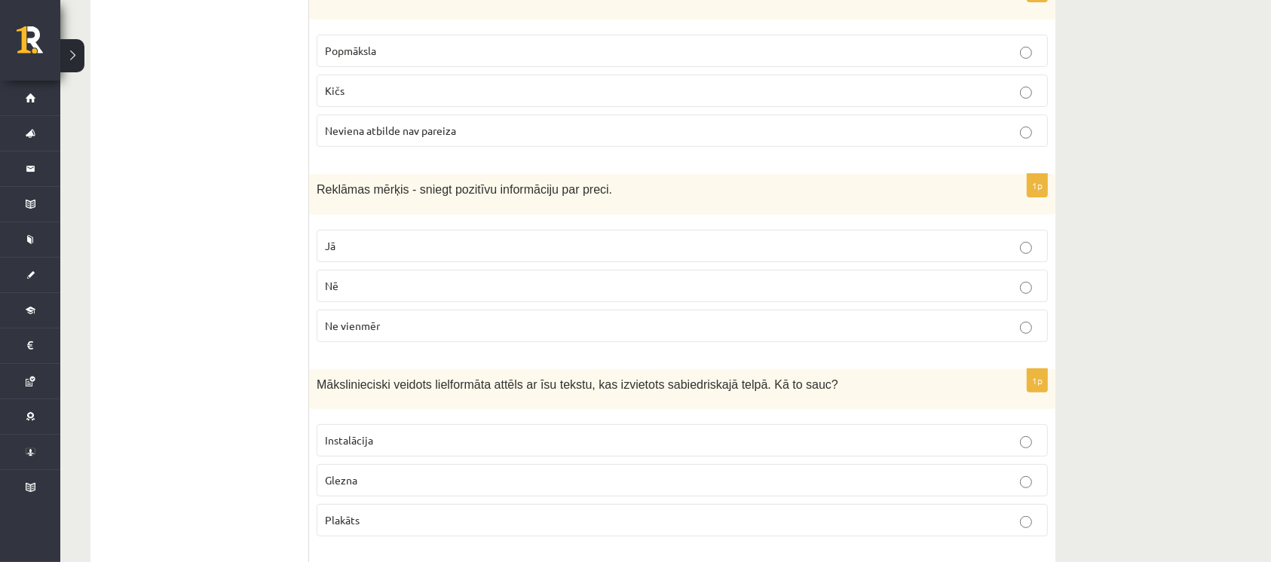
scroll to position [603, 0]
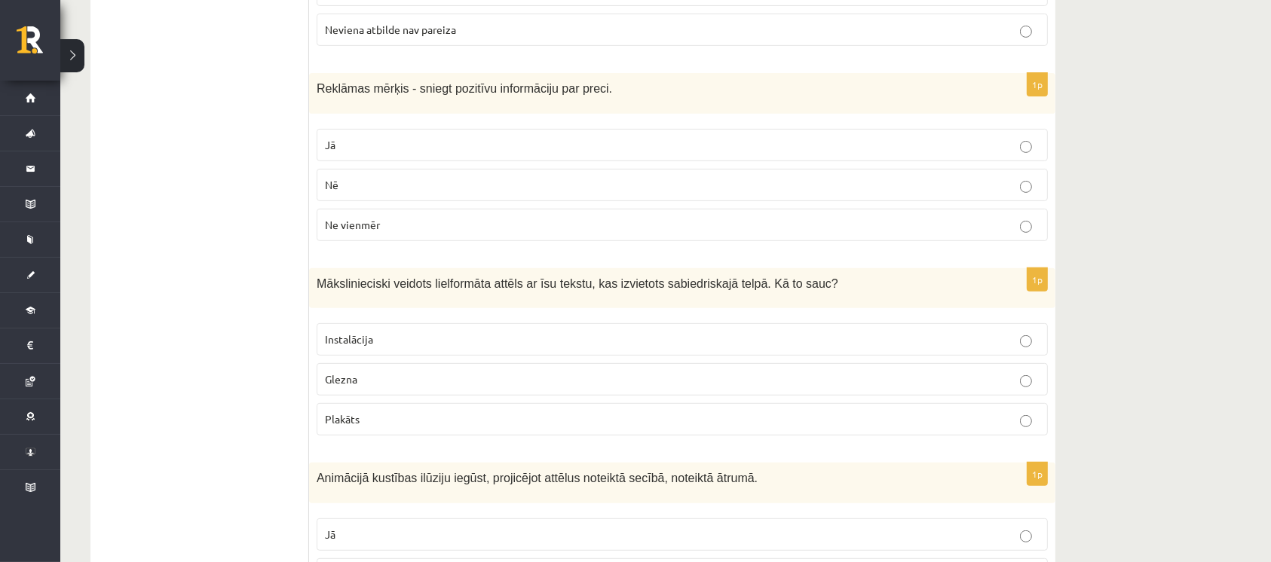
click at [581, 137] on p "Jā" at bounding box center [682, 145] width 715 height 16
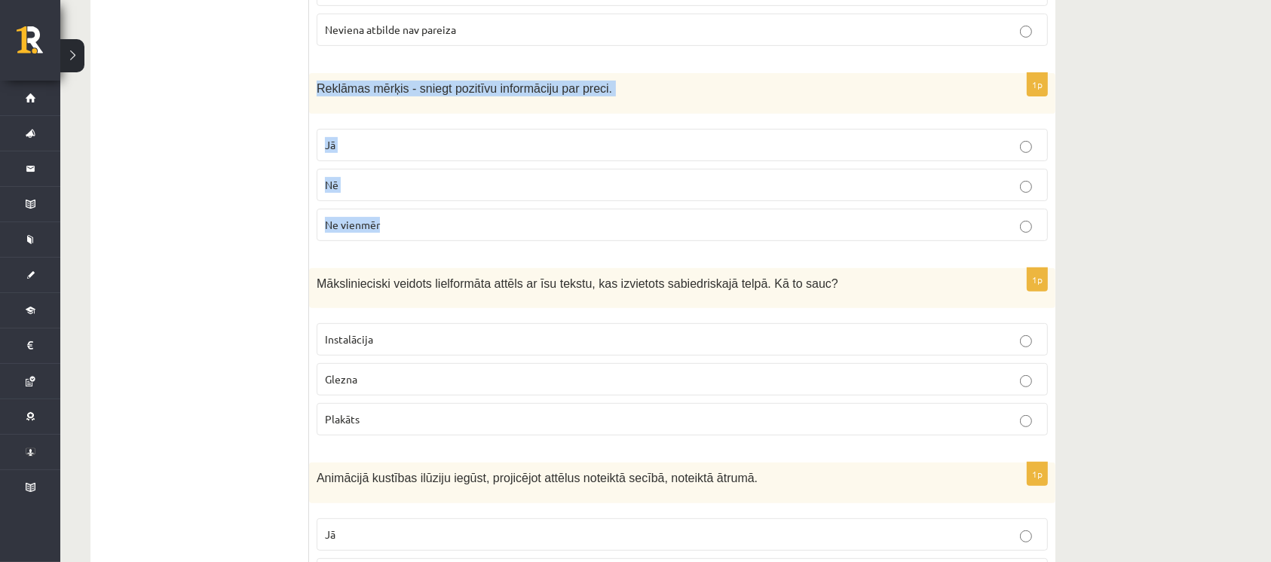
drag, startPoint x: 314, startPoint y: 85, endPoint x: 436, endPoint y: 234, distance: 192.3
click at [436, 234] on div "1p Reklāmas mērķis - sniegt pozitīvu informāciju par preci. Jā Nē Ne vienmēr" at bounding box center [682, 163] width 746 height 180
copy div "Reklāmas mērķis - sniegt pozitīvu informāciju par preci. Jā Nē Ne vienmēr"
click at [401, 220] on p "Ne vienmēr" at bounding box center [682, 225] width 715 height 16
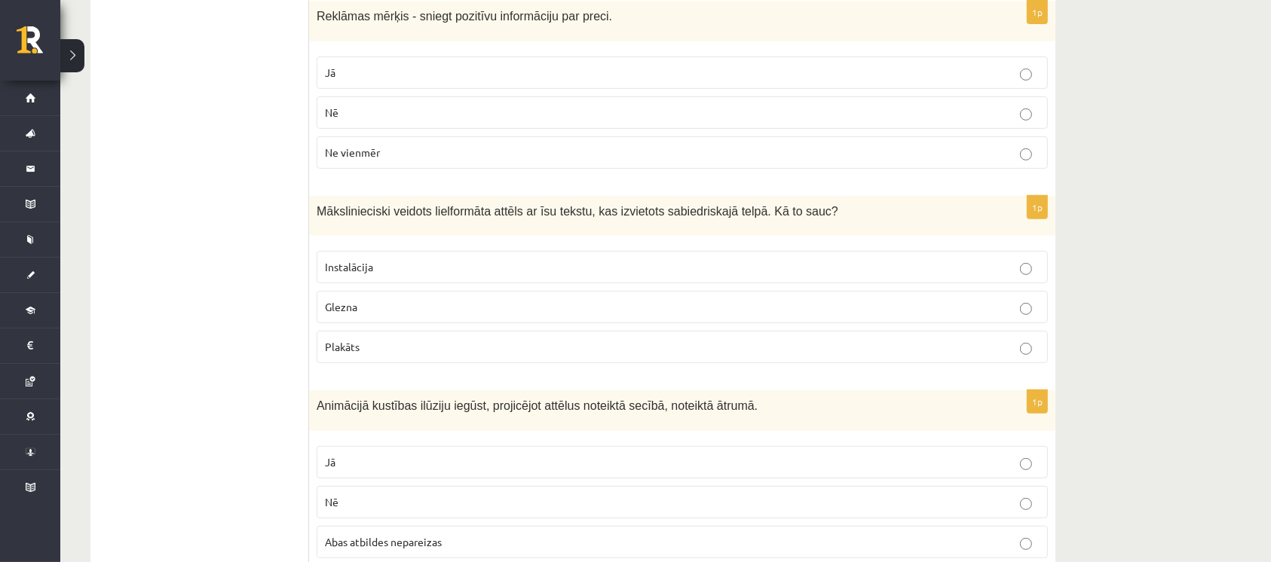
scroll to position [703, 0]
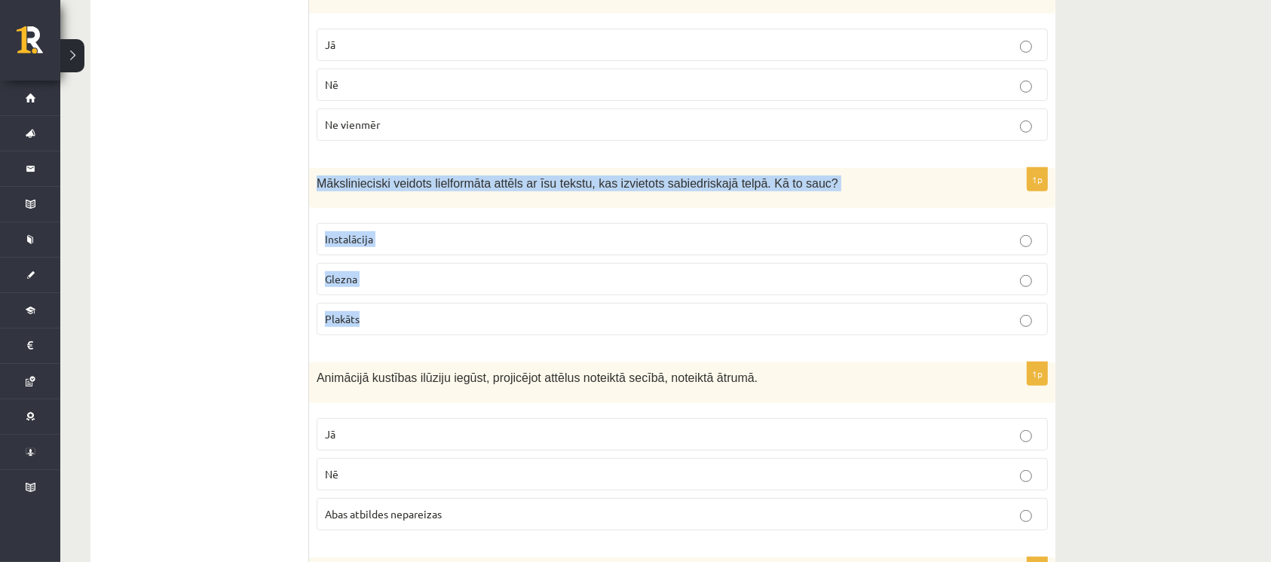
drag, startPoint x: 314, startPoint y: 176, endPoint x: 418, endPoint y: 323, distance: 179.9
click at [418, 323] on div "1p Mākslinieciski veidots lielformāta attēls ar īsu tekstu, kas izvietots sabie…" at bounding box center [682, 258] width 746 height 180
copy div "Mākslinieciski veidots lielformāta attēls ar īsu tekstu, kas izvietots sabiedri…"
click at [372, 315] on p "Plakāts" at bounding box center [682, 319] width 715 height 16
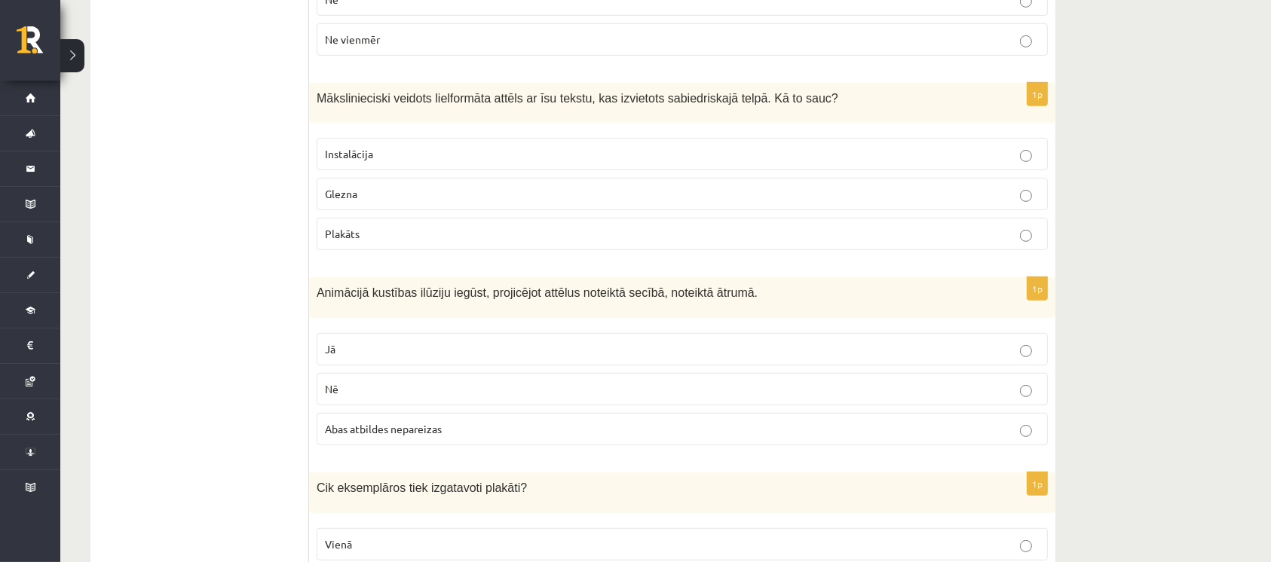
scroll to position [905, 0]
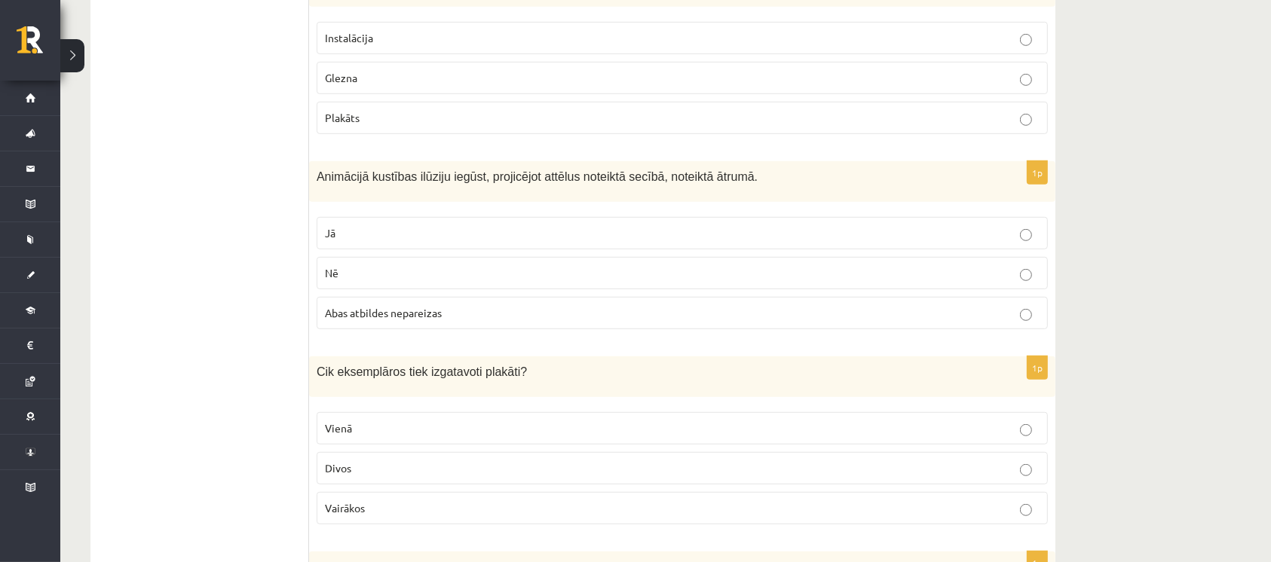
click at [309, 173] on div "Animācijā kustības ilūziju iegūst, projicējot attēlus noteiktā secībā, noteiktā…" at bounding box center [682, 181] width 746 height 41
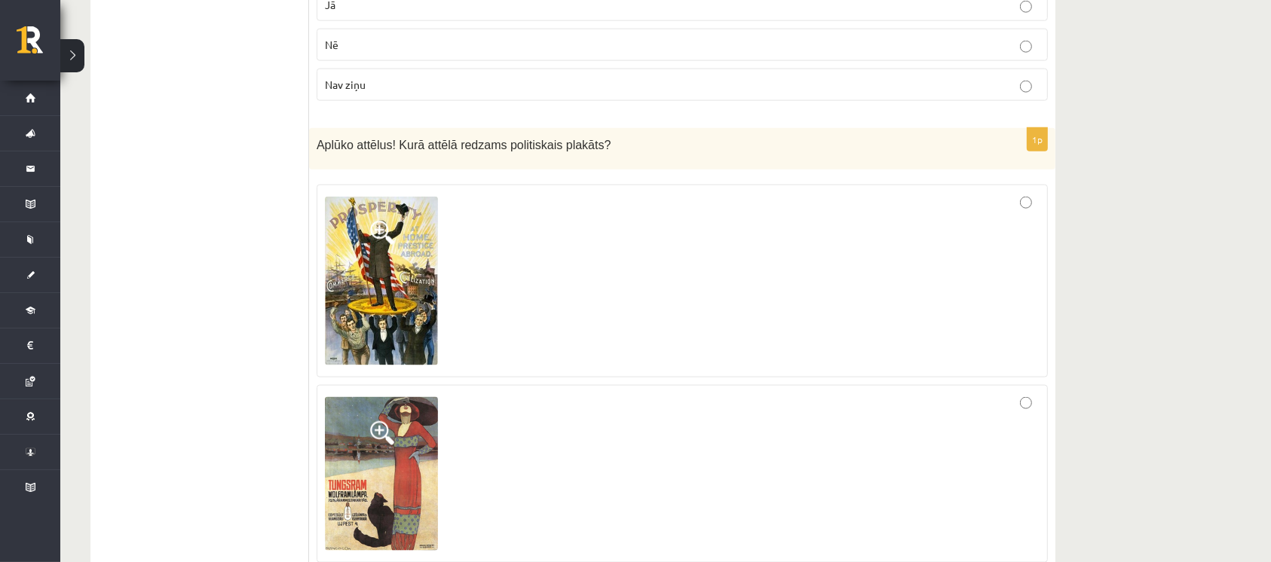
scroll to position [1909, 0]
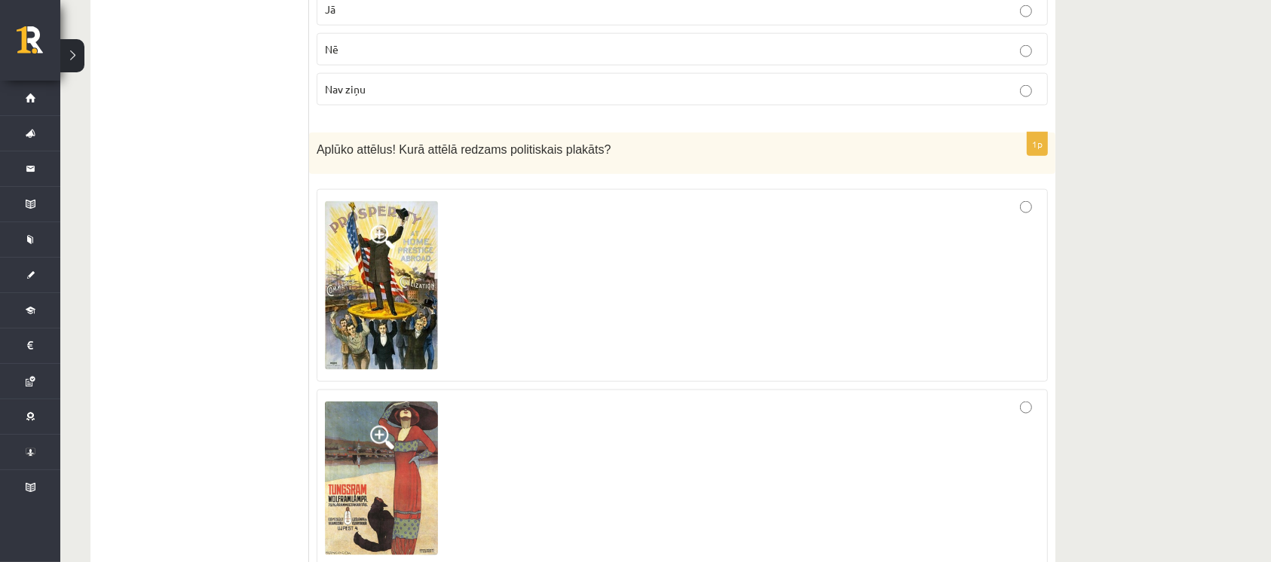
click at [394, 280] on img at bounding box center [381, 286] width 113 height 170
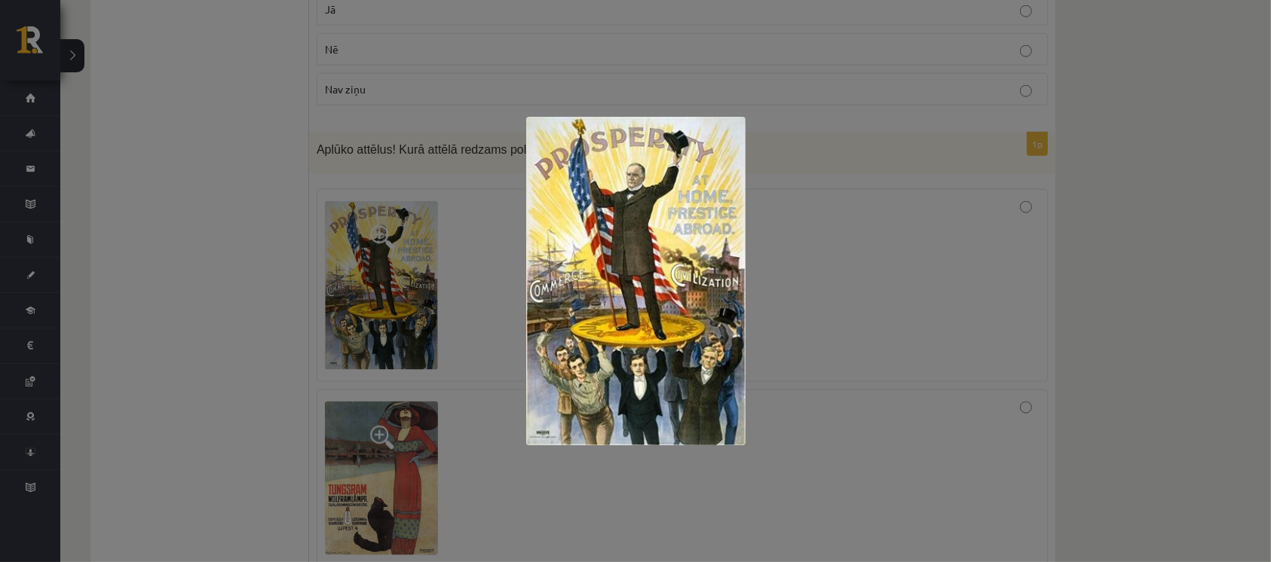
click at [830, 247] on div at bounding box center [635, 281] width 1271 height 562
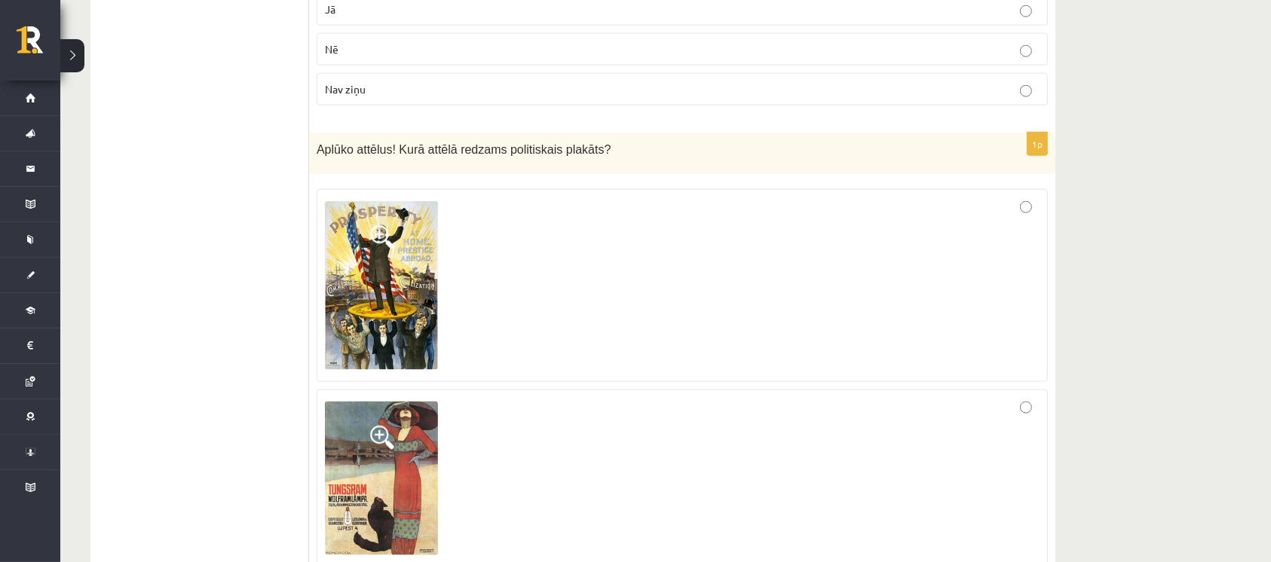
click at [426, 456] on img at bounding box center [381, 478] width 113 height 153
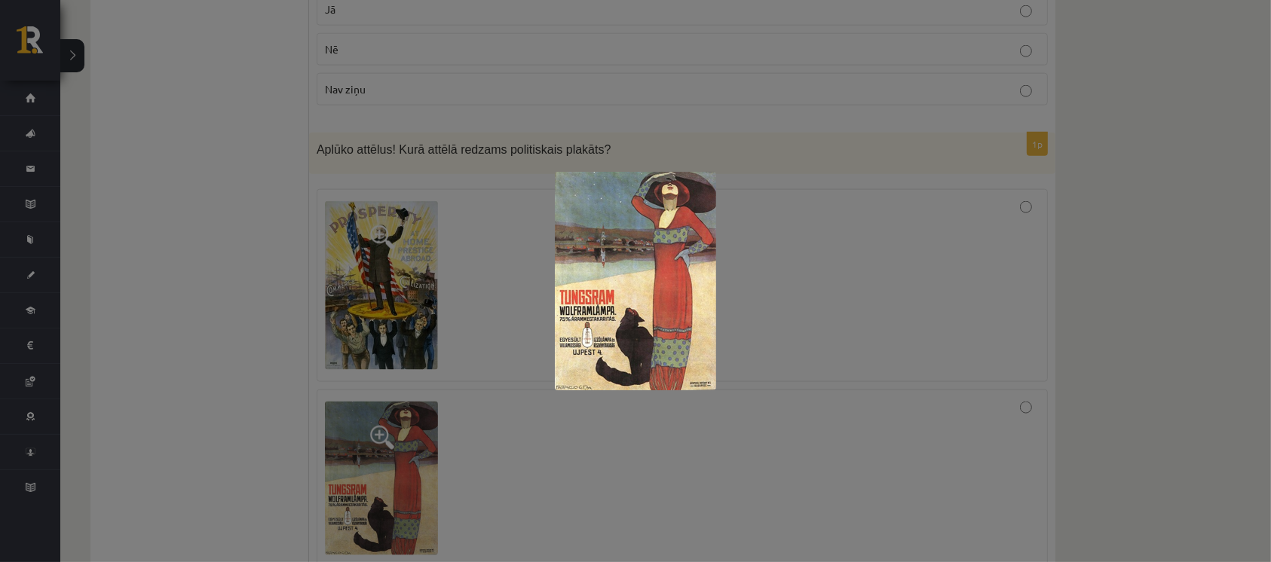
drag, startPoint x: 798, startPoint y: 379, endPoint x: 913, endPoint y: 294, distance: 143.4
click at [800, 373] on div at bounding box center [635, 281] width 1271 height 562
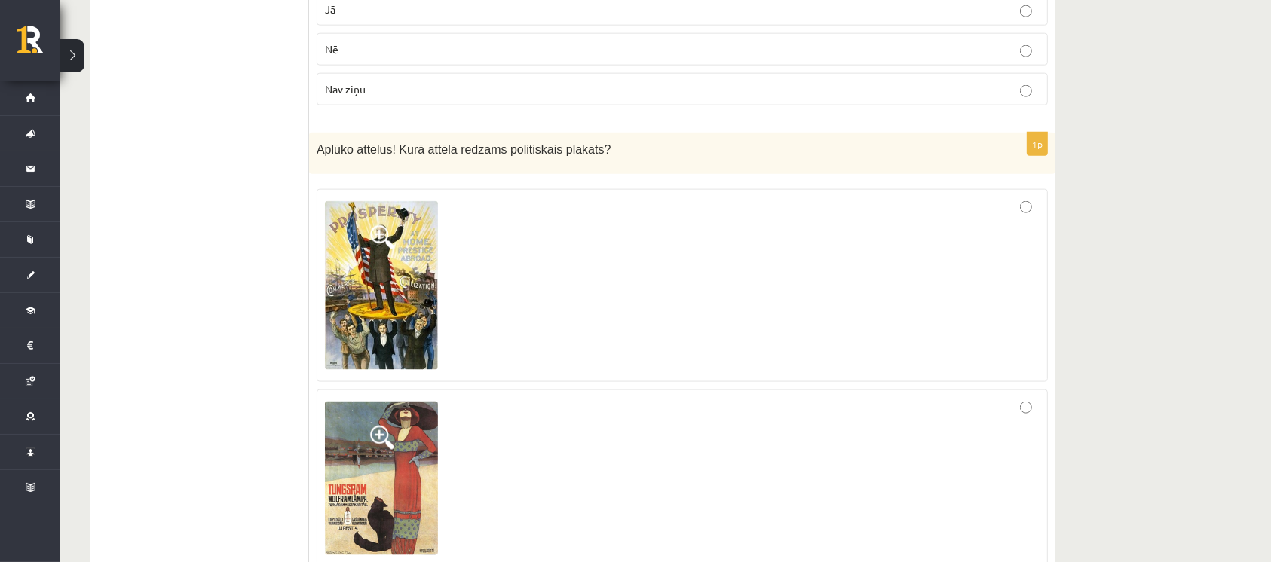
drag, startPoint x: 1025, startPoint y: 210, endPoint x: 1013, endPoint y: 212, distance: 12.2
click at [1025, 209] on div at bounding box center [682, 285] width 715 height 177
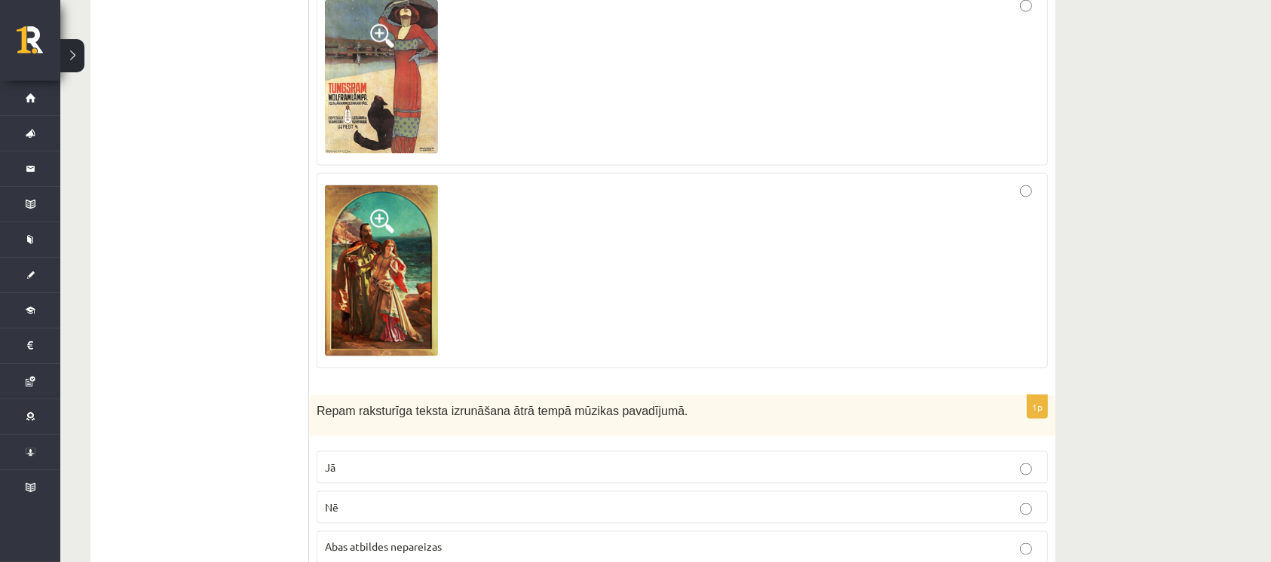
click at [445, 262] on div at bounding box center [682, 271] width 715 height 179
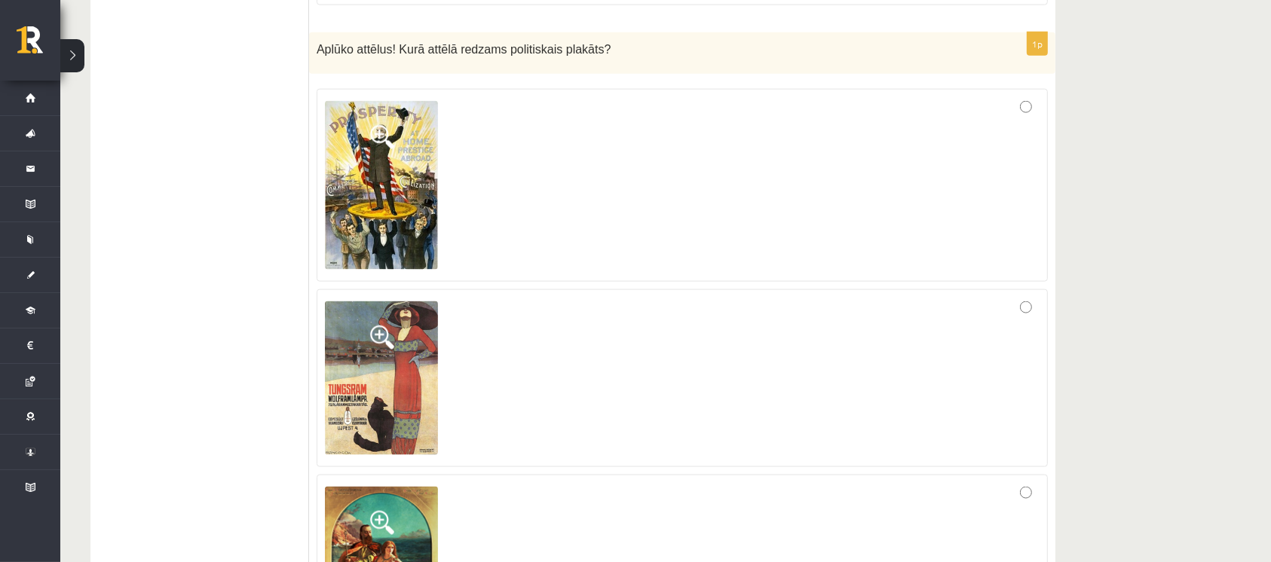
click at [759, 163] on div at bounding box center [682, 185] width 715 height 177
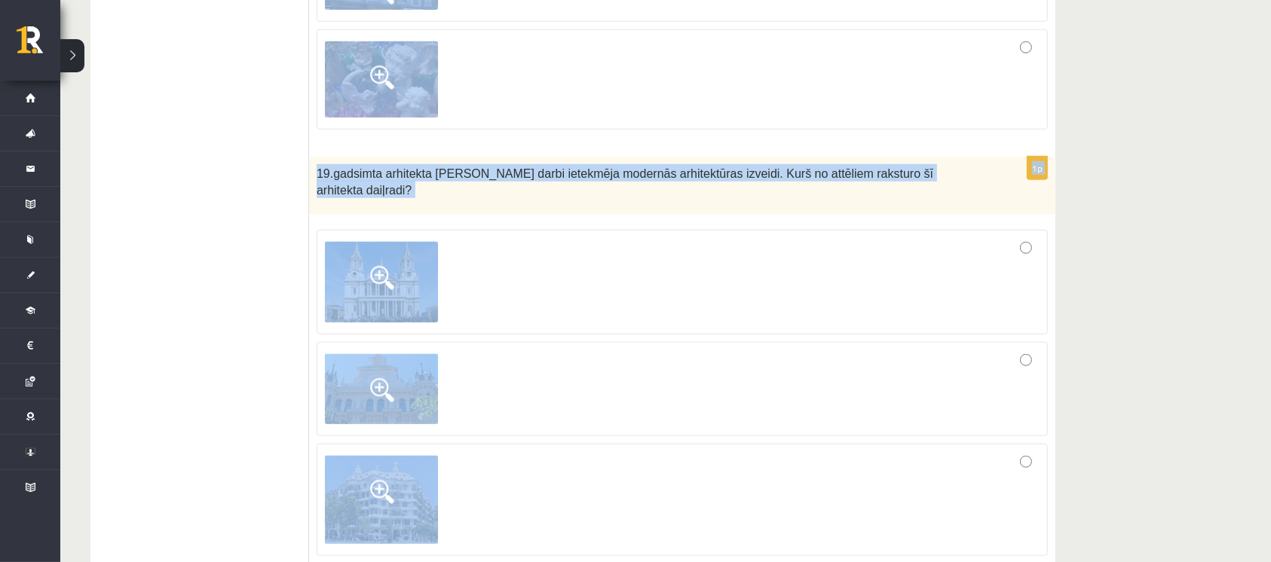
scroll to position [7272, 0]
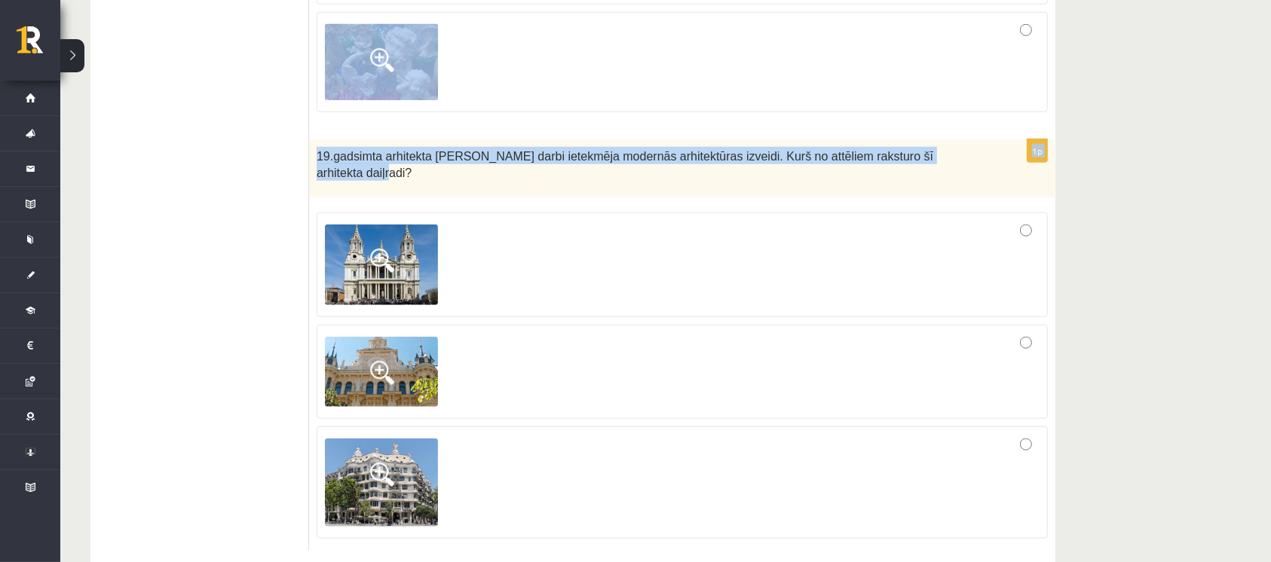
drag, startPoint x: 315, startPoint y: 170, endPoint x: 934, endPoint y: 130, distance: 620.1
click at [933, 150] on span "19.gadsimta arhitekta Antonio Gaudi darbi ietekmēja modernās arhitektūras izvei…" at bounding box center [625, 165] width 617 height 30
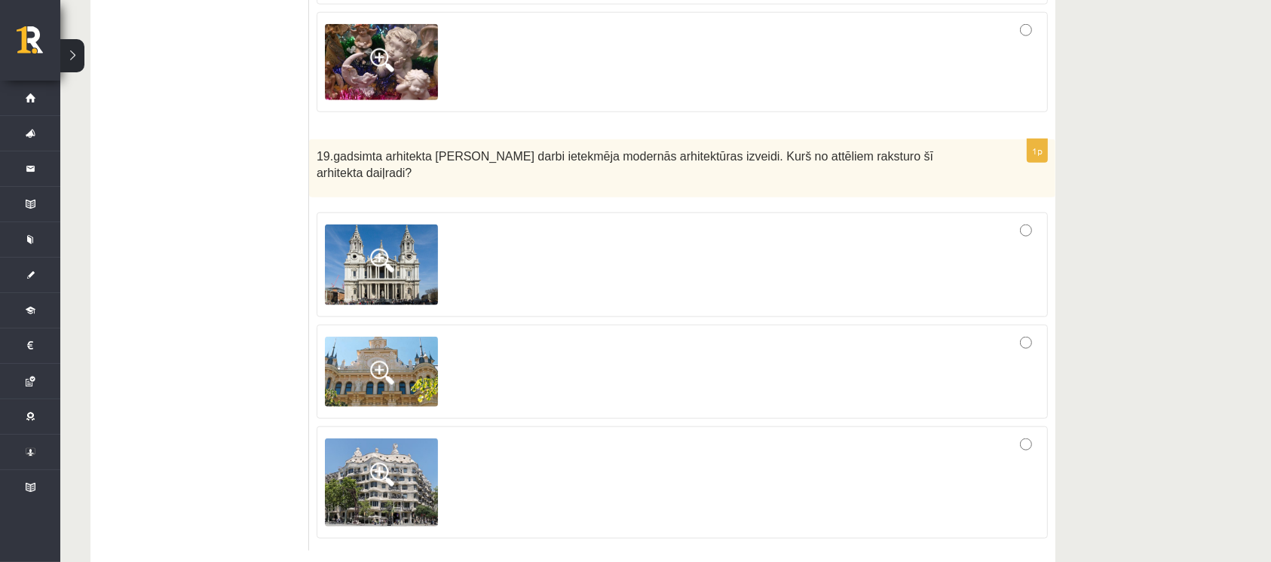
click at [991, 142] on div "19.gadsimta arhitekta Antonio Gaudi darbi ietekmēja modernās arhitektūras izvei…" at bounding box center [682, 168] width 746 height 58
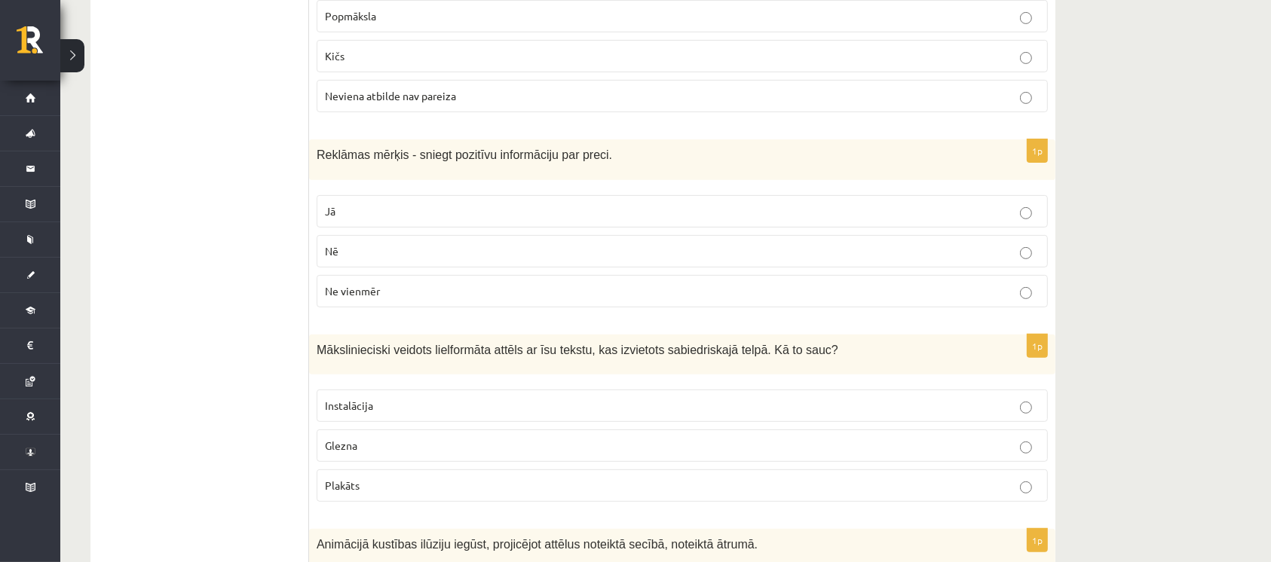
scroll to position [0, 0]
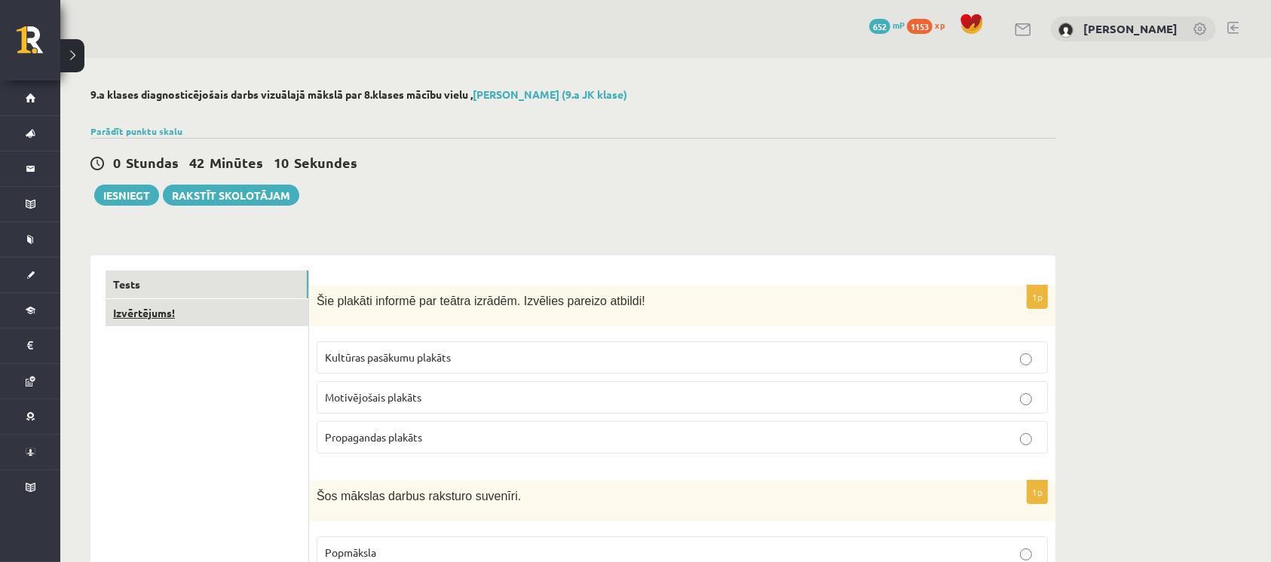
click at [262, 320] on link "Izvērtējums!" at bounding box center [207, 313] width 203 height 28
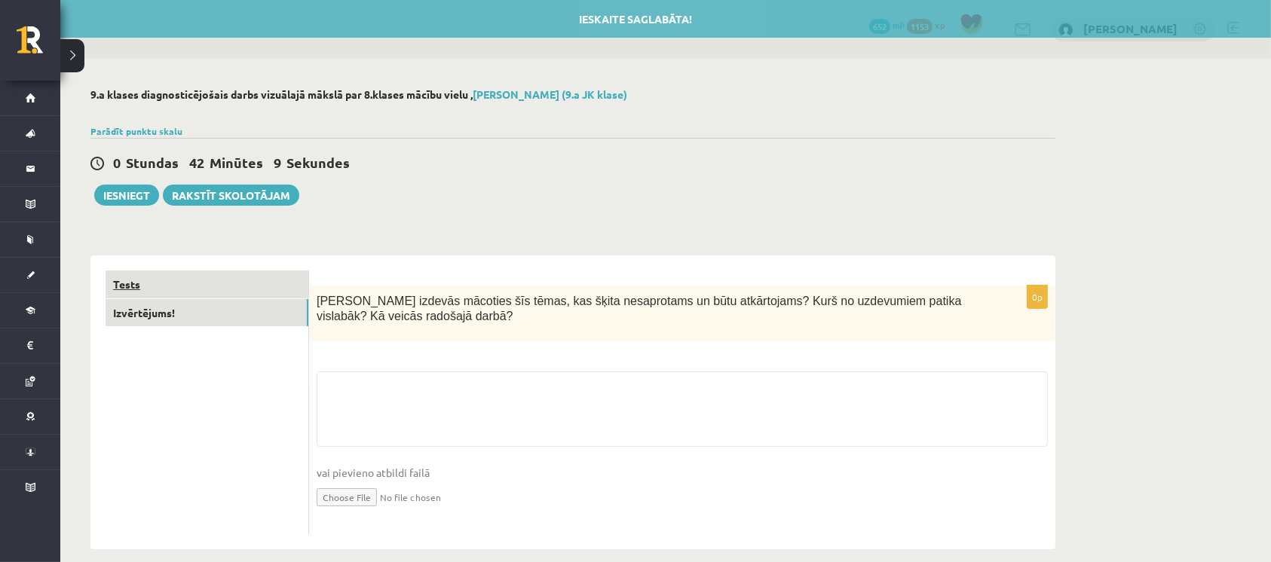
click at [256, 289] on link "Tests" at bounding box center [207, 285] width 203 height 28
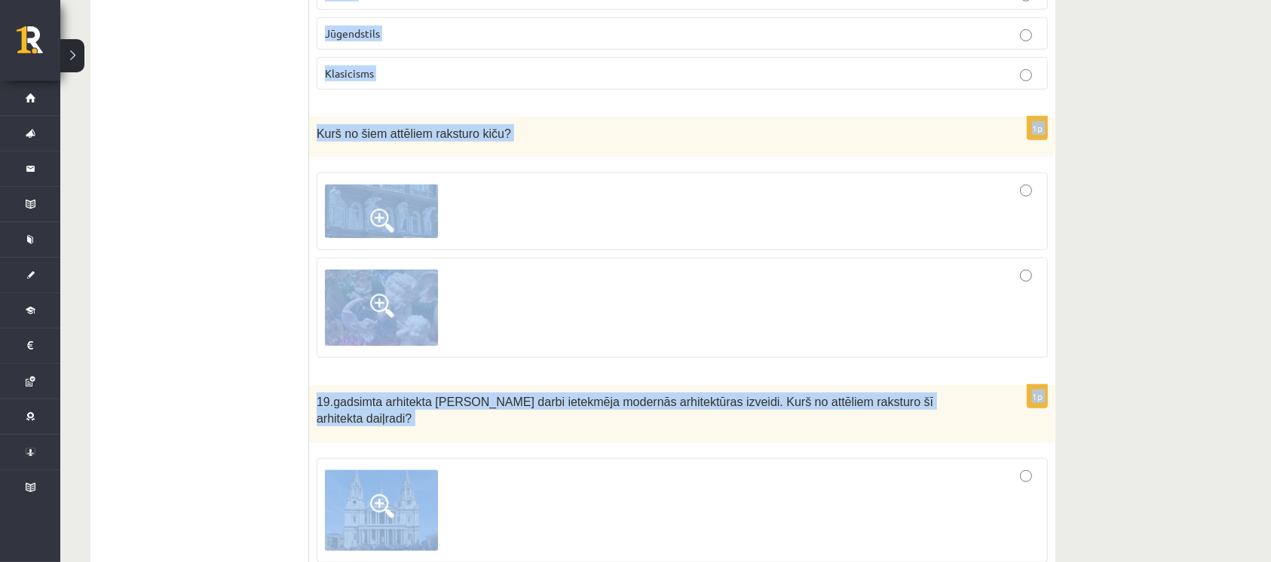
scroll to position [7273, 0]
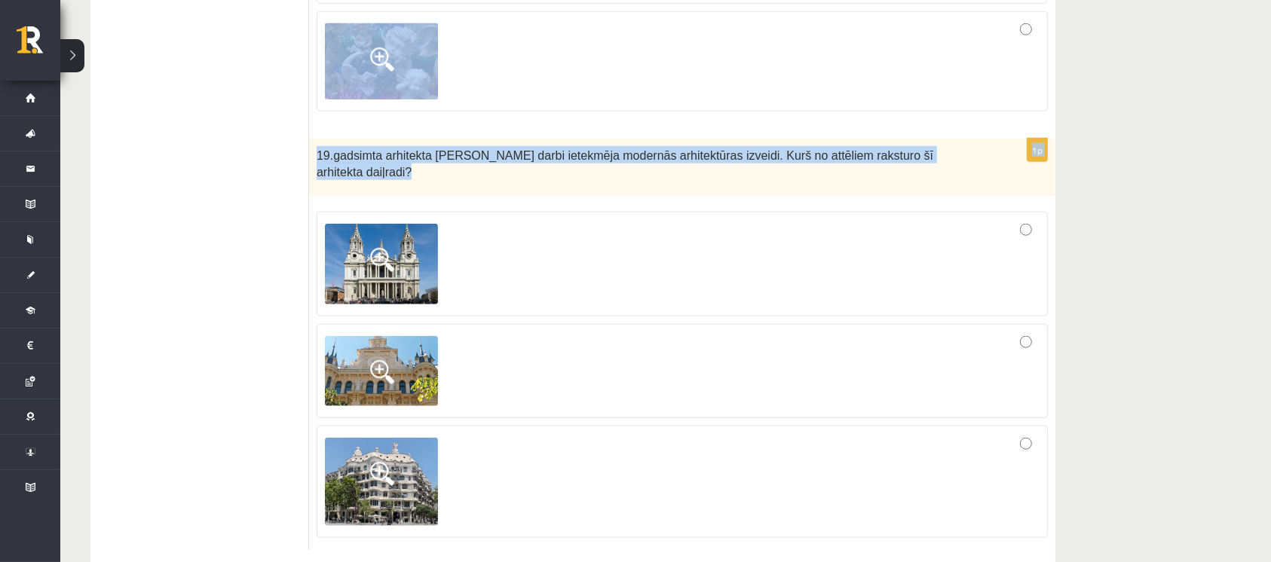
drag, startPoint x: 316, startPoint y: 276, endPoint x: 989, endPoint y: 142, distance: 686.4
copy form "Animācijā kustības ilūziju iegūst, projicējot attēlus noteiktā secībā, noteiktā…"
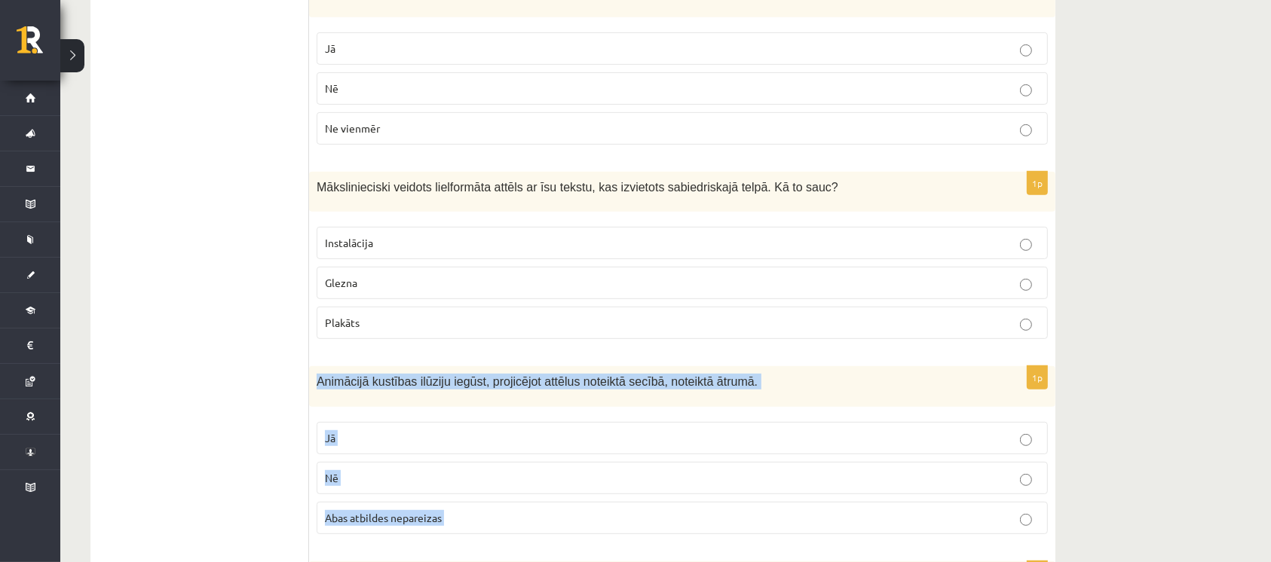
scroll to position [840, 0]
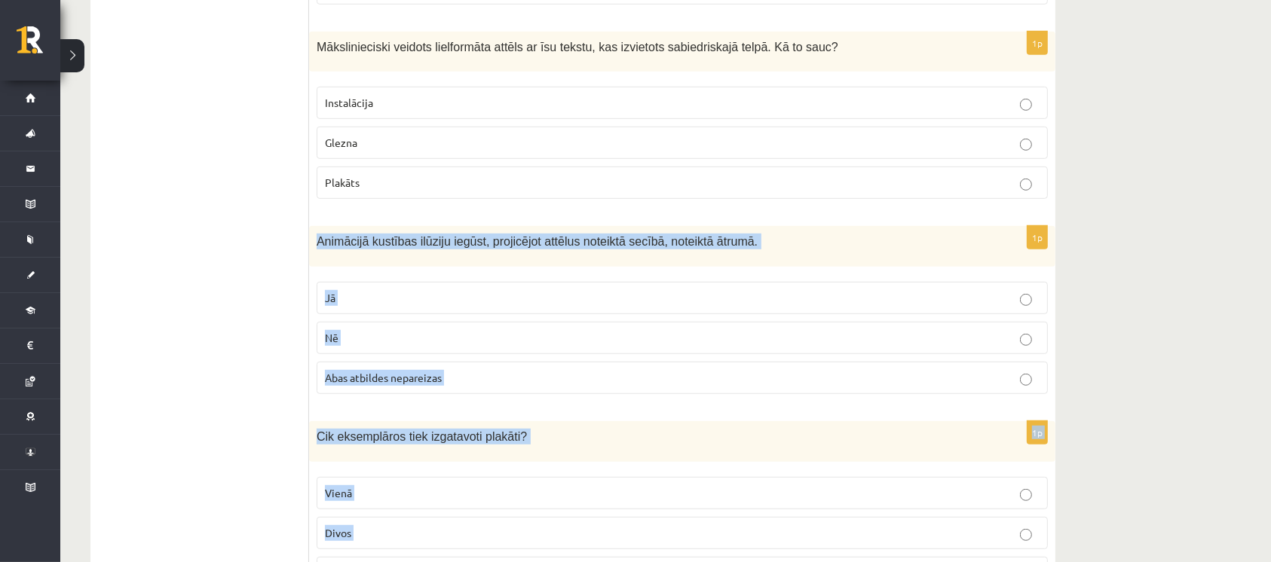
click at [470, 286] on label "Jā" at bounding box center [682, 298] width 731 height 32
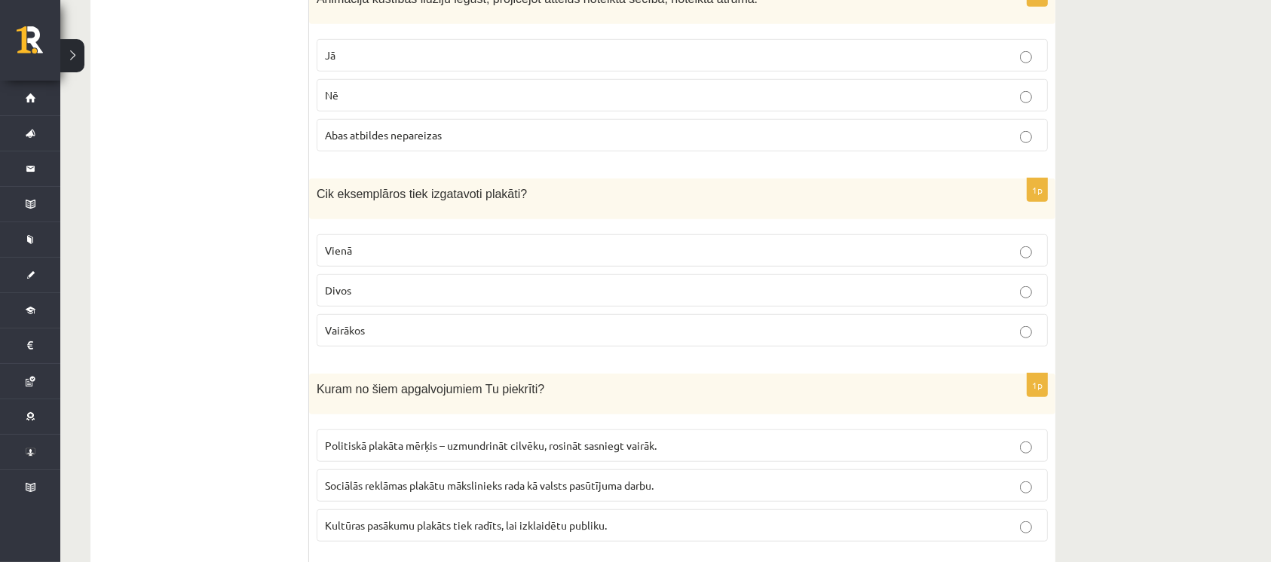
scroll to position [1141, 0]
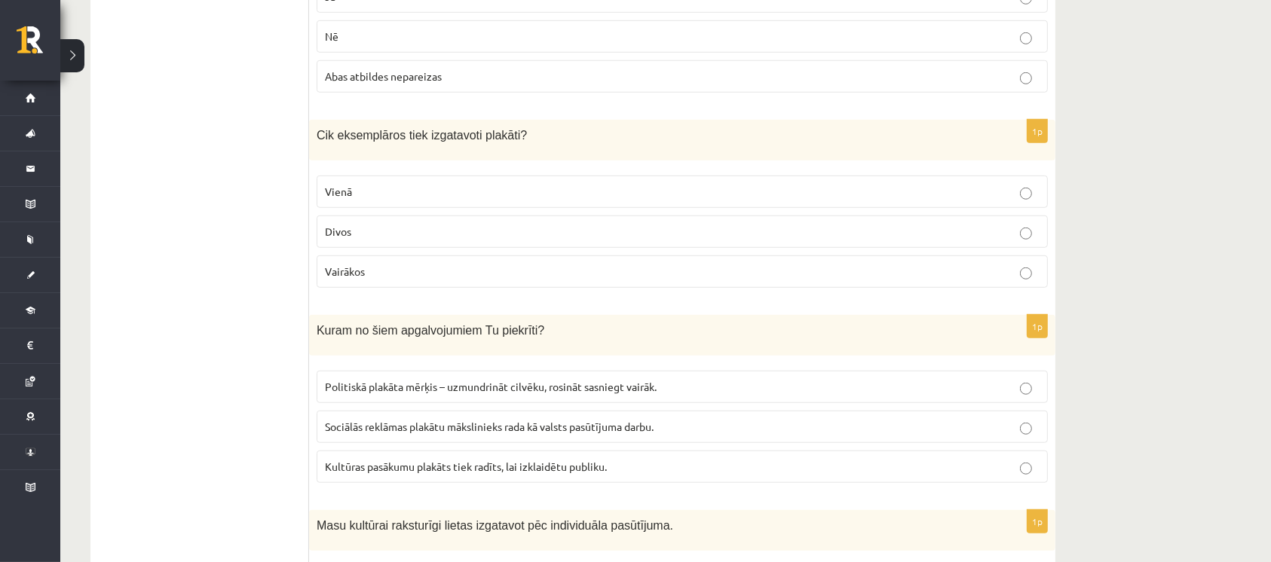
click at [393, 268] on p "Vairākos" at bounding box center [682, 272] width 715 height 16
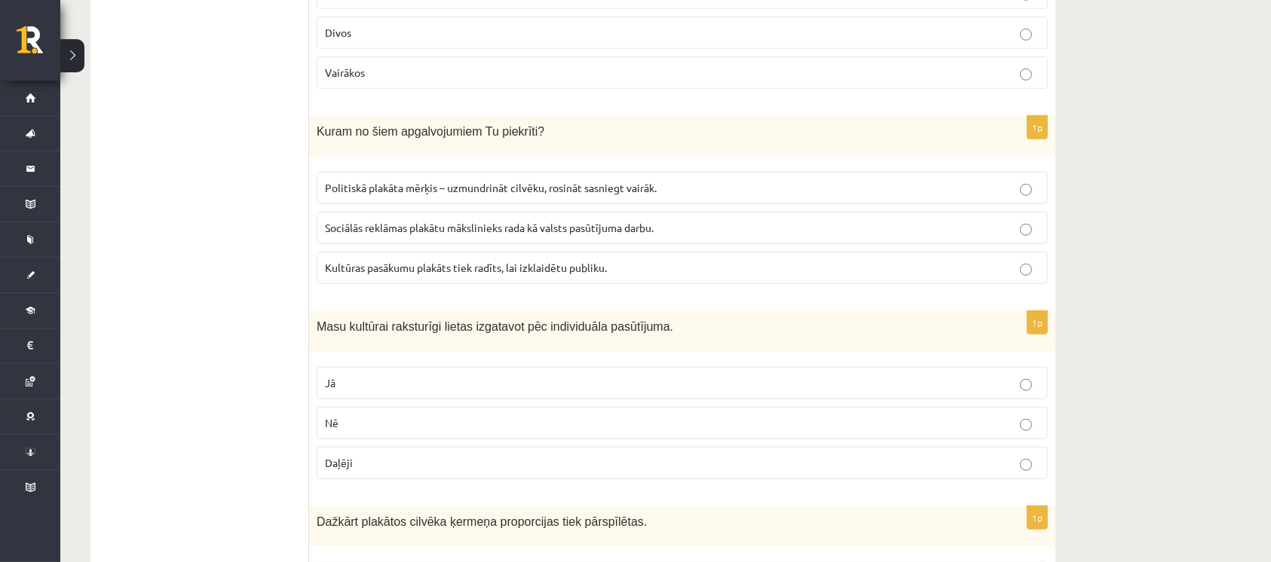
scroll to position [1342, 0]
click at [470, 213] on label "Sociālās reklāmas plakātu mākslinieks rada kā valsts pasūtījuma darbu." at bounding box center [682, 226] width 731 height 32
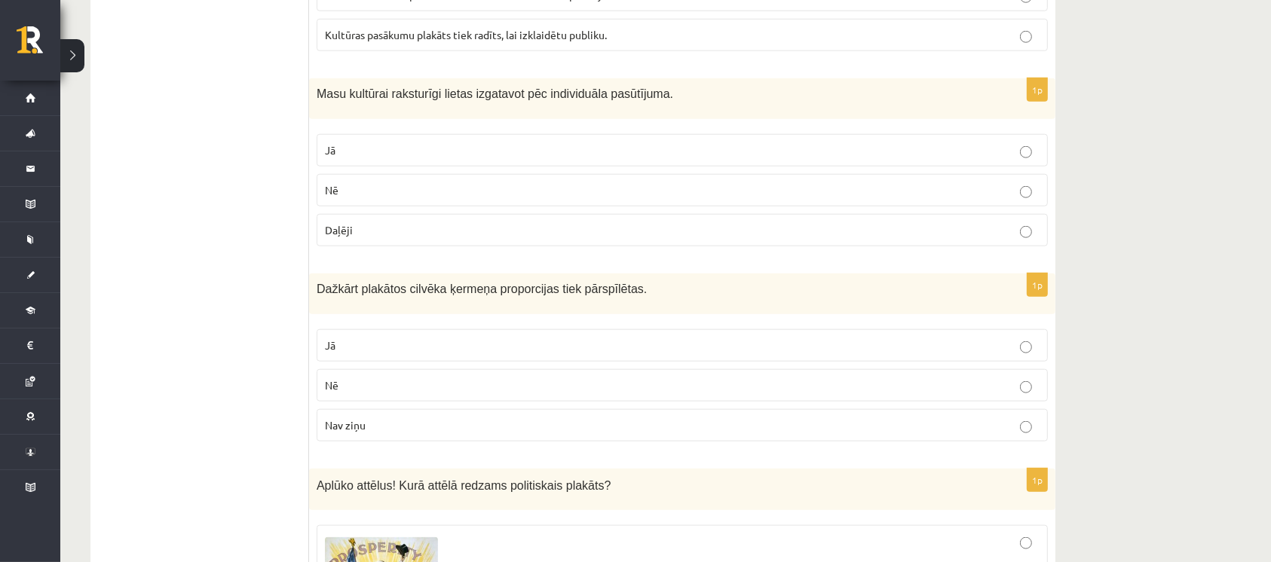
scroll to position [1544, 0]
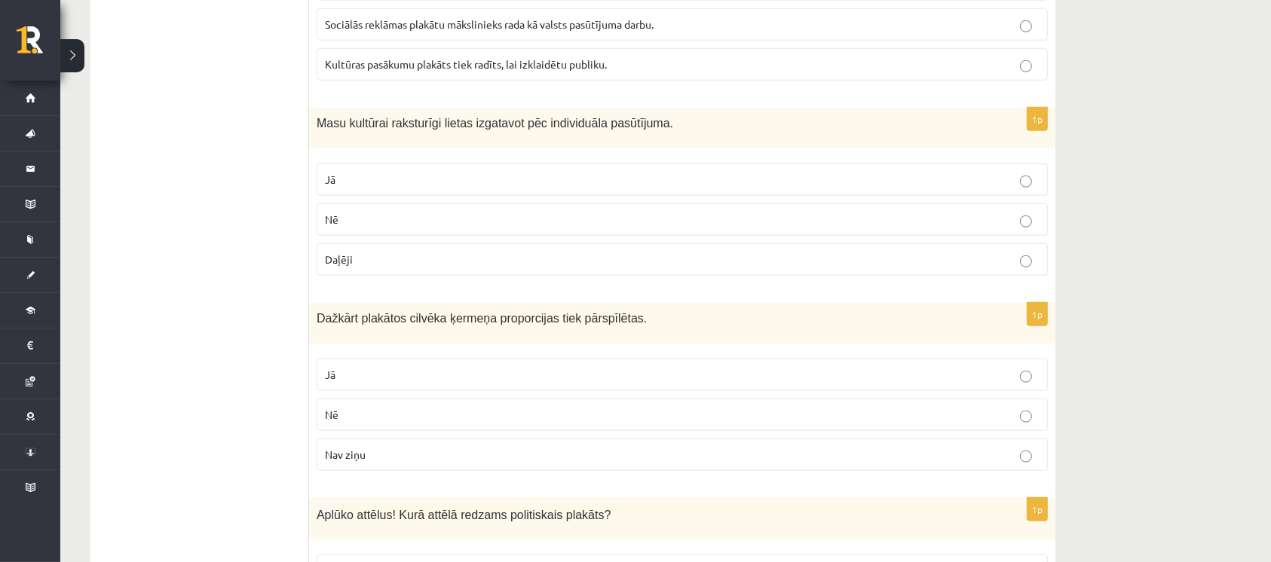
click at [429, 212] on p "Nē" at bounding box center [682, 220] width 715 height 16
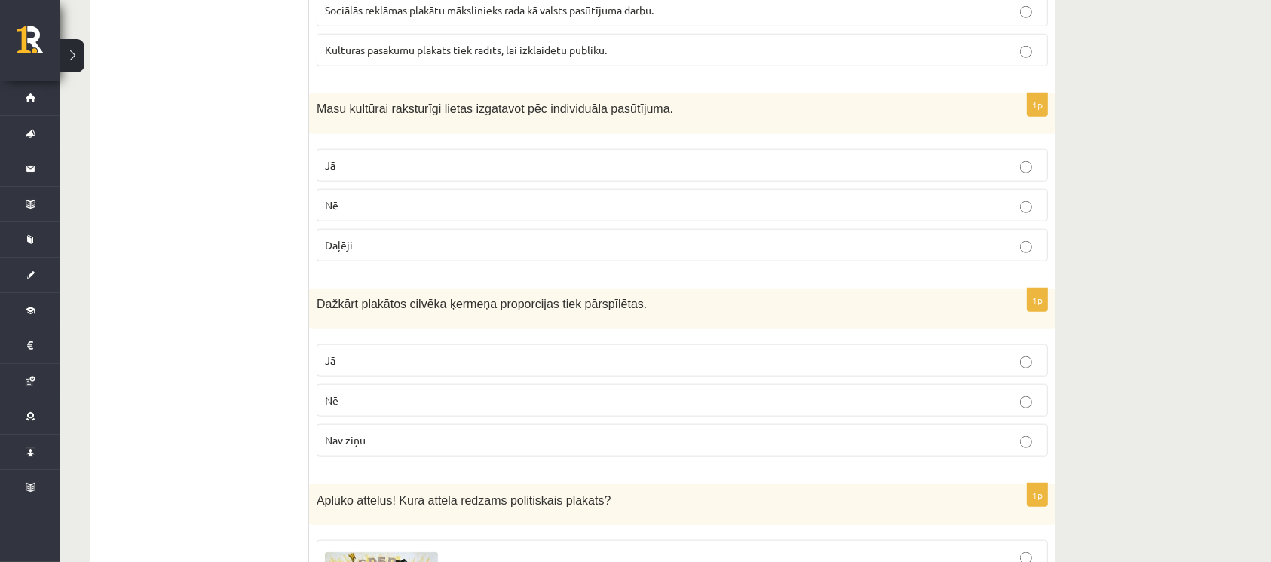
scroll to position [1644, 0]
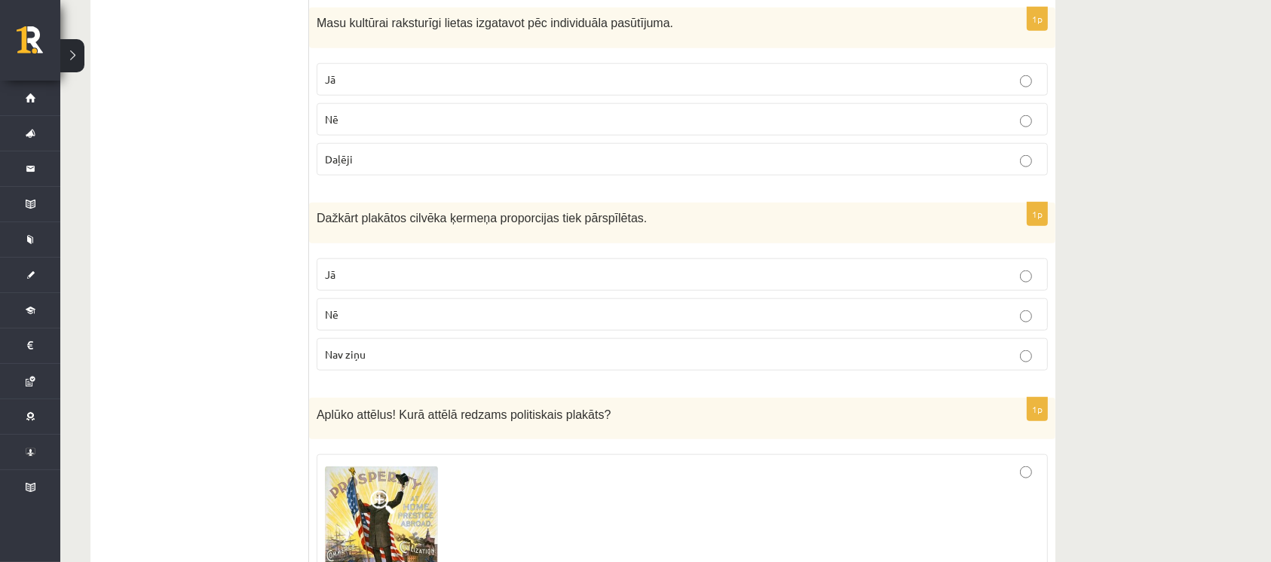
click at [464, 267] on p "Jā" at bounding box center [682, 275] width 715 height 16
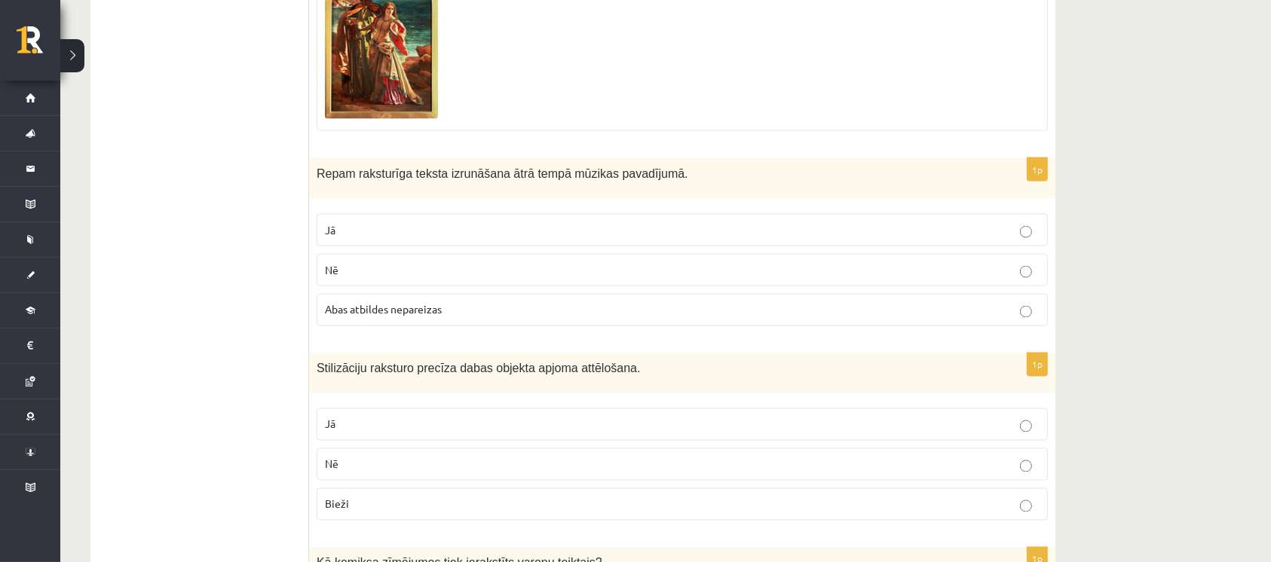
scroll to position [2649, 0]
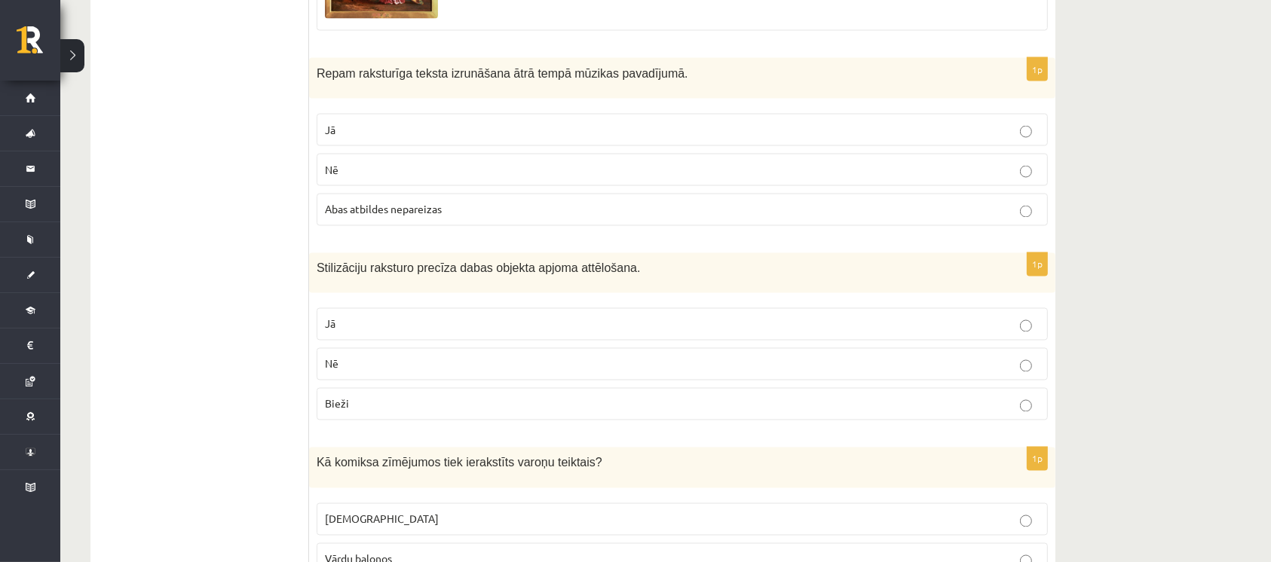
click at [518, 114] on label "Jā" at bounding box center [682, 130] width 731 height 32
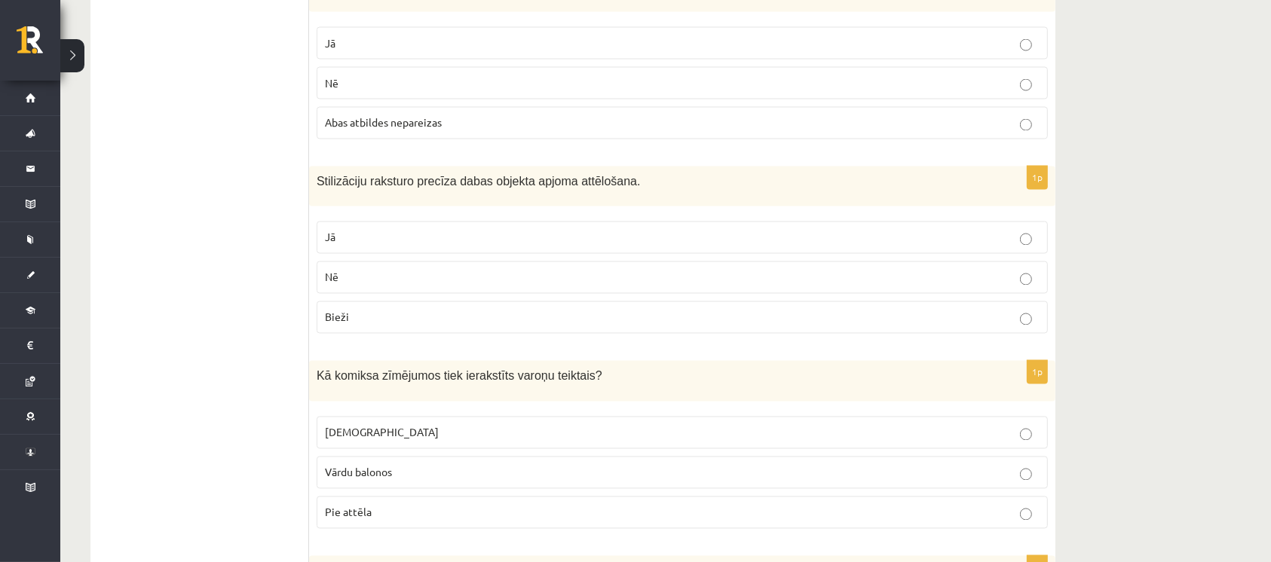
scroll to position [2850, 0]
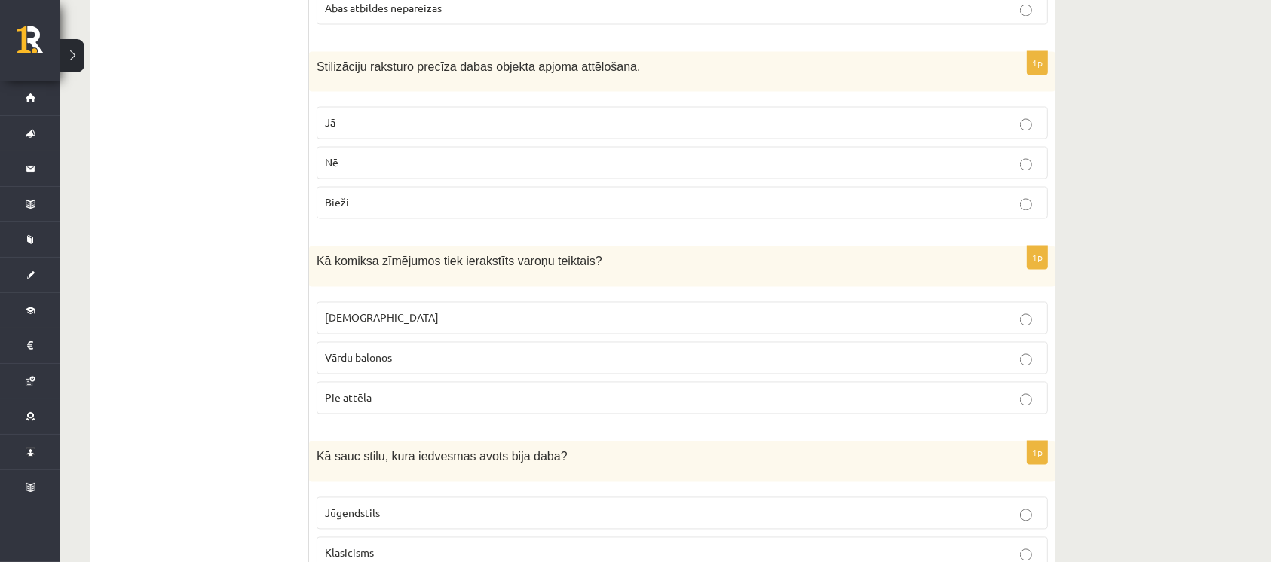
click at [362, 165] on p "Nē" at bounding box center [682, 163] width 715 height 16
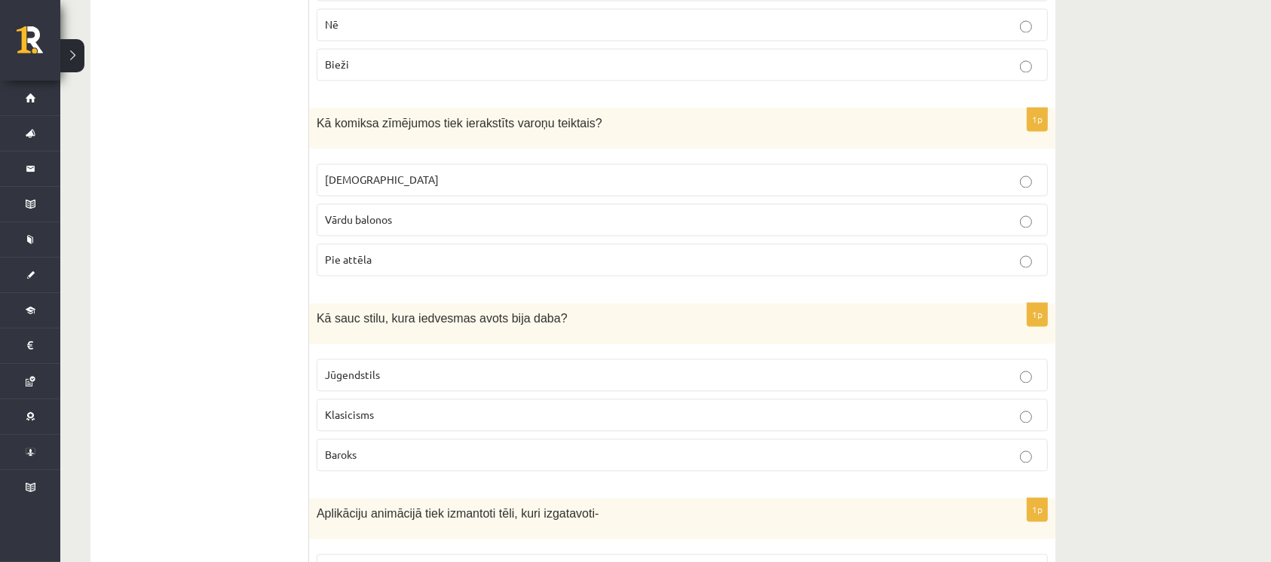
scroll to position [3051, 0]
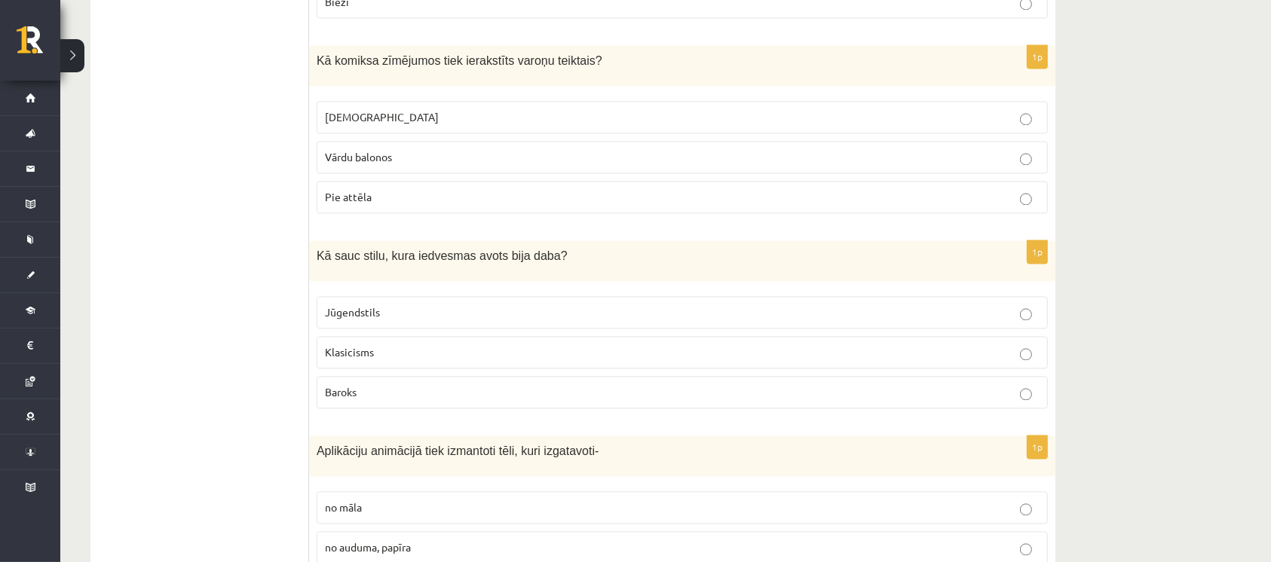
click at [449, 141] on label "Vārdu balonos" at bounding box center [682, 157] width 731 height 32
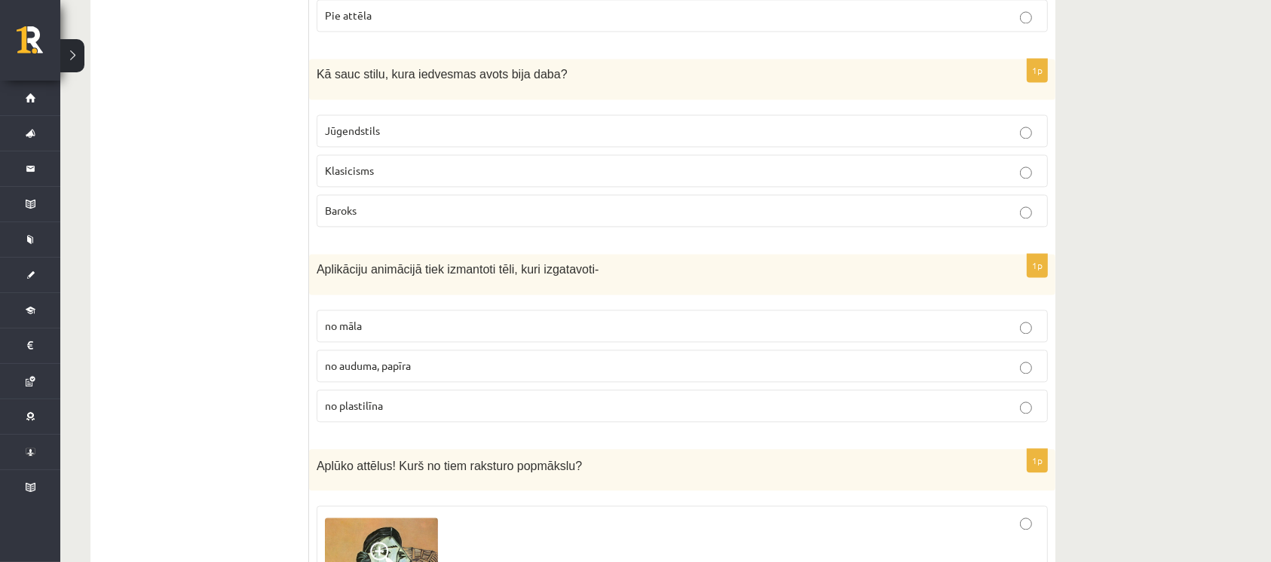
scroll to position [3252, 0]
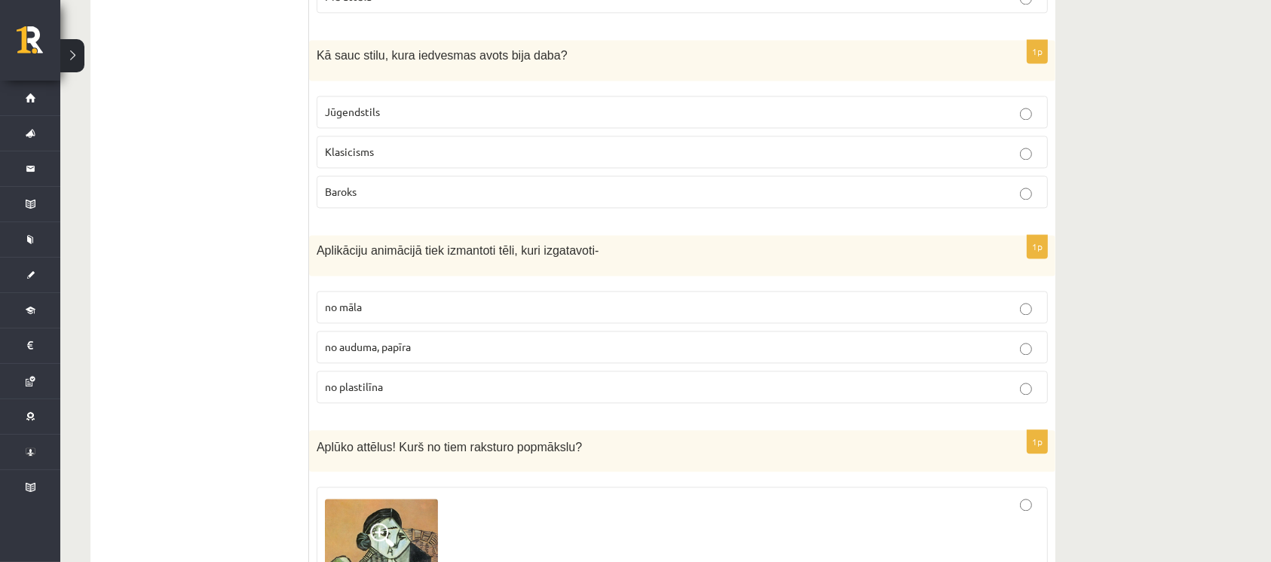
click at [435, 113] on label "Jūgendstils" at bounding box center [682, 112] width 731 height 32
click at [373, 351] on label "no auduma, papīra" at bounding box center [682, 347] width 731 height 32
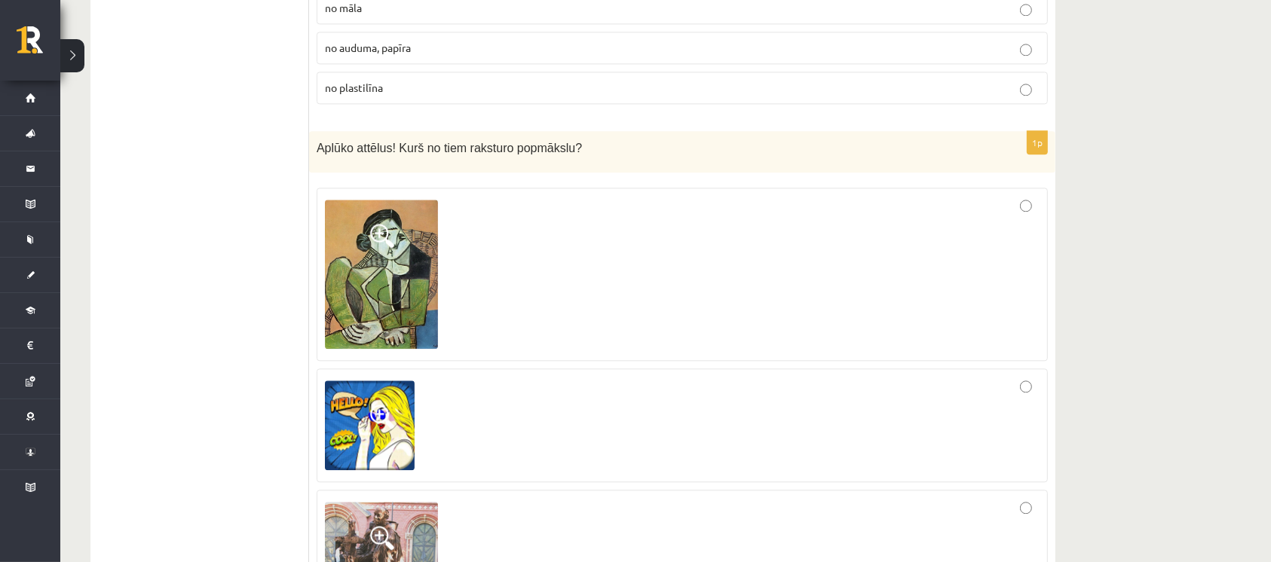
scroll to position [3553, 0]
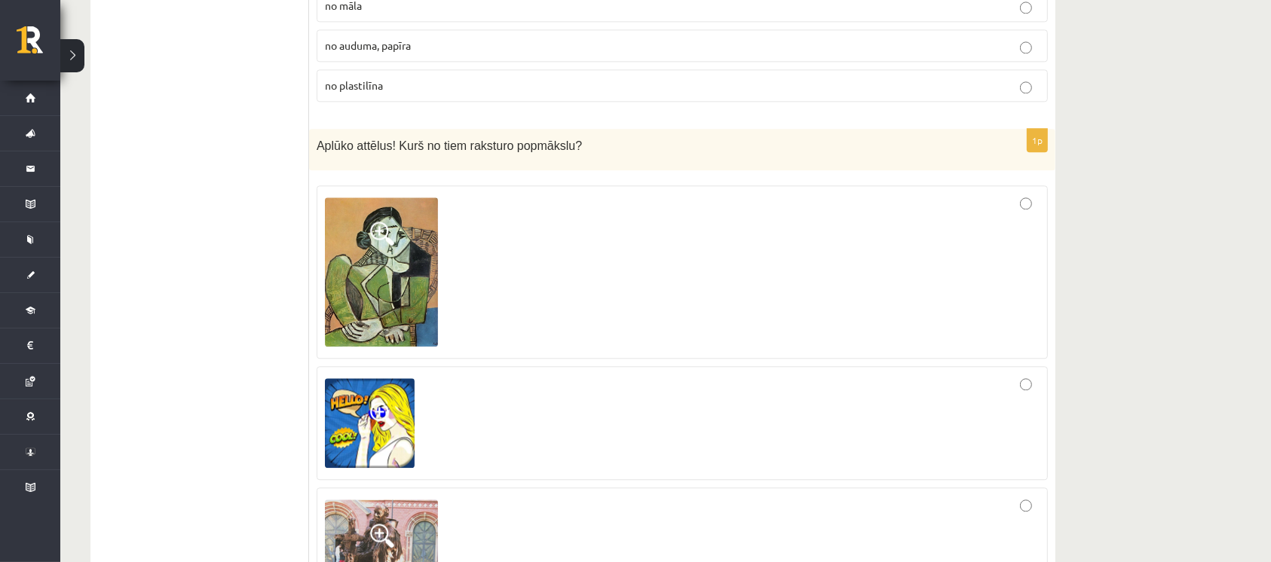
click at [405, 306] on img at bounding box center [381, 272] width 113 height 150
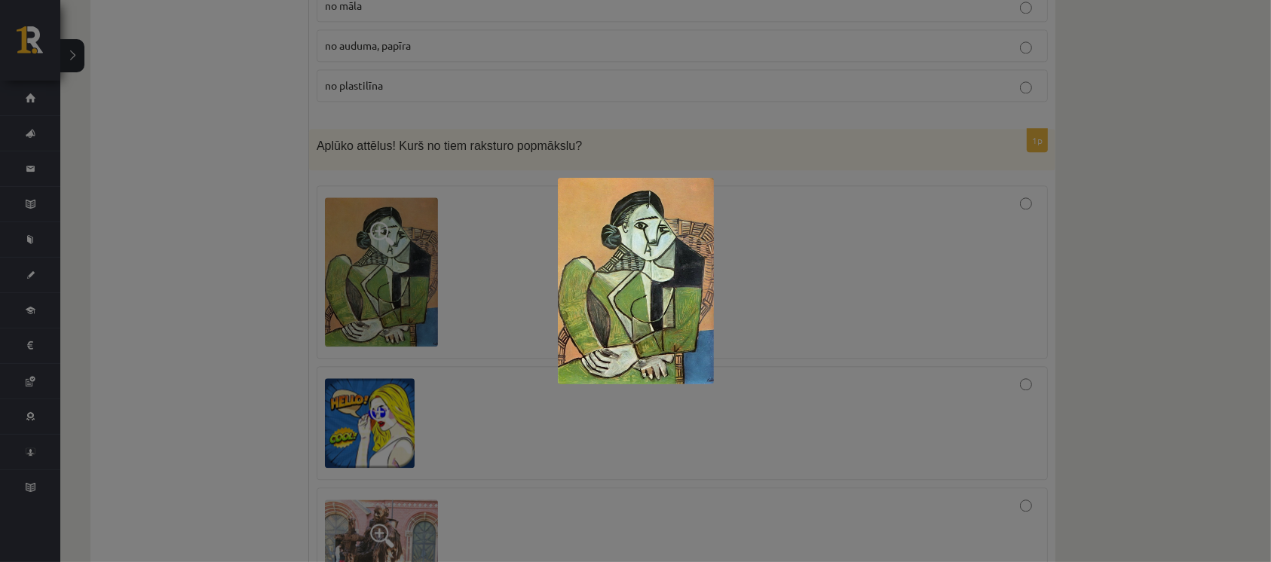
click at [851, 372] on div at bounding box center [635, 281] width 1271 height 562
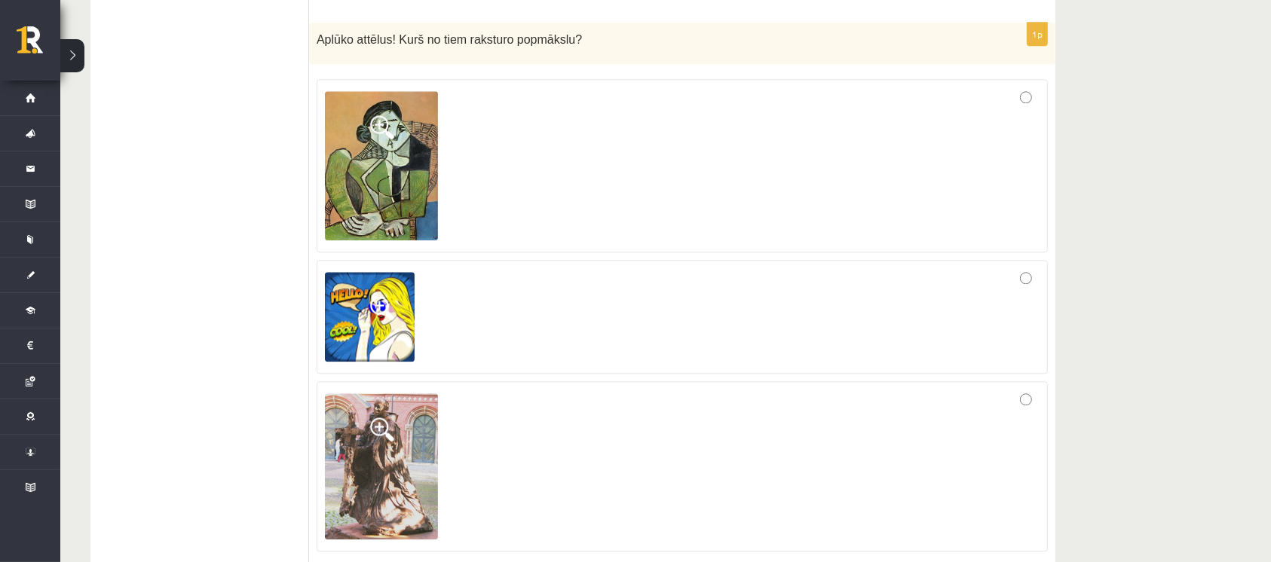
scroll to position [3755, 0]
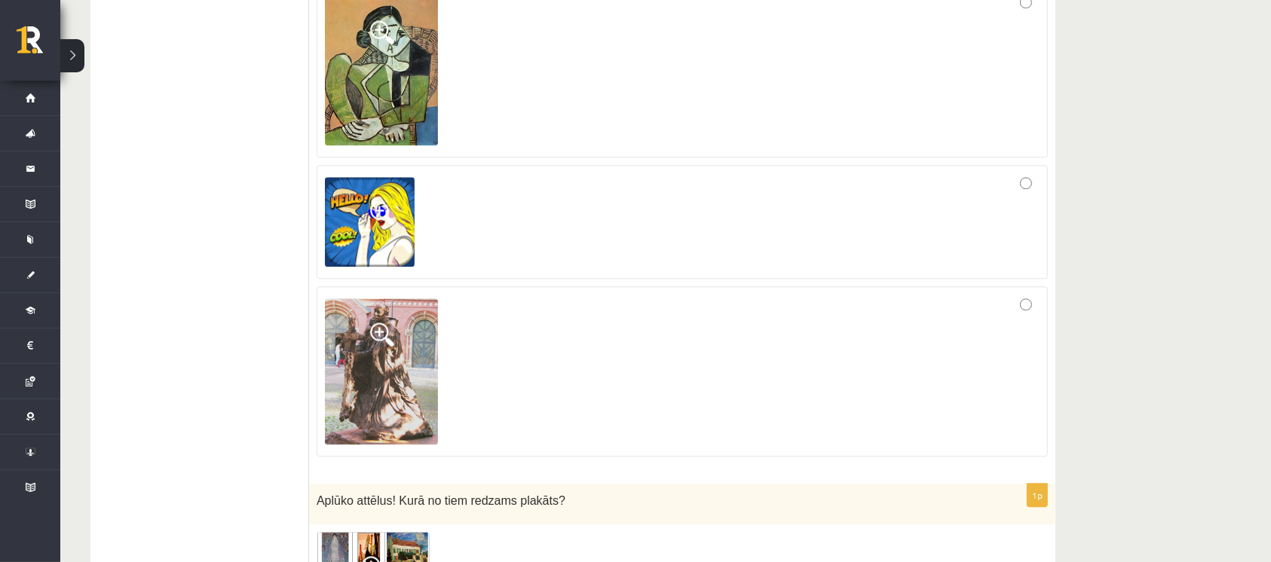
click at [989, 190] on div at bounding box center [682, 221] width 715 height 97
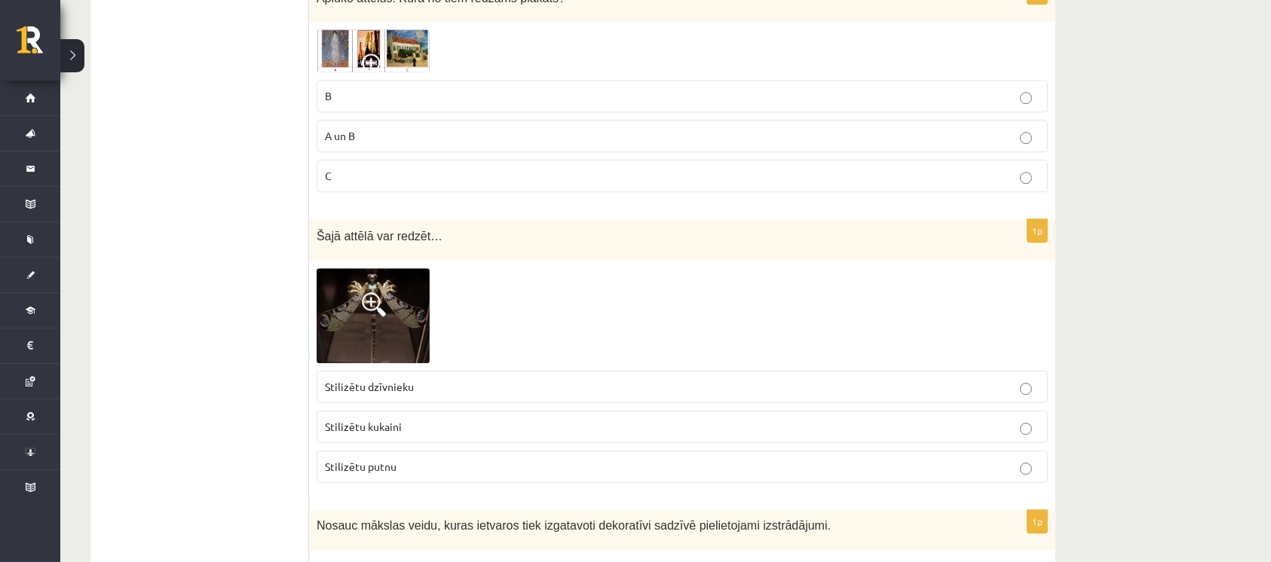
scroll to position [4156, 0]
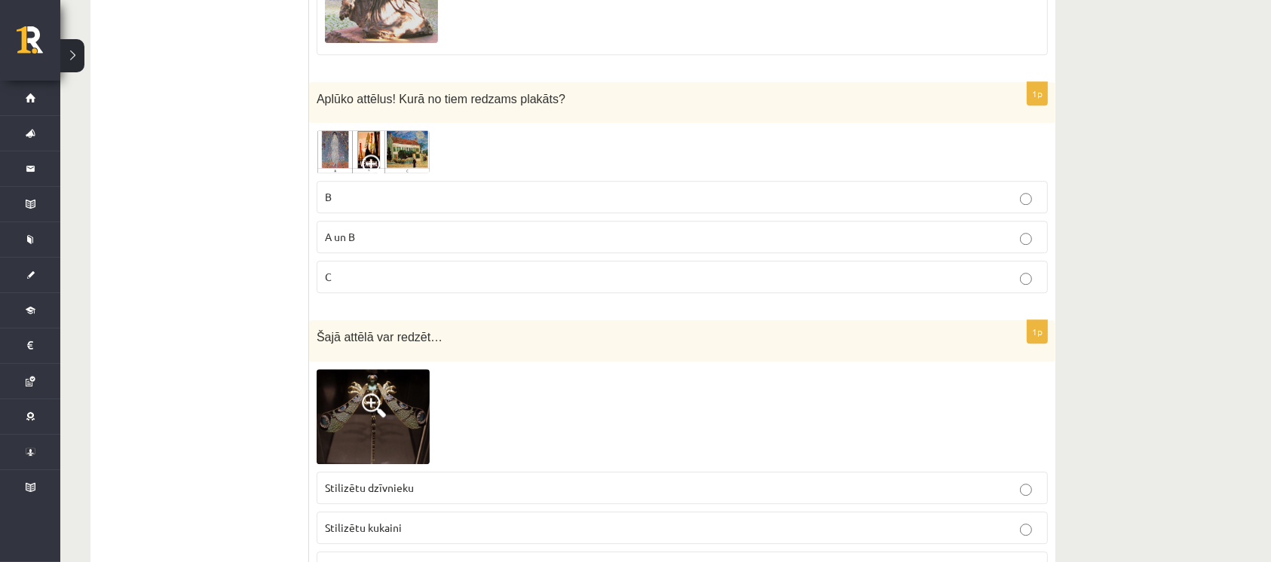
click at [323, 134] on img at bounding box center [373, 151] width 113 height 43
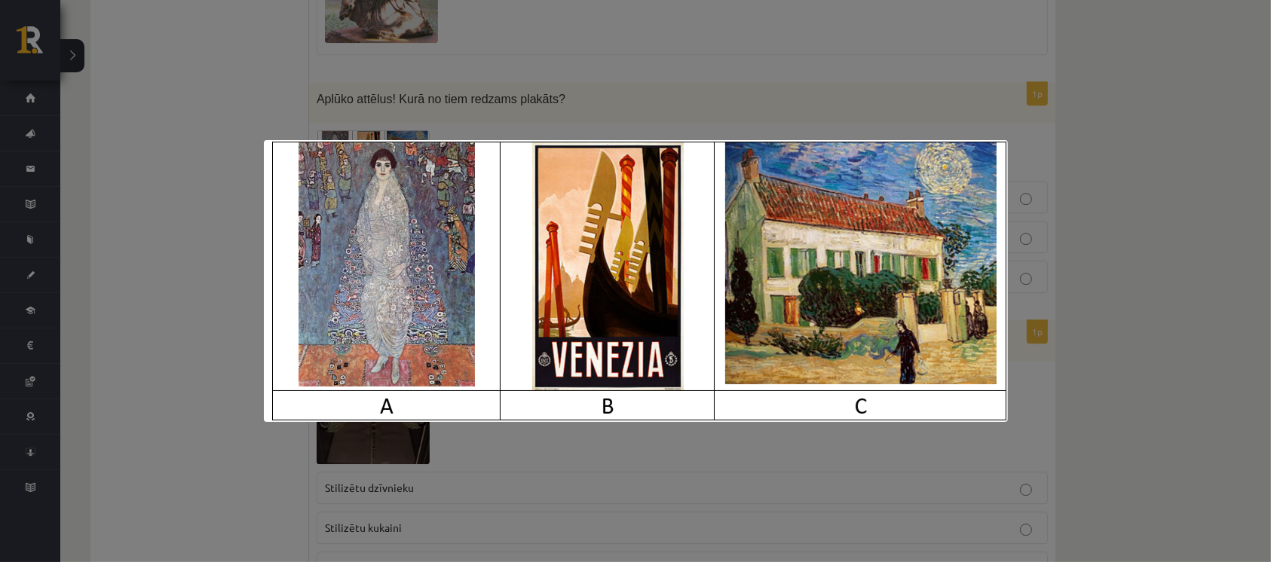
drag, startPoint x: 610, startPoint y: 39, endPoint x: 400, endPoint y: 148, distance: 236.7
click at [604, 39] on div at bounding box center [635, 281] width 1271 height 562
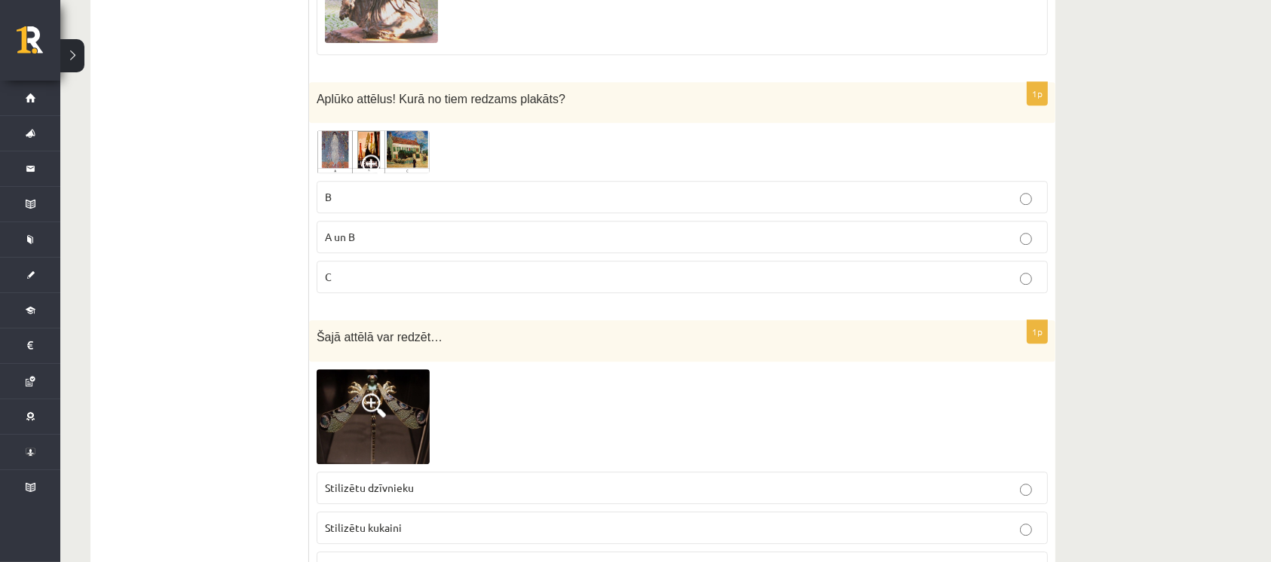
click at [364, 120] on div "1p Aplūko attēlus! Kurā no tiem redzams plakāts? B A un B C" at bounding box center [682, 193] width 746 height 223
click at [393, 173] on fieldset "B A un B C" at bounding box center [682, 235] width 731 height 124
click at [407, 142] on img at bounding box center [373, 151] width 113 height 43
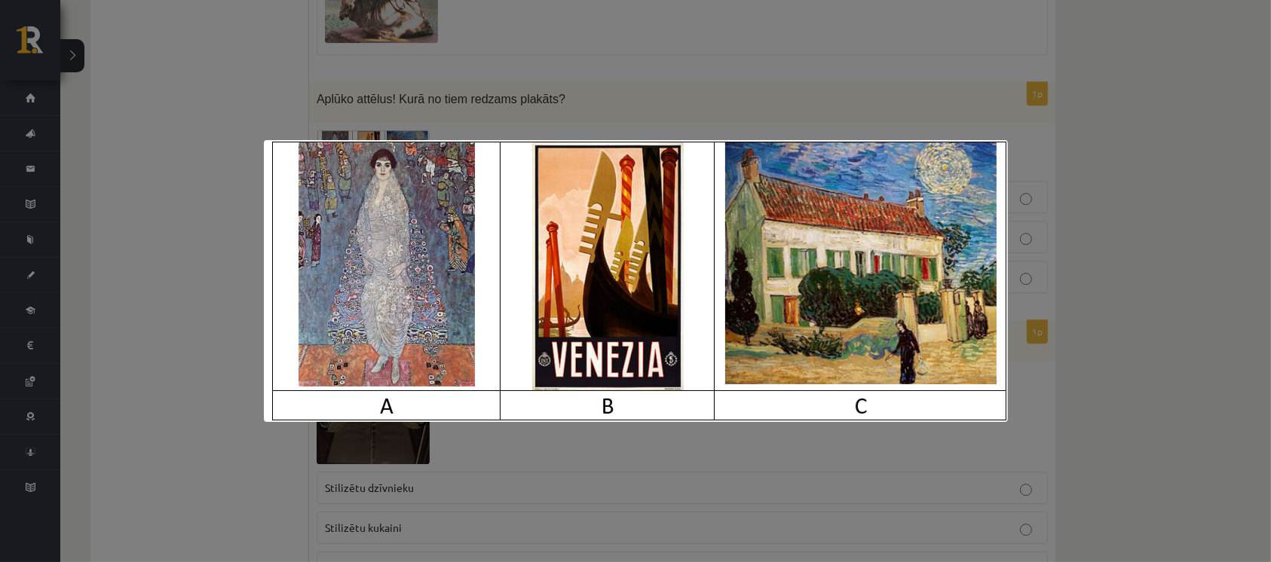
click at [635, 69] on div at bounding box center [635, 281] width 1271 height 562
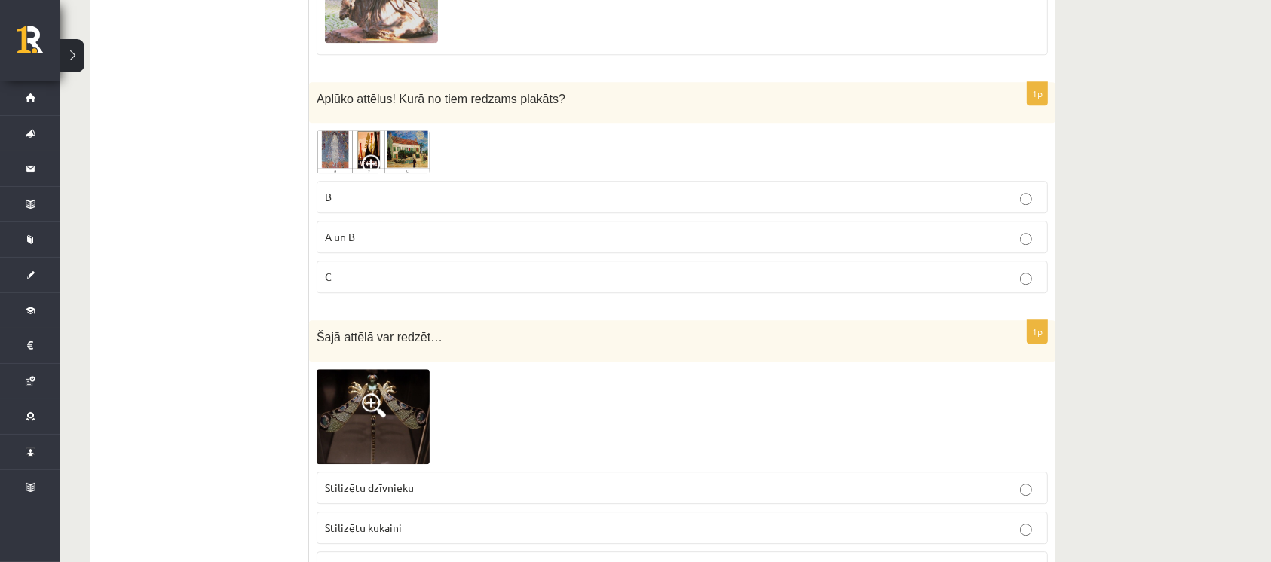
click at [469, 192] on p "B" at bounding box center [682, 197] width 715 height 16
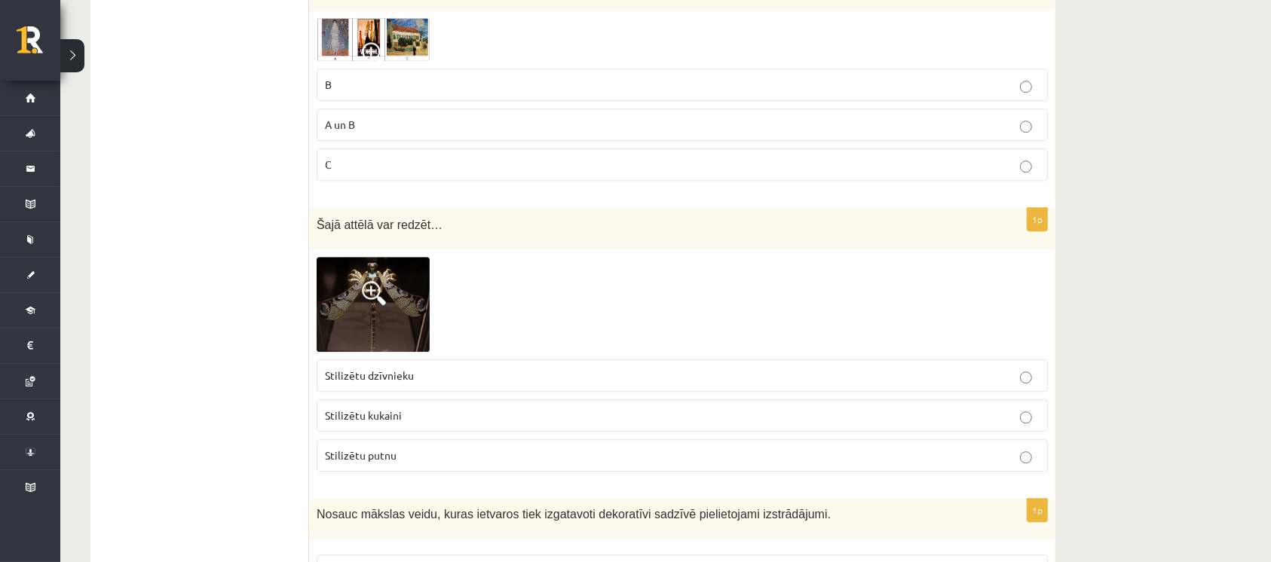
scroll to position [4358, 0]
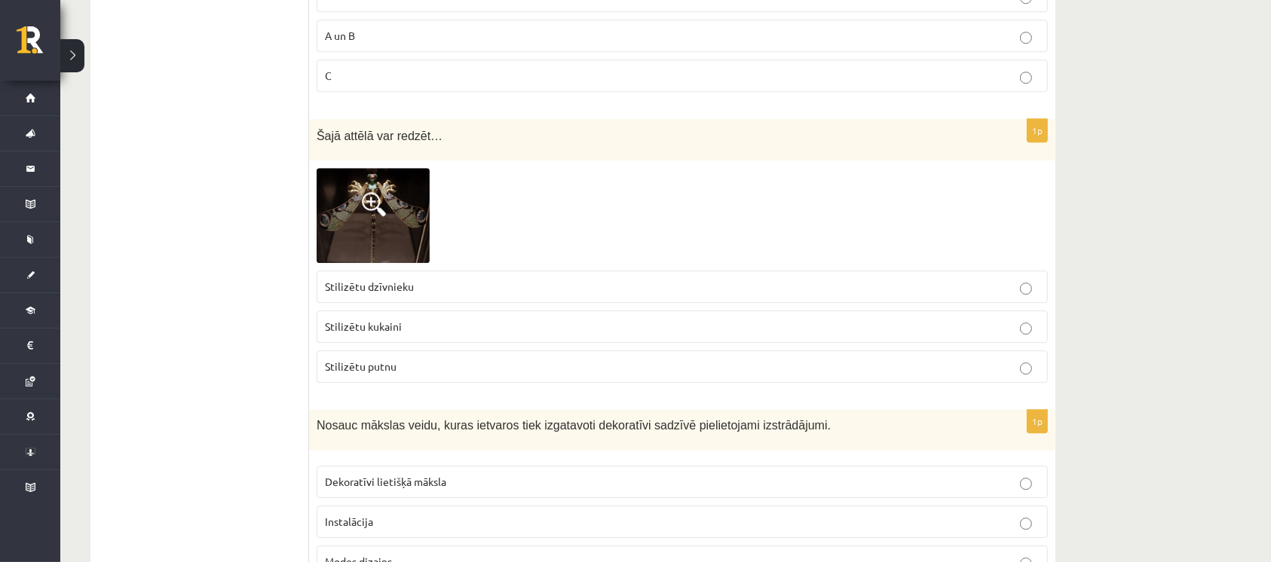
click at [387, 219] on img at bounding box center [373, 216] width 113 height 96
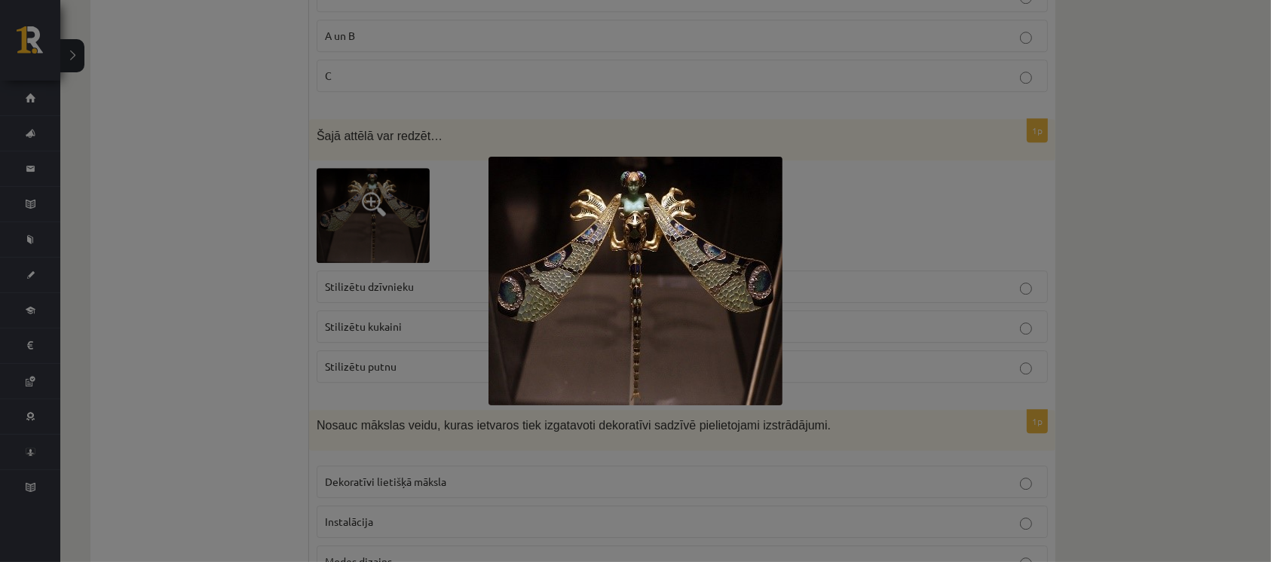
click at [651, 229] on img at bounding box center [635, 281] width 294 height 249
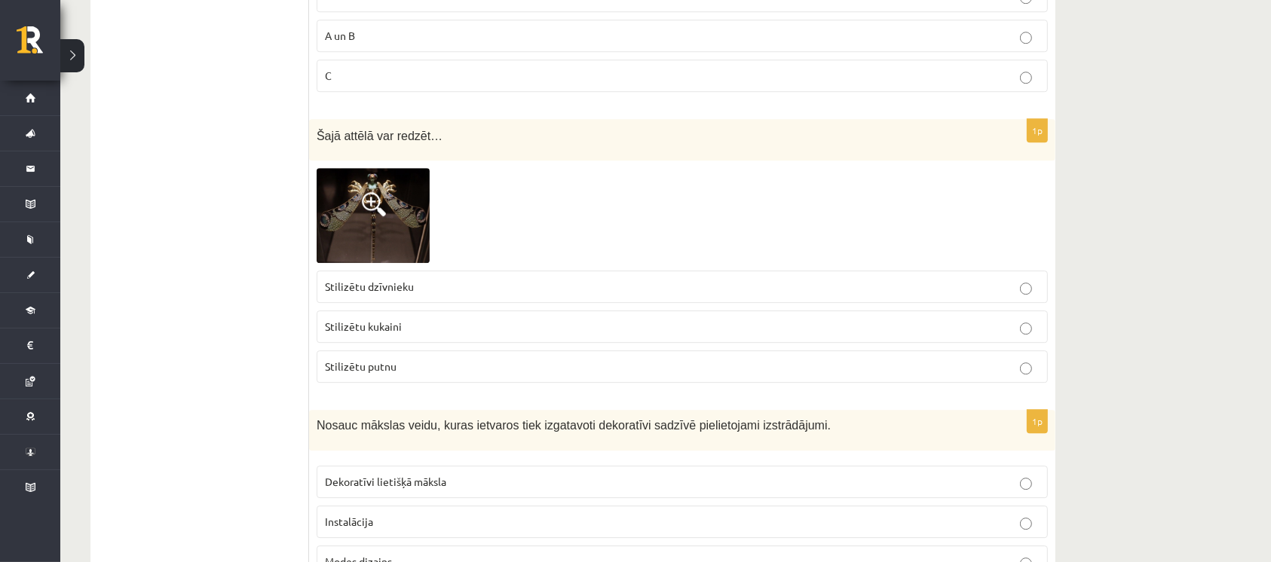
click at [408, 214] on img at bounding box center [373, 216] width 113 height 96
click at [0, 0] on div at bounding box center [0, 0] width 0 height 0
click at [379, 208] on img at bounding box center [373, 216] width 113 height 96
click at [0, 0] on div at bounding box center [0, 0] width 0 height 0
click at [385, 192] on span at bounding box center [374, 204] width 24 height 24
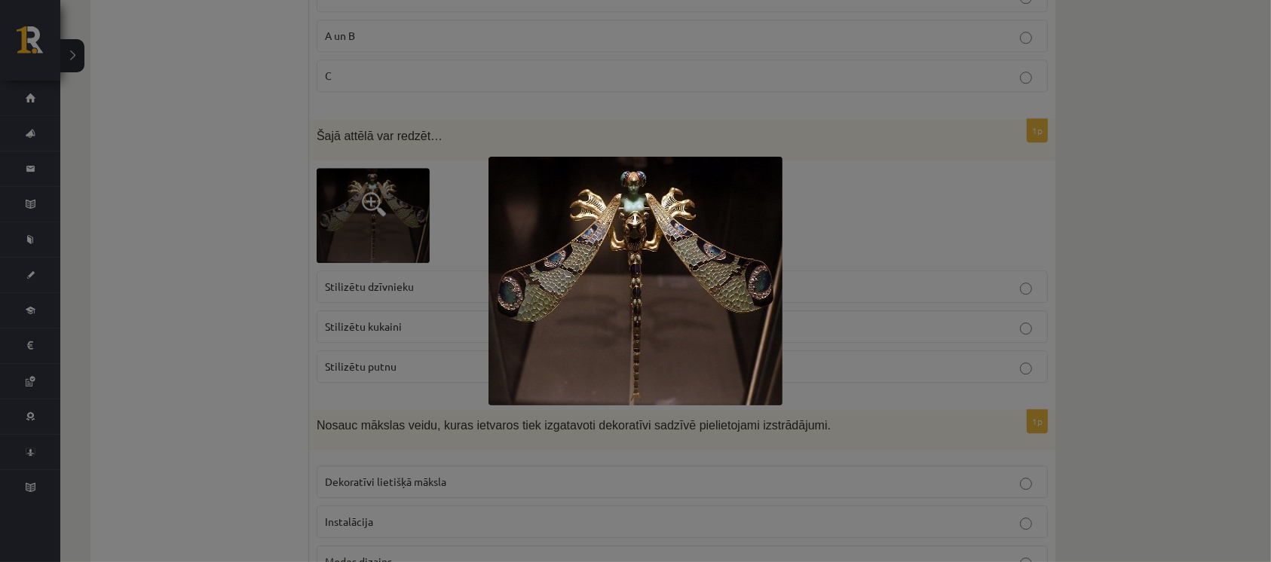
drag, startPoint x: 326, startPoint y: 299, endPoint x: 337, endPoint y: 299, distance: 11.3
click at [326, 301] on div at bounding box center [635, 281] width 1271 height 562
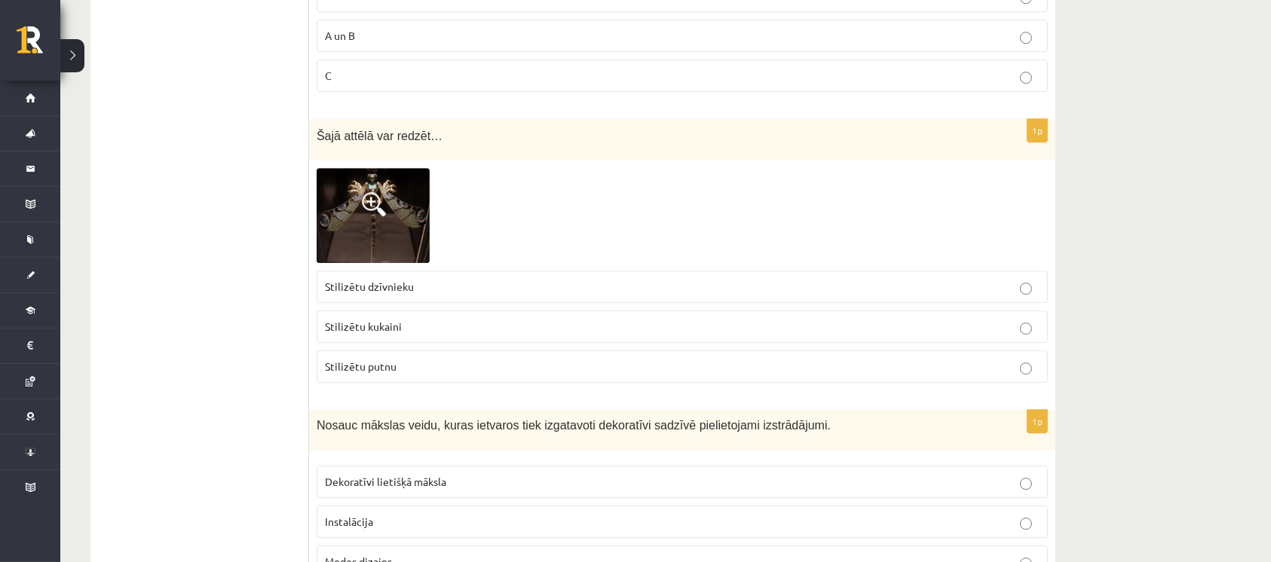
click at [418, 288] on label "Stilizētu dzīvnieku" at bounding box center [682, 287] width 731 height 32
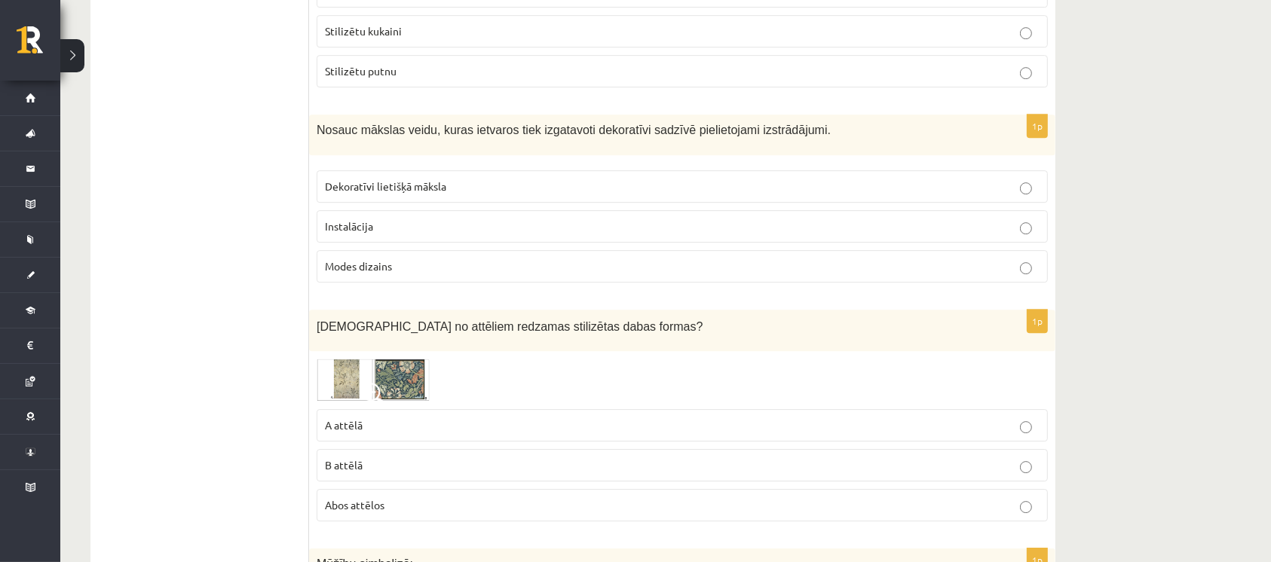
scroll to position [4659, 0]
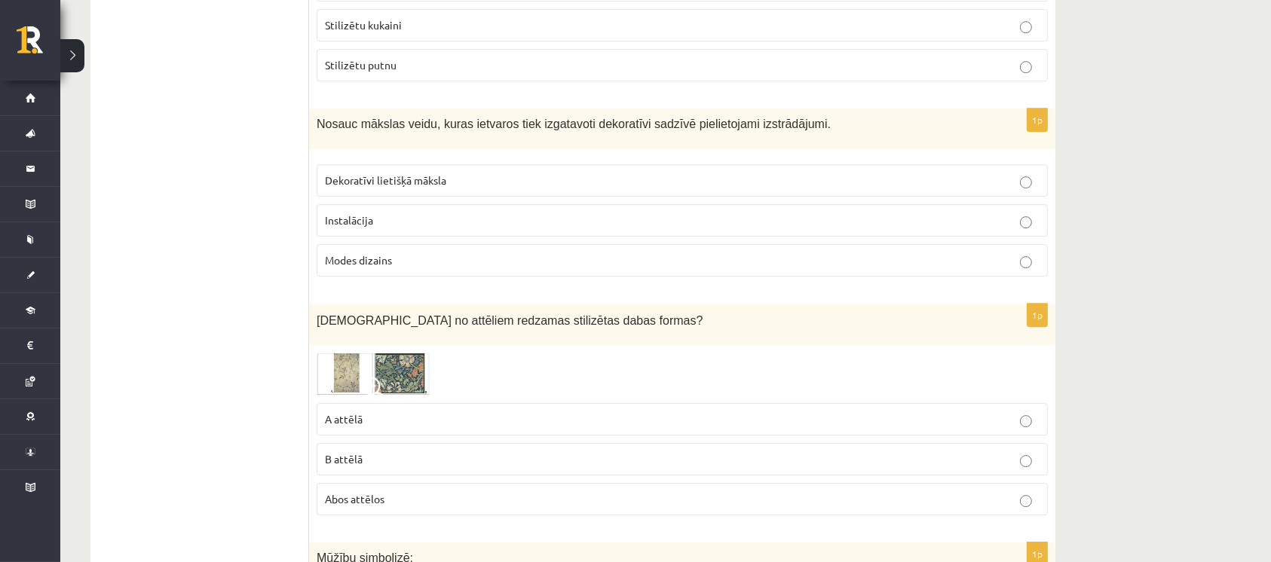
click at [474, 173] on p "Dekoratīvi lietišķā māksla" at bounding box center [682, 181] width 715 height 16
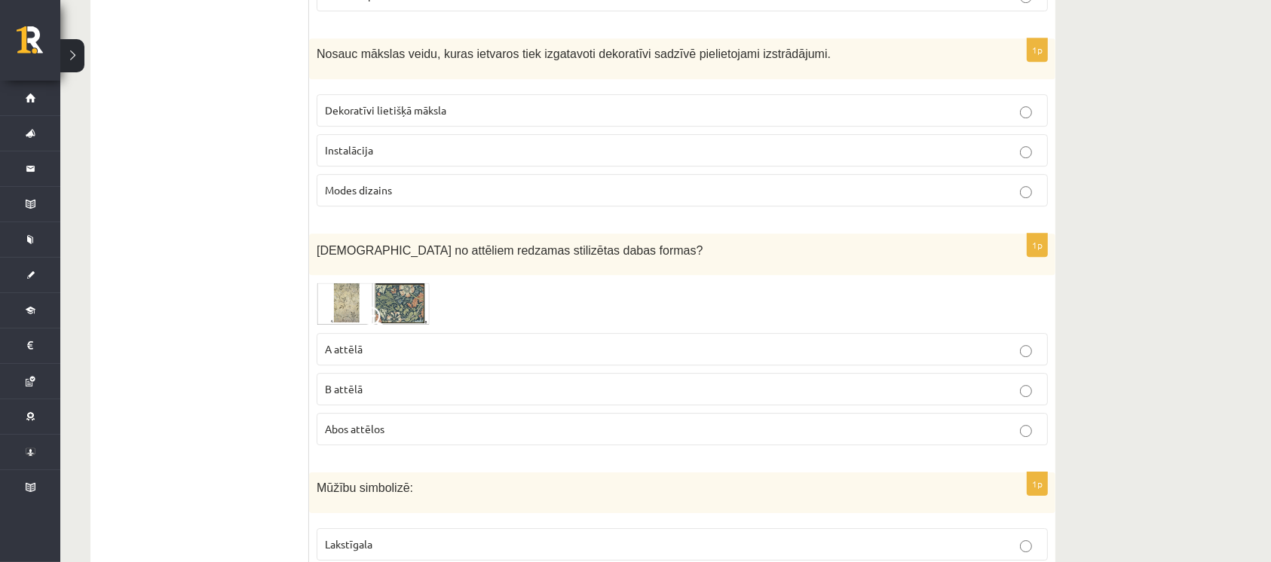
scroll to position [4759, 0]
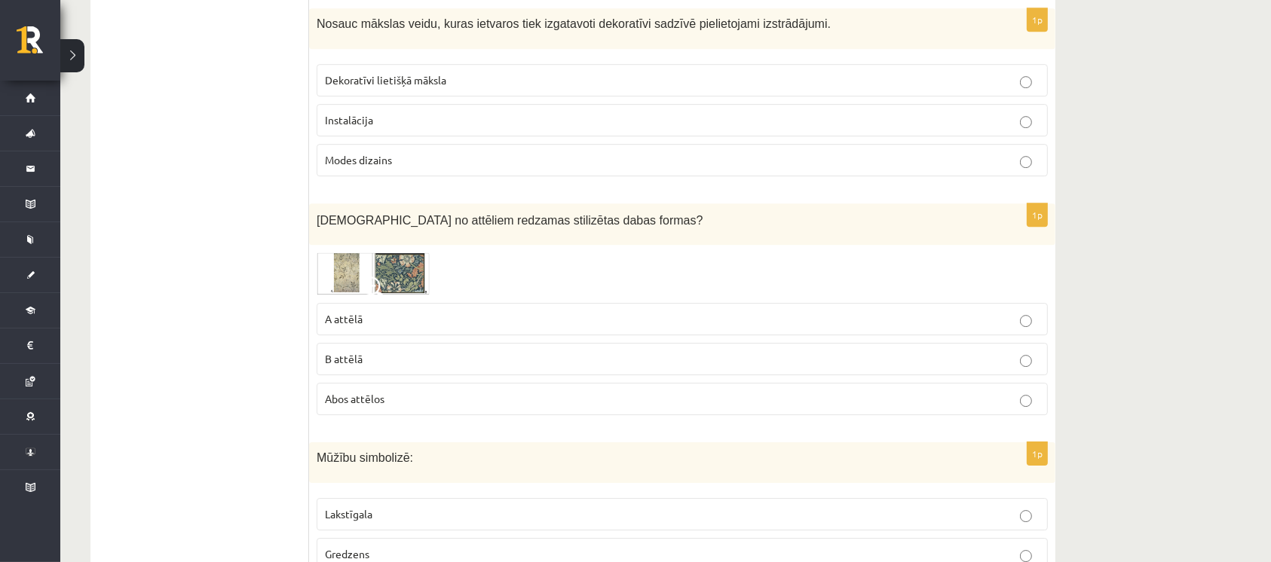
click at [384, 259] on img at bounding box center [373, 274] width 113 height 43
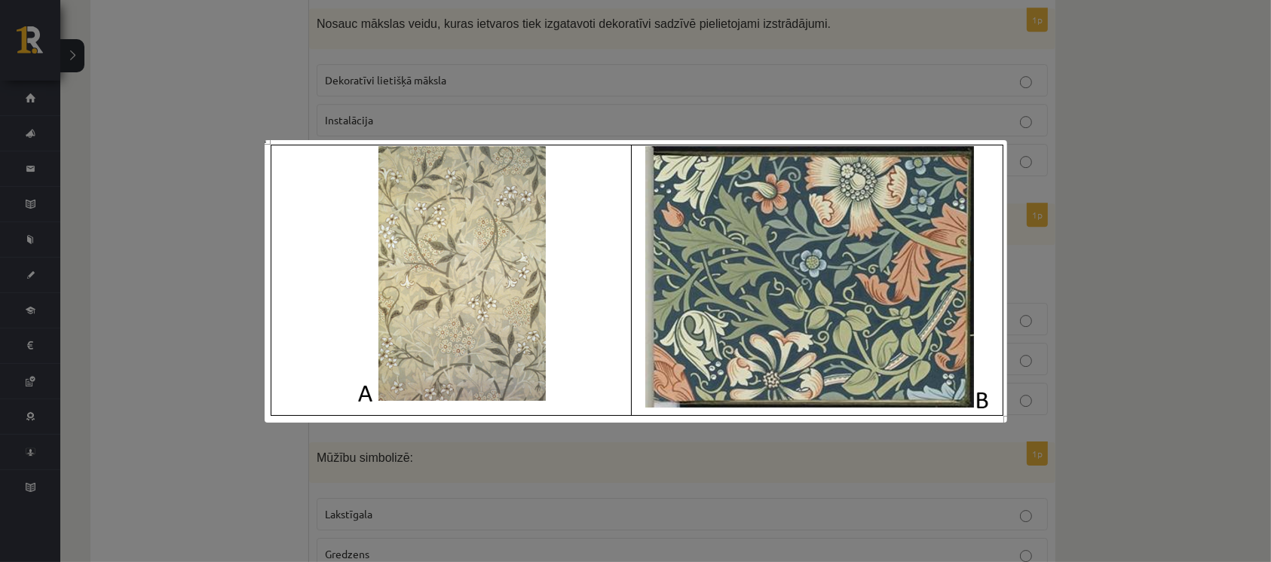
click at [531, 114] on div at bounding box center [635, 281] width 1271 height 562
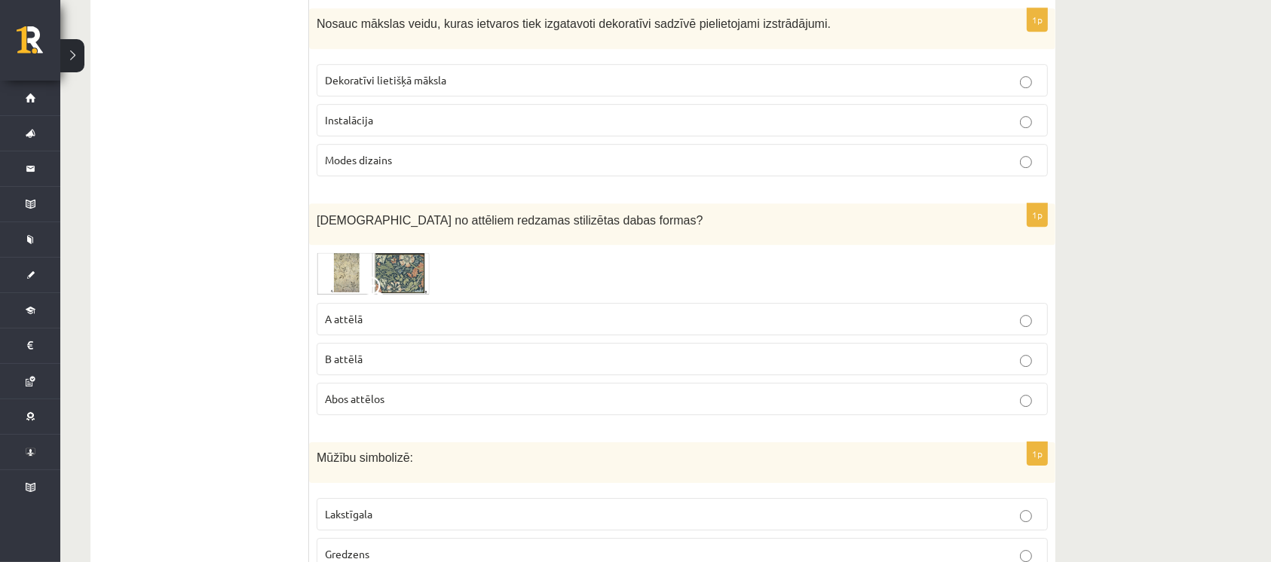
click at [410, 253] on img at bounding box center [373, 274] width 113 height 43
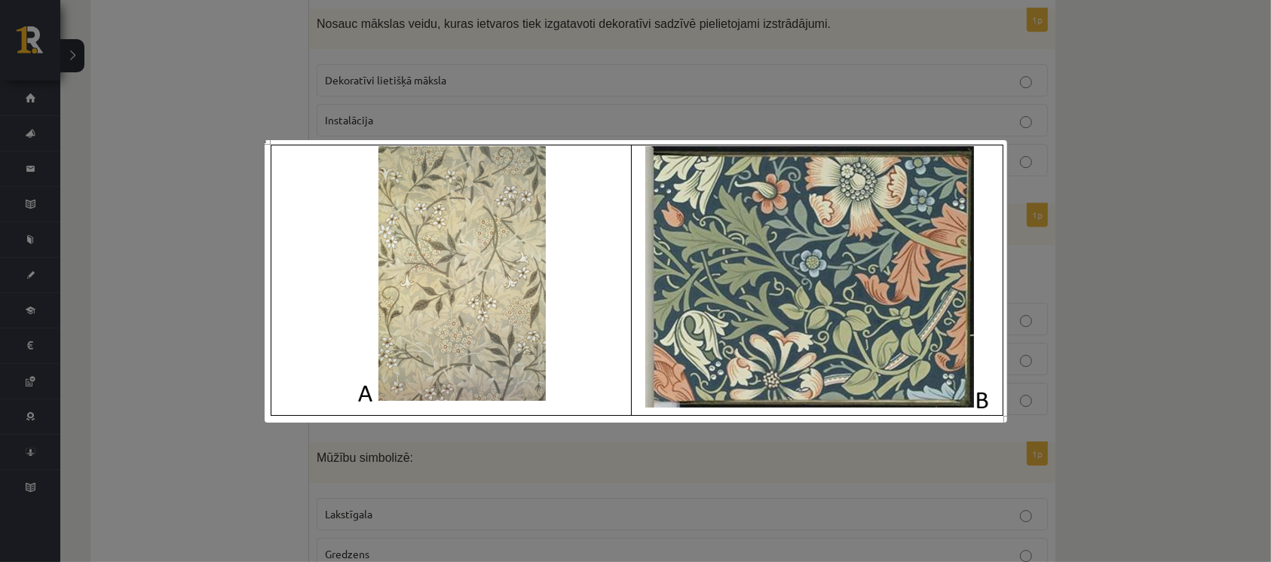
click at [779, 92] on div at bounding box center [635, 281] width 1271 height 562
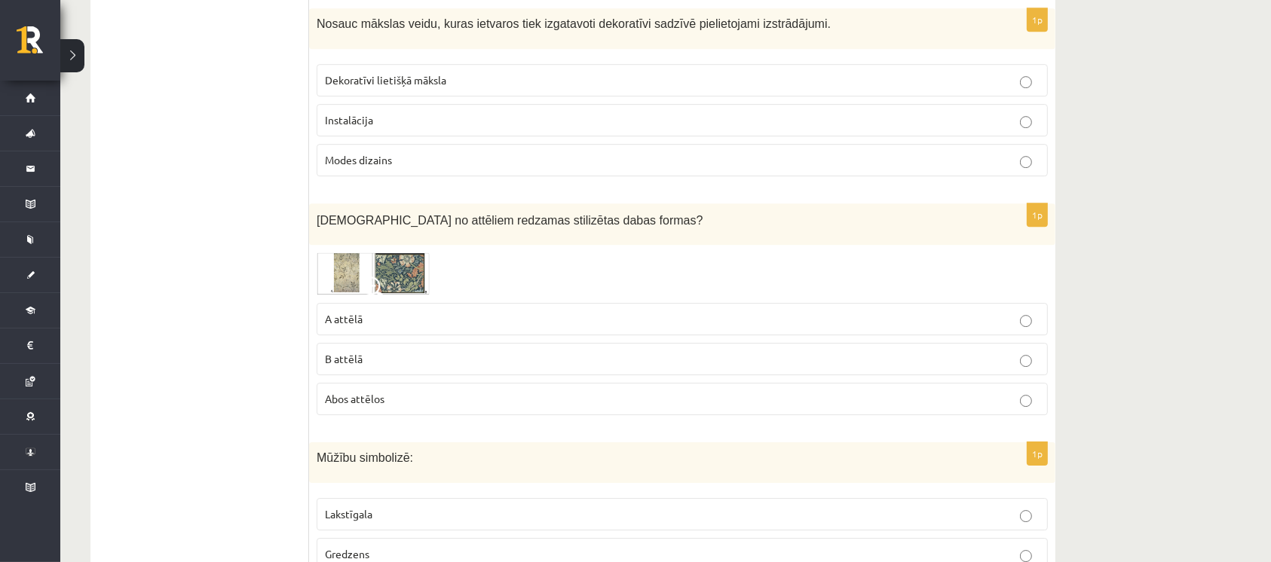
click at [448, 351] on p "B attēlā" at bounding box center [682, 359] width 715 height 16
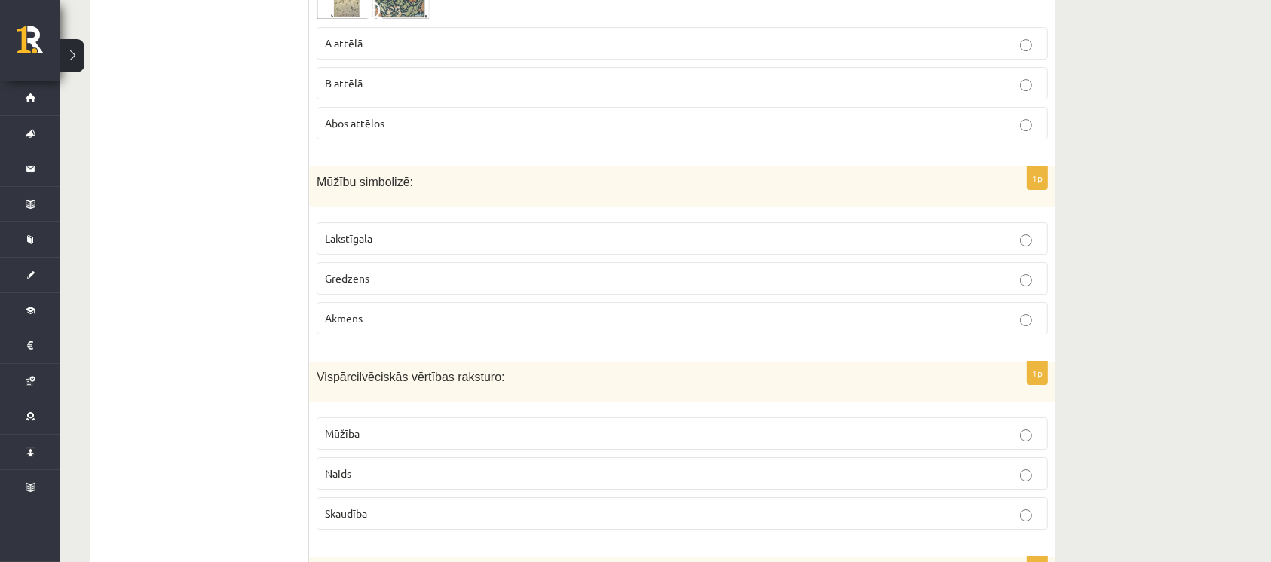
scroll to position [5061, 0]
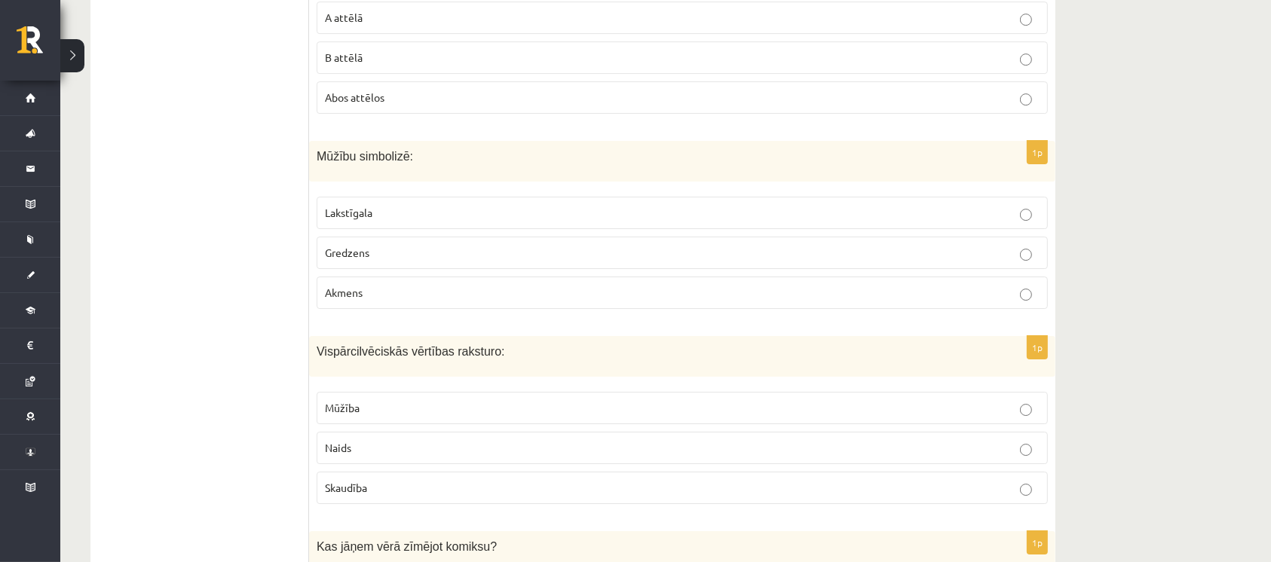
click at [416, 400] on p "Mūžība" at bounding box center [682, 408] width 715 height 16
click at [400, 246] on p "Gredzens" at bounding box center [682, 253] width 715 height 16
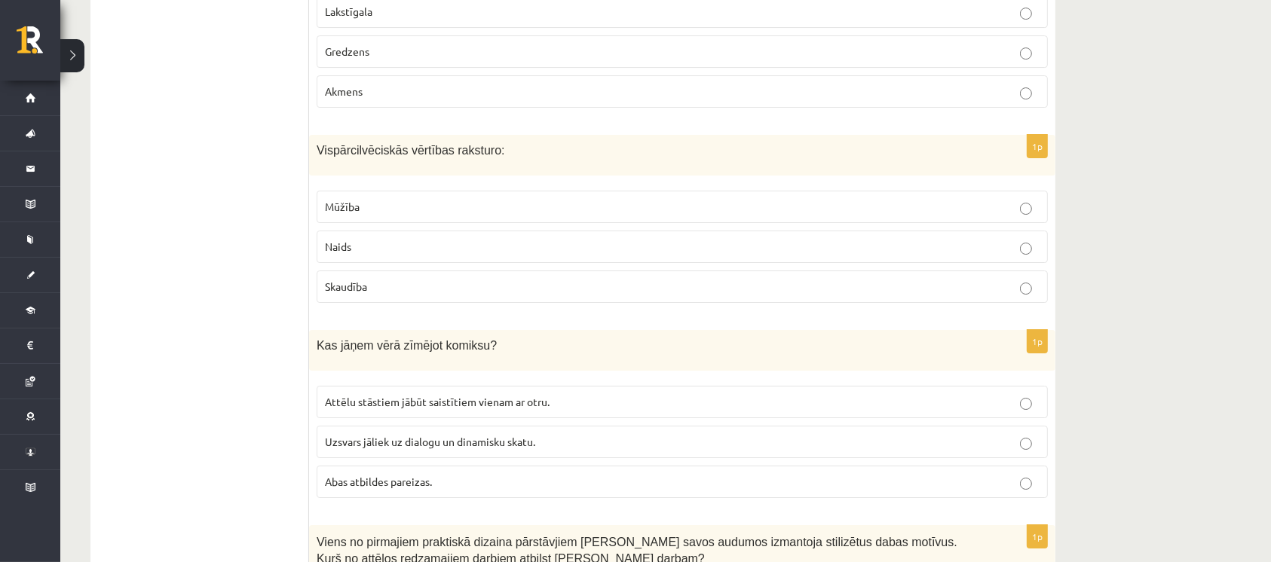
scroll to position [5362, 0]
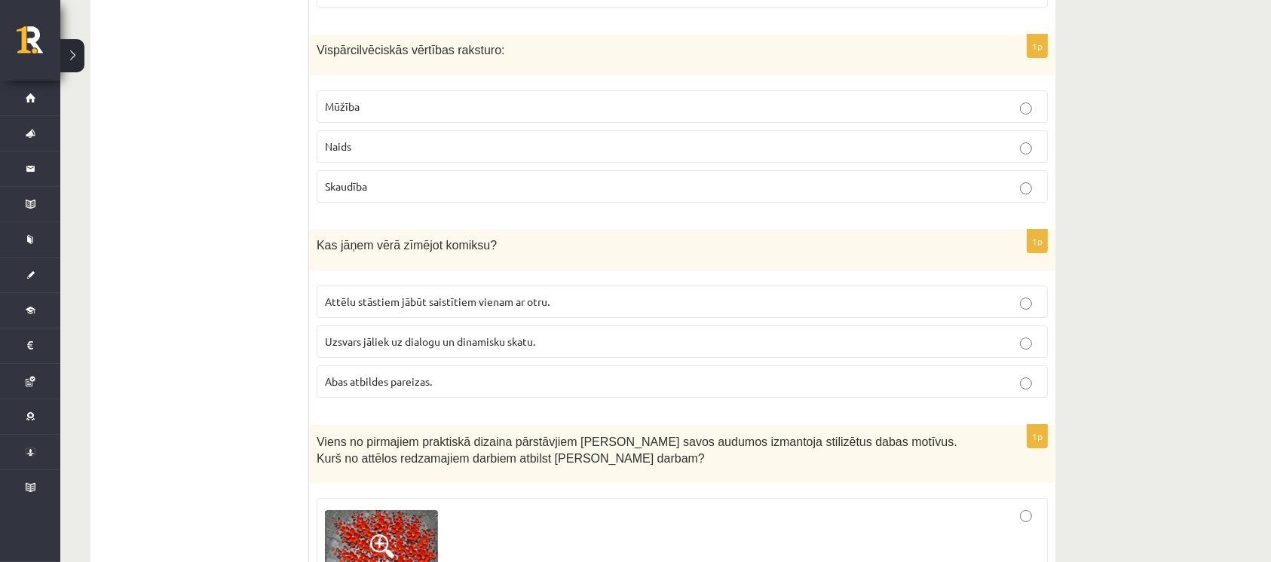
click at [411, 375] on span "Abas atbildes pareizas." at bounding box center [378, 382] width 107 height 14
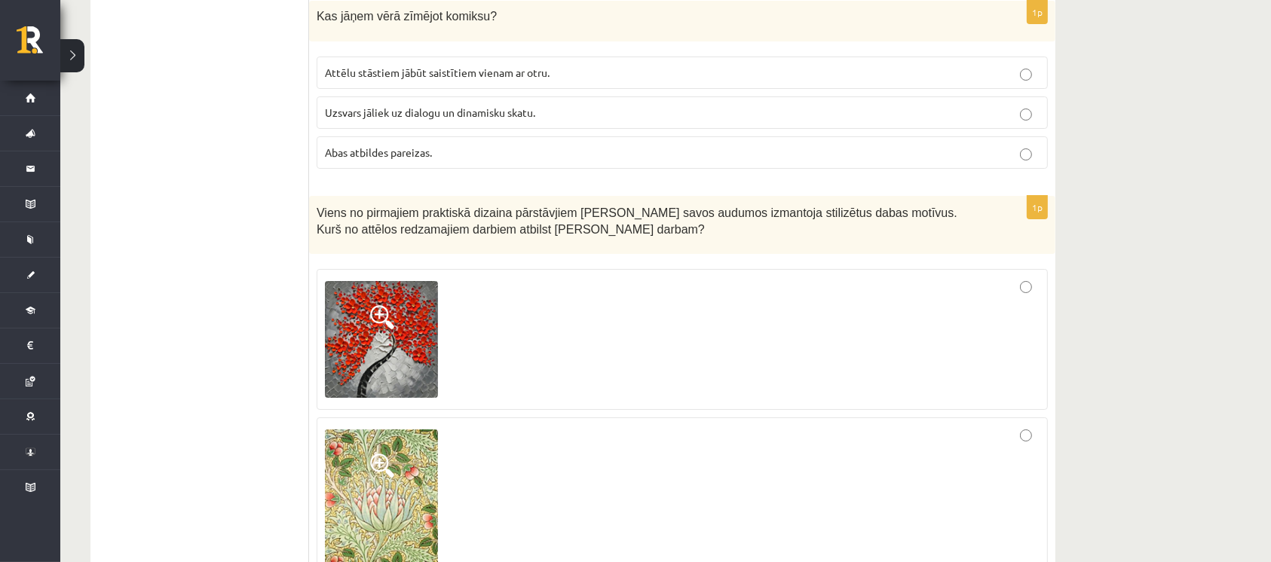
scroll to position [5664, 0]
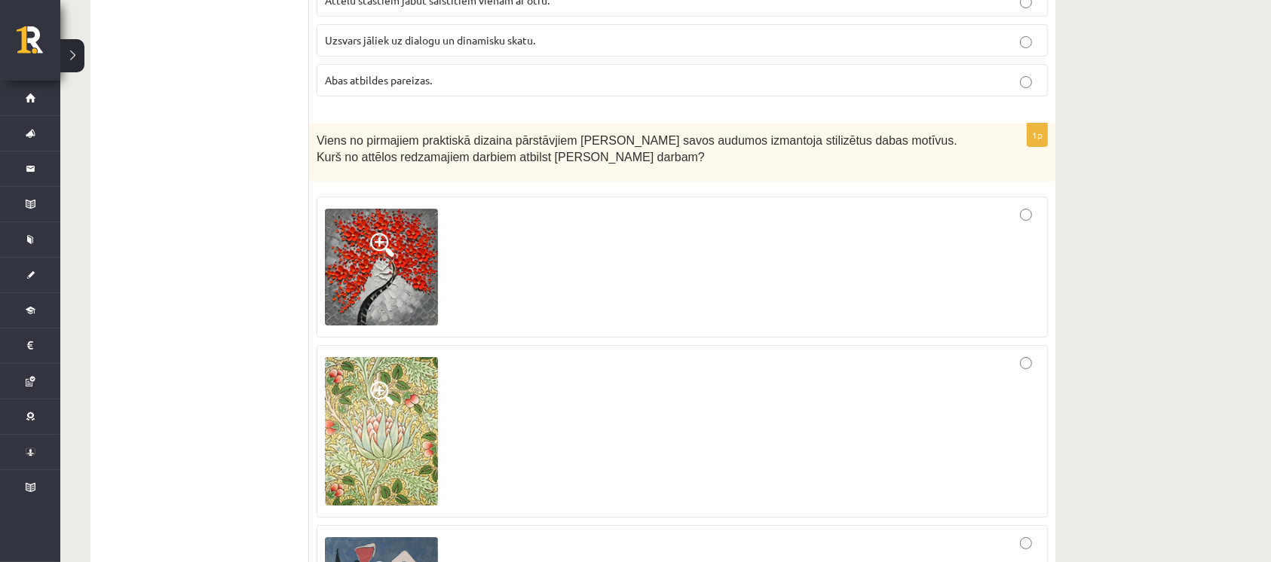
drag, startPoint x: 318, startPoint y: 121, endPoint x: 614, endPoint y: 152, distance: 297.2
click at [614, 152] on div "Viens no pirmajiem praktiskā dizaina pārstāvjiem Viljams Moriss savos audumos i…" at bounding box center [682, 153] width 746 height 58
copy span "Viens no pirmajiem praktiskā dizaina pārstāvjiem Viljams Moriss savos audumos i…"
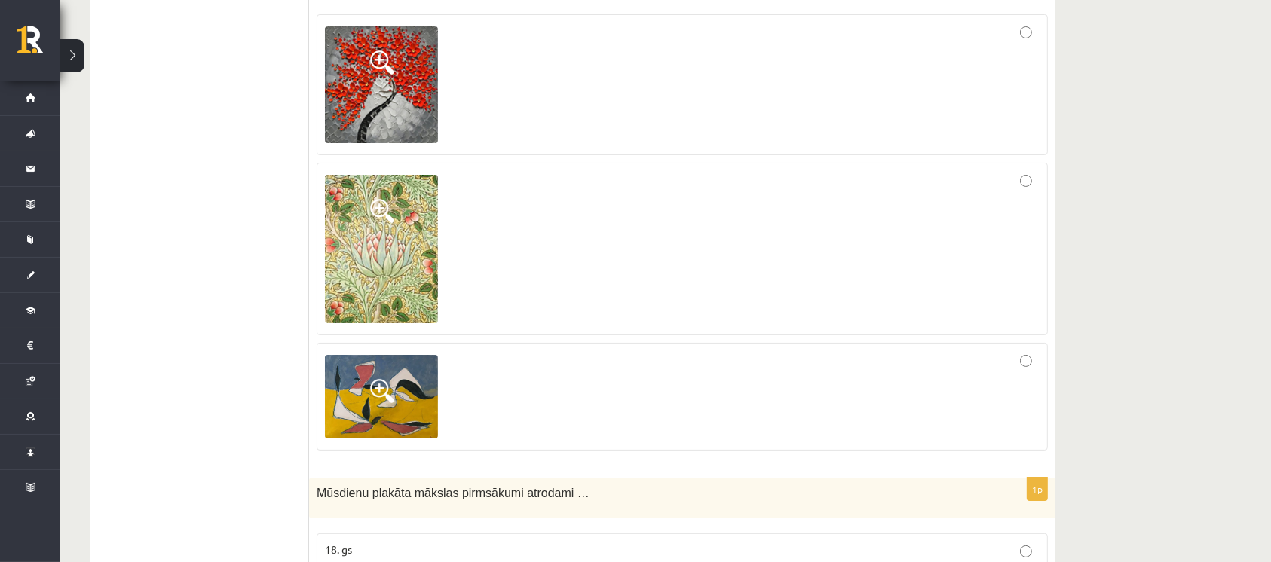
scroll to position [5865, 0]
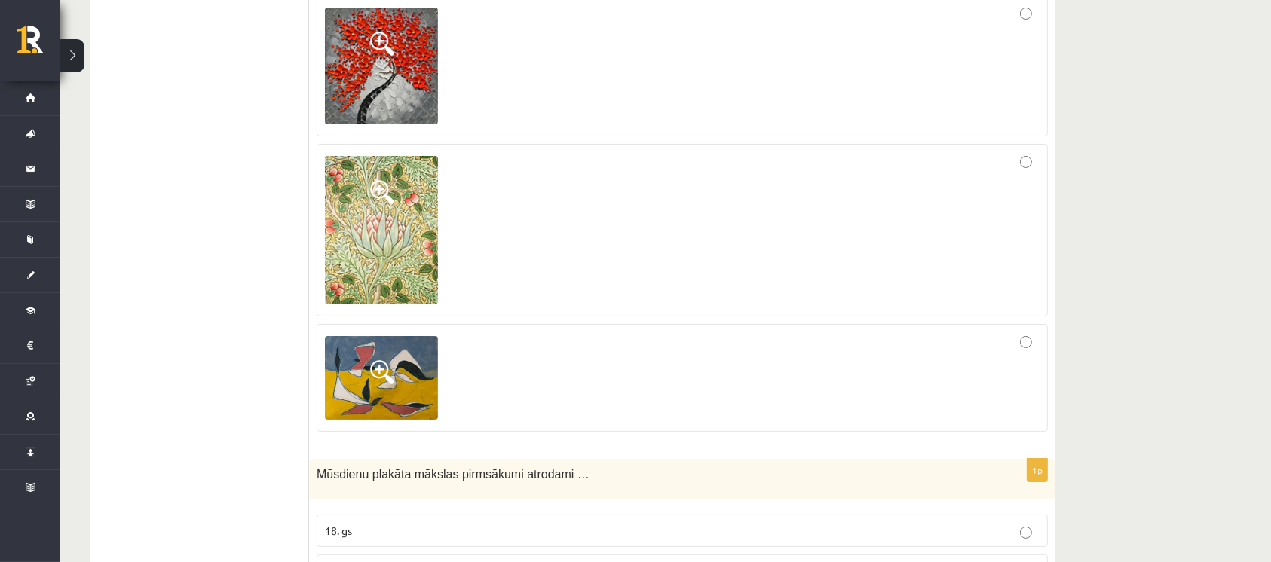
click at [501, 251] on div at bounding box center [682, 230] width 715 height 157
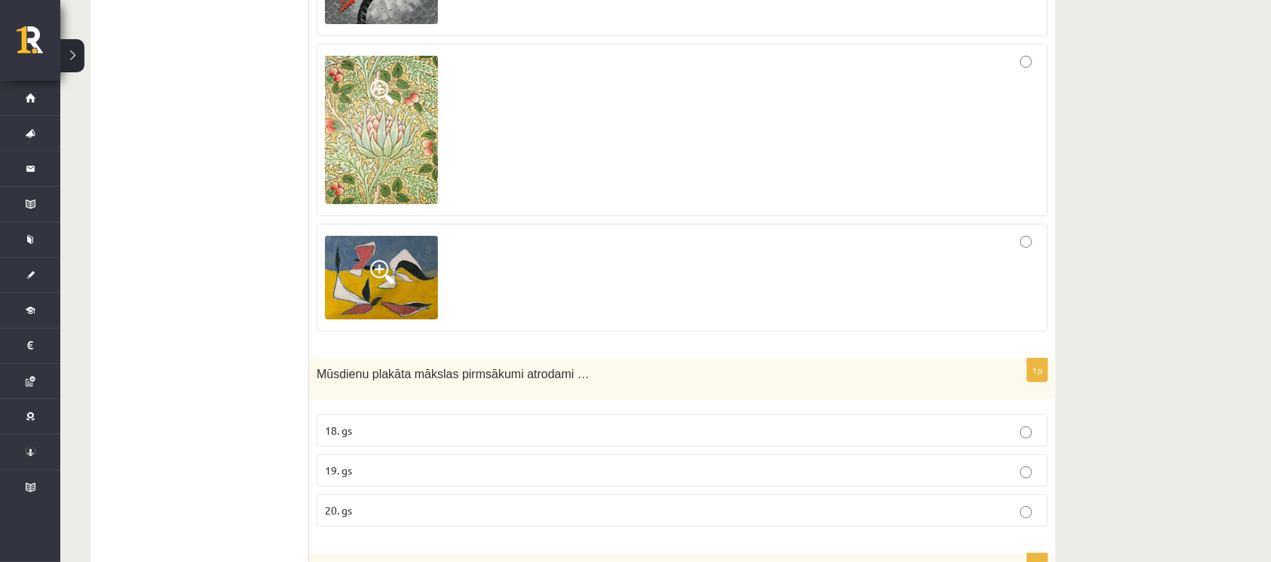
scroll to position [6167, 0]
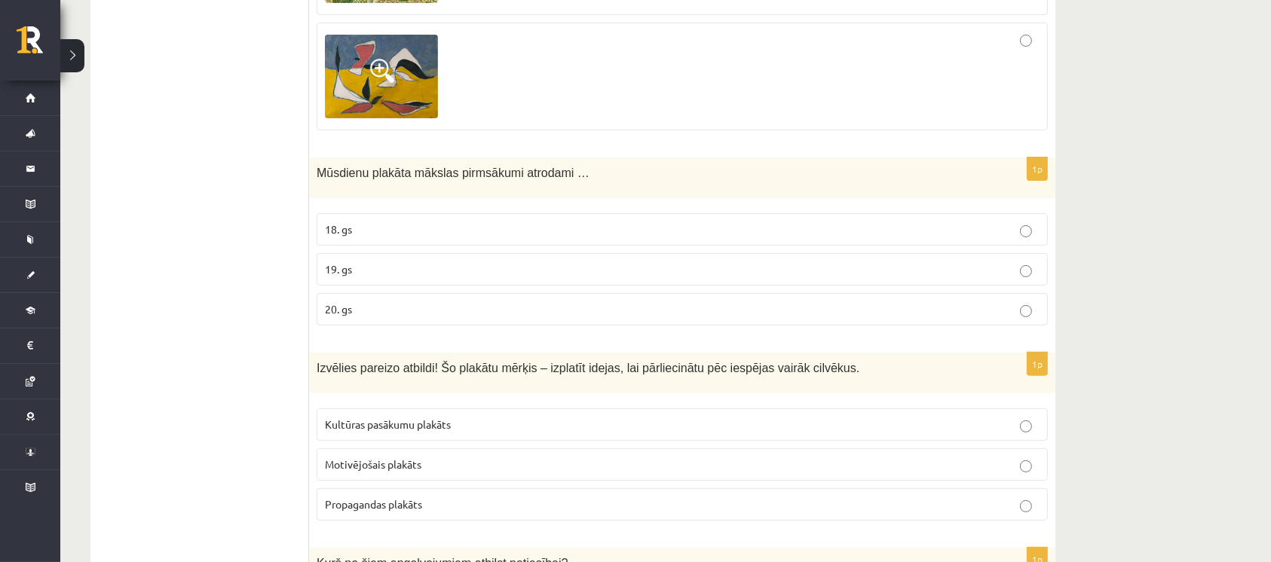
click at [470, 262] on p "19. gs" at bounding box center [682, 270] width 715 height 16
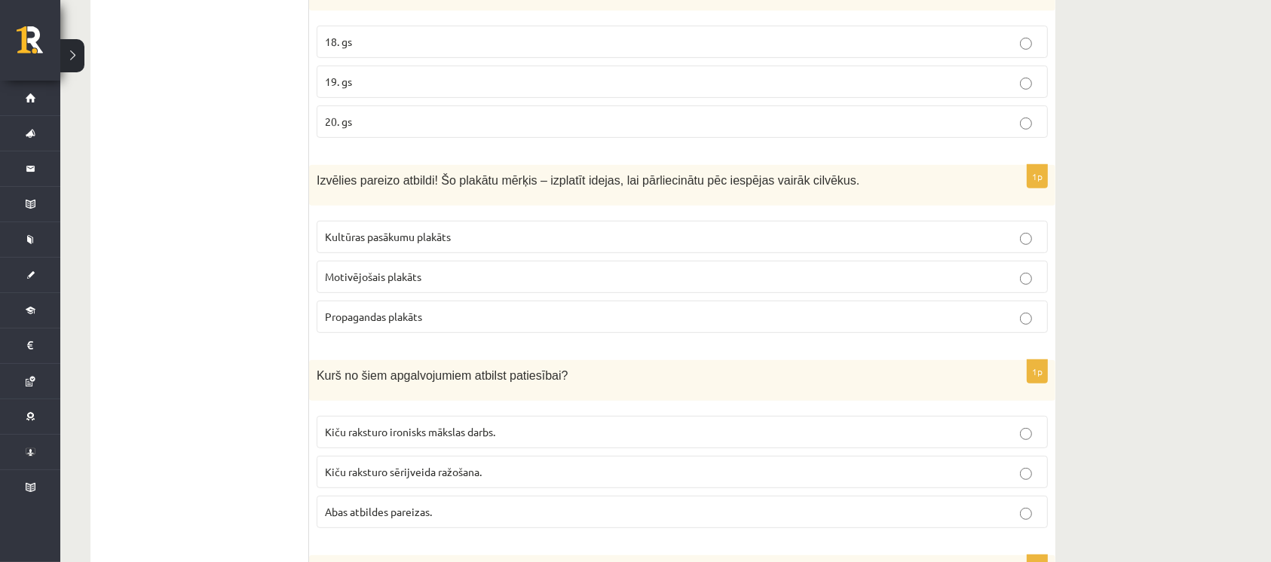
scroll to position [6368, 0]
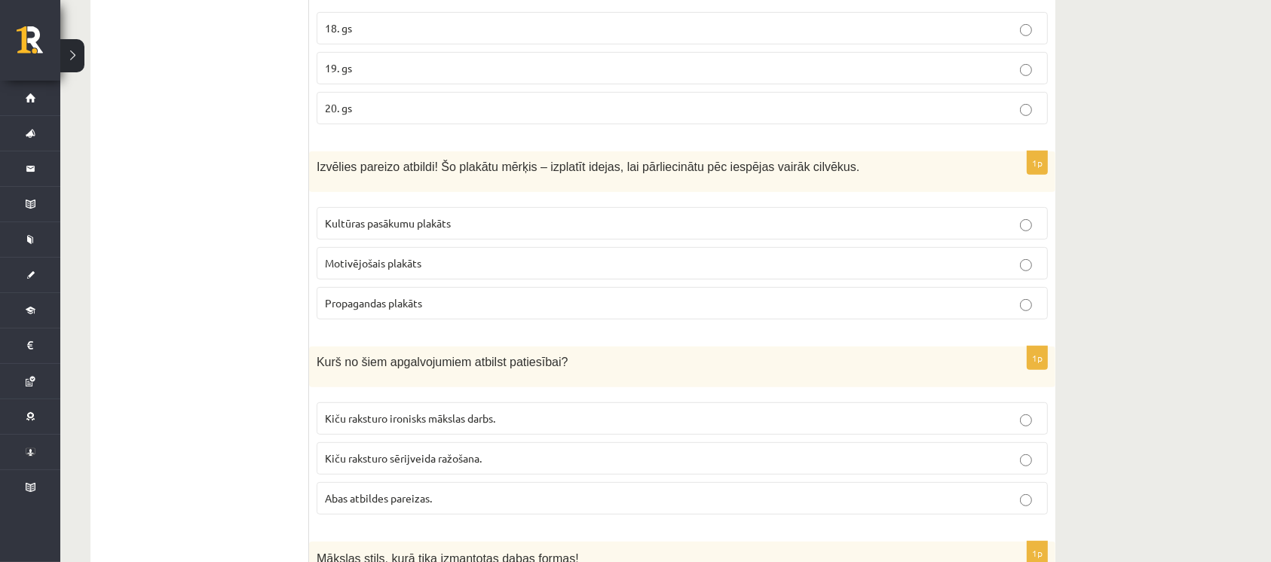
click at [456, 295] on p "Propagandas plakāts" at bounding box center [682, 303] width 715 height 16
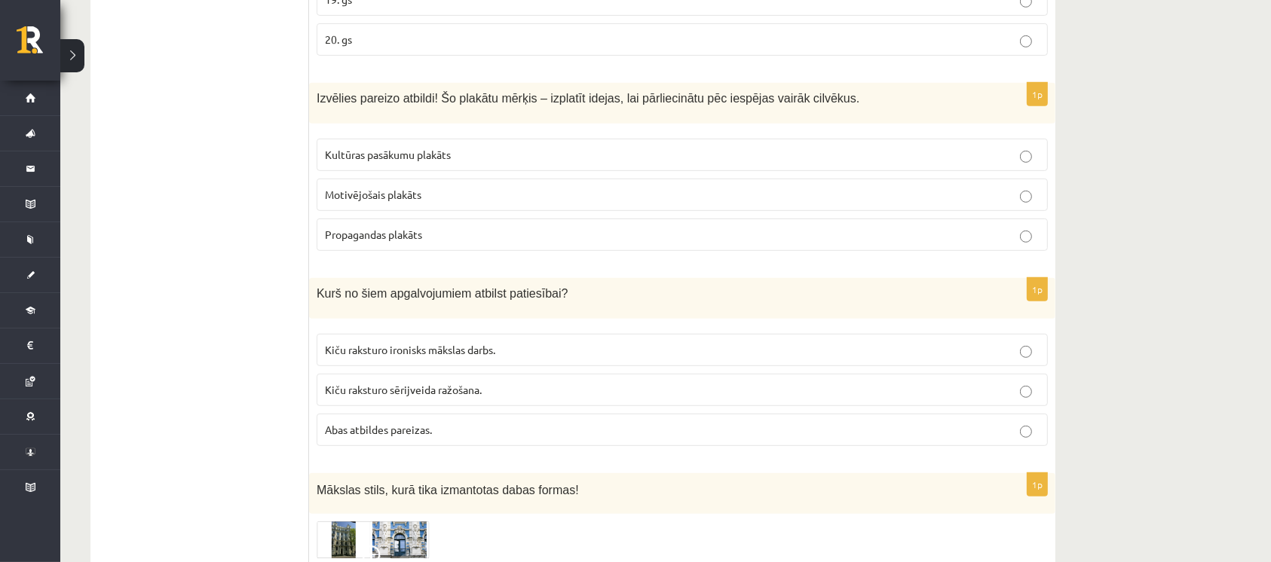
scroll to position [6569, 0]
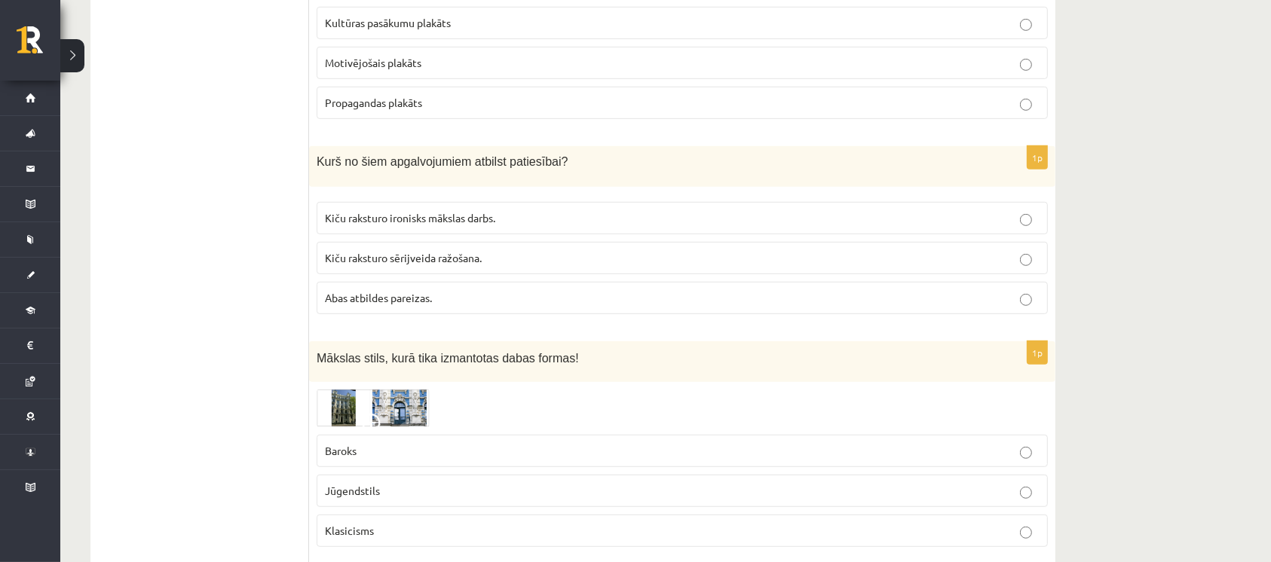
click at [455, 251] on span "Kiču raksturo sērijveida ražošana." at bounding box center [403, 258] width 157 height 14
click at [488, 211] on span "Kiču raksturo ironisks mākslas darbs." at bounding box center [410, 218] width 170 height 14
click at [494, 250] on label "Kiču raksturo sērijveida ražošana." at bounding box center [682, 258] width 731 height 32
click at [524, 250] on p "Kiču raksturo sērijveida ražošana." at bounding box center [682, 258] width 715 height 16
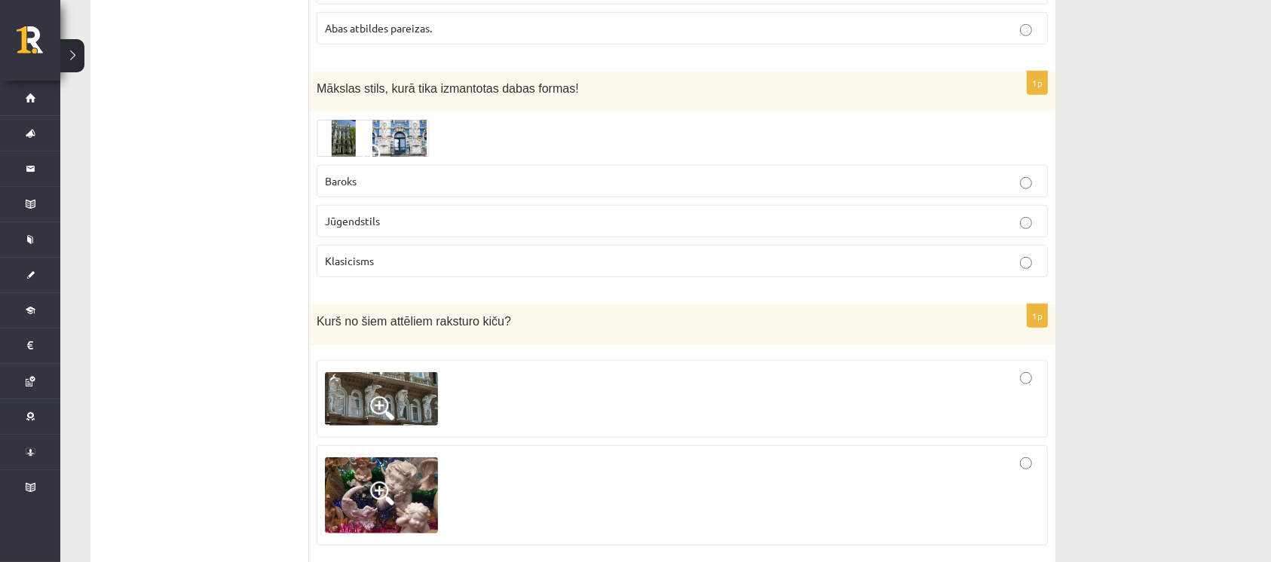
scroll to position [6870, 0]
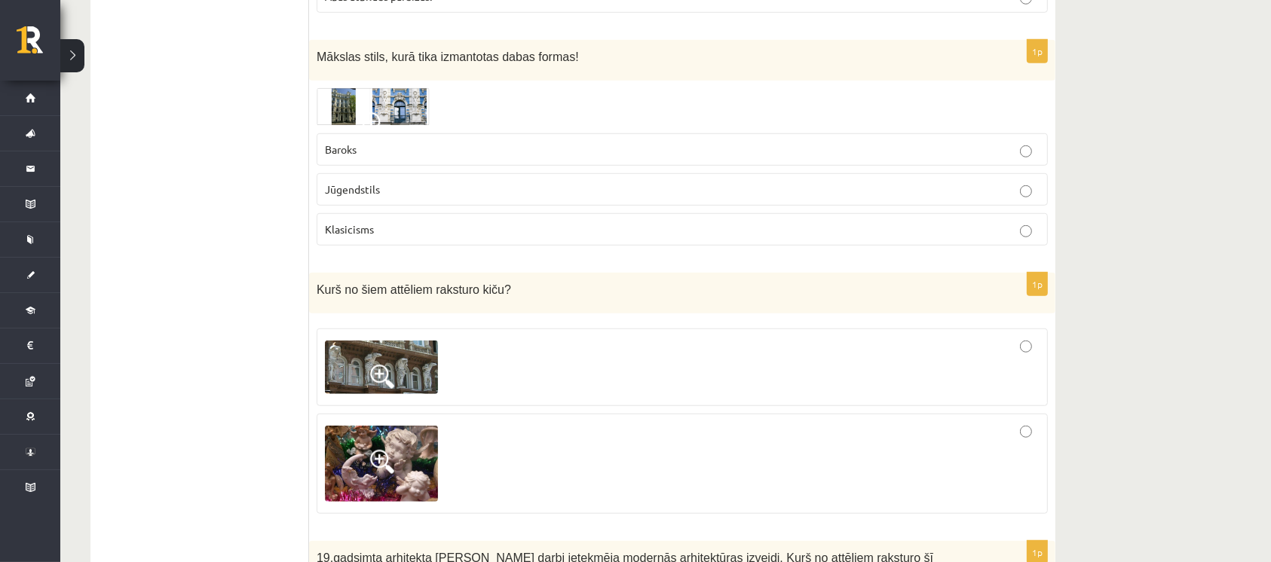
click at [448, 173] on label "Jūgendstils" at bounding box center [682, 189] width 731 height 32
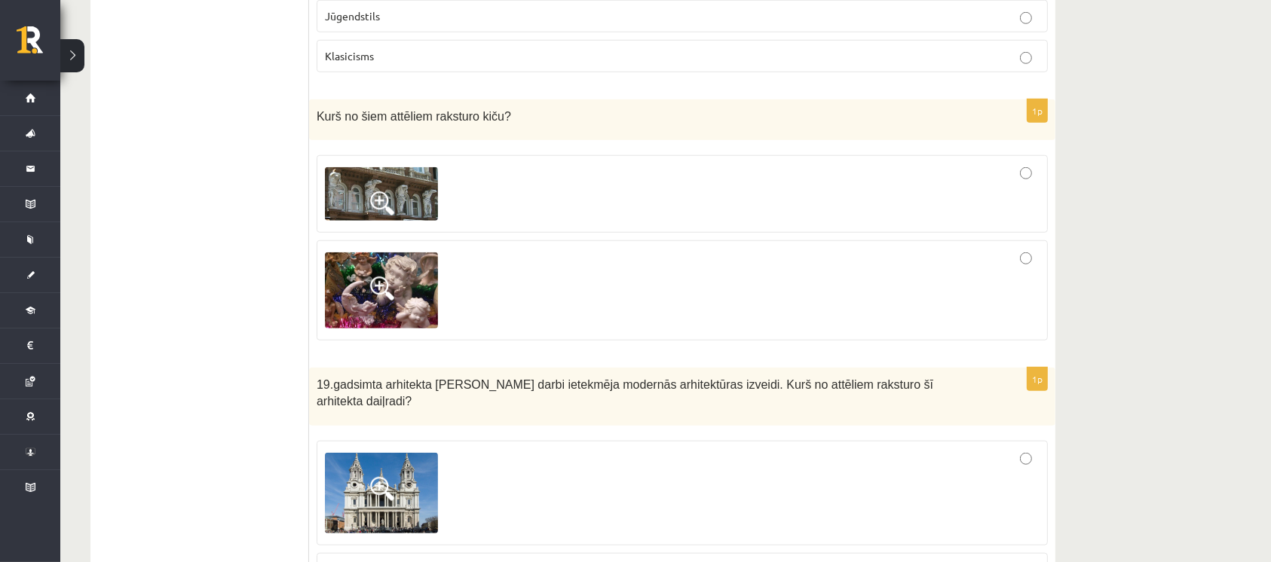
scroll to position [7071, 0]
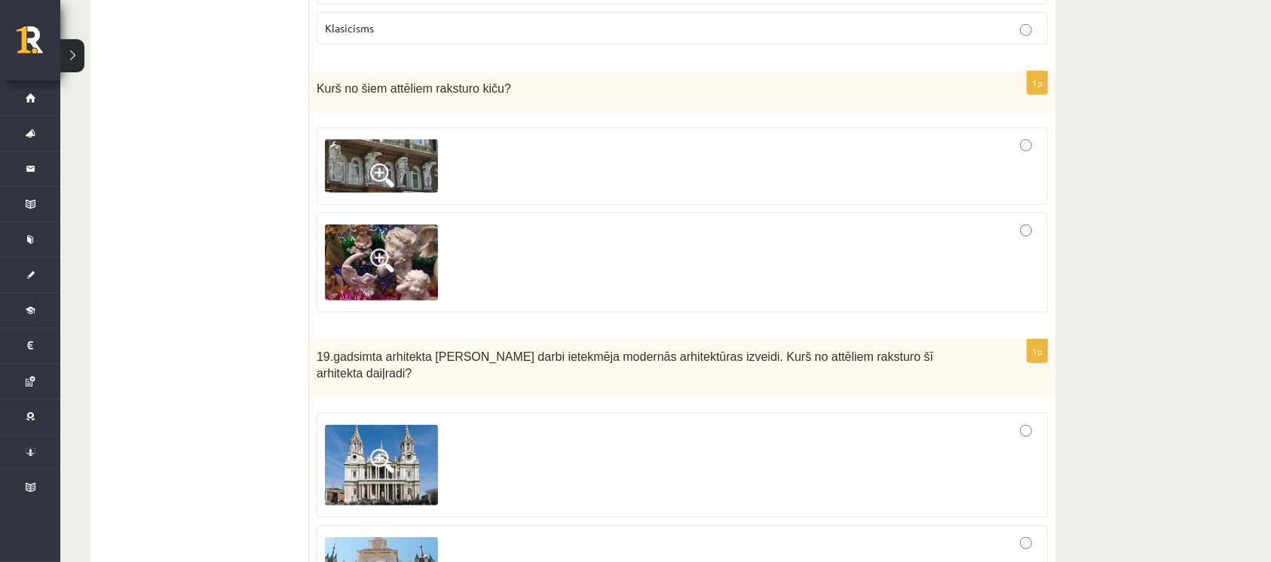
click at [403, 139] on img at bounding box center [381, 166] width 113 height 54
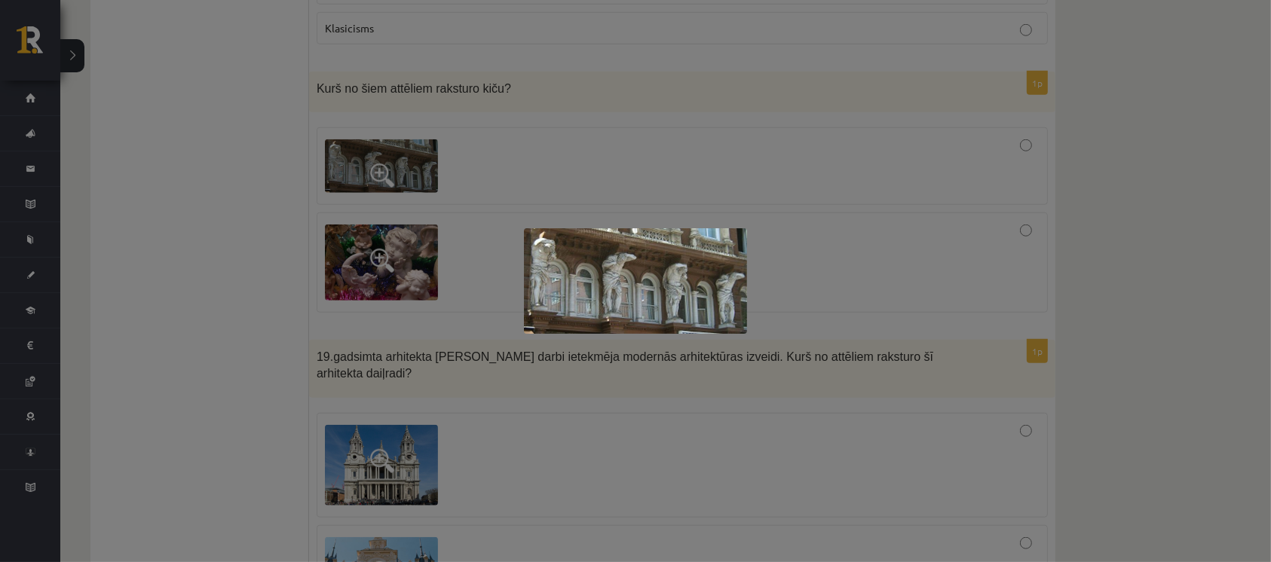
click at [681, 166] on div at bounding box center [635, 281] width 1271 height 562
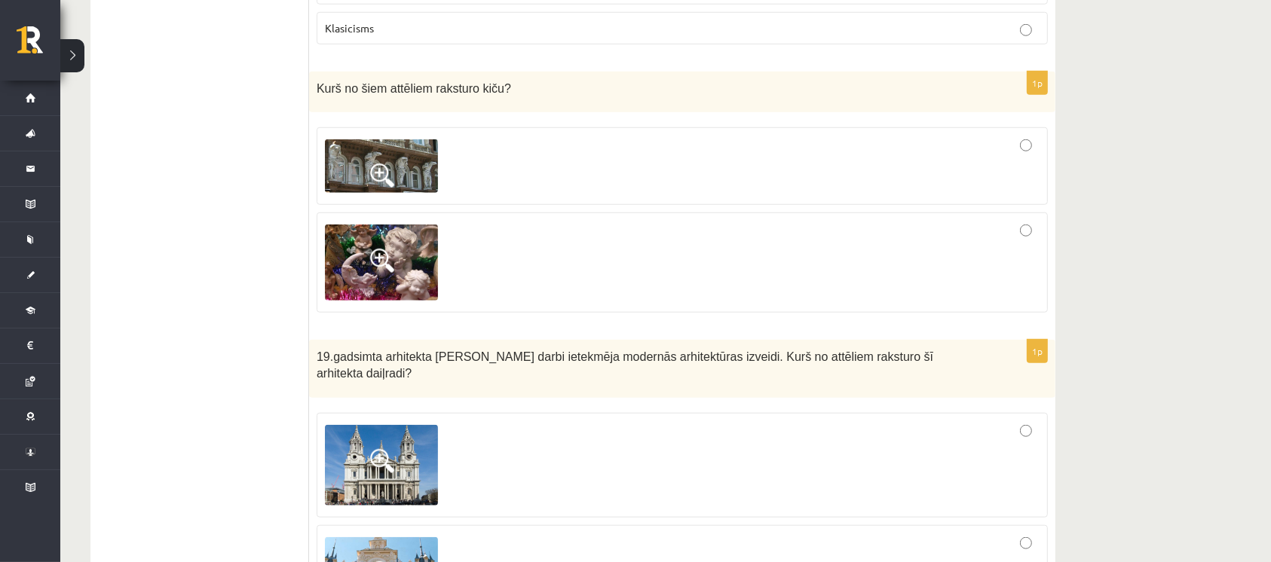
drag, startPoint x: 302, startPoint y: 56, endPoint x: 381, endPoint y: 215, distance: 177.7
click at [470, 242] on div at bounding box center [682, 262] width 715 height 83
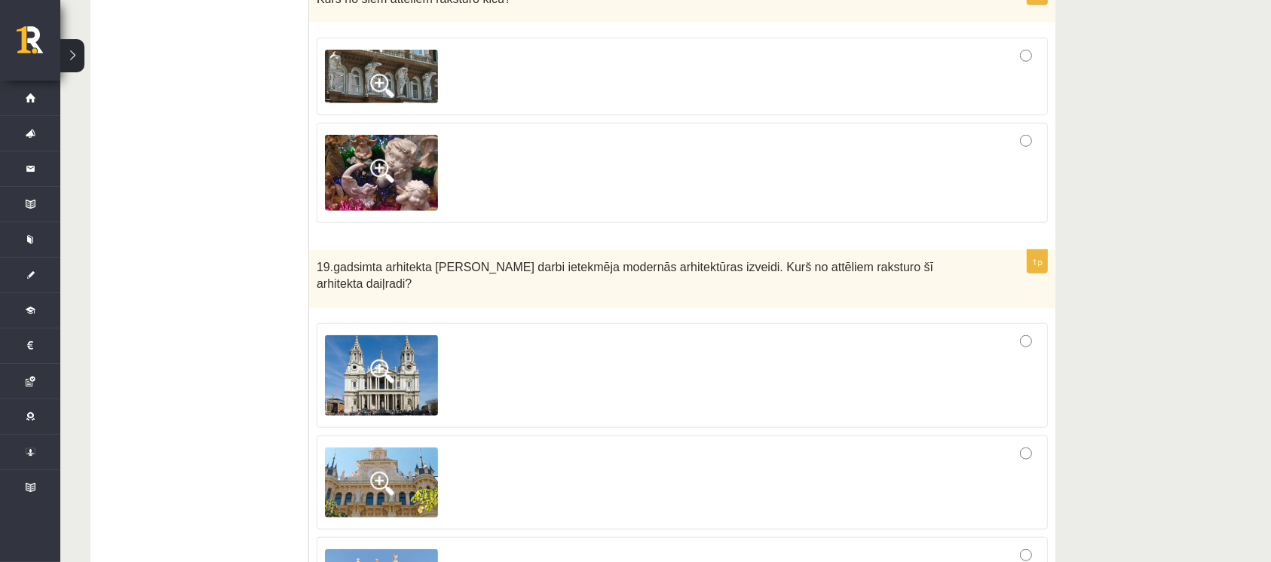
scroll to position [7273, 0]
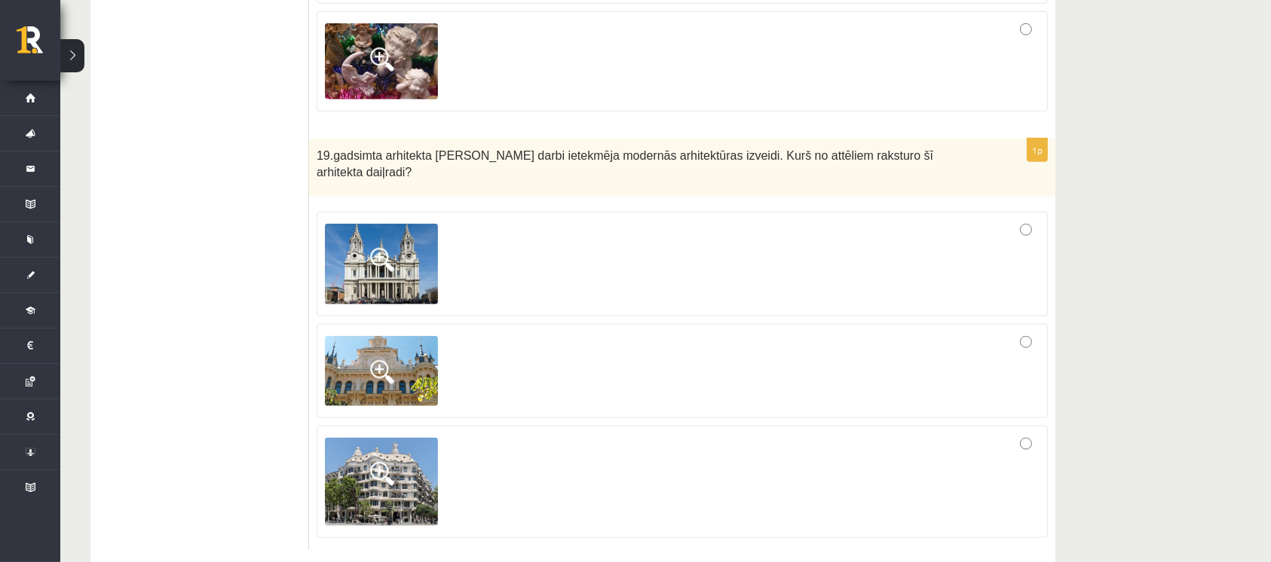
click at [453, 447] on div at bounding box center [682, 482] width 715 height 96
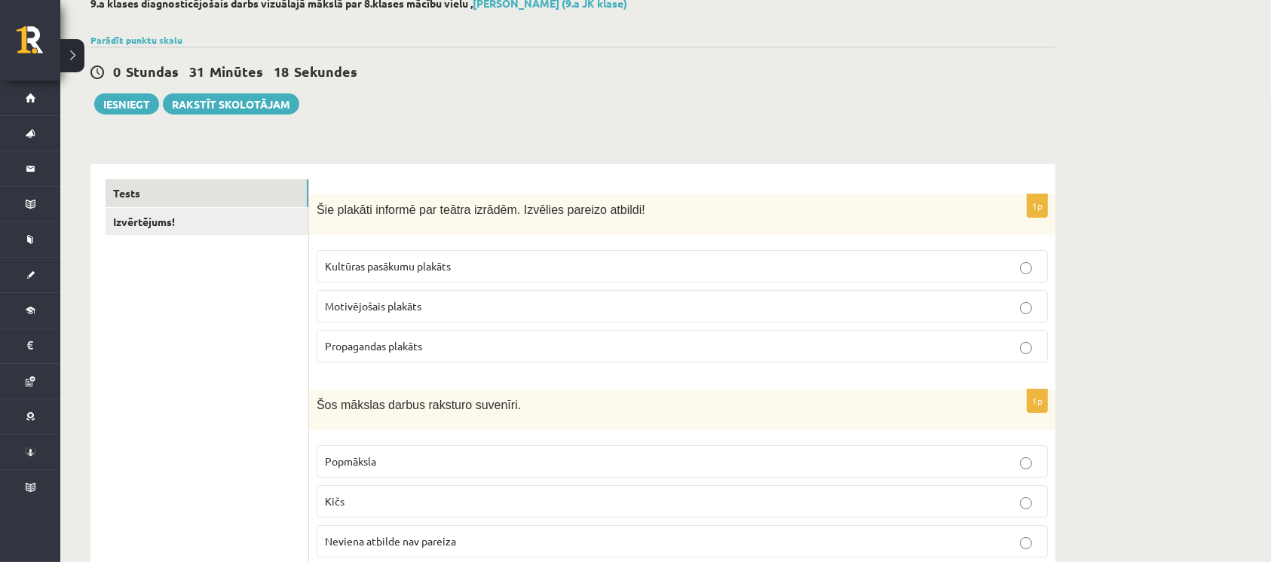
scroll to position [0, 0]
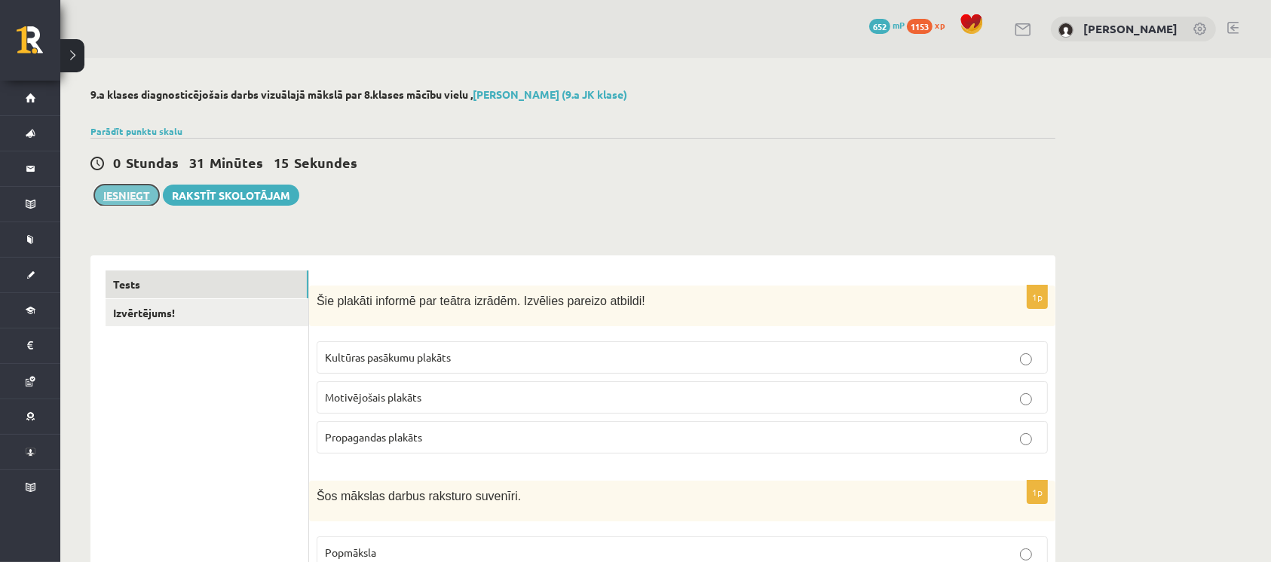
click at [115, 198] on button "Iesniegt" at bounding box center [126, 195] width 65 height 21
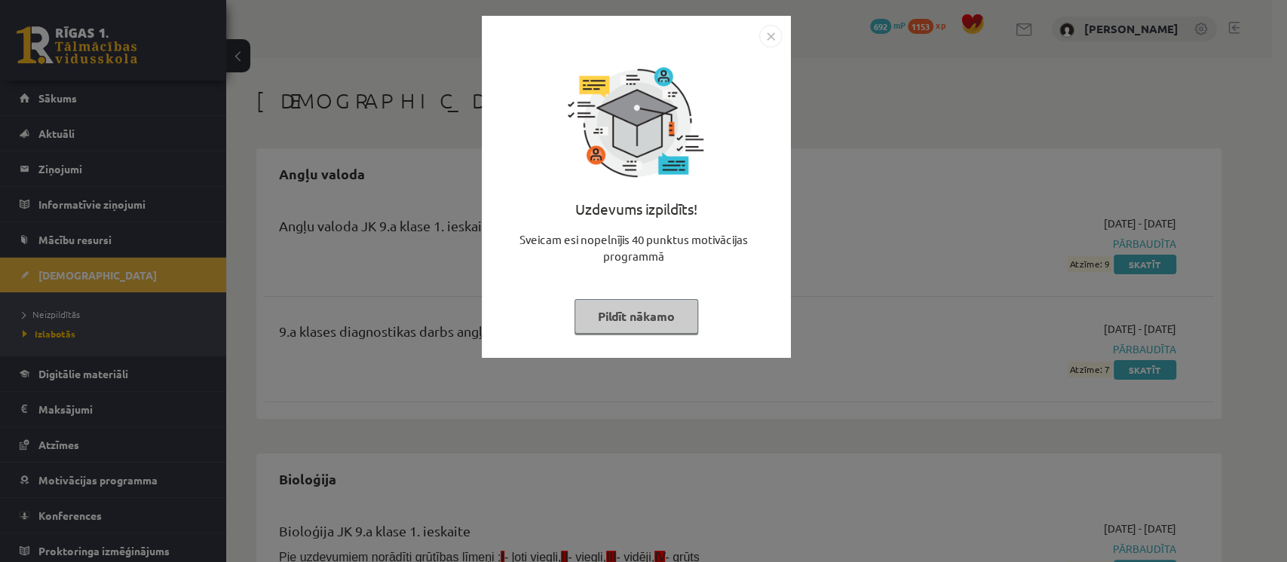
click at [770, 33] on img "Close" at bounding box center [770, 36] width 23 height 23
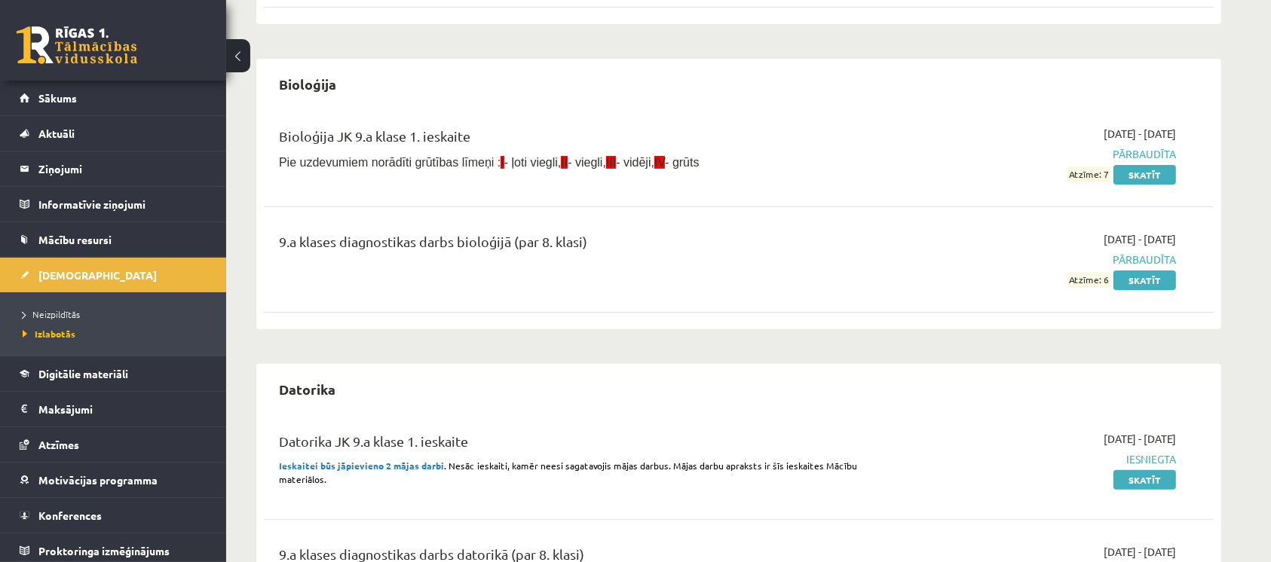
scroll to position [402, 0]
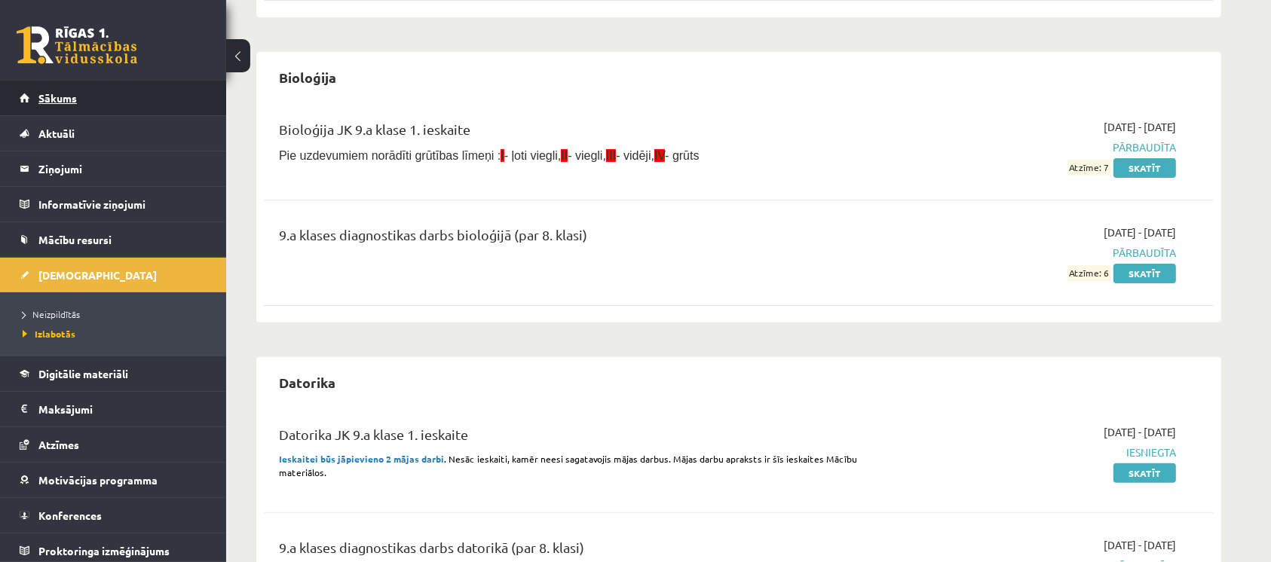
click at [114, 83] on link "Sākums" at bounding box center [114, 98] width 188 height 35
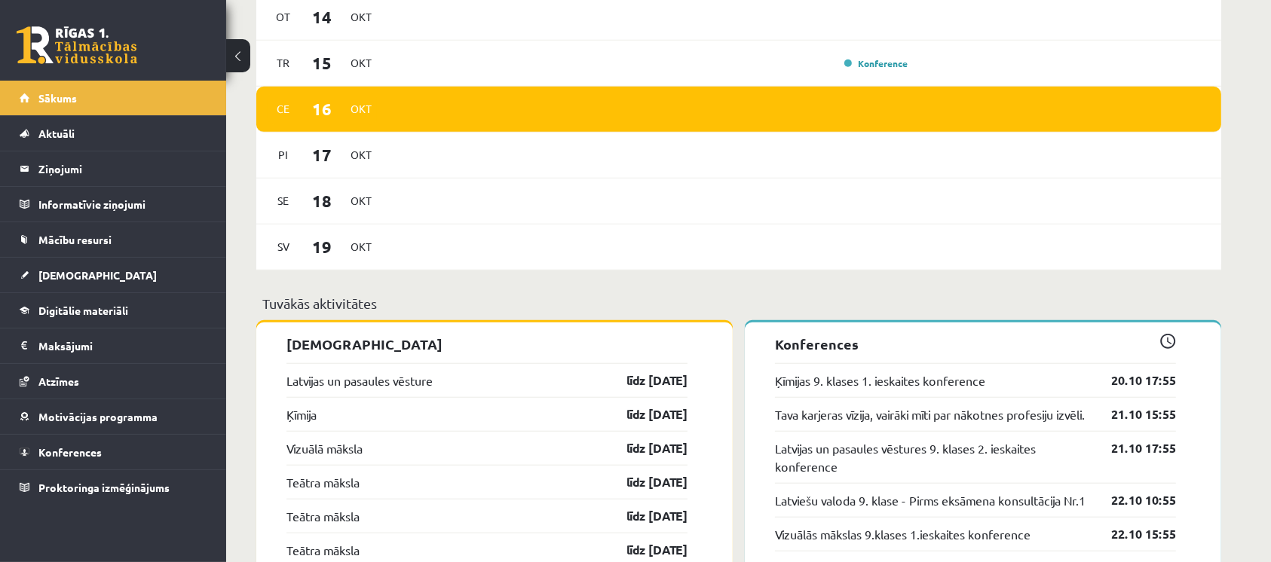
scroll to position [1407, 0]
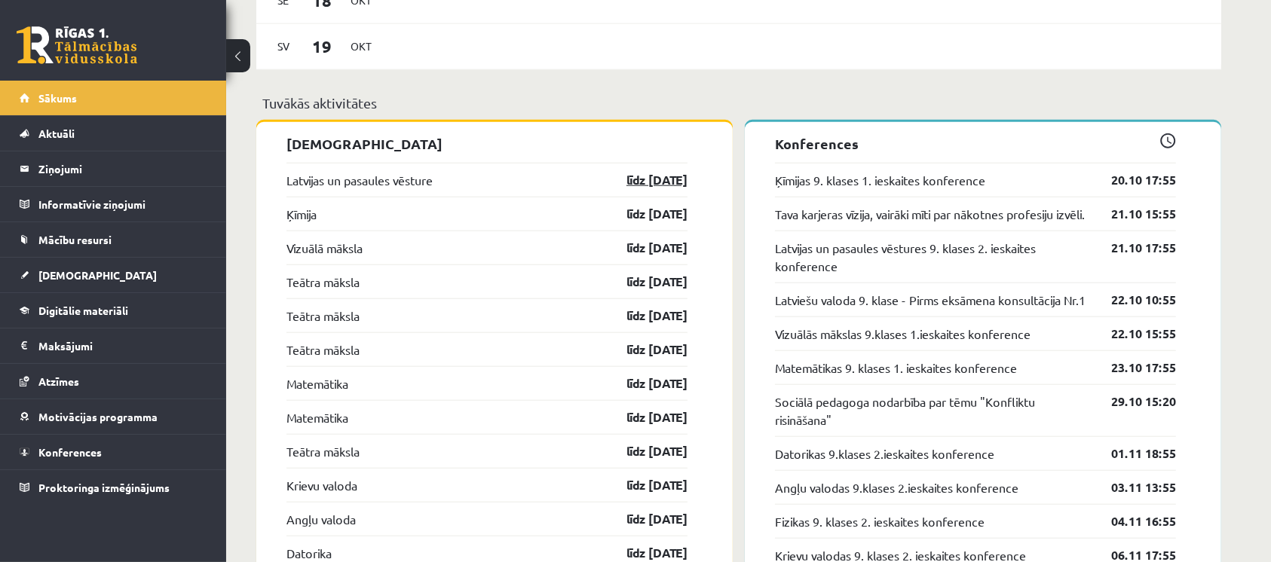
click at [667, 178] on link "līdz [DATE]" at bounding box center [643, 180] width 87 height 18
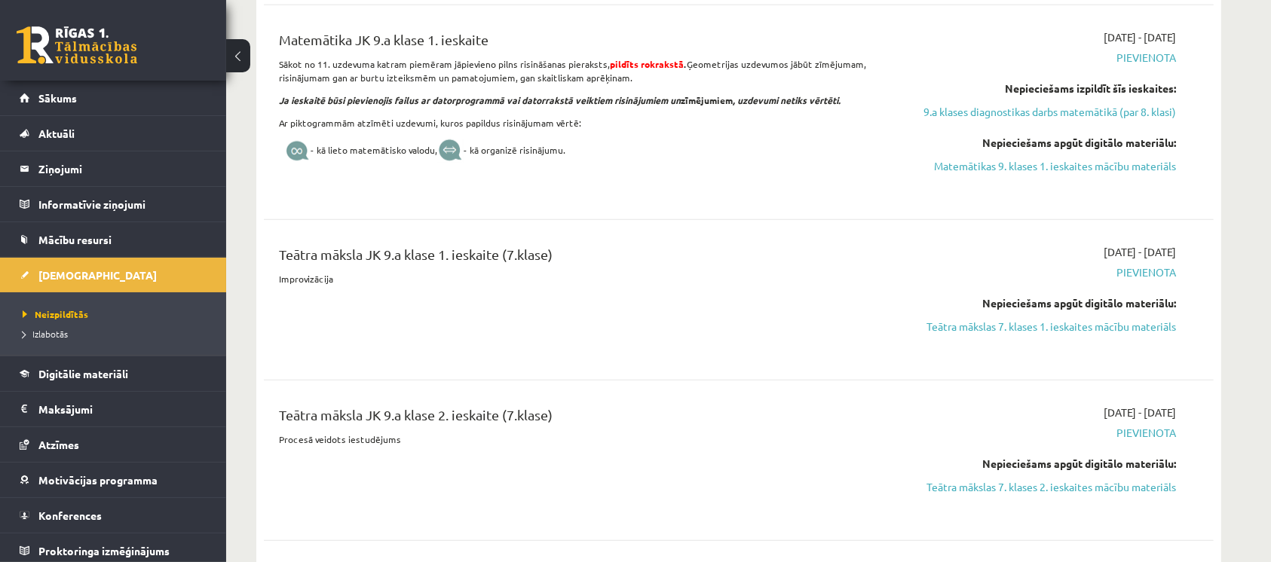
scroll to position [1306, 0]
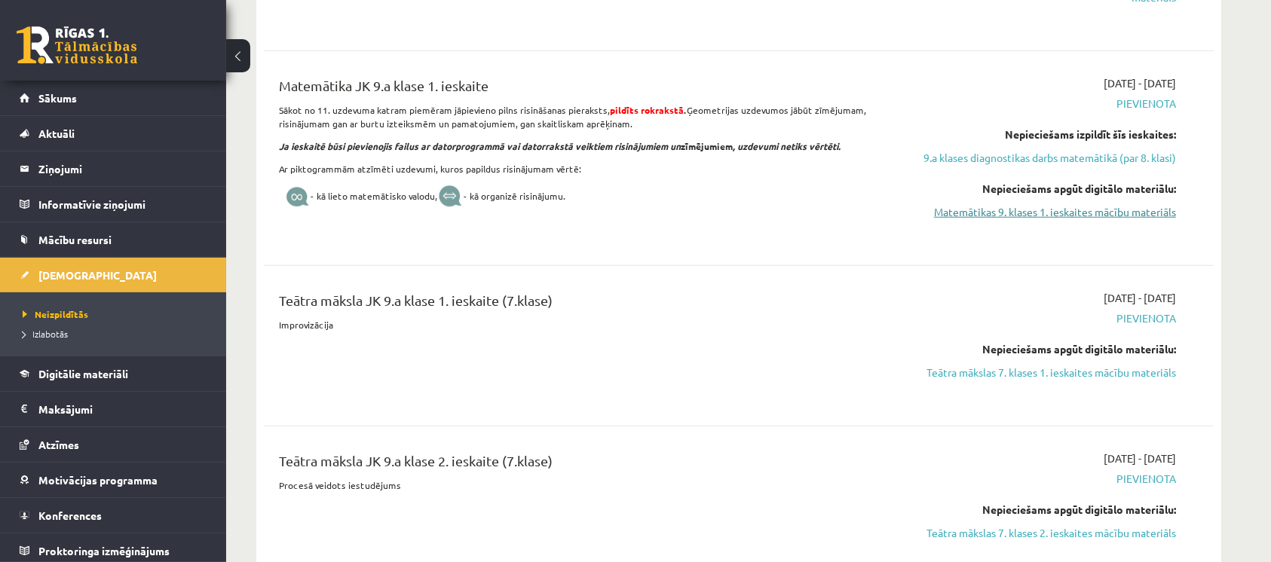
click at [989, 210] on link "Matemātikas 9. klases 1. ieskaites mācību materiāls" at bounding box center [1034, 212] width 284 height 16
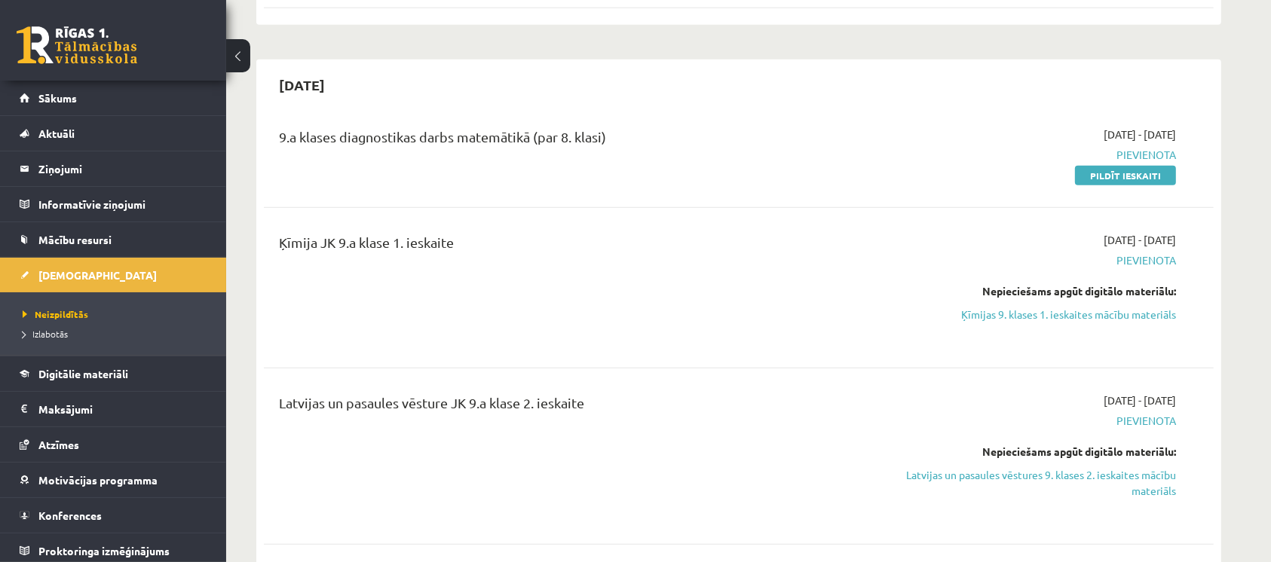
scroll to position [703, 0]
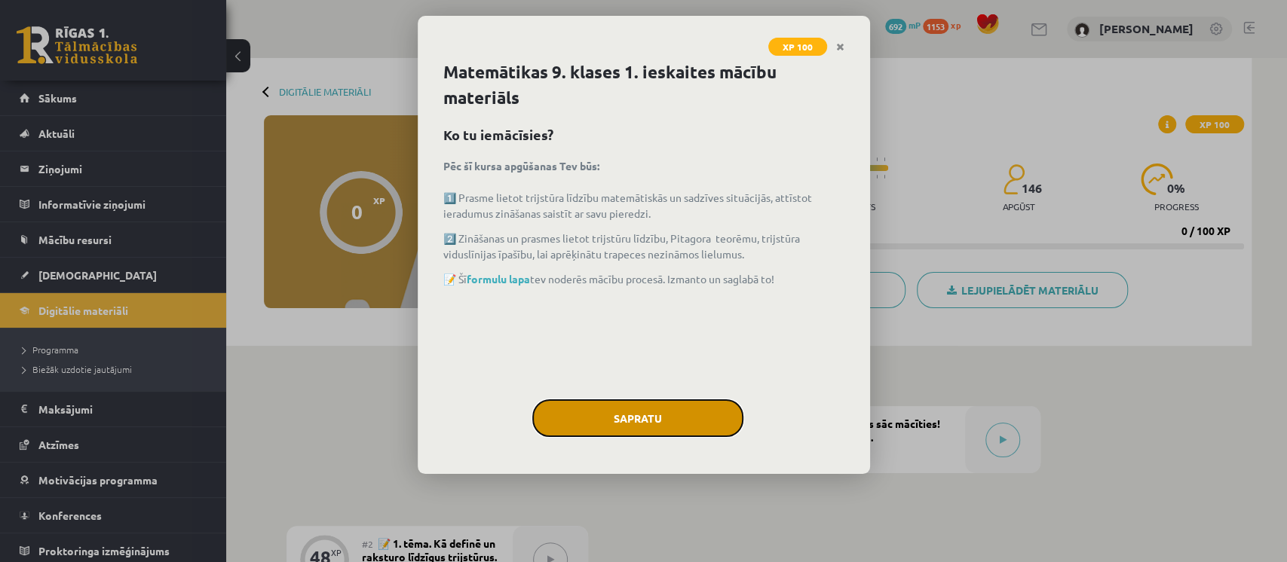
click at [654, 407] on button "Sapratu" at bounding box center [637, 419] width 211 height 38
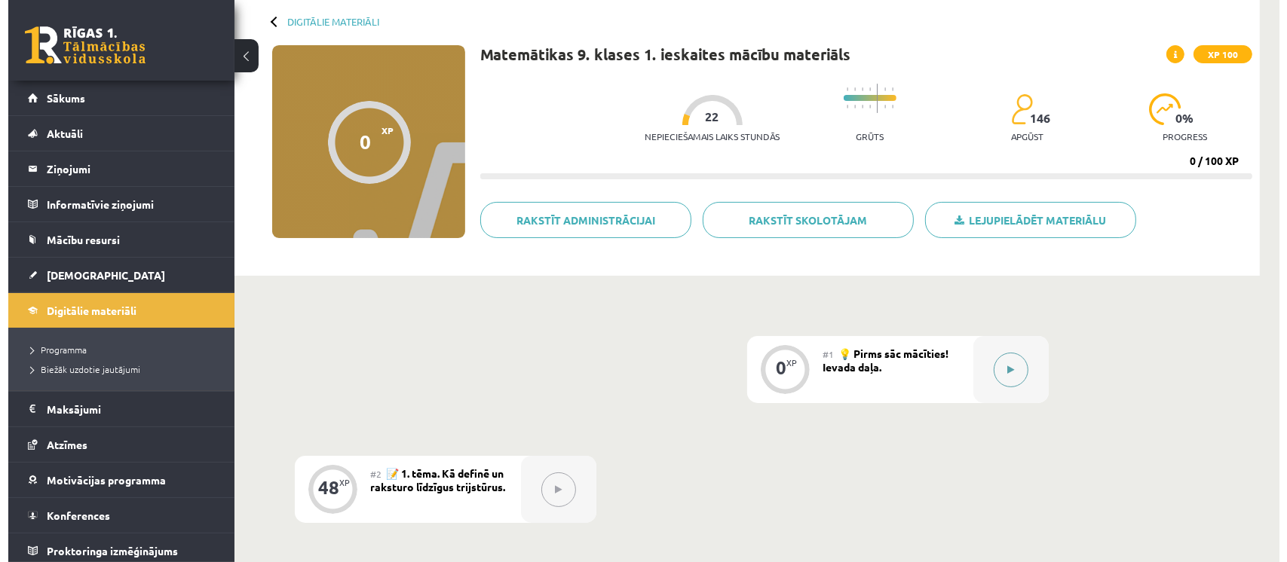
scroll to position [100, 0]
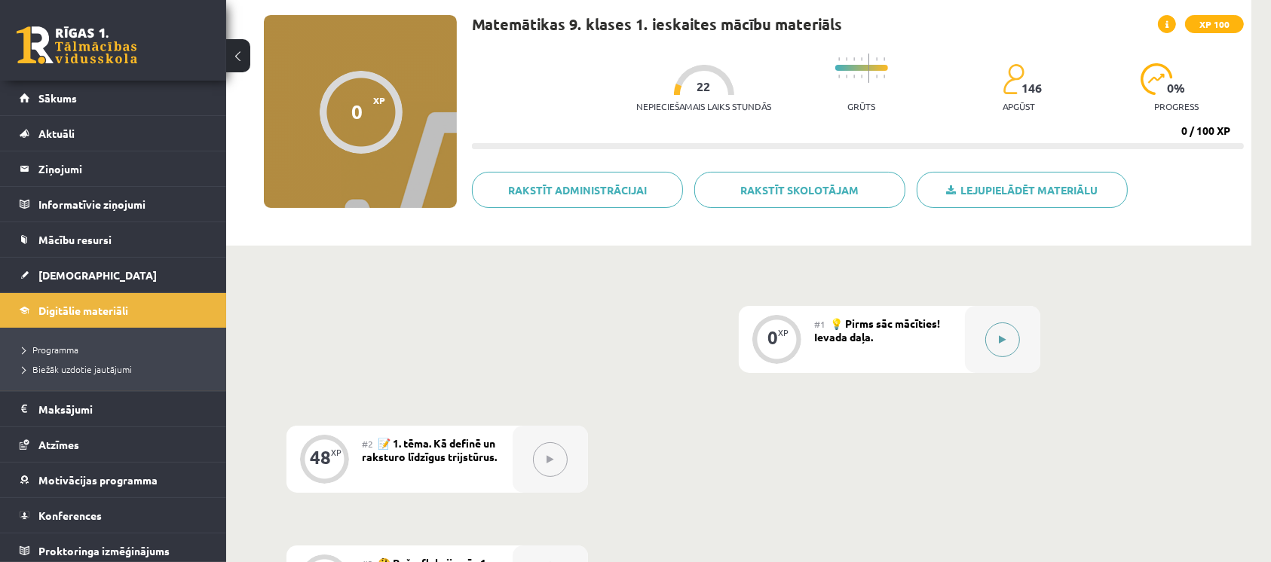
click at [1015, 341] on button at bounding box center [1002, 340] width 35 height 35
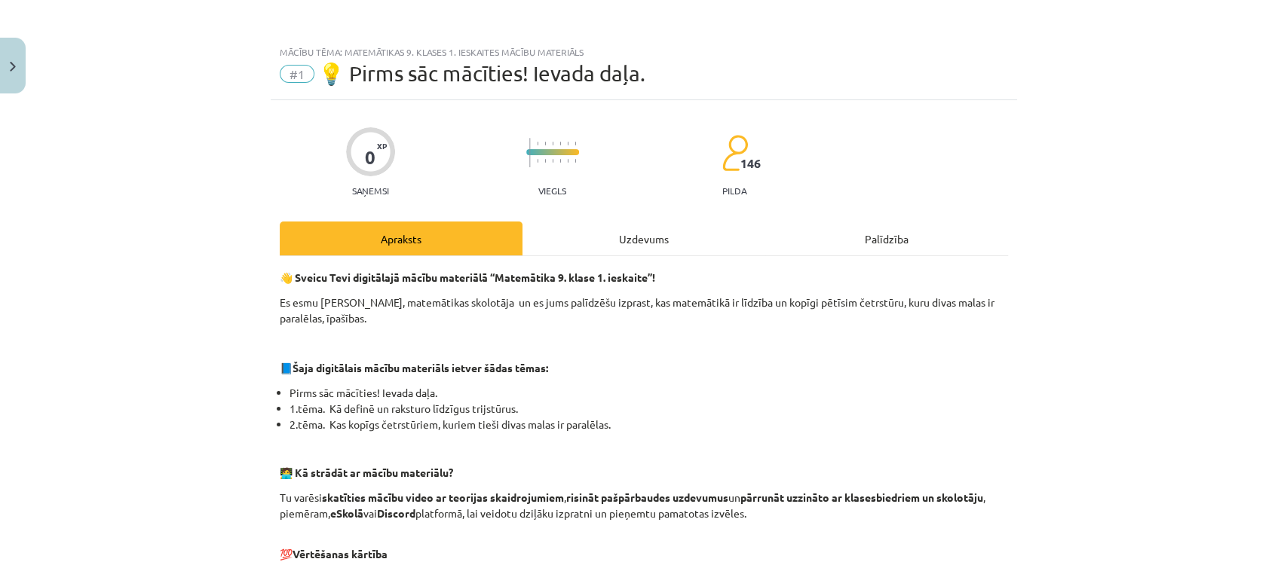
click at [651, 243] on div "Uzdevums" at bounding box center [643, 239] width 243 height 34
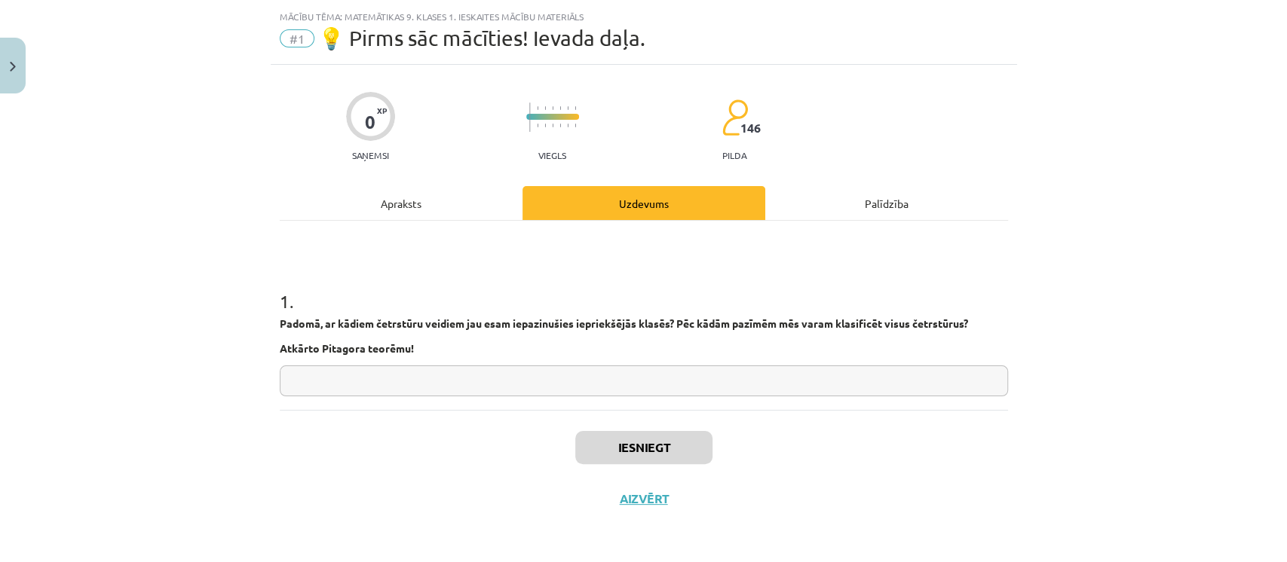
click at [630, 373] on input "text" at bounding box center [644, 381] width 728 height 31
click at [393, 205] on div "Apraksts" at bounding box center [401, 203] width 243 height 34
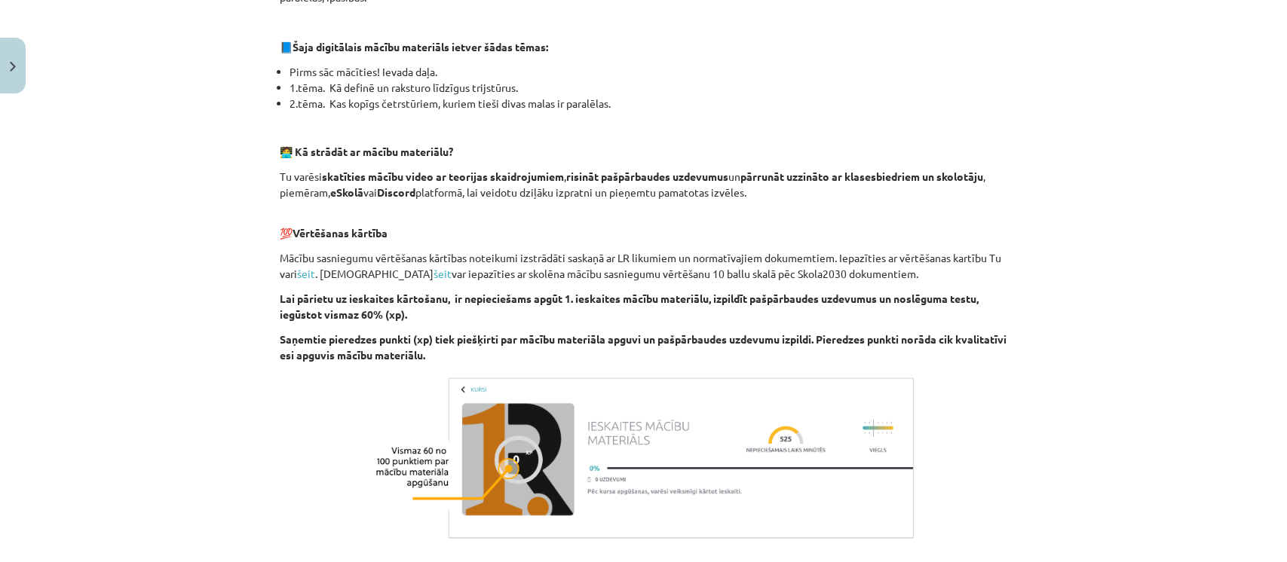
scroll to position [75, 0]
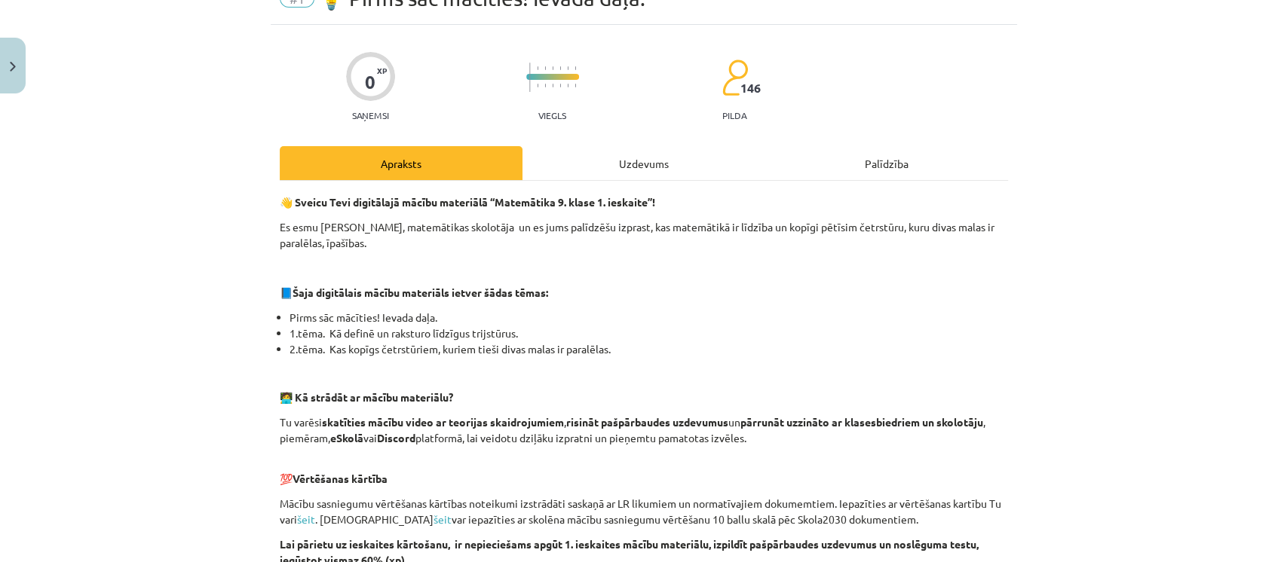
click at [643, 138] on div "0 XP Saņemsi Viegls 146 pilda Apraksts Uzdevums Palīdzība 👋 Sveicu Tevi digitāl…" at bounding box center [644, 476] width 746 height 902
drag, startPoint x: 644, startPoint y: 139, endPoint x: 639, endPoint y: 153, distance: 14.3
click at [639, 153] on div "0 XP Saņemsi Viegls 146 pilda Apraksts Uzdevums Palīdzība 👋 Sveicu Tevi digitāl…" at bounding box center [644, 476] width 746 height 902
click at [635, 157] on div "Uzdevums" at bounding box center [643, 163] width 243 height 34
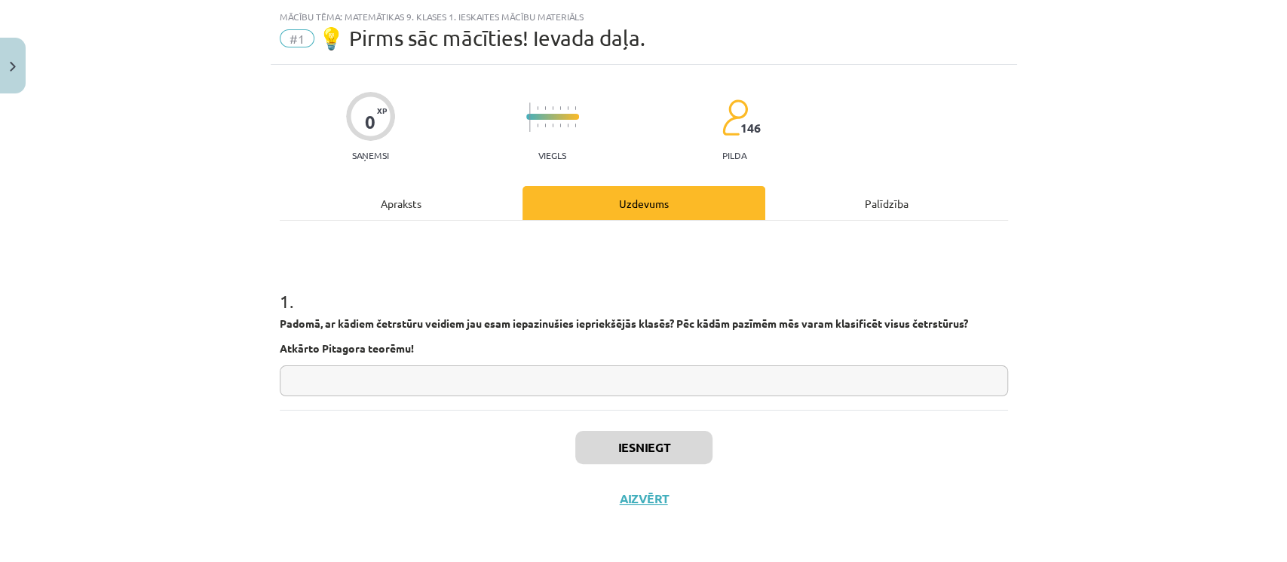
scroll to position [35, 0]
click at [570, 375] on input "text" at bounding box center [644, 381] width 728 height 31
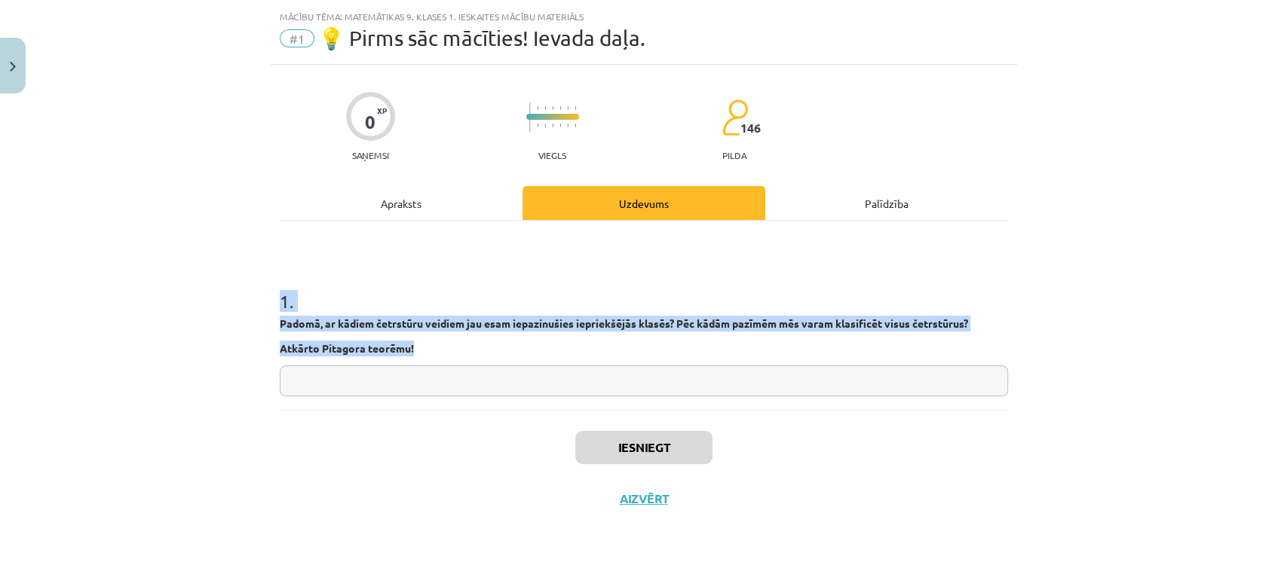
drag, startPoint x: 267, startPoint y: 293, endPoint x: 410, endPoint y: 344, distance: 152.1
click at [410, 344] on div "0 XP Saņemsi Viegls 146 pilda Apraksts Uzdevums Palīdzība 1 . Padomā, ar kādiem…" at bounding box center [644, 295] width 746 height 460
copy div "1 . Padomā, ar kādiem četrstūru veidiem jau esam iepazinušies iepriekšējās klas…"
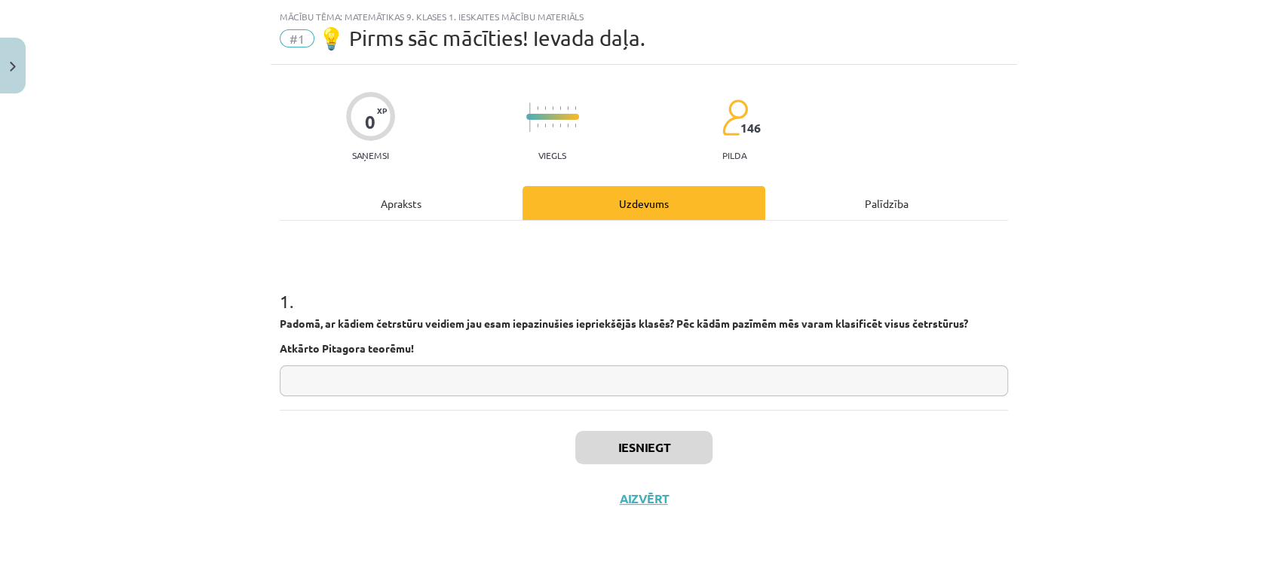
paste input "**********"
type input "**********"
click at [601, 426] on div "Iesniegt Aizvērt" at bounding box center [644, 463] width 728 height 106
click at [657, 445] on button "Iesniegt" at bounding box center [643, 447] width 137 height 33
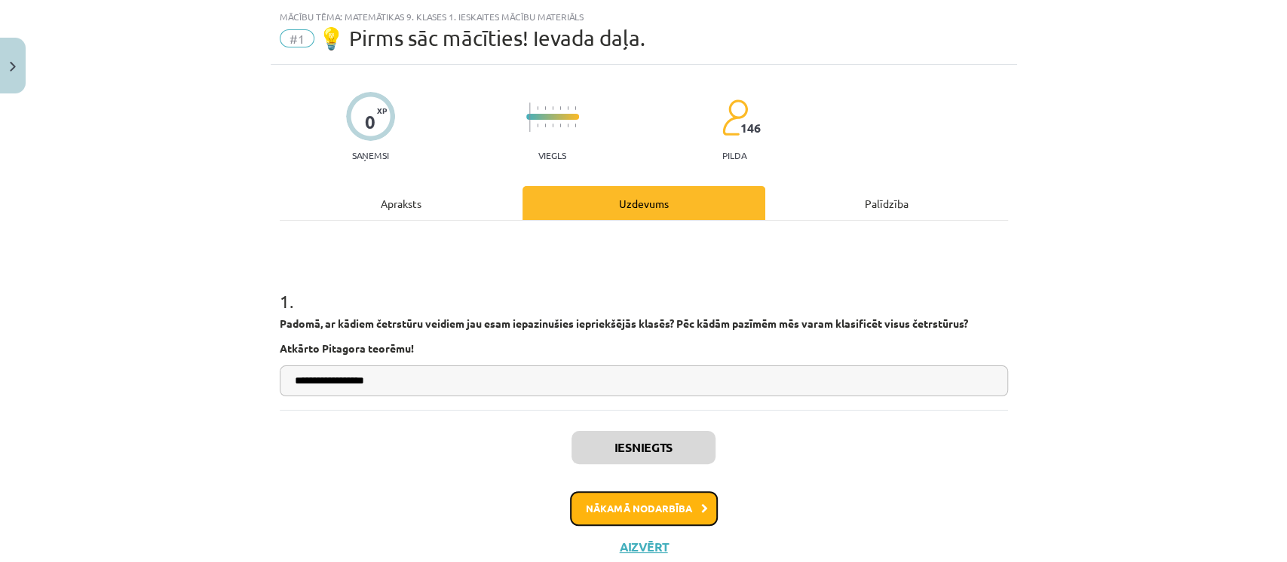
click at [636, 500] on button "Nākamā nodarbība" at bounding box center [644, 508] width 148 height 35
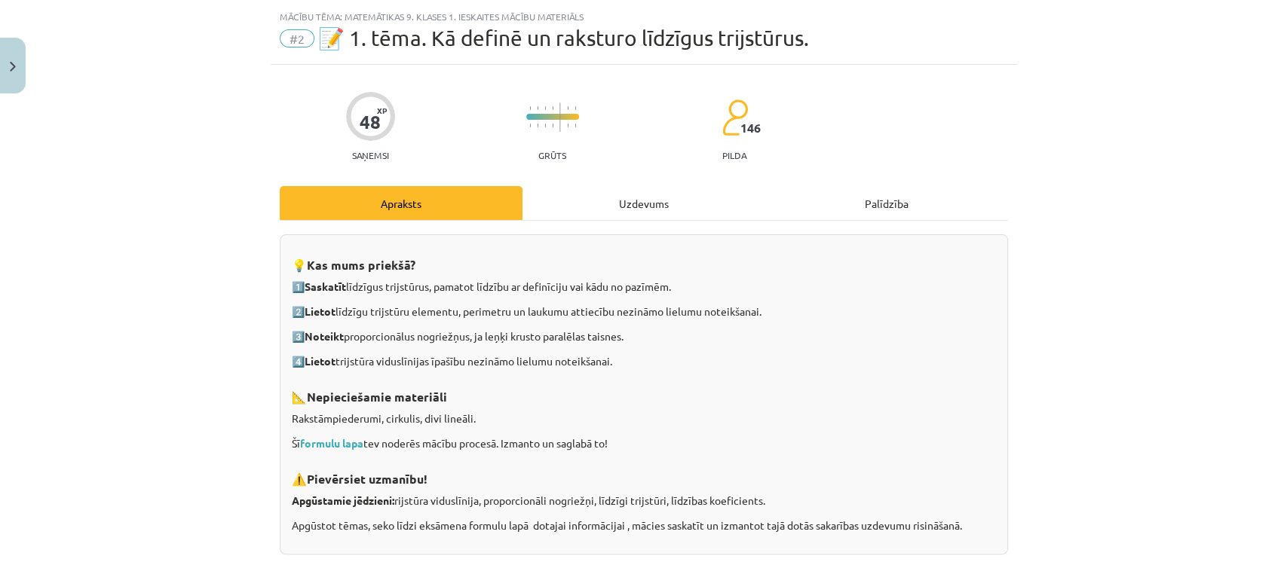
scroll to position [37, 0]
click at [630, 191] on div "Uzdevums" at bounding box center [643, 202] width 243 height 34
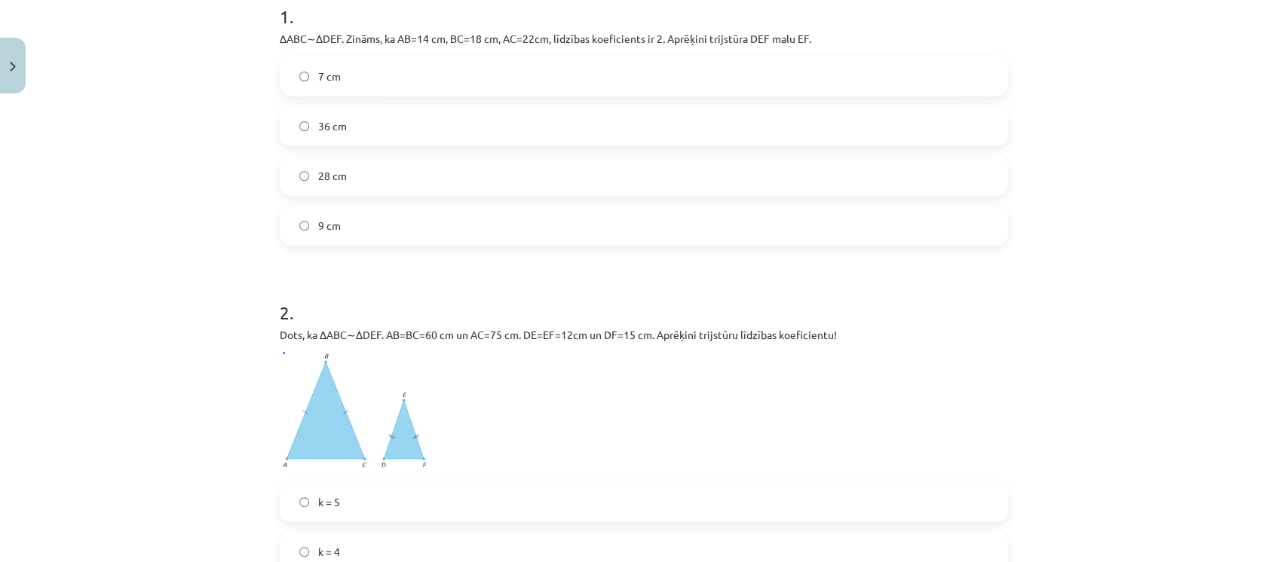
scroll to position [0, 0]
